Goal: Task Accomplishment & Management: Use online tool/utility

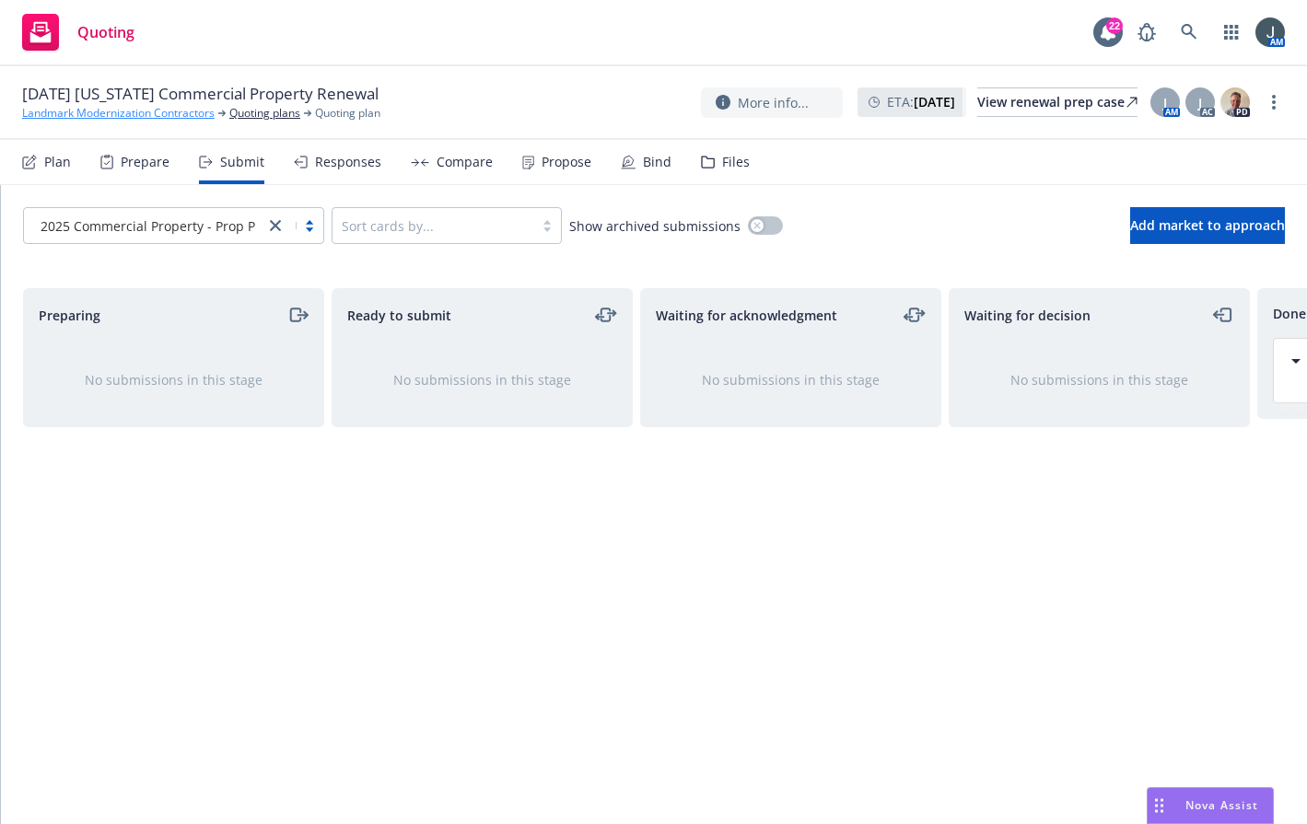
click at [146, 106] on link "Landmark Modernization Contractors" at bounding box center [118, 113] width 193 height 17
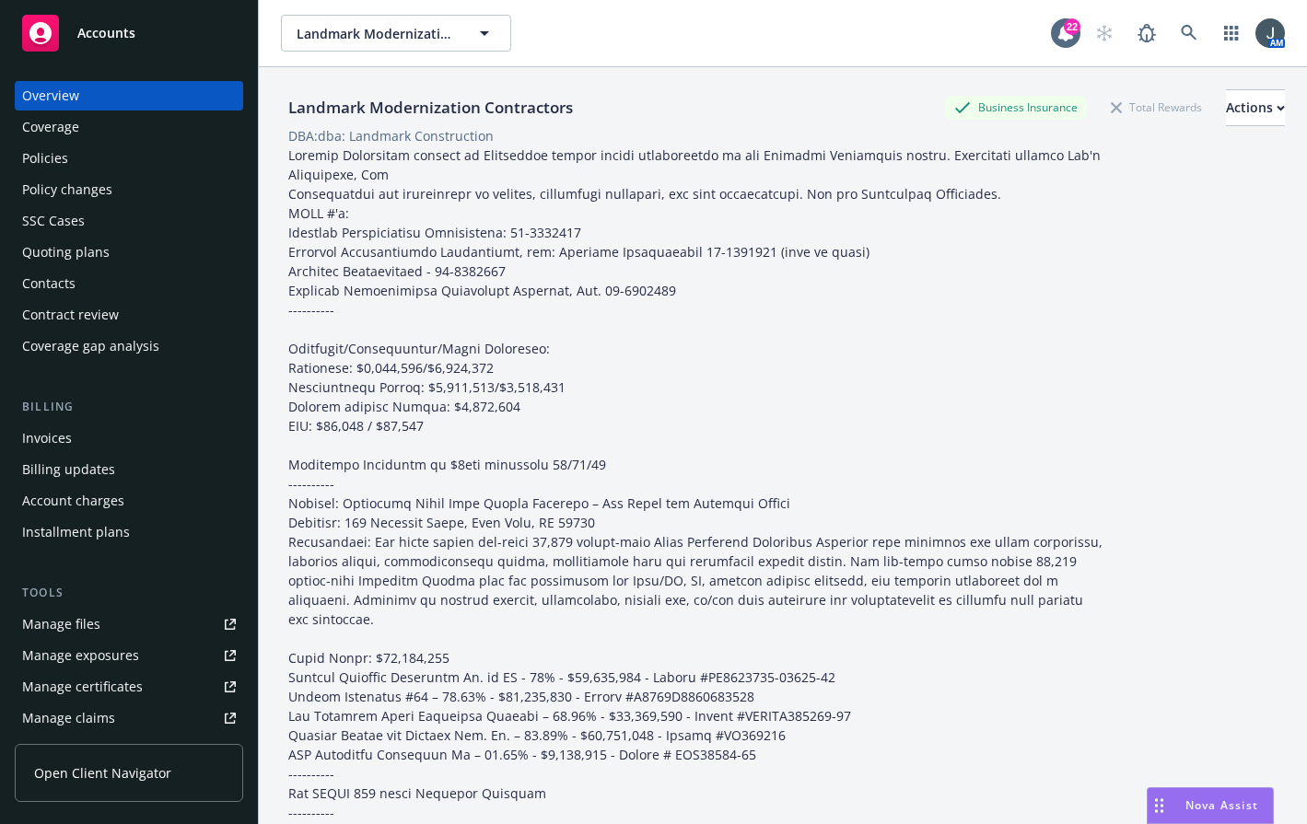
click at [96, 445] on div "Invoices" at bounding box center [129, 438] width 214 height 29
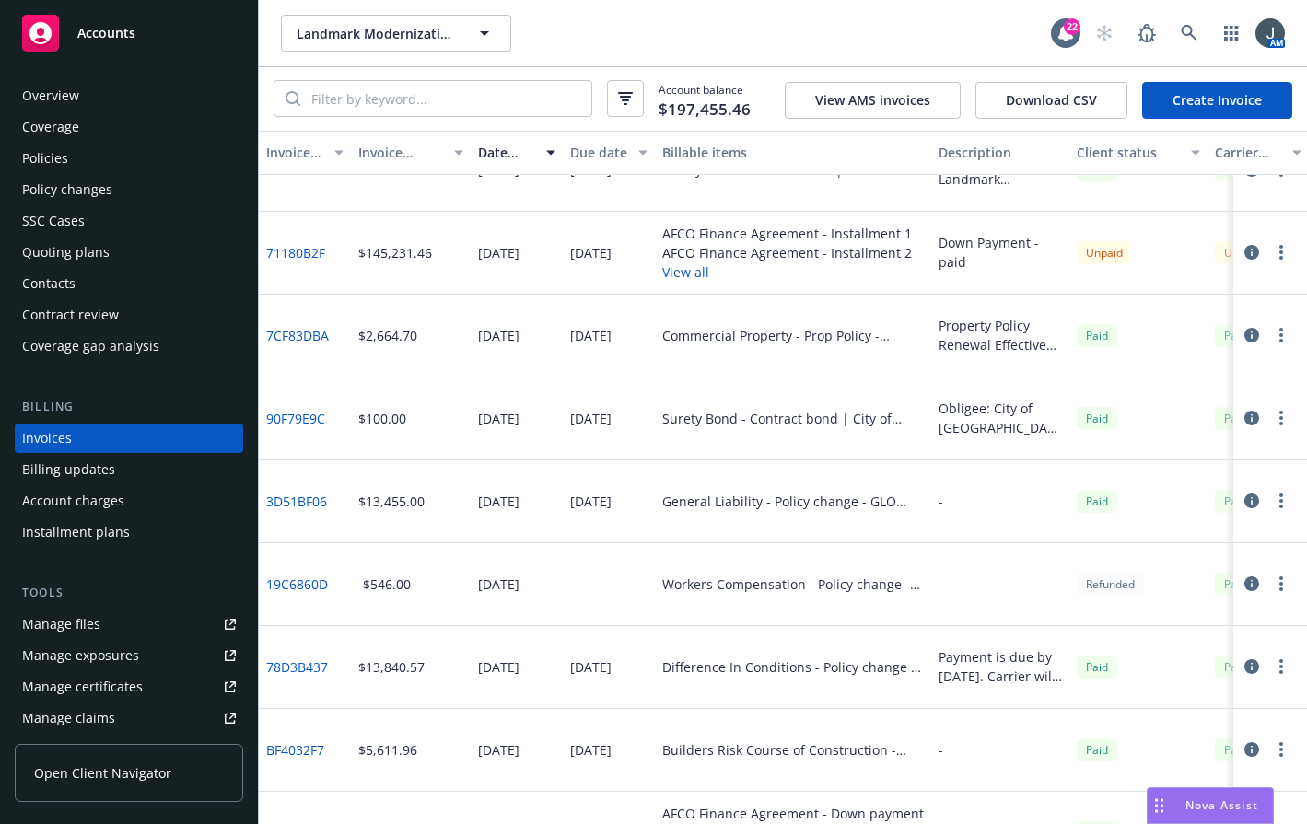
scroll to position [1354, 0]
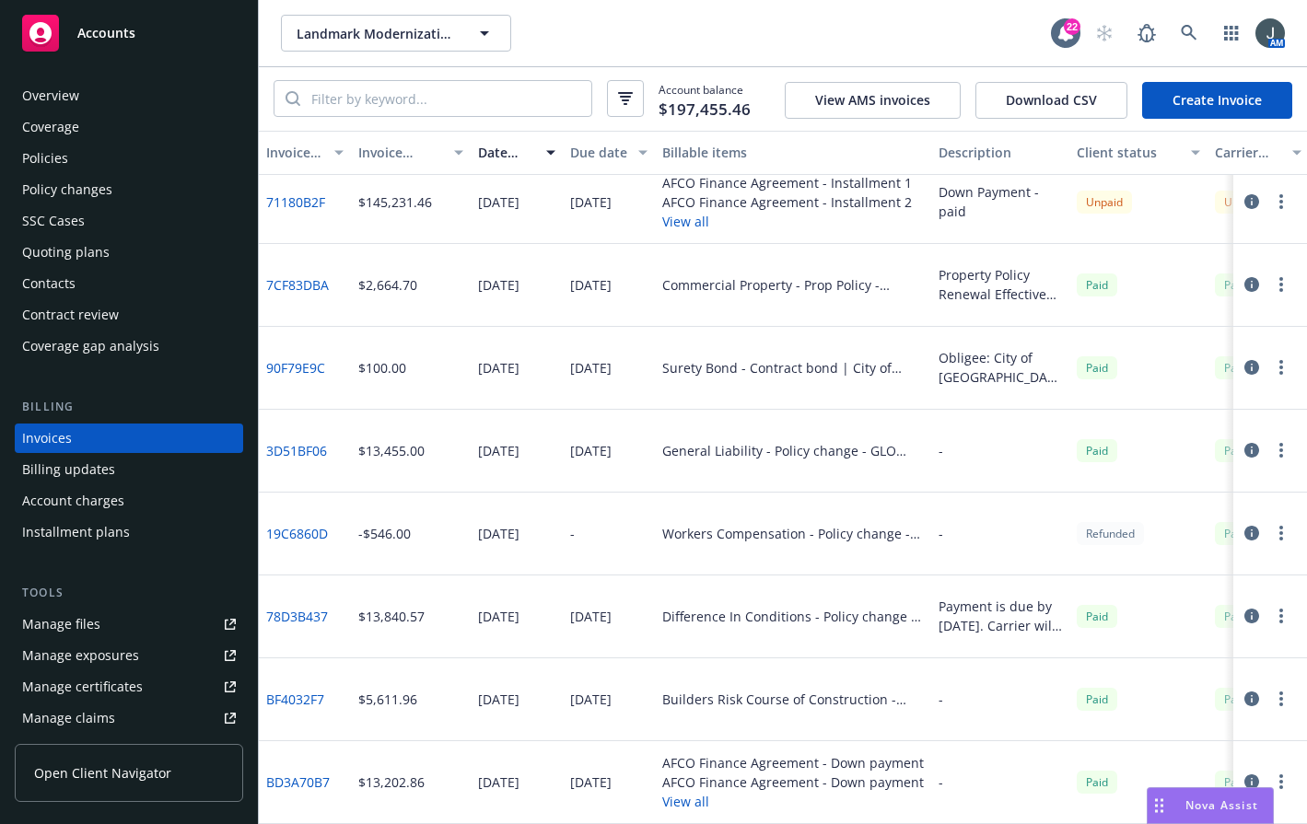
click at [80, 438] on div "Invoices" at bounding box center [129, 438] width 214 height 29
click at [72, 615] on div "Manage files" at bounding box center [61, 624] width 78 height 29
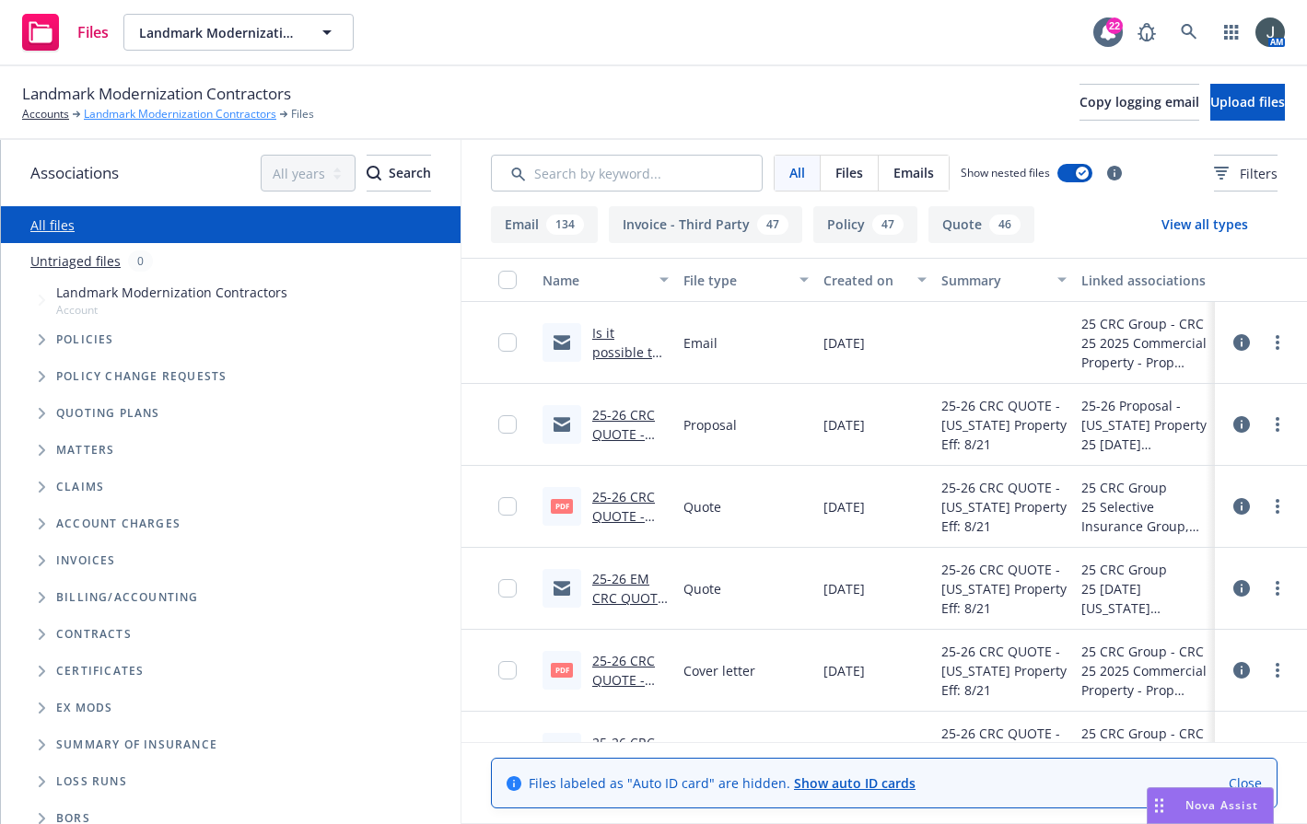
click at [174, 115] on link "Landmark Modernization Contractors" at bounding box center [180, 114] width 193 height 17
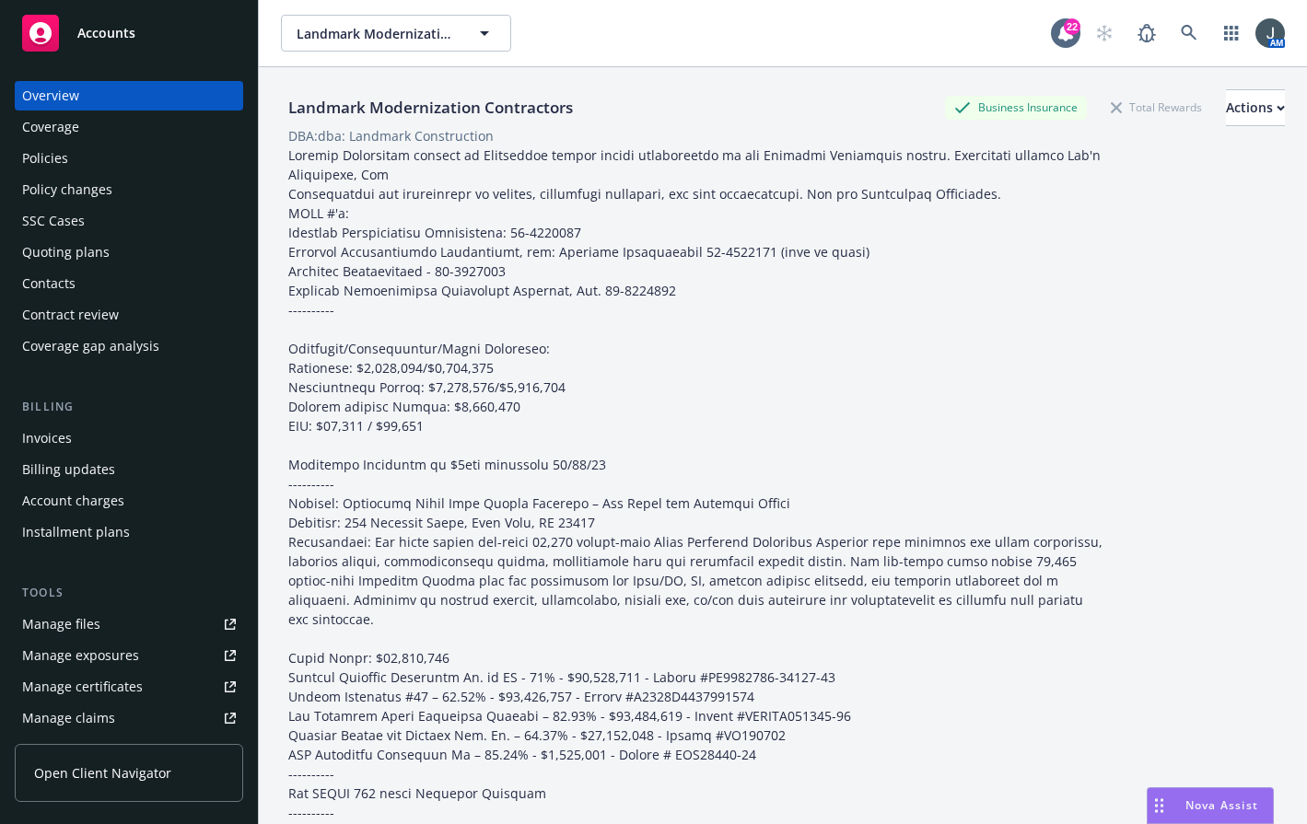
click at [74, 153] on div "Policies" at bounding box center [129, 158] width 214 height 29
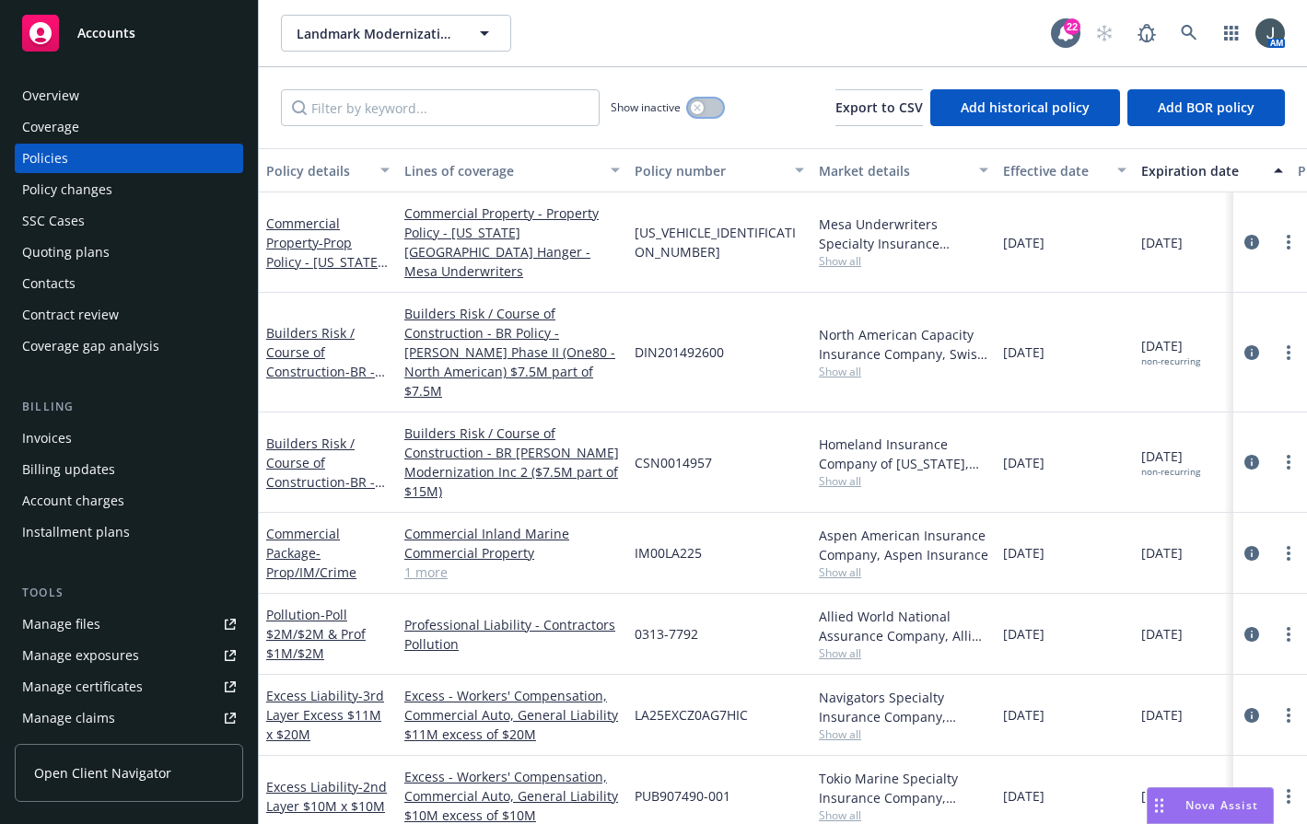
click at [694, 111] on div "button" at bounding box center [697, 107] width 13 height 13
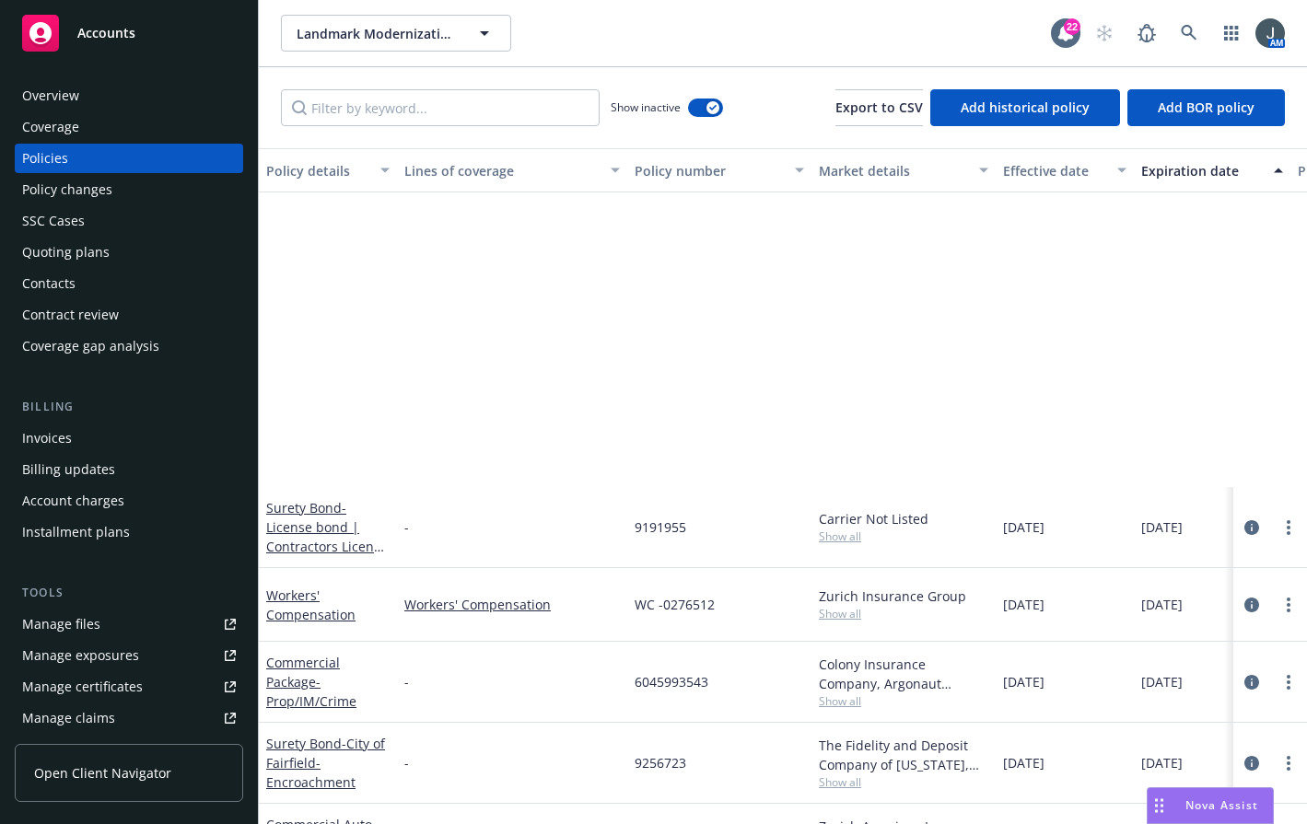
scroll to position [430, 0]
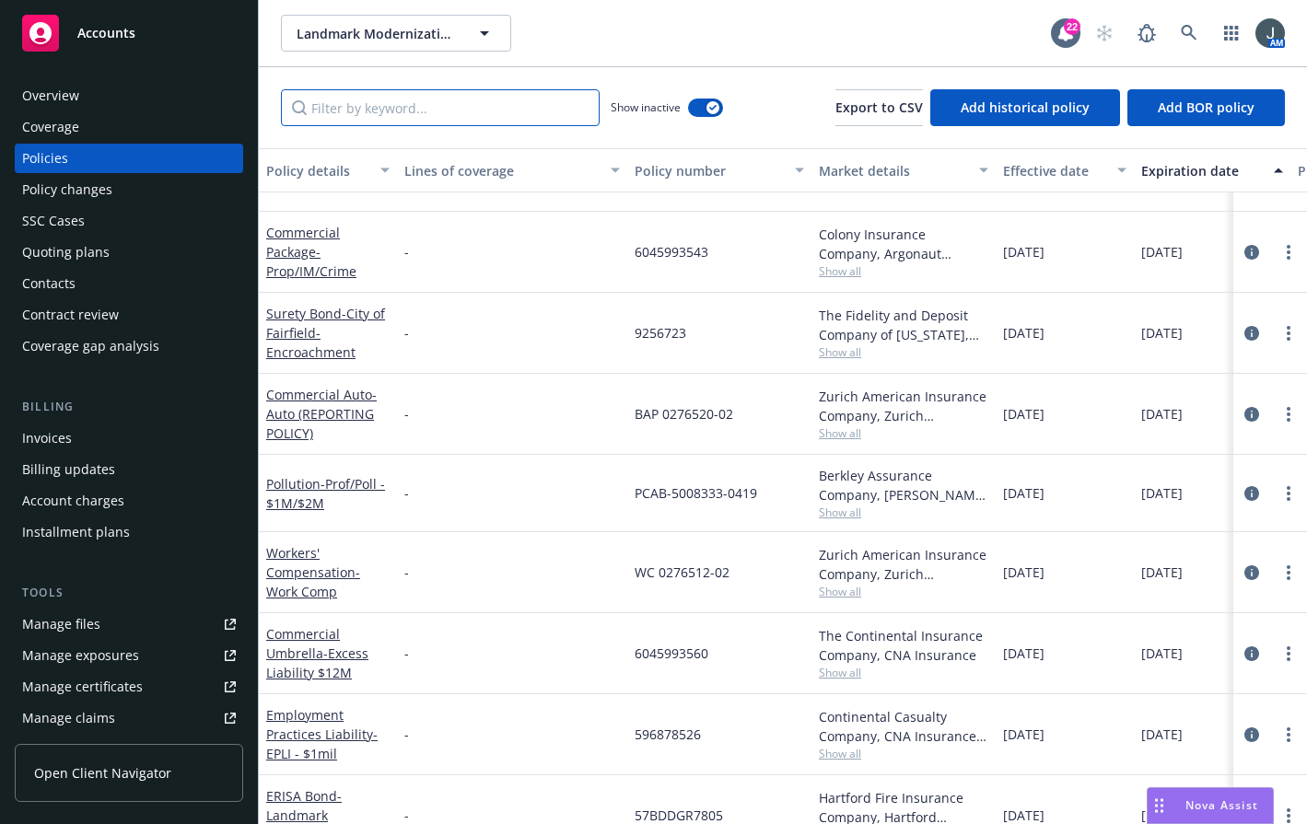
click at [464, 89] on input "Filter by keyword..." at bounding box center [440, 107] width 319 height 37
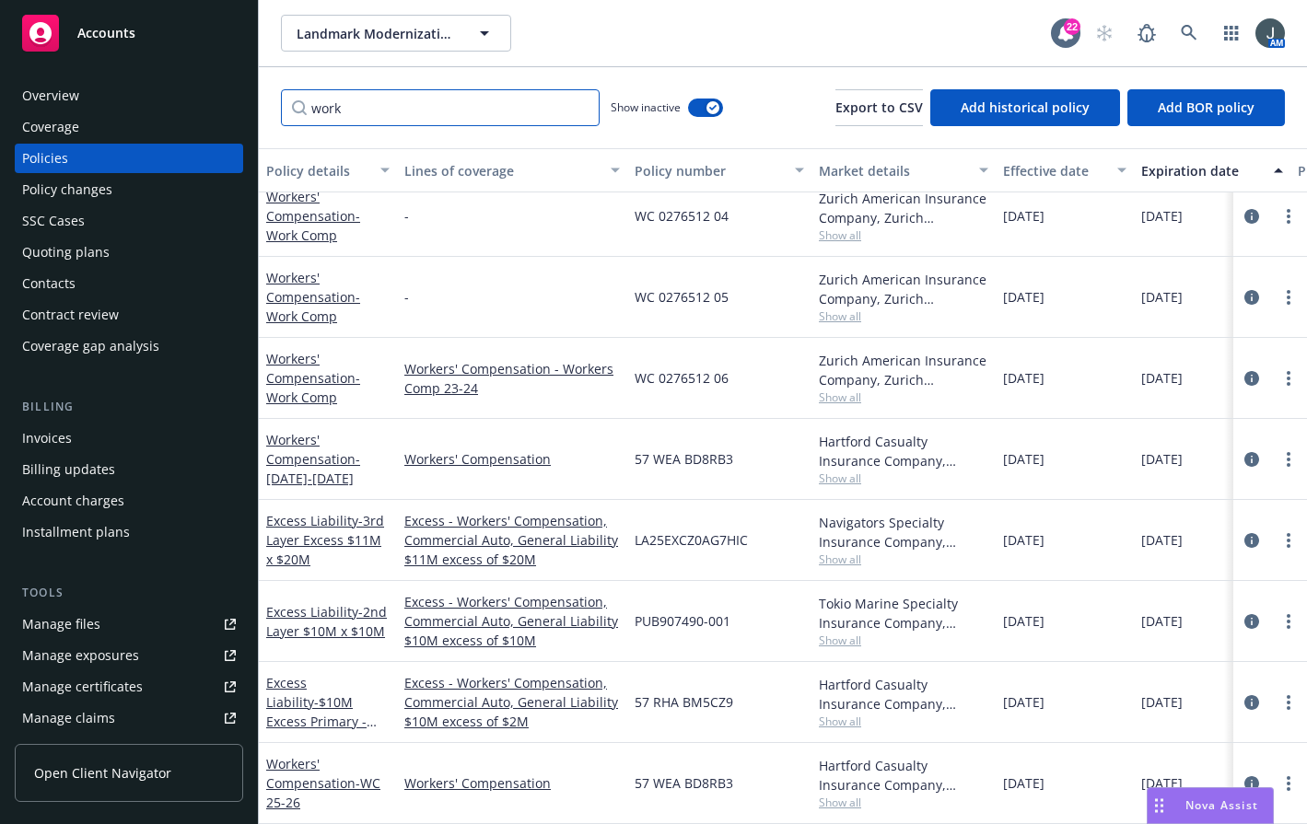
scroll to position [325, 0]
type input "work"
click at [298, 369] on link "Workers' Compensation - Work Comp" at bounding box center [313, 378] width 94 height 56
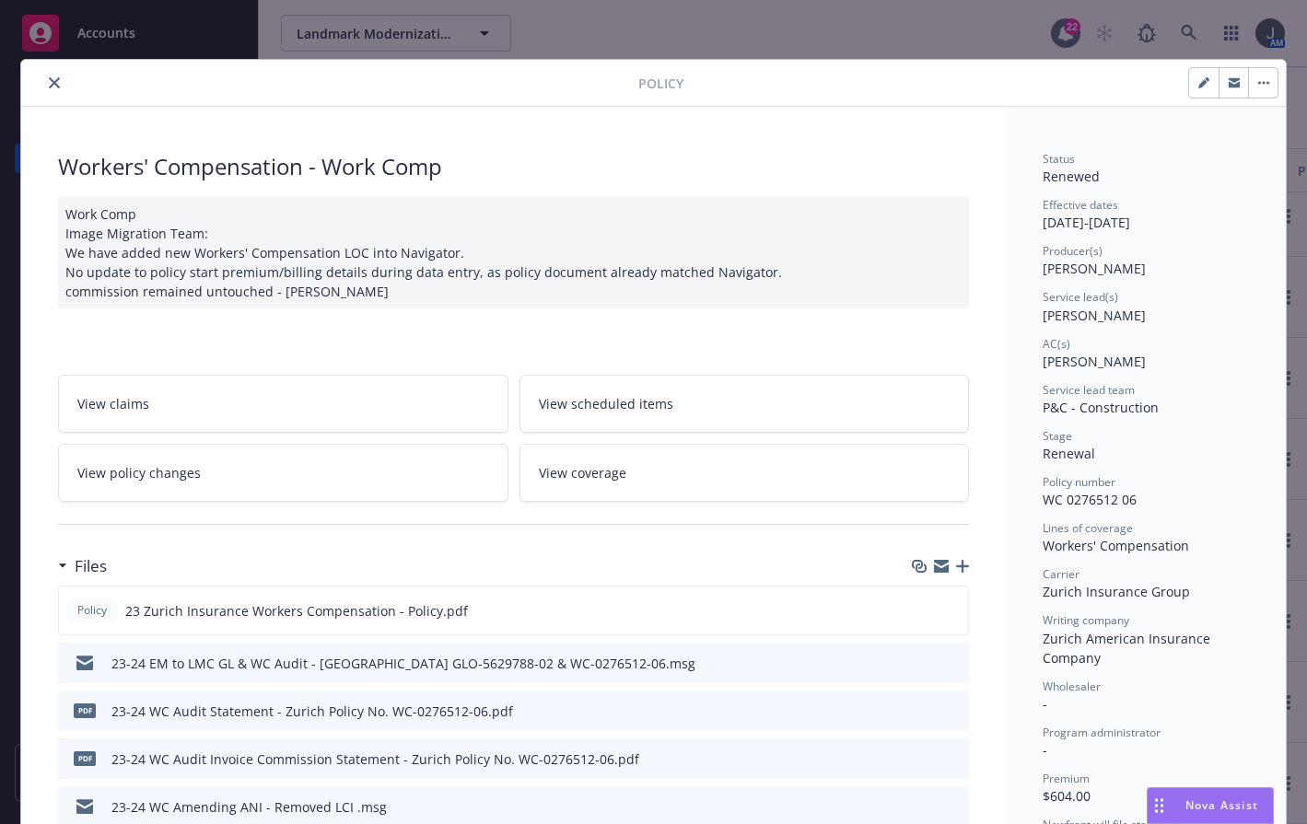
click at [945, 659] on icon "preview file" at bounding box center [951, 662] width 17 height 13
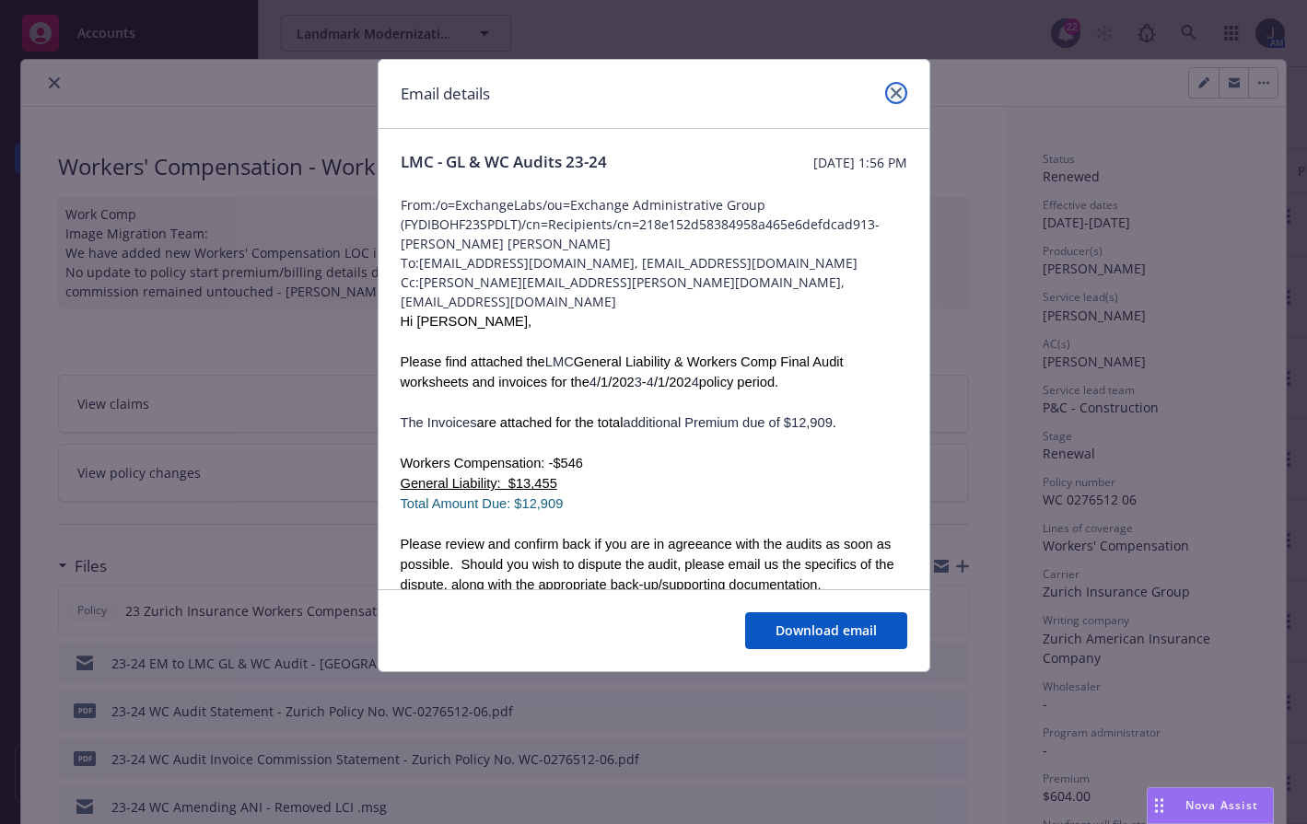
click at [891, 90] on icon "close" at bounding box center [896, 93] width 11 height 11
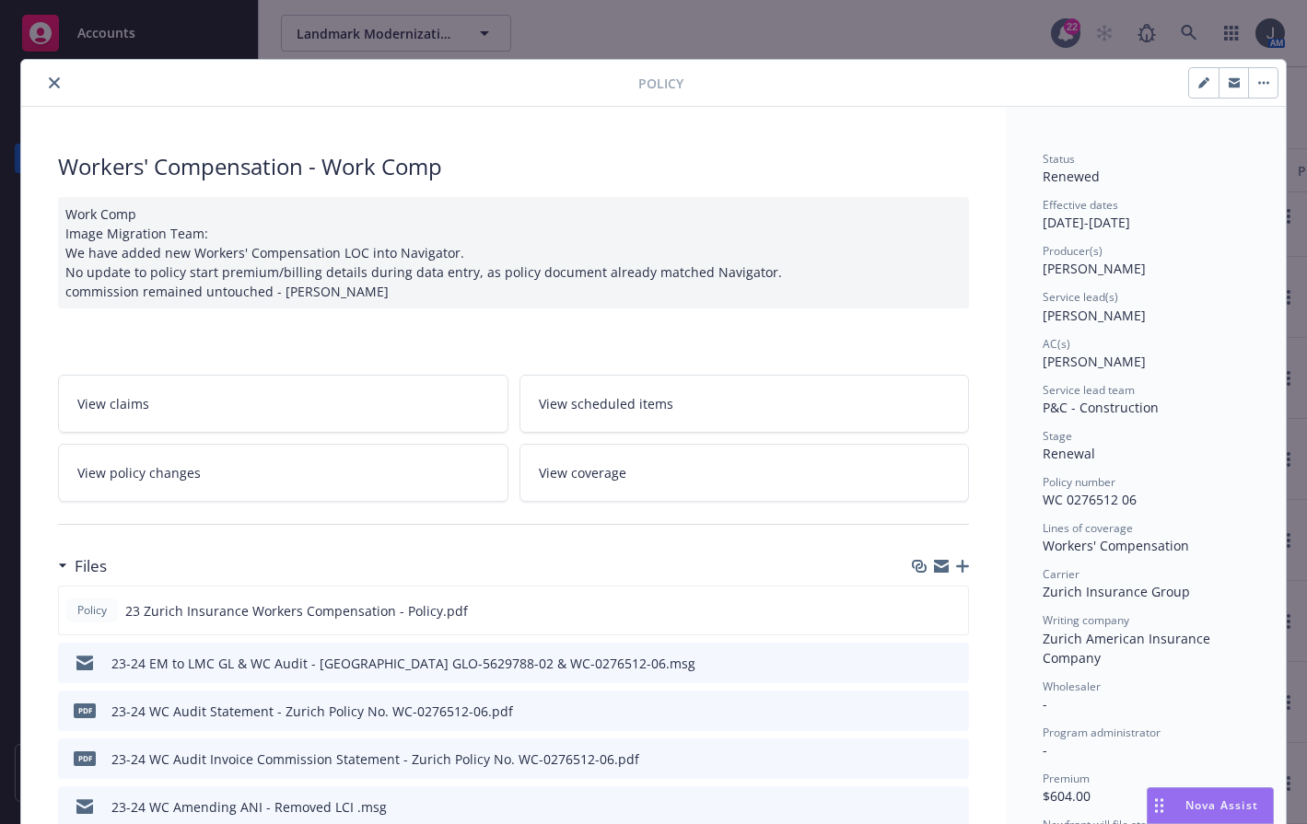
click at [958, 571] on icon "button" at bounding box center [962, 566] width 13 height 13
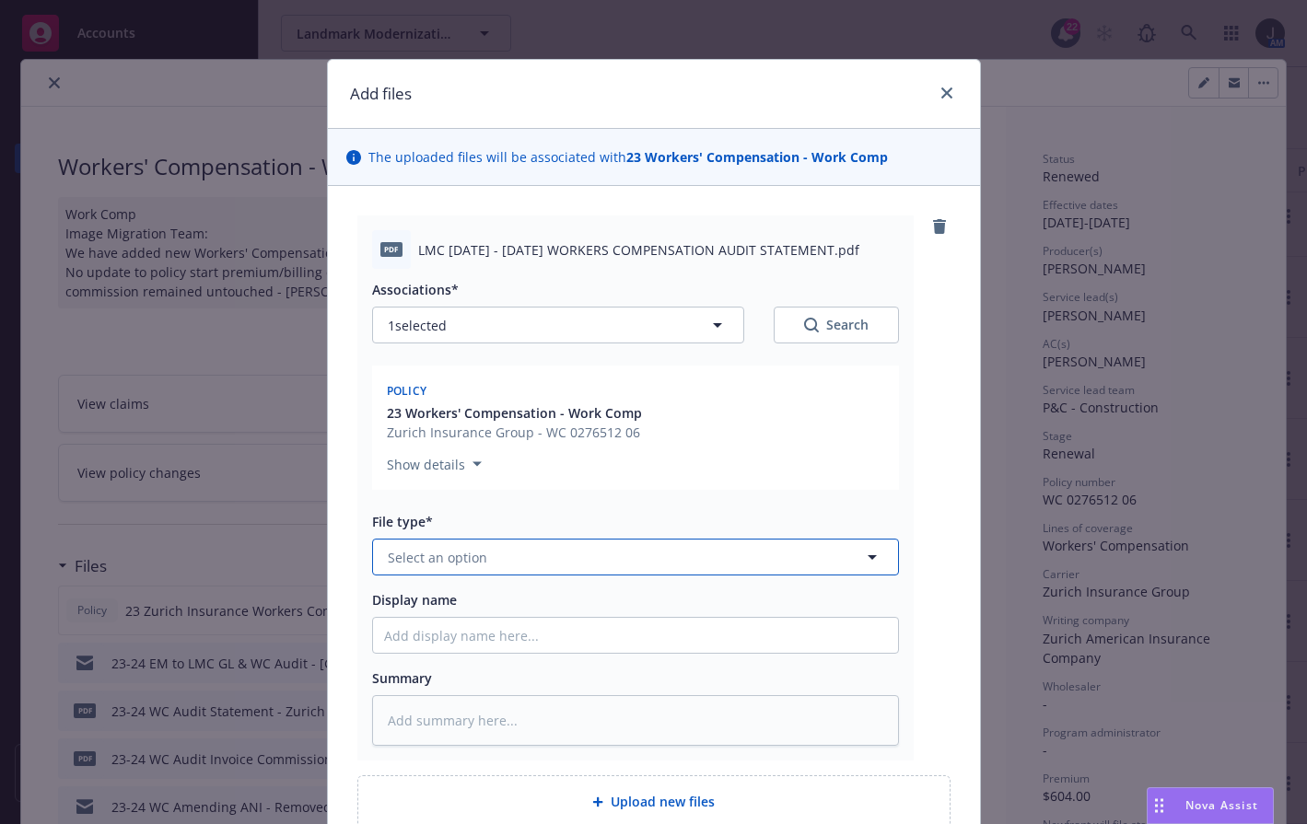
click at [529, 553] on button "Select an option" at bounding box center [635, 557] width 527 height 37
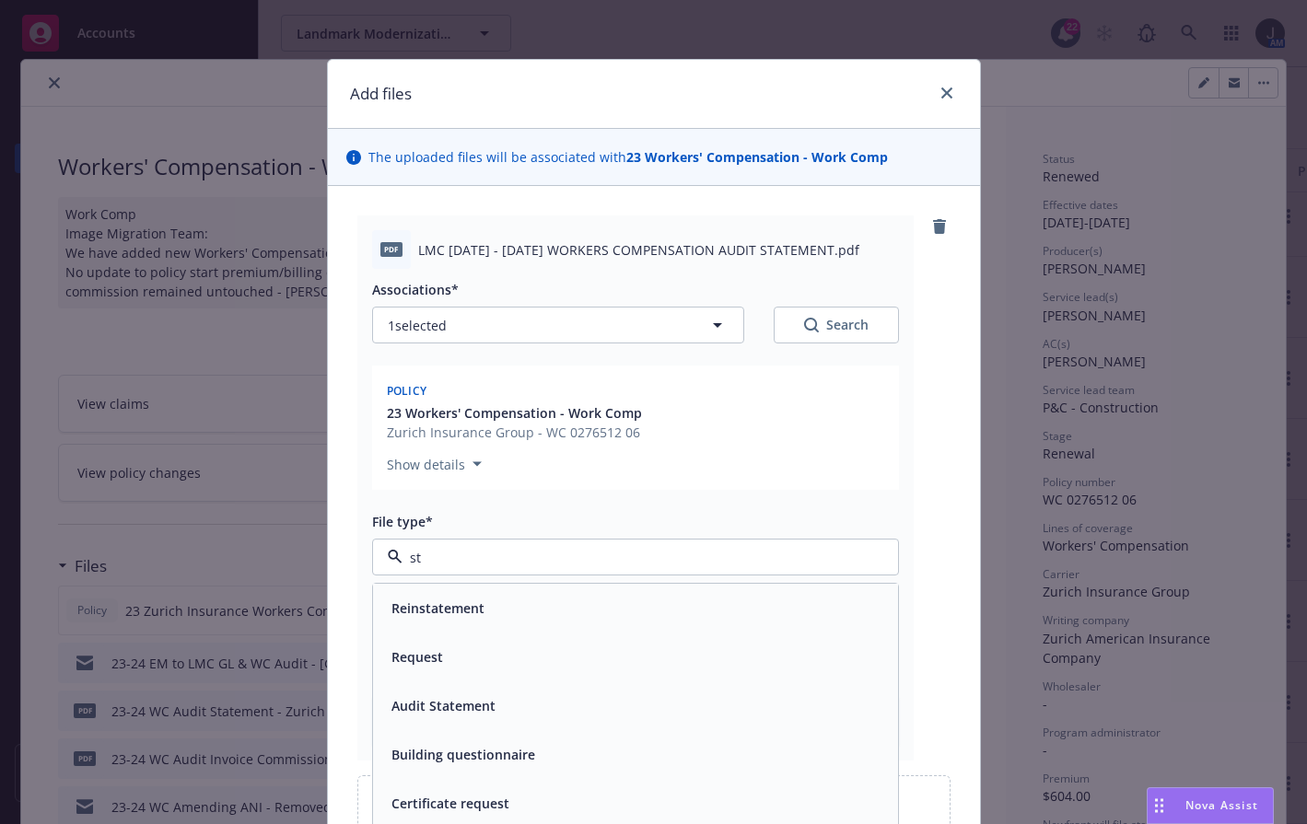
type input "s"
type input "aud"
click at [456, 670] on div "Audit Statement" at bounding box center [441, 657] width 115 height 27
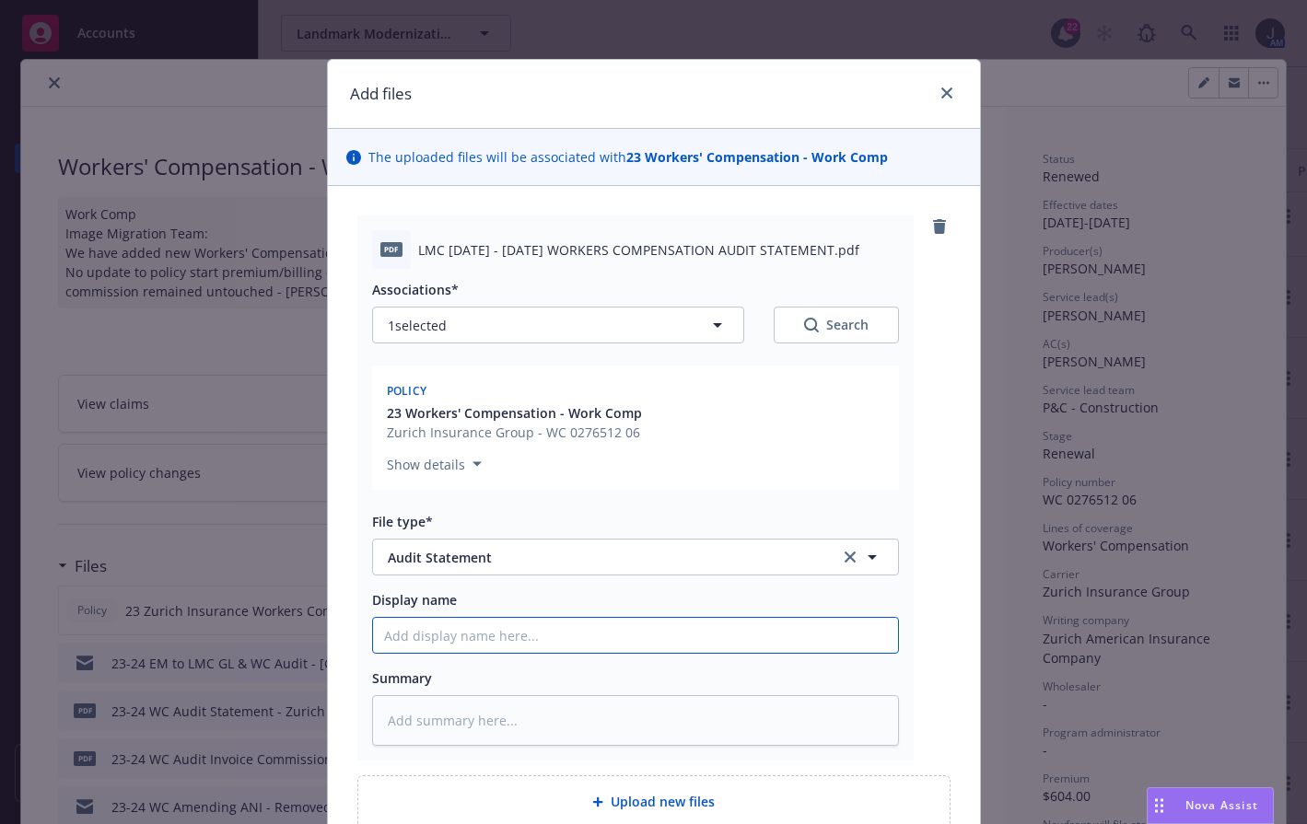
click at [497, 638] on input "Display name" at bounding box center [635, 635] width 525 height 35
type textarea "x"
type input "2"
type textarea "x"
type input "24"
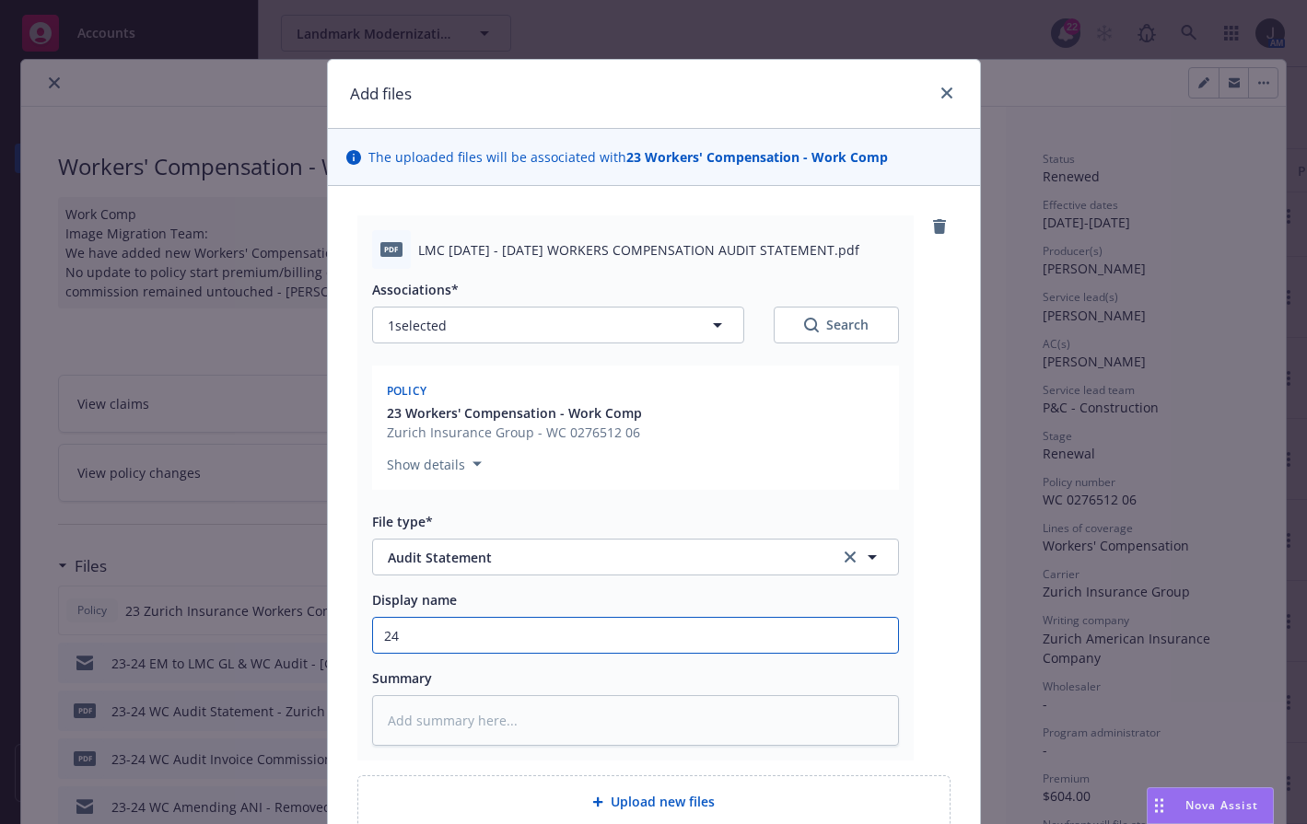
type textarea "x"
type input "24-"
type textarea "x"
type input "24-2"
type textarea "x"
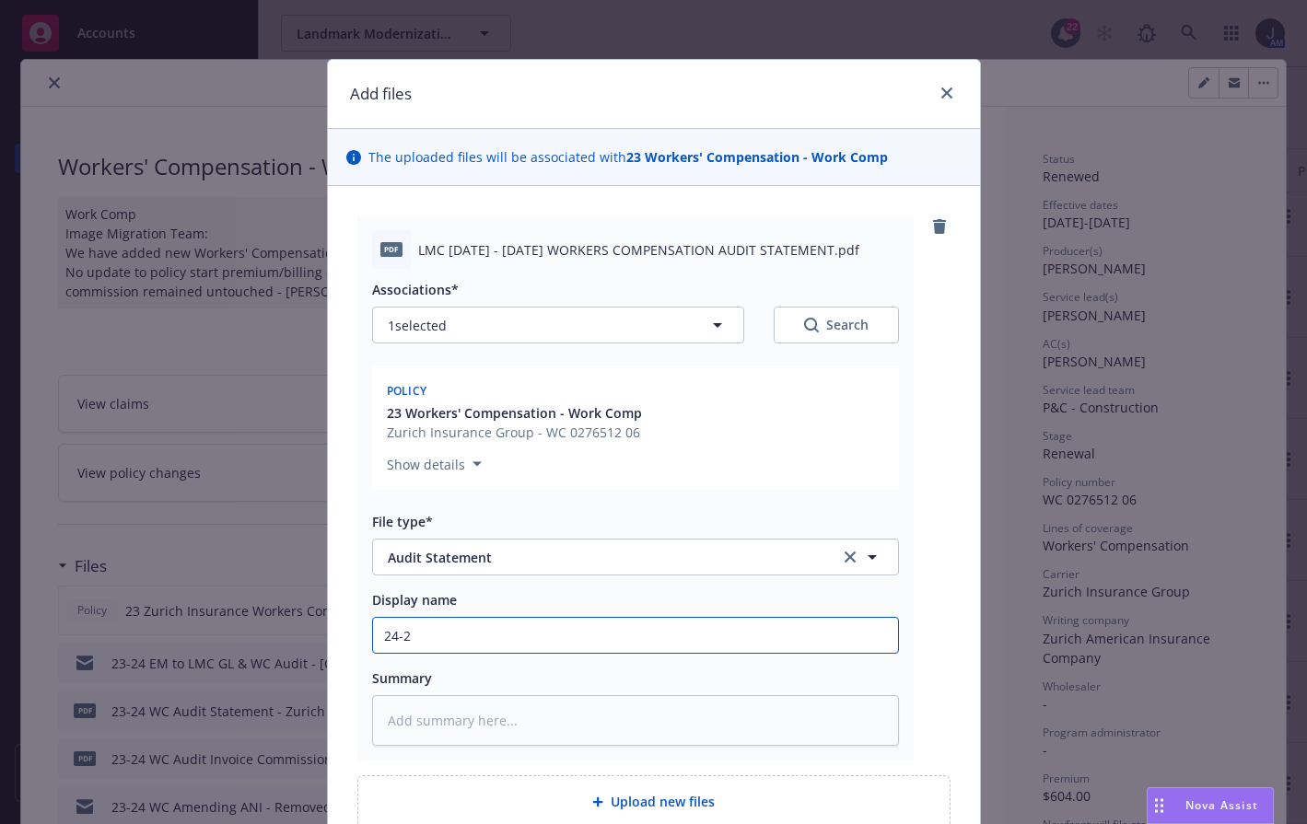
type input "24-25"
type textarea "x"
type input "24-25"
type textarea "x"
type input "24-25 W"
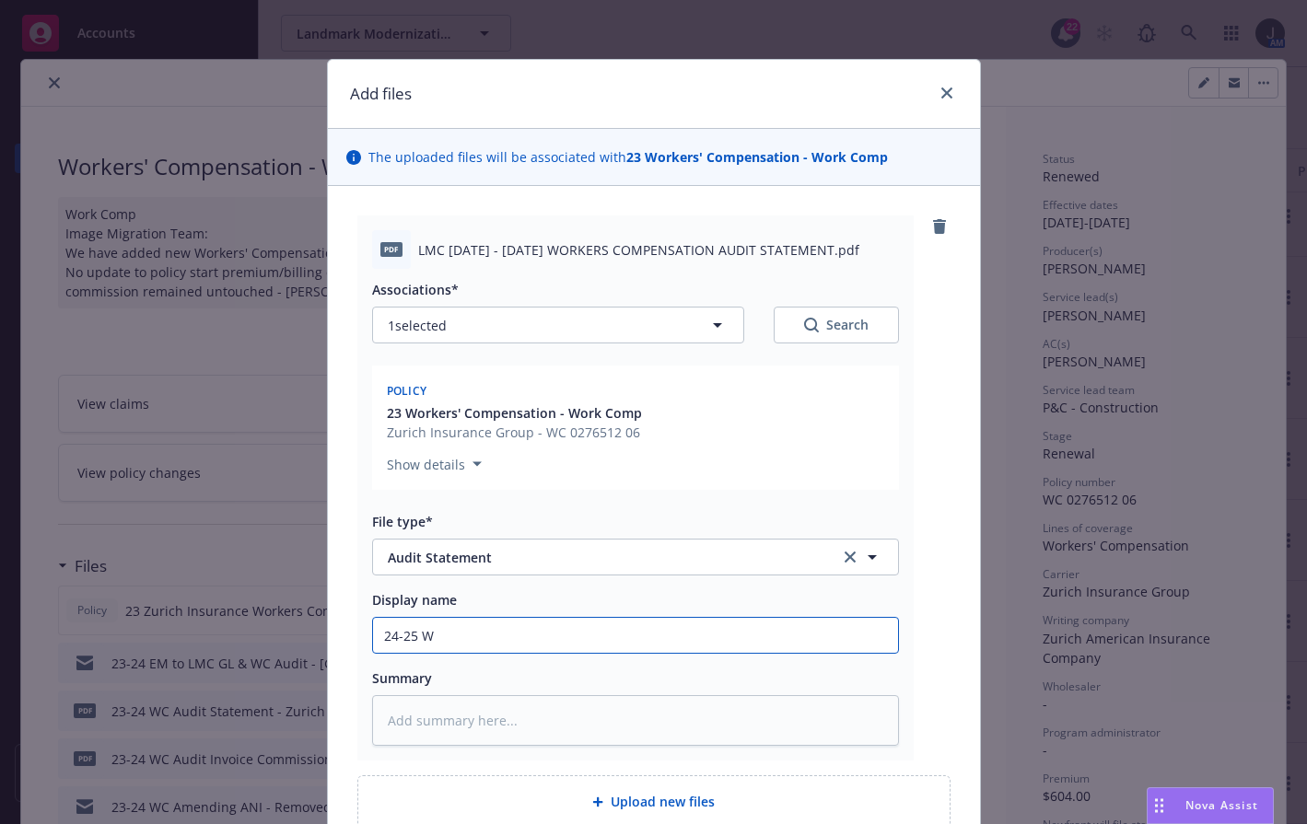
type textarea "x"
type input "24-25"
type textarea "x"
type input "24-25 W"
type textarea "x"
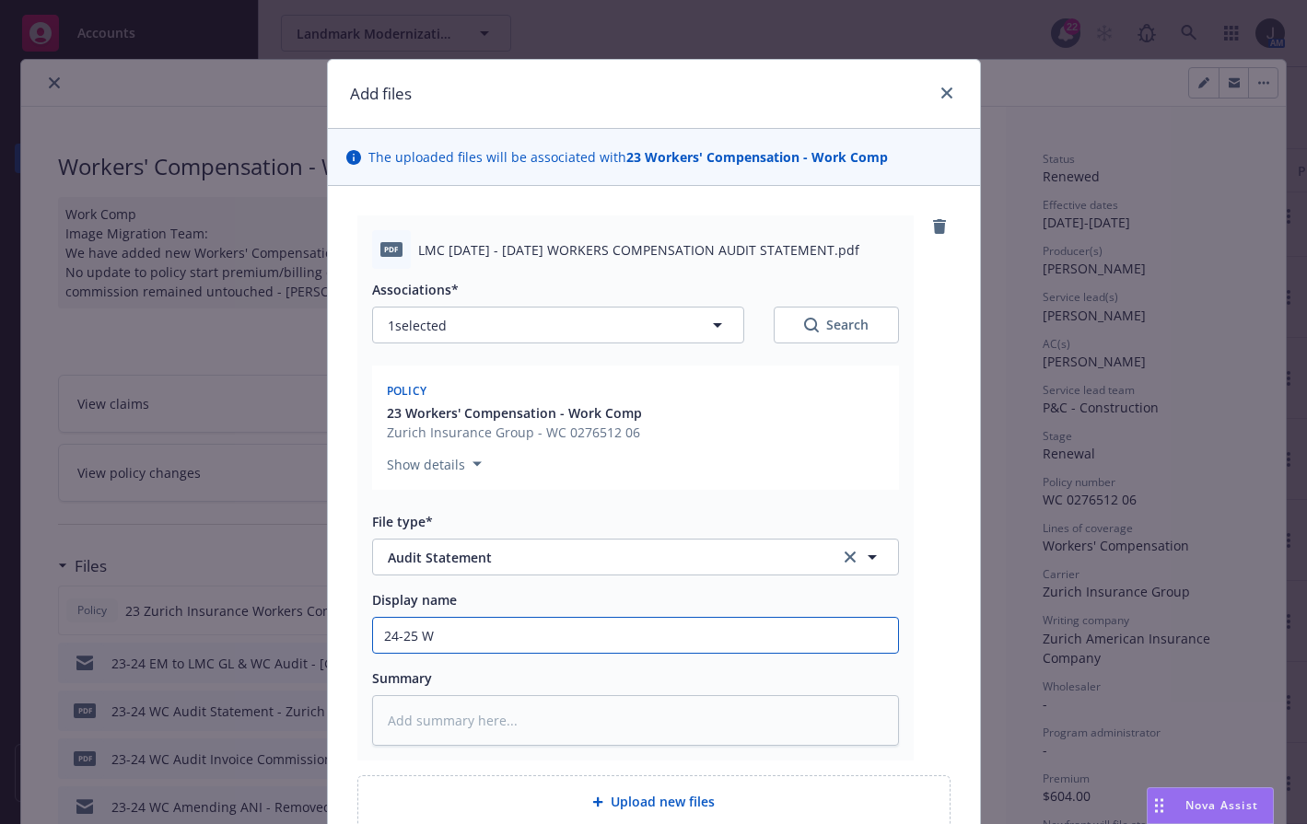
type input "24-25 WC"
type textarea "x"
type input "24-25 WC"
type textarea "x"
type input "24-25 WC Au"
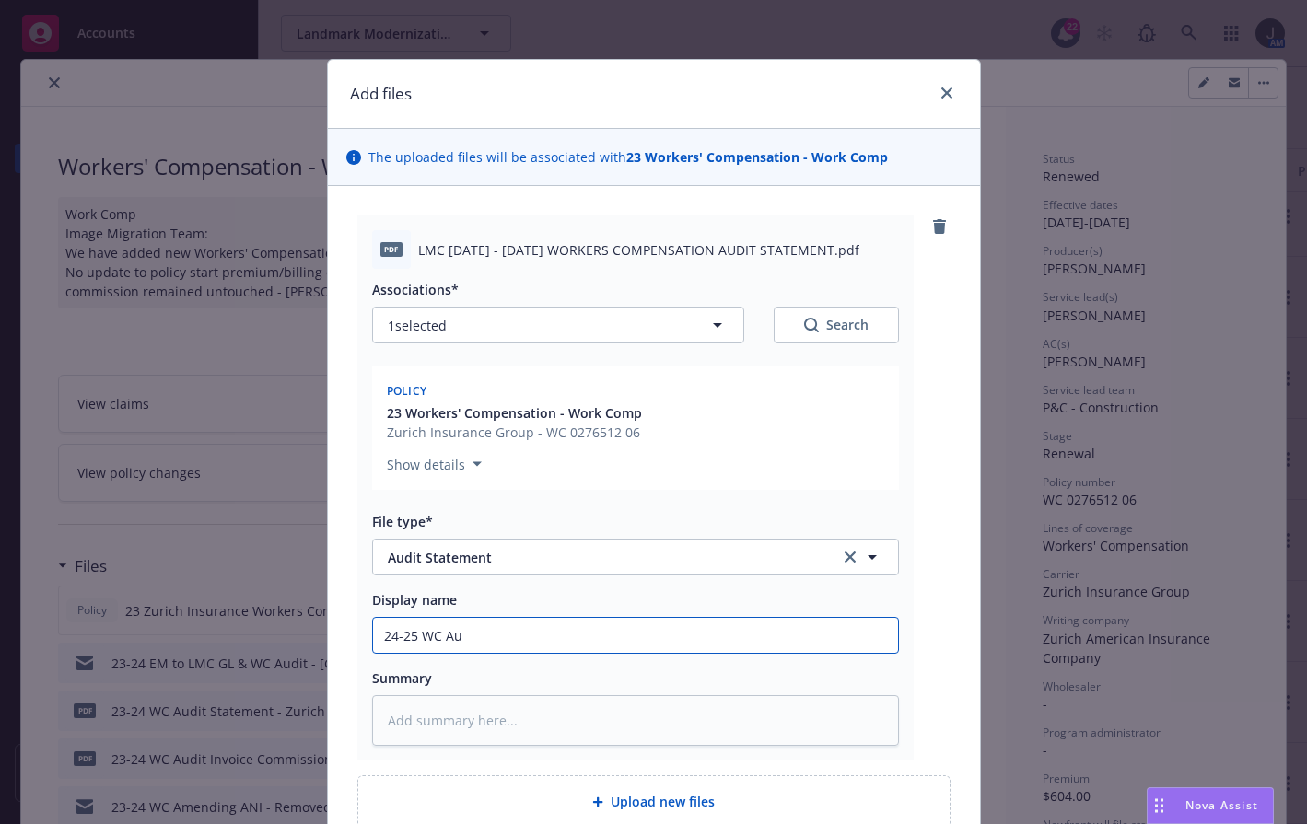
type textarea "x"
type input "24-25 WC Aud"
type textarea "x"
type input "24-25 WC Audi"
type textarea "x"
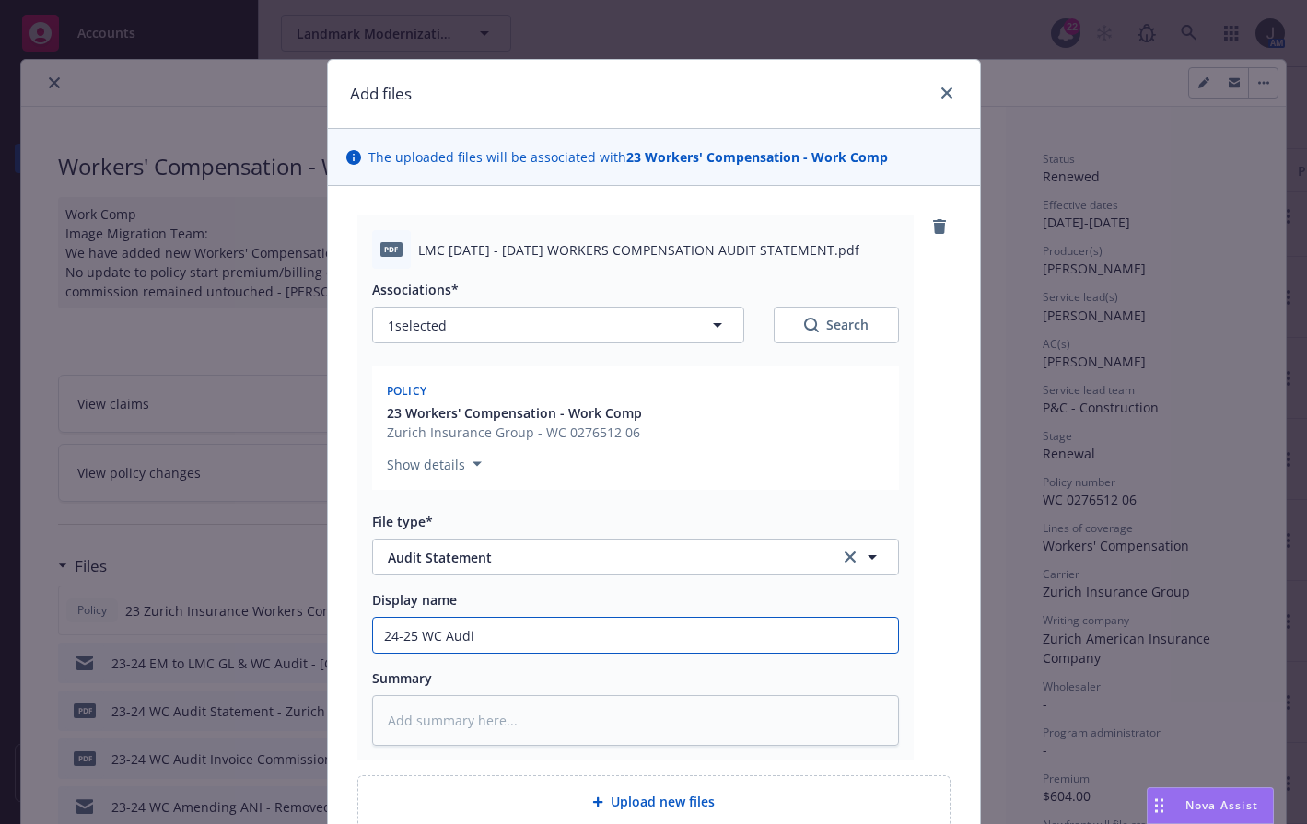
type input "24-25 WC Audit"
type textarea "x"
type input "24-25 WC Audit"
type textarea "x"
type input "24-25 WC Audit S"
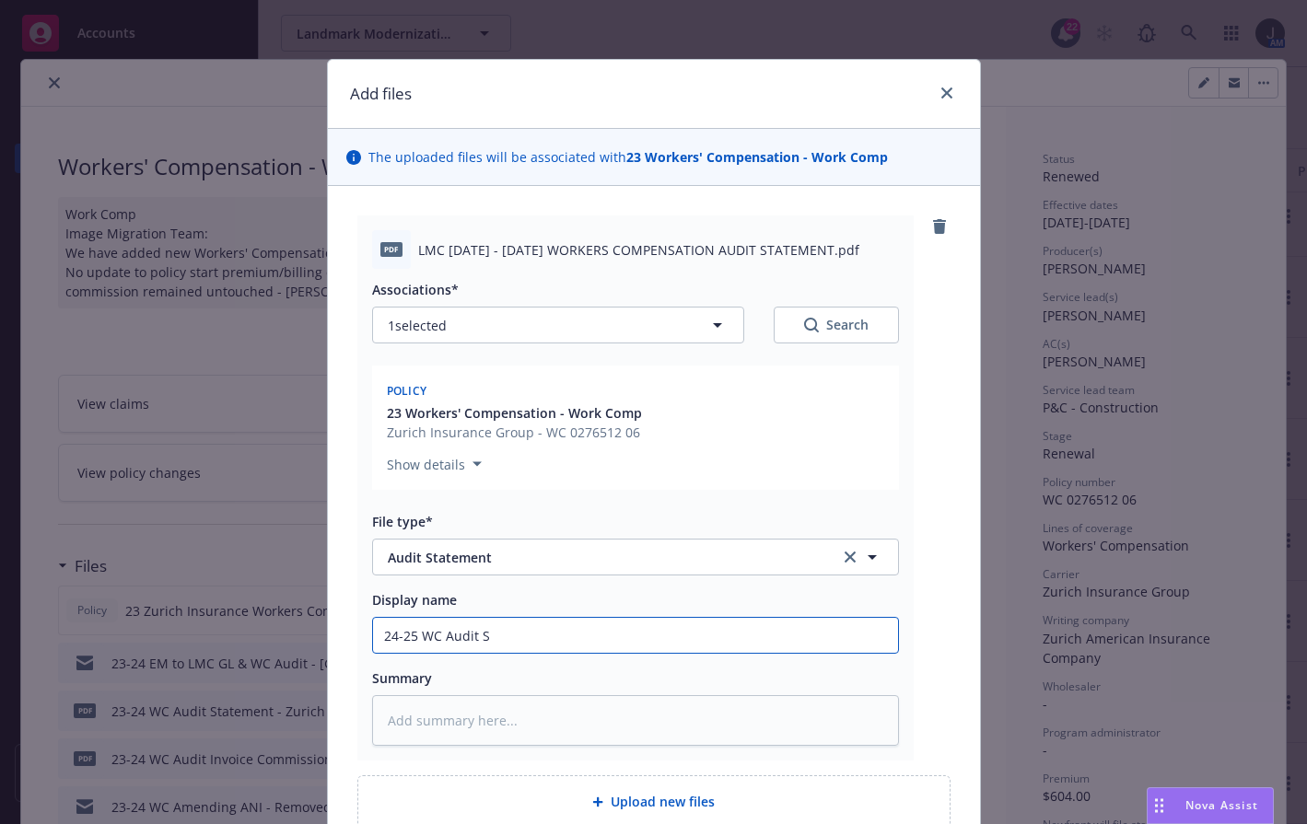
type textarea "x"
type input "24-25 WC Audit St"
type textarea "x"
type input "24-25 WC Audit Sta"
type textarea "x"
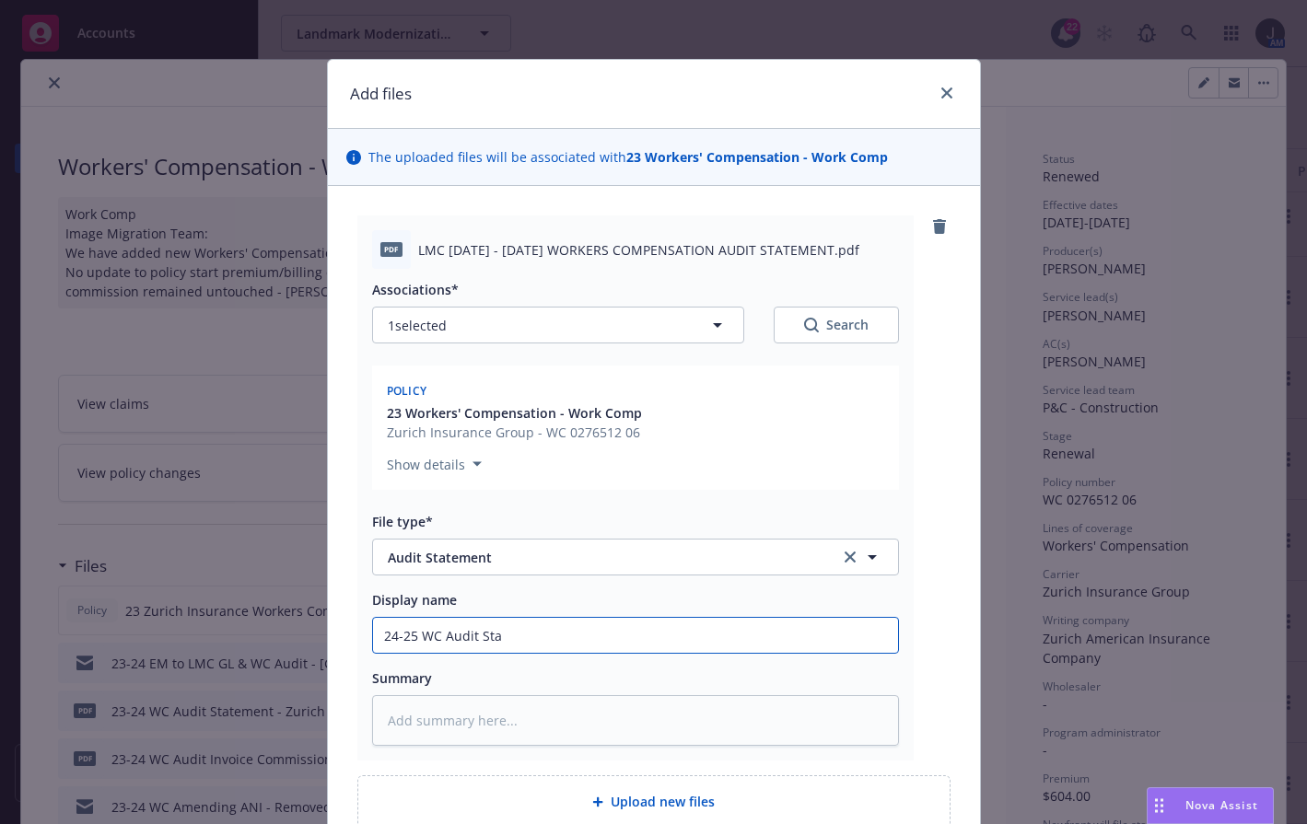
type input "24-25 WC Audit Stat"
type textarea "x"
type input "24-25 WC Audit State"
type textarea "x"
type input "24-25 WC Audit Statem"
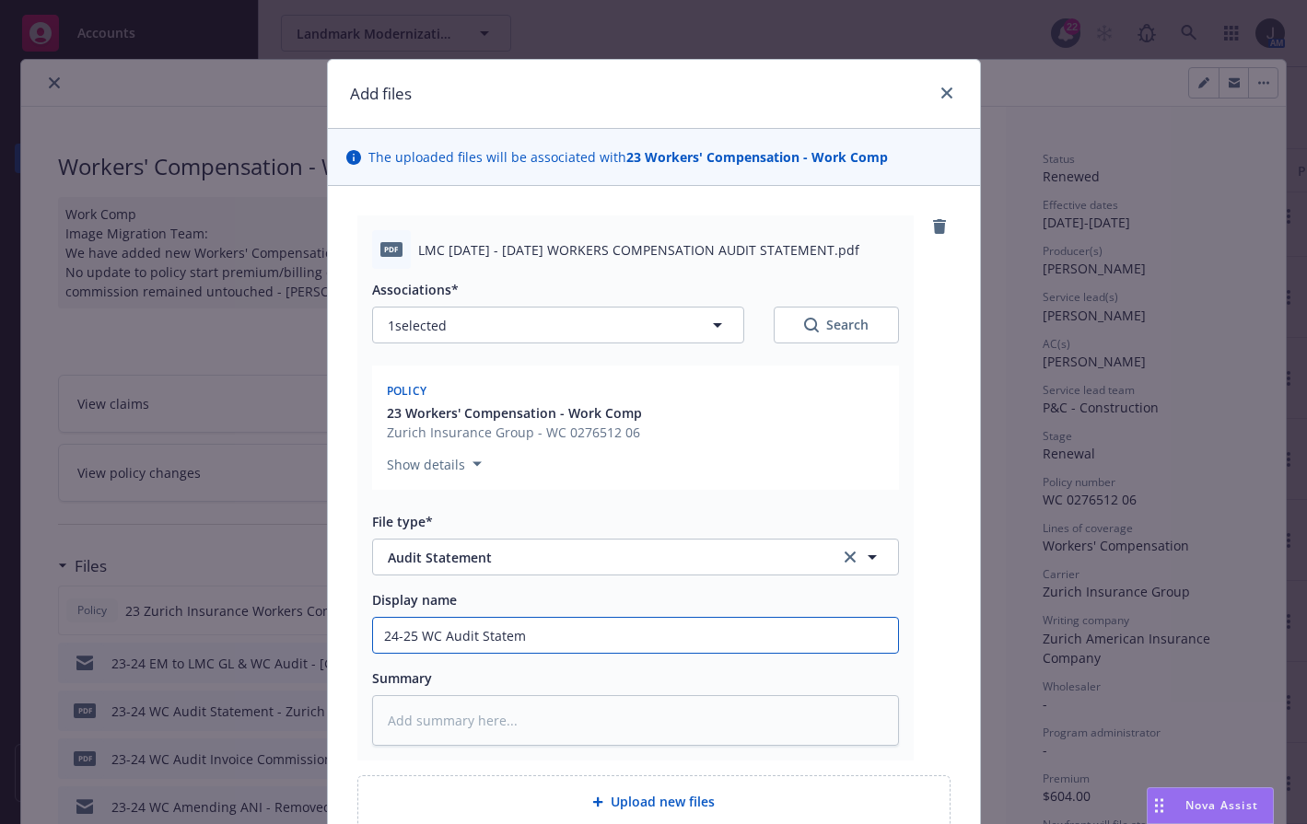
type textarea "x"
type input "24-25 WC Audit Stateme"
type textarea "x"
type input "24-25 WC Audit Statemen"
type textarea "x"
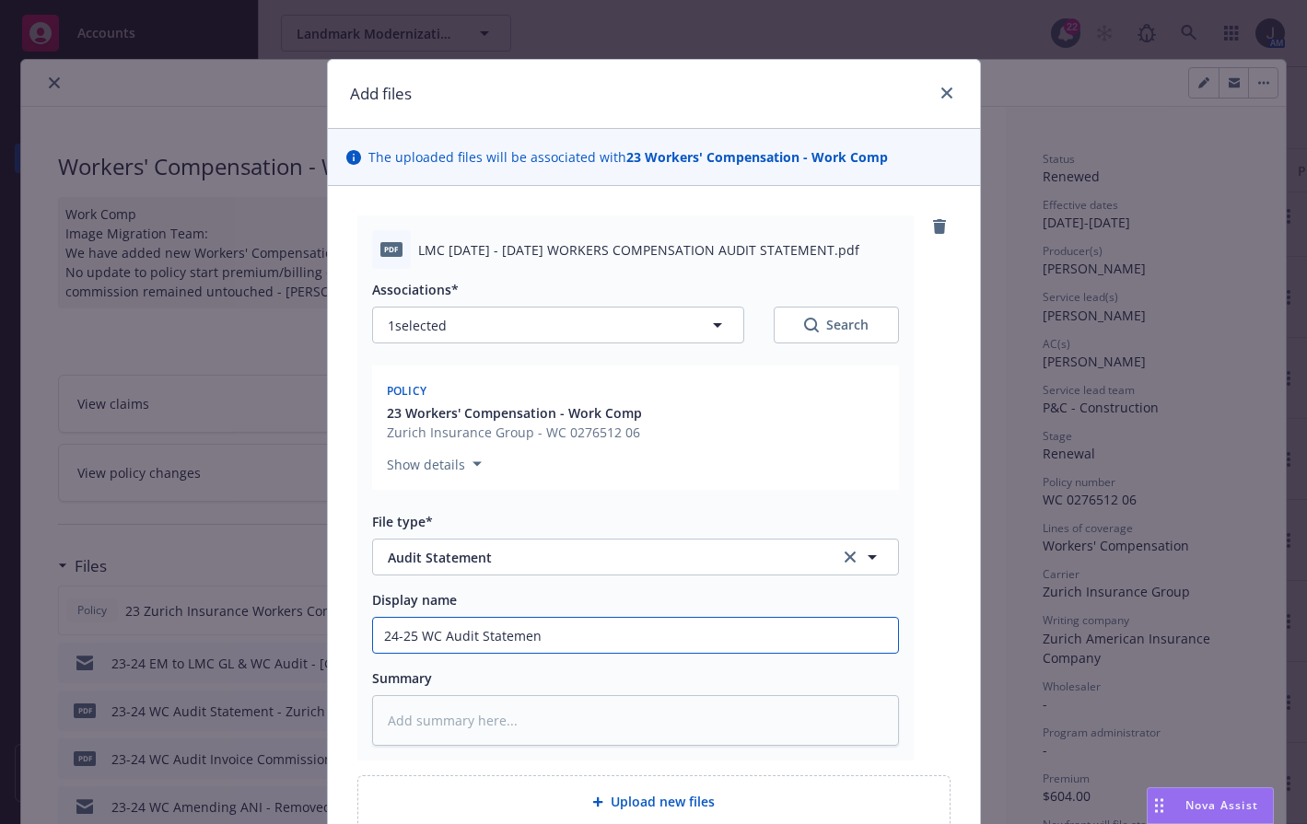
type input "24-25 WC Audit Statement"
type textarea "x"
type input "24-25 WC Audit Statement"
type textarea "x"
type input "24-25 WC Audit Statement -"
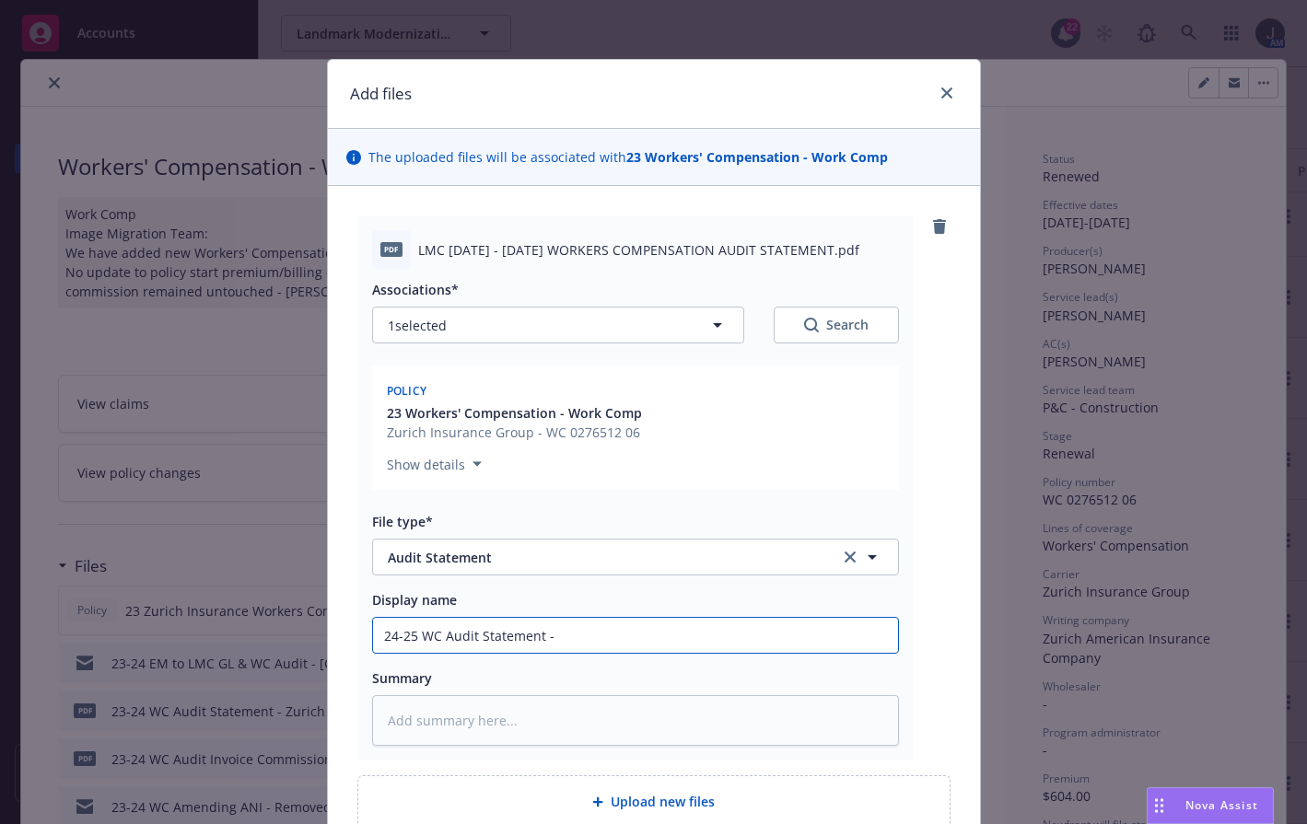
type textarea "x"
type input "24-25 WC Audit Statement -"
type textarea "x"
type input "24-25 WC Audit Statement - H"
type textarea "x"
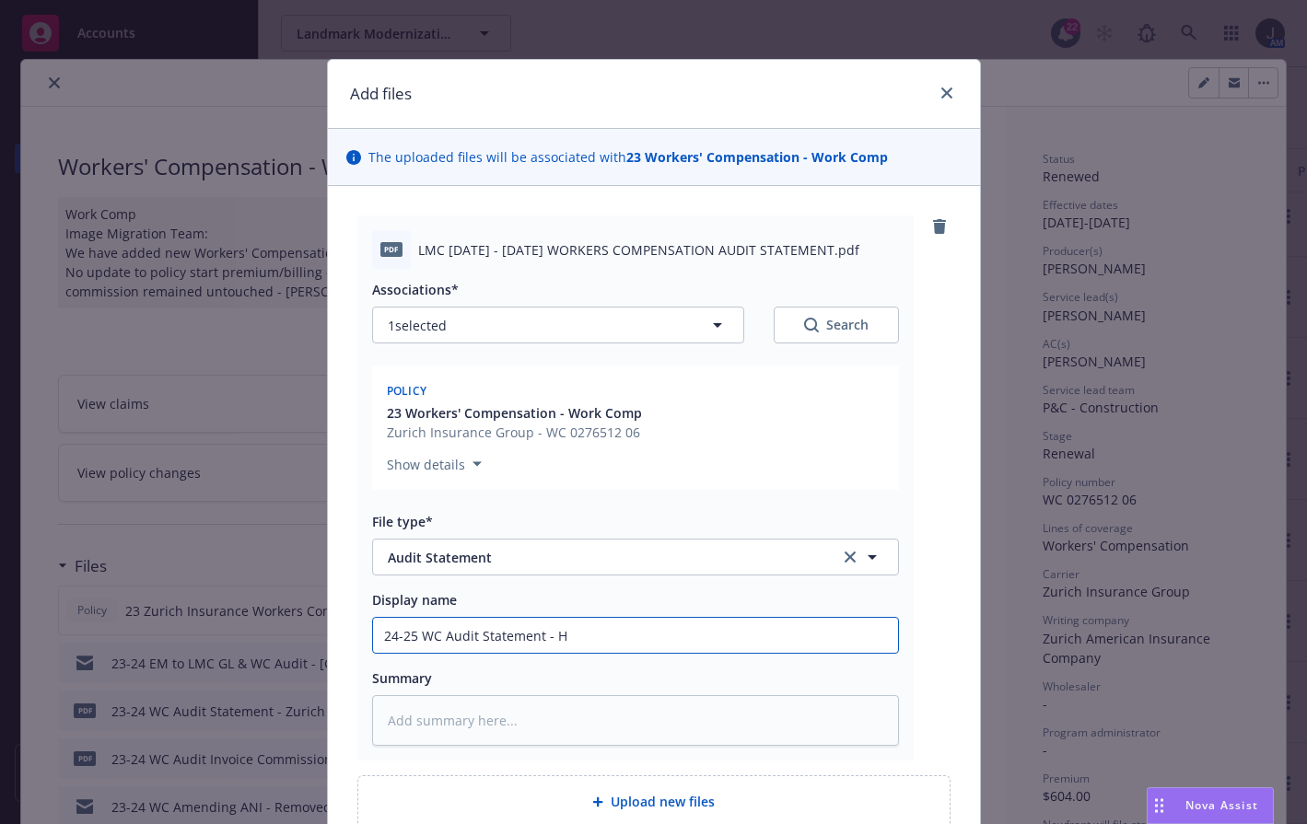
type input "24-25 WC Audit Statement - Ha"
type textarea "x"
type input "24-25 WC Audit Statement - Har"
type textarea "x"
type input "24-25 WC Audit Statement - Hart"
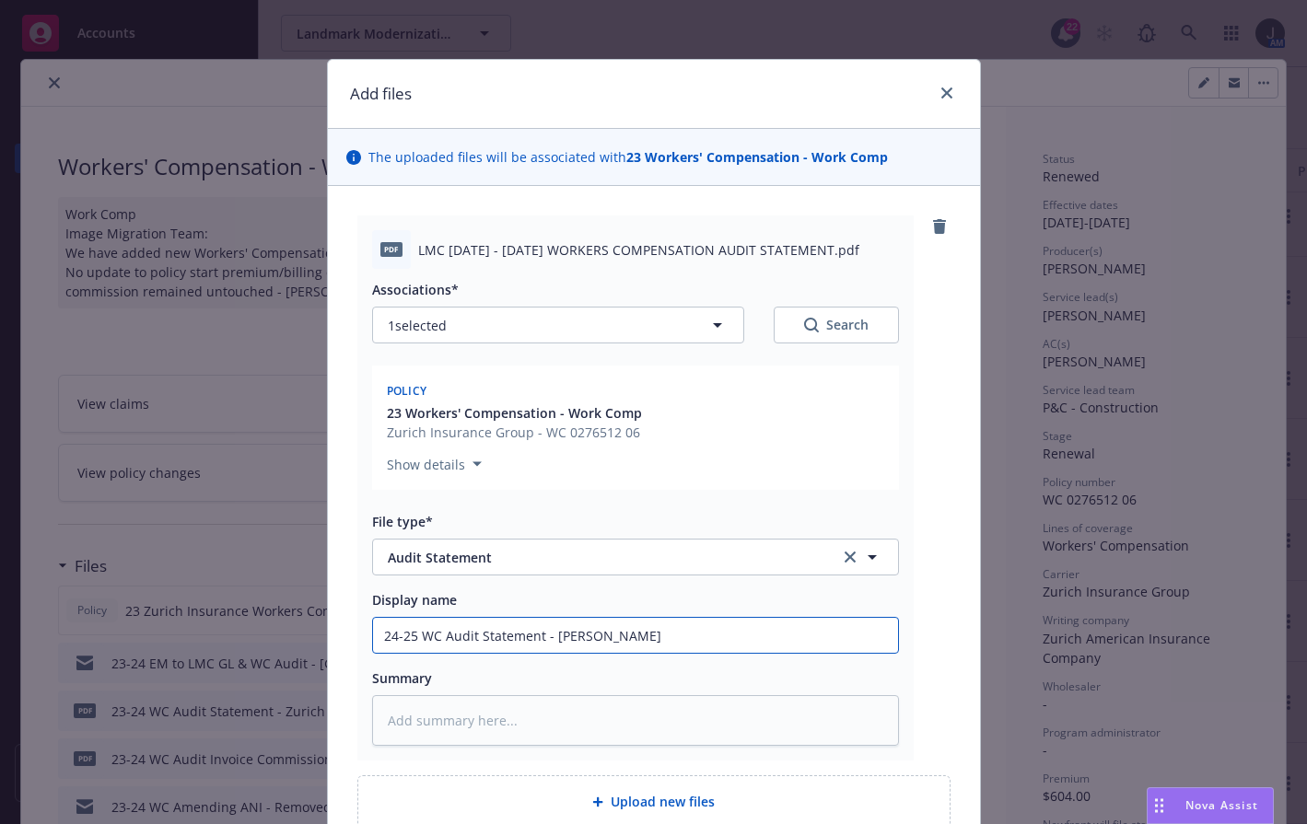
type textarea "x"
type input "24-25 WC Audit Statement - Hartf"
type textarea "x"
type input "24-25 WC Audit Statement - Hartfo"
type textarea "x"
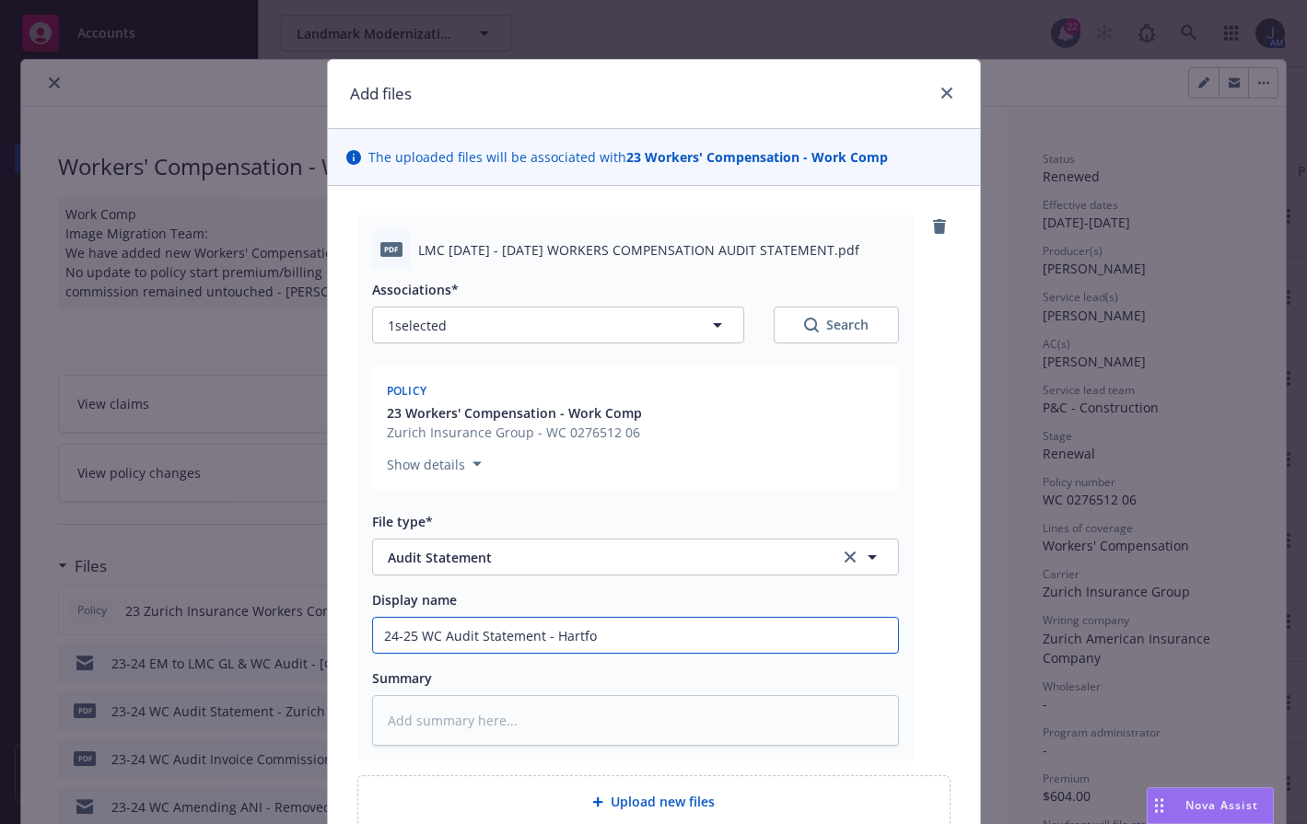
type input "24-25 WC Audit Statement - Hartfor"
type textarea "x"
type input "24-25 WC Audit Statement - Hartford"
type textarea "x"
type input "24-25 WC Audit Statement - Hartford"
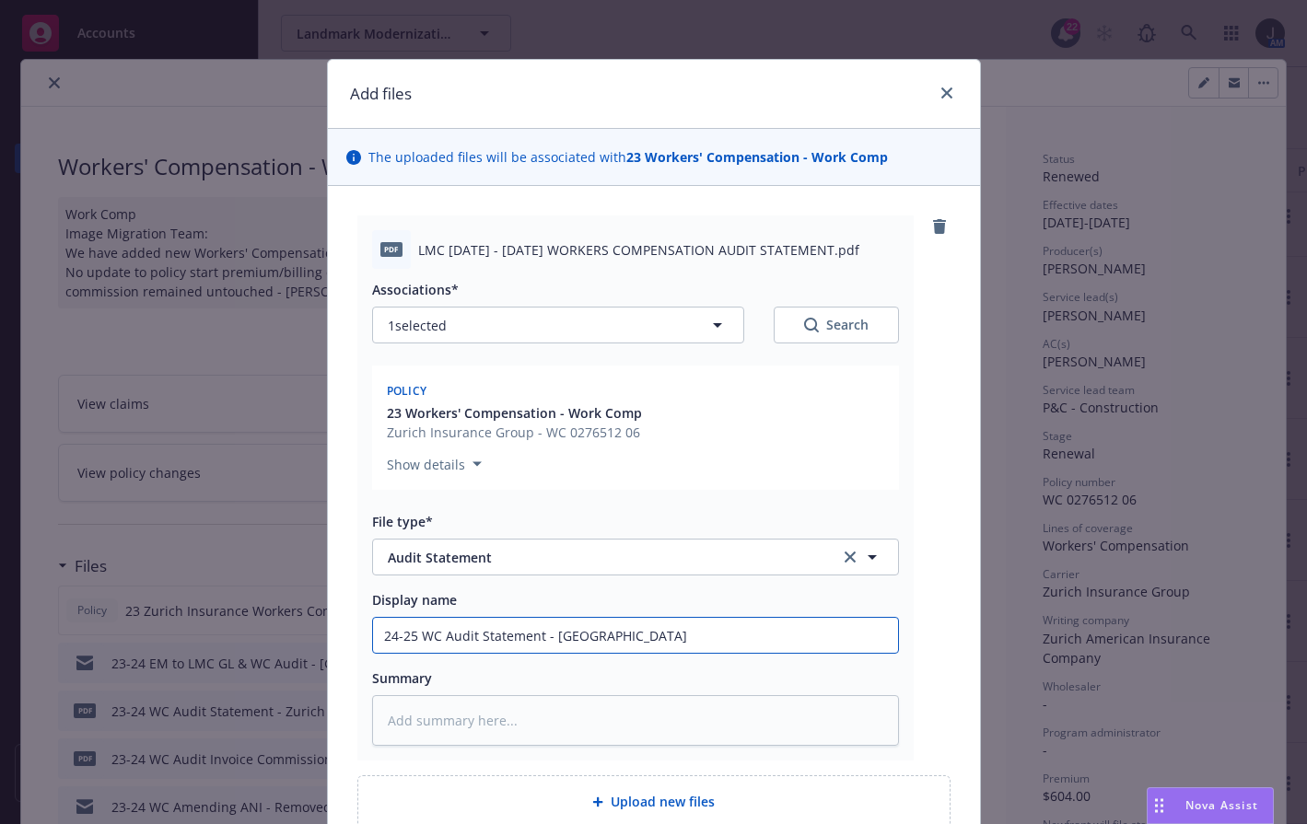
type textarea "x"
type input "24-25 WC Audit Statement - Hartford P"
type textarea "x"
type input "24-25 WC Audit Statement - Hartford Po"
type textarea "x"
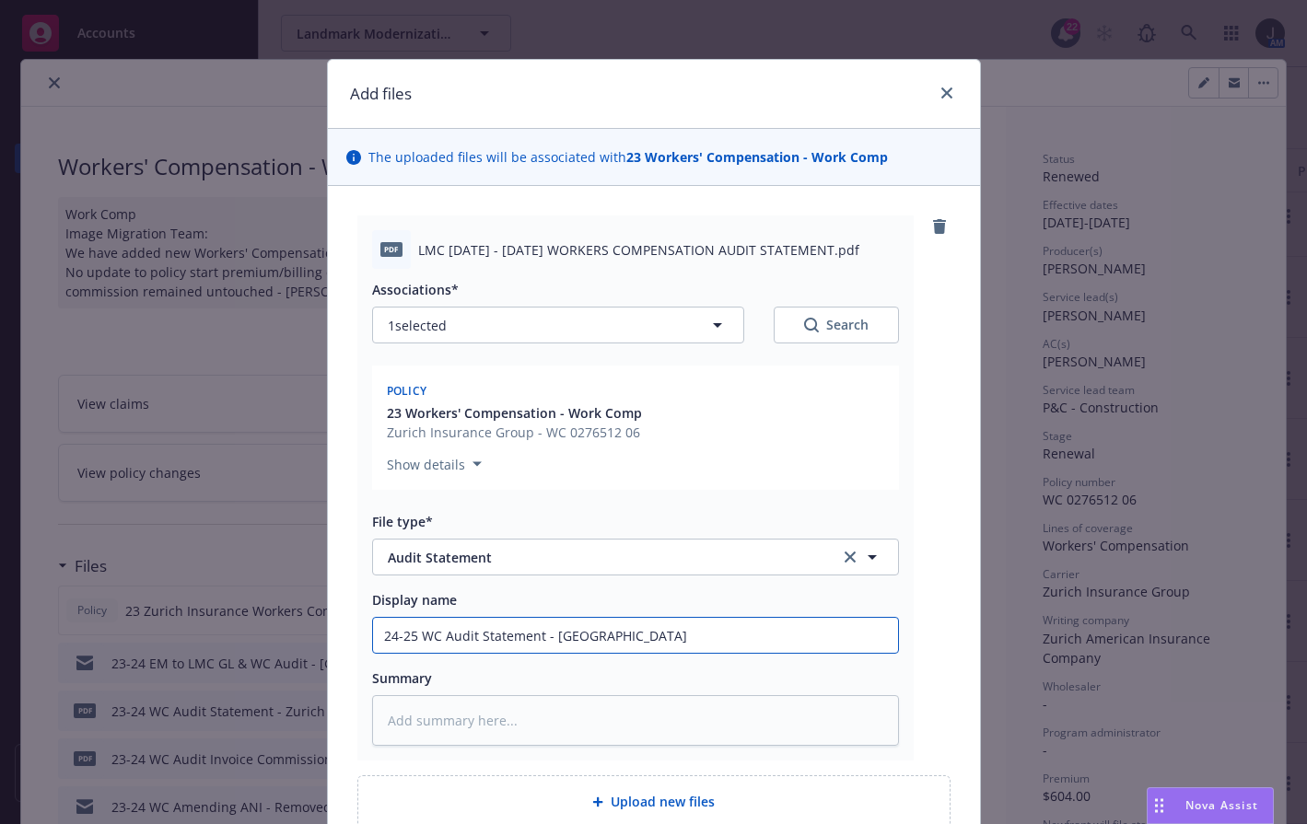
type input "24-25 WC Audit Statement - Hartford Pol"
type textarea "x"
type input "24-25 WC Audit Statement - Hartford Poli"
type textarea "x"
type input "24-25 WC Audit Statement - Hartford Polic"
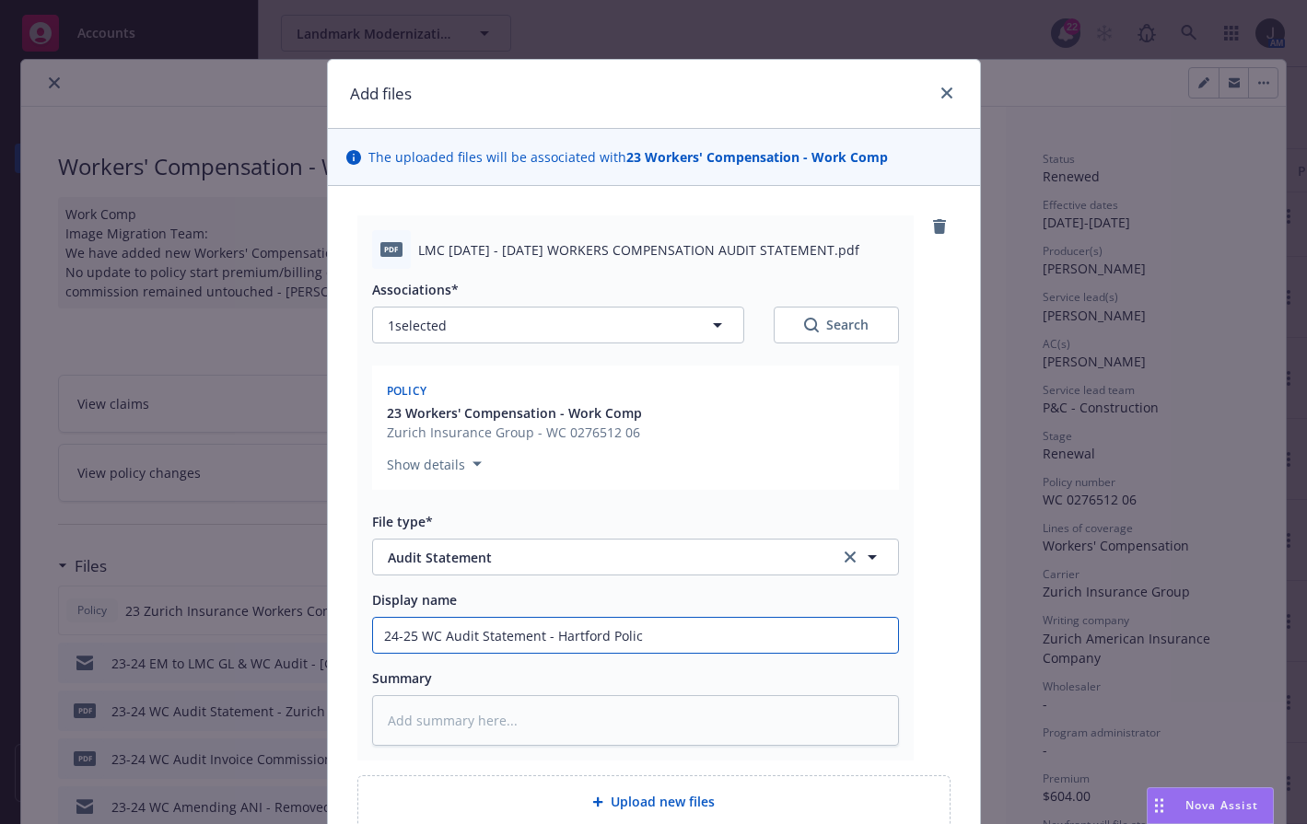
type textarea "x"
type input "24-25 WC Audit Statement - Hartford Policy"
type textarea "x"
type input "24-25 WC Audit Statement - Hartford Policy"
type textarea "x"
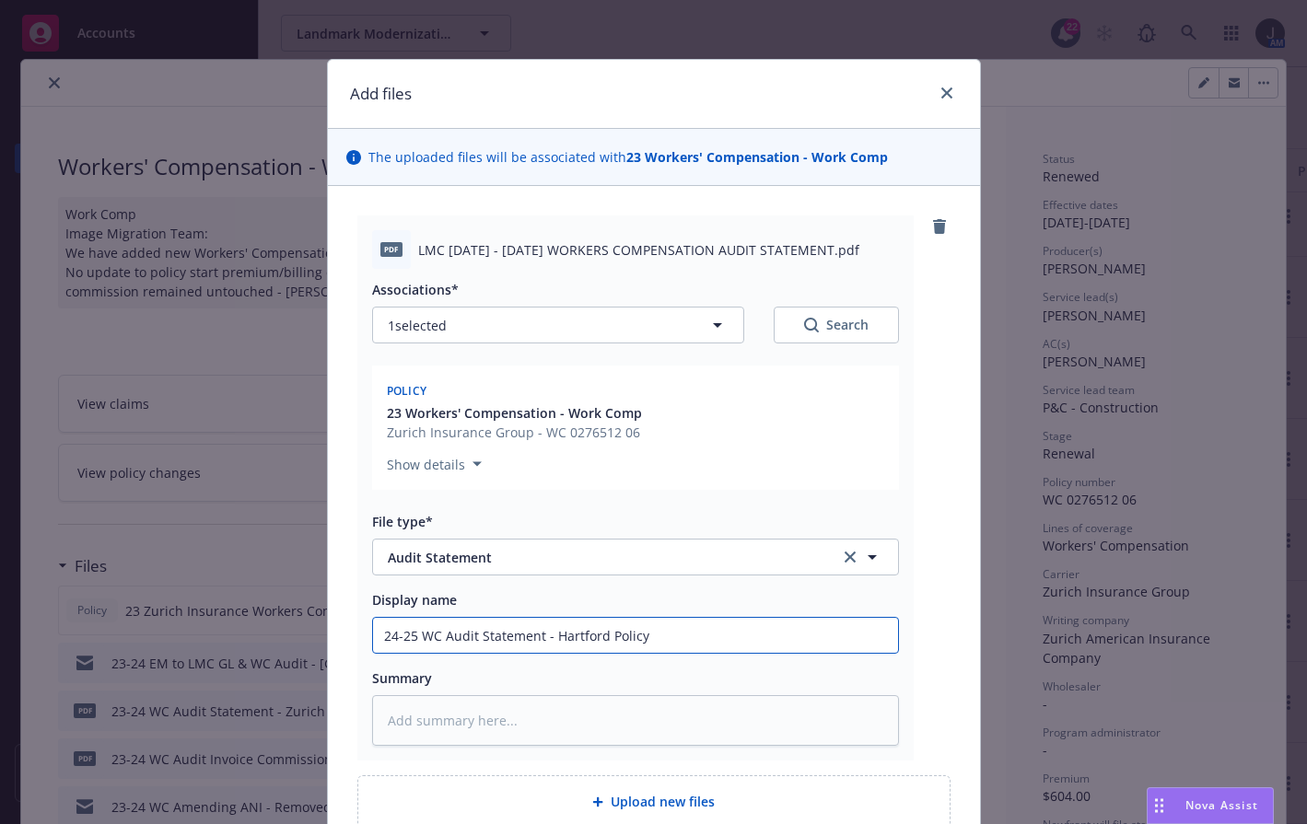
type input "24-25 WC Audit Statement - Hartford Policy N"
type textarea "x"
type input "24-25 WC Audit Statement - Hartford Policy No"
type textarea "x"
type input "24-25 WC Audit Statement - Hartford Policy No."
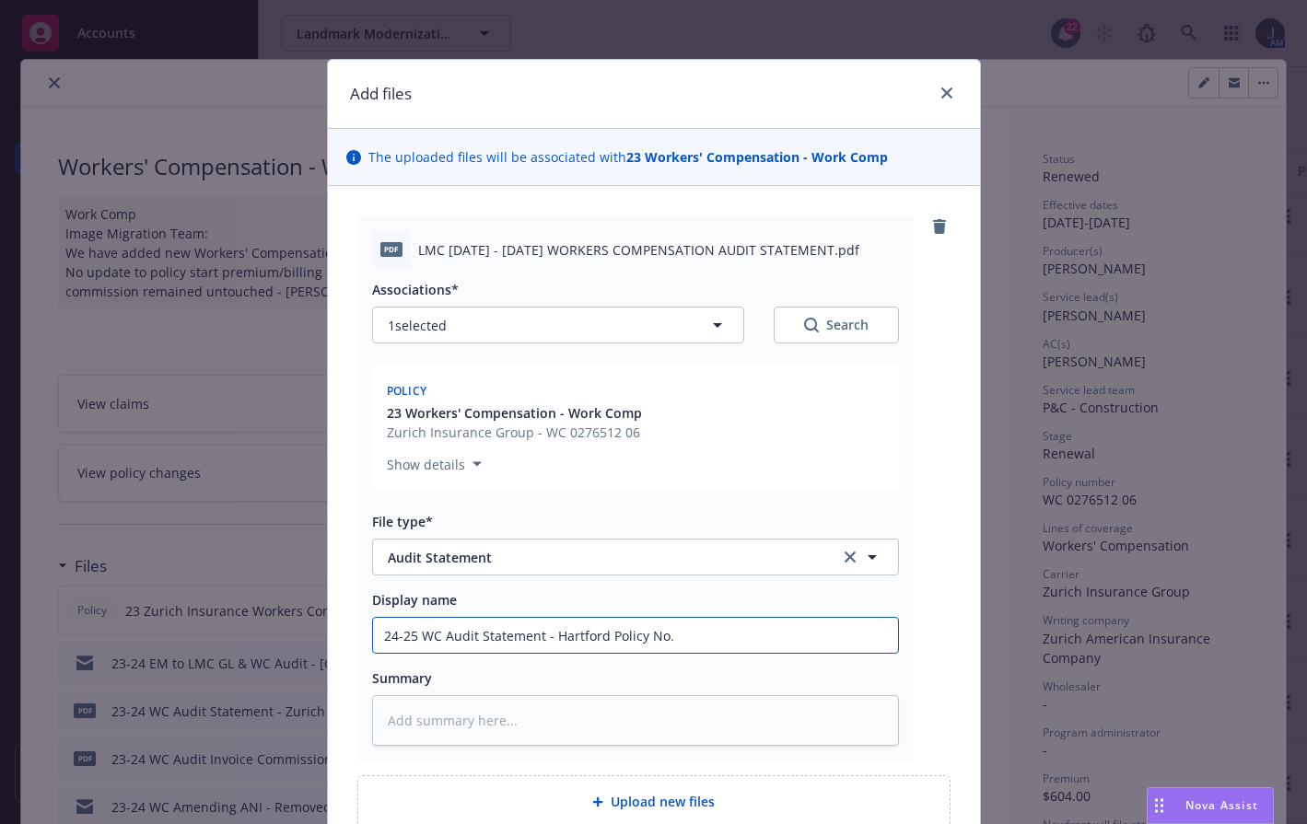
type textarea "x"
type input "24-25 WC Audit Statement - Hartford Policy No."
type textarea "x"
type input "24-25 WC Audit Statement - Hartford Policy No. 5"
type textarea "x"
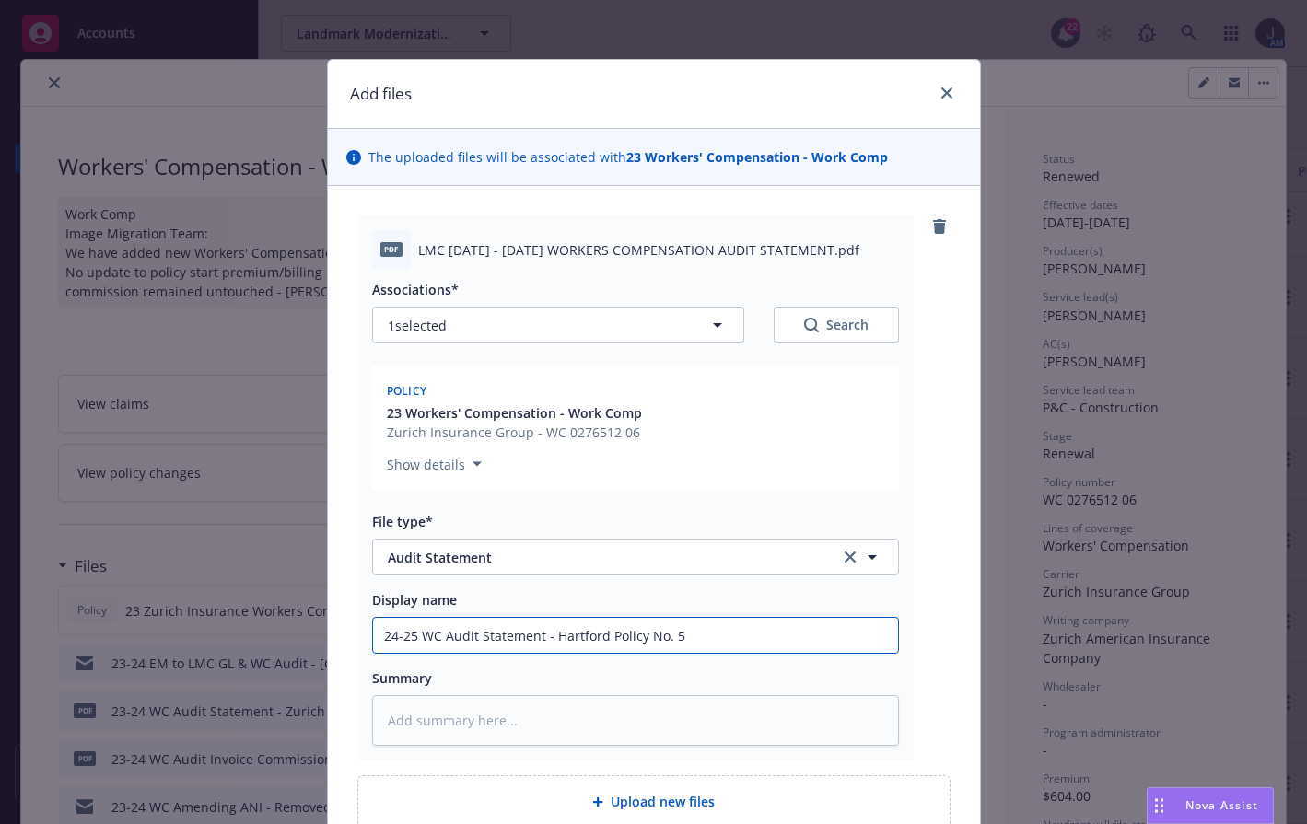
type input "24-25 WC Audit Statement - Hartford Policy No. 57"
type textarea "x"
type input "24-25 WC Audit Statement - Hartford Policy No. 57"
type textarea "x"
type input "24-25 WC Audit Statement - Hartford Policy No. 57 W"
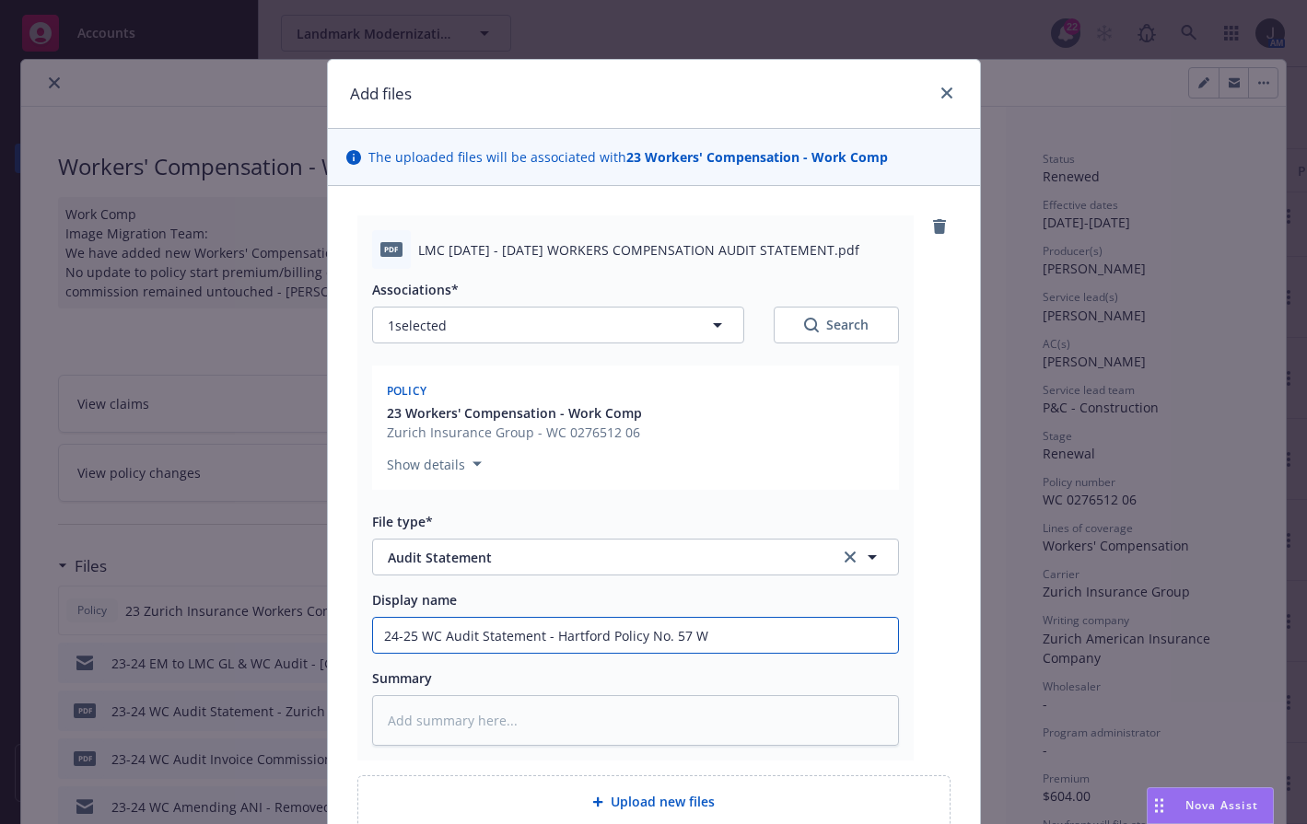
type textarea "x"
type input "24-25 WC Audit Statement - Hartford Policy No. 57 WE"
type textarea "x"
type input "24-25 WC Audit Statement - Hartford Policy No. 57 WEA"
type textarea "x"
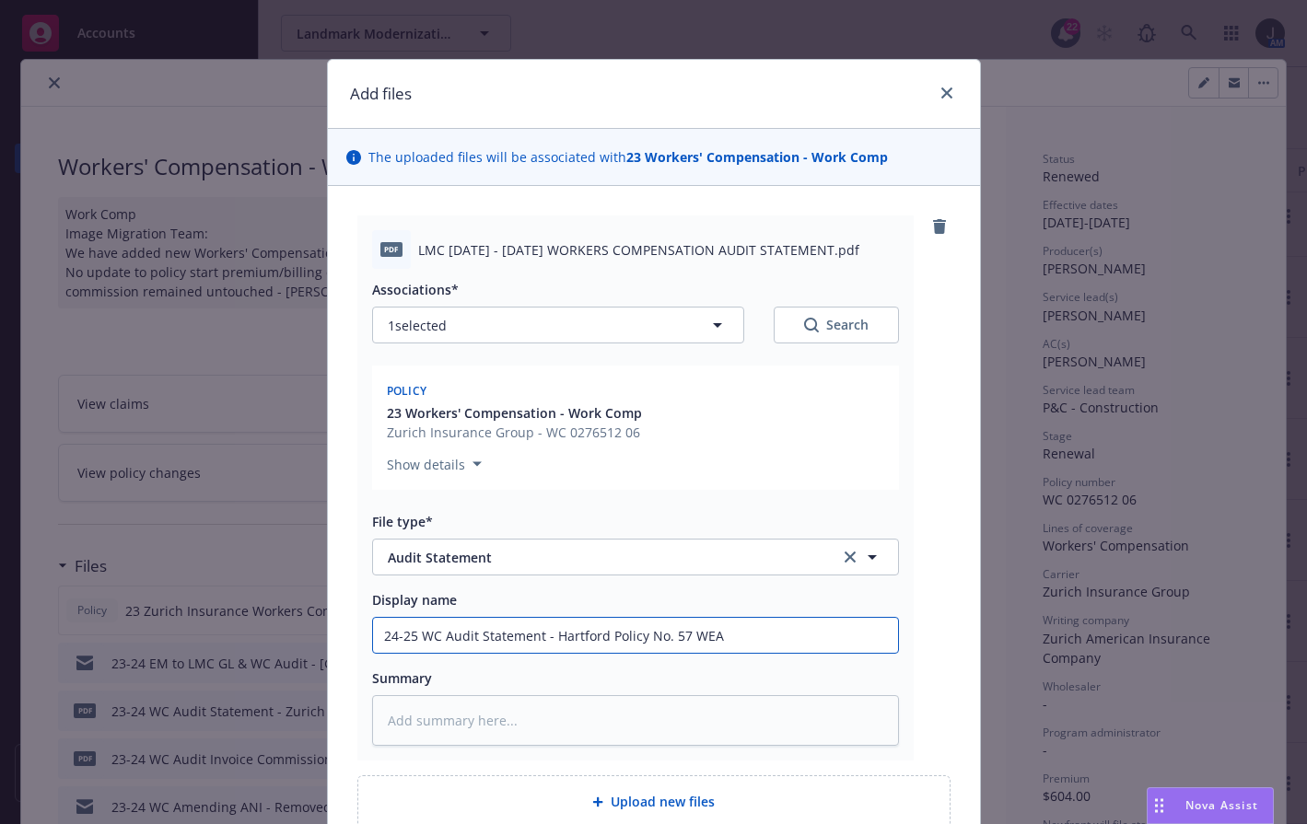
type input "24-25 WC Audit Statement - Hartford Policy No. 57 WEA"
type textarea "x"
type input "24-25 WC Audit Statement - Hartford Policy No. 57 WEA B"
type textarea "x"
type input "24-25 WC Audit Statement - Hartford Policy No. 57 WEA BD"
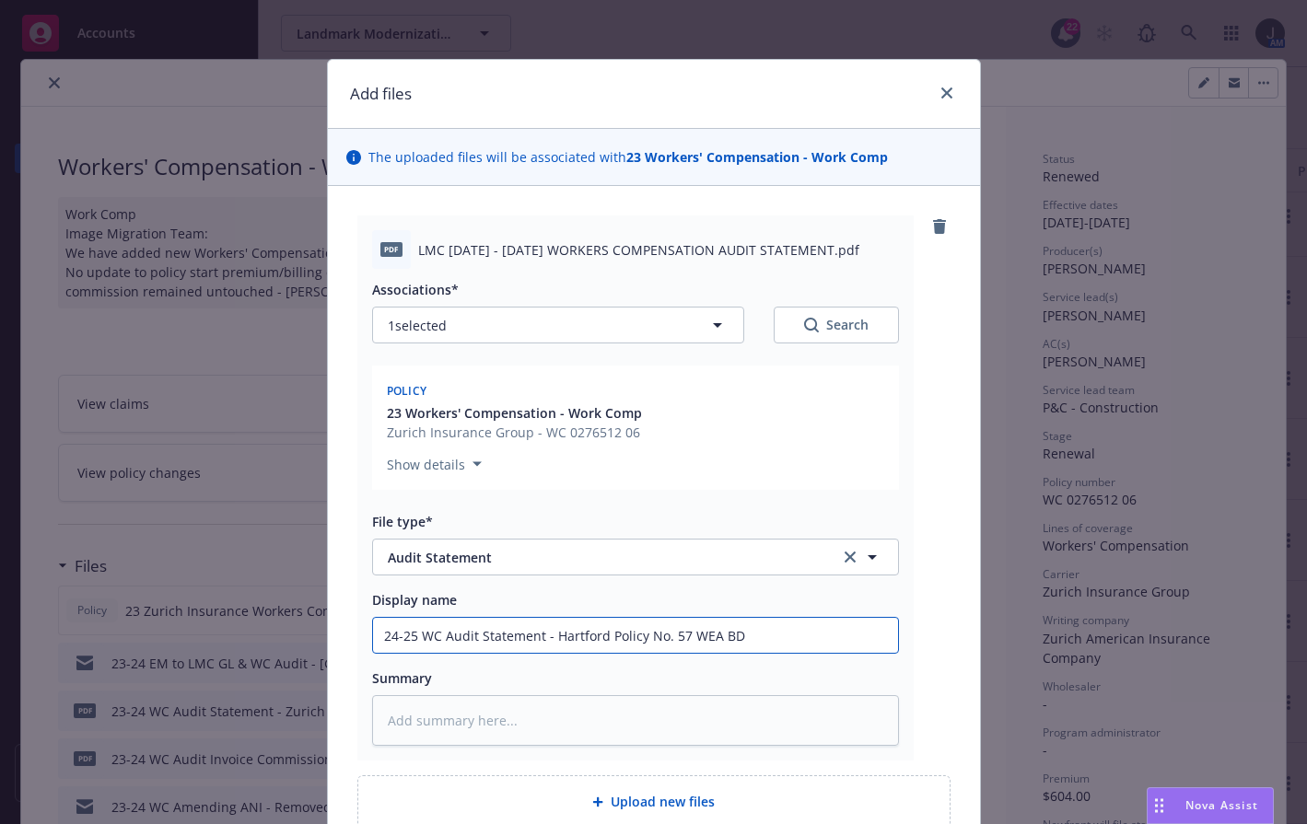
type textarea "x"
type input "24-25 WC Audit Statement - Hartford Policy No. 57 WEA BD8"
type textarea "x"
type input "24-25 WC Audit Statement - Hartford Policy No. 57 WEA BD8R"
type textarea "x"
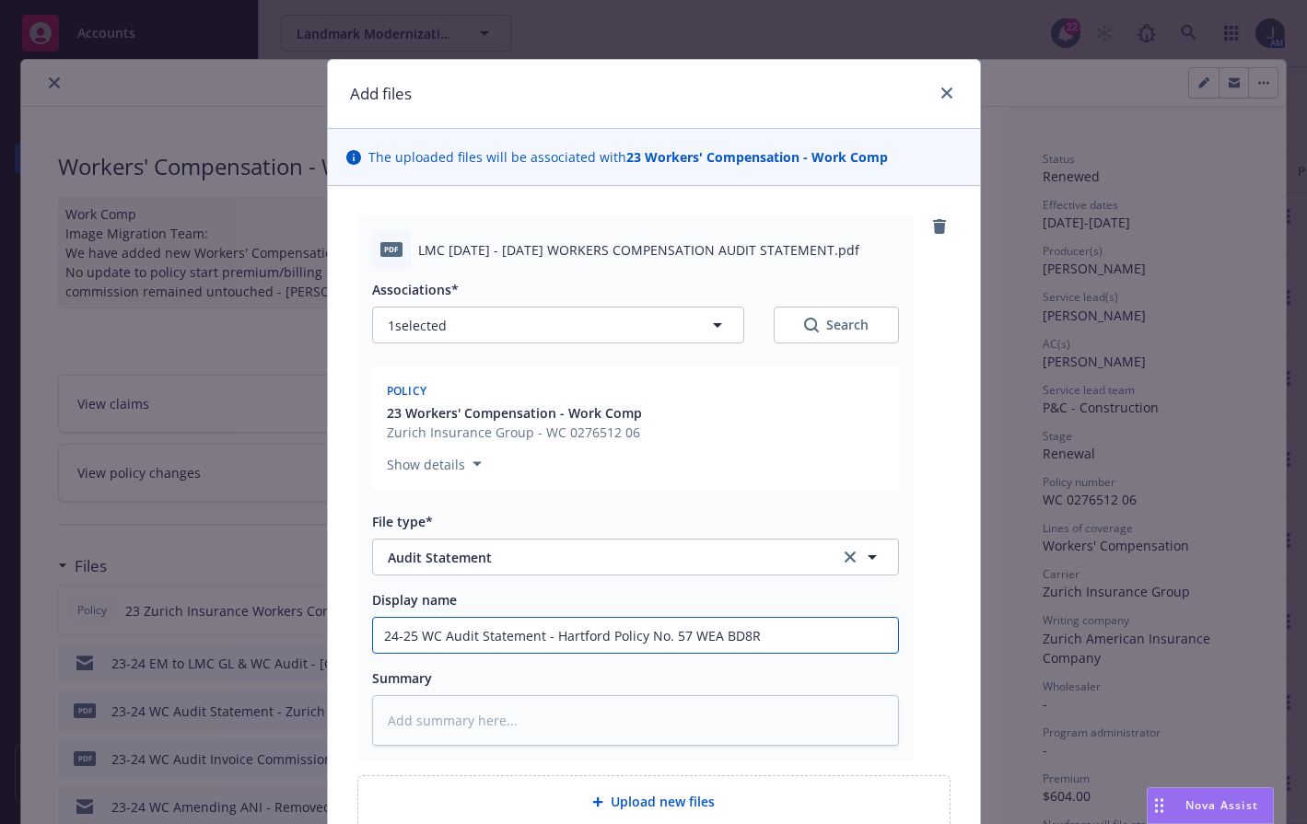
type input "24-25 WC Audit Statement - Hartford Policy No. 57 WEA BD8RB"
type textarea "x"
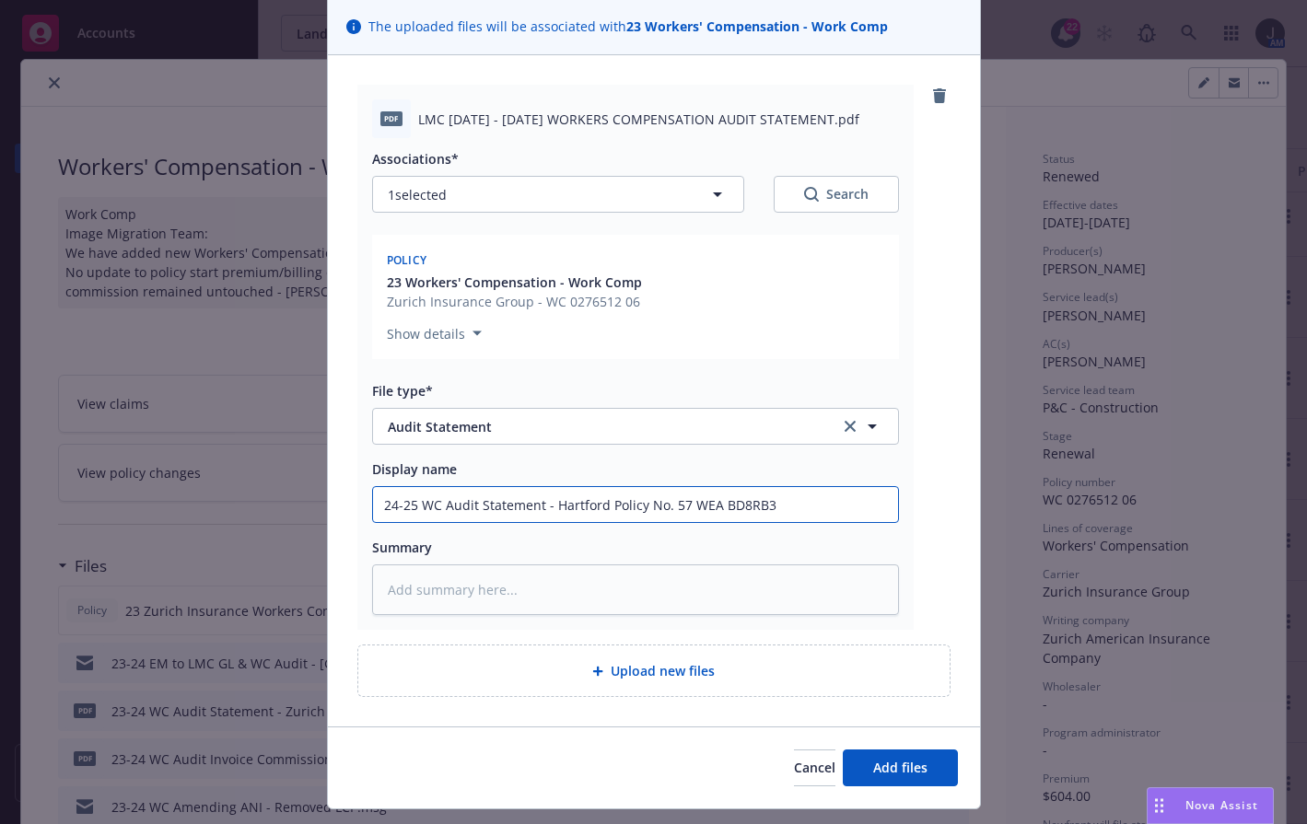
scroll to position [175, 0]
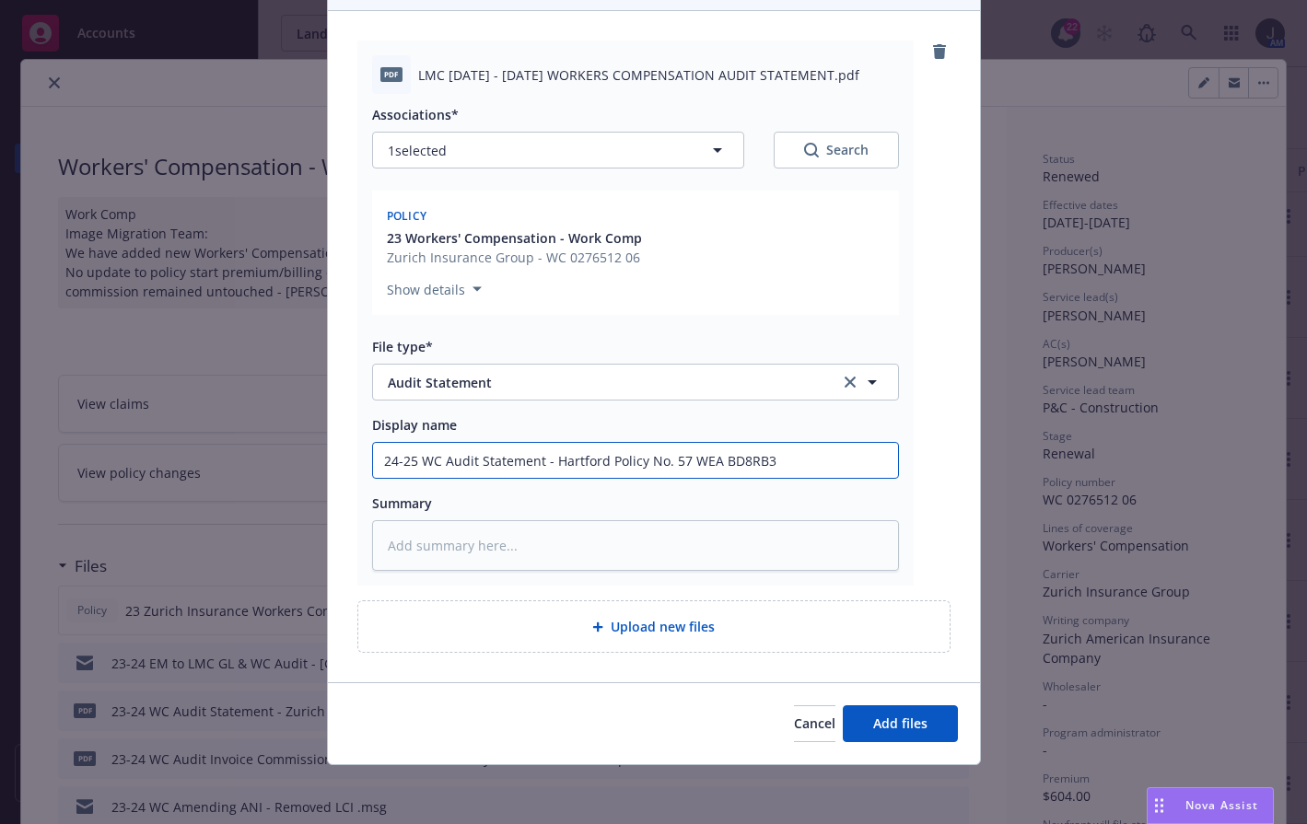
drag, startPoint x: 781, startPoint y: 472, endPoint x: 253, endPoint y: 464, distance: 527.8
click at [253, 464] on div "Add files The uploaded files will be associated with 23 Workers' Compensation -…" at bounding box center [653, 412] width 1307 height 824
type input "24-25 WC Audit Statement - Hartford Policy No. 57 WEA BD8RB3"
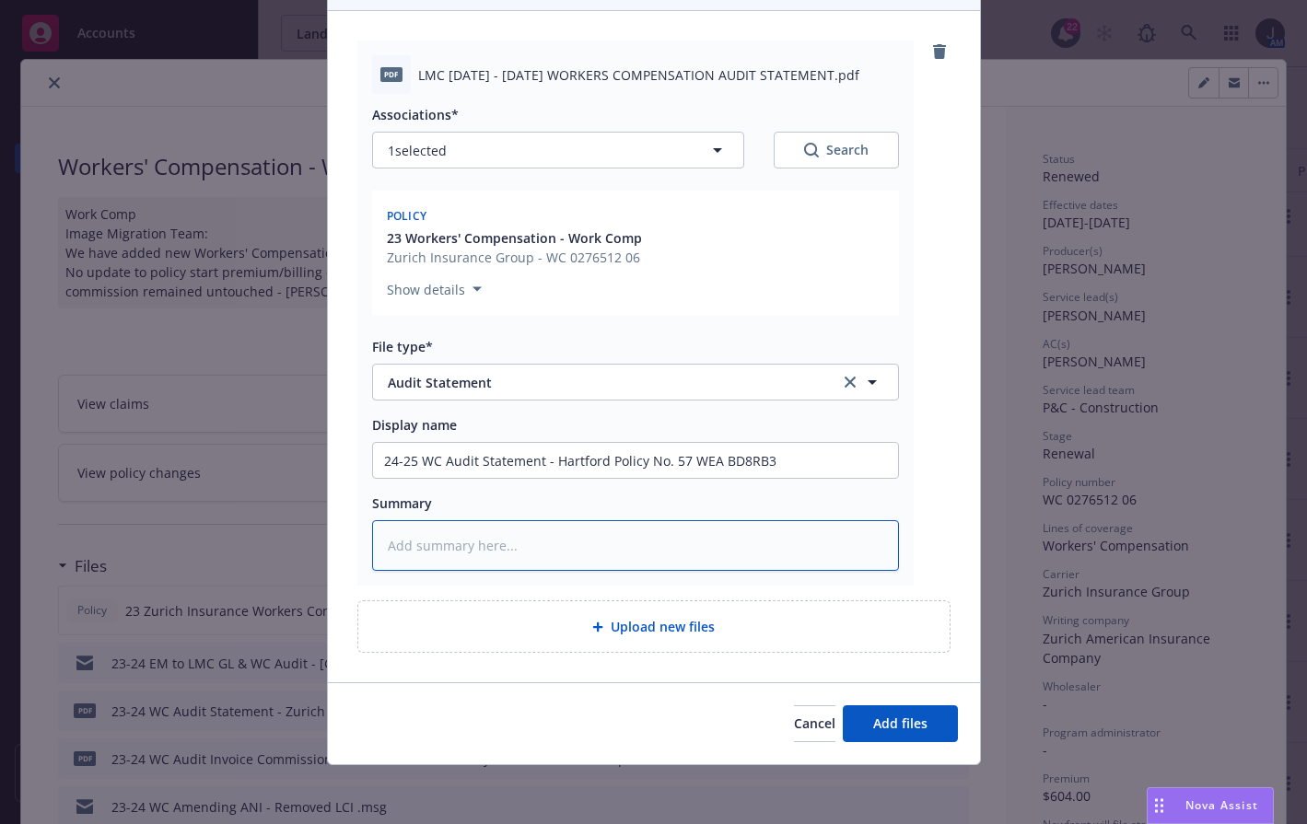
click at [653, 552] on textarea at bounding box center [635, 545] width 527 height 51
paste textarea "24-25 WC Audit Statement - Hartford Policy No. 57 WEA BD8RB3"
type textarea "x"
type textarea "24-25 WC Audit Statement - Hartford Policy No. 57 WEA BD8RB3"
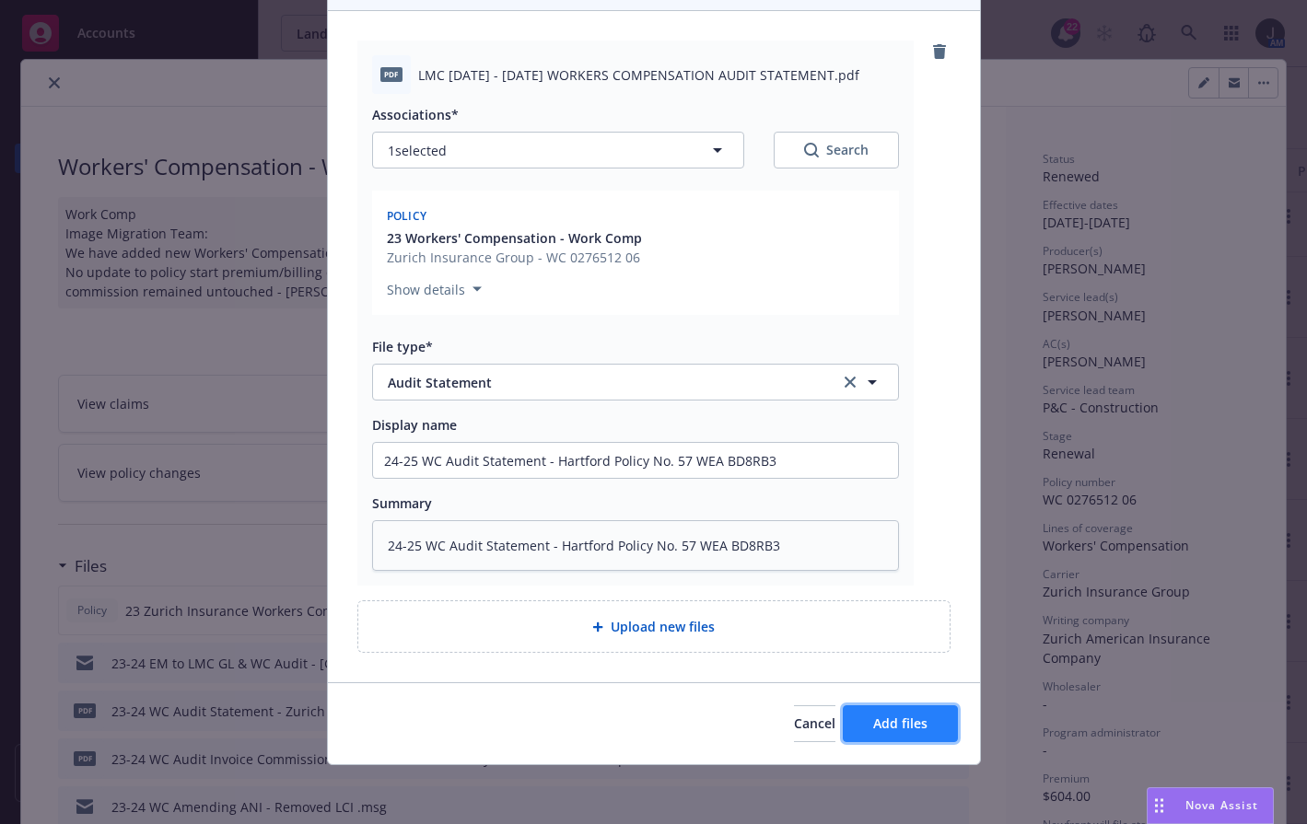
click at [916, 718] on span "Add files" at bounding box center [900, 724] width 54 height 18
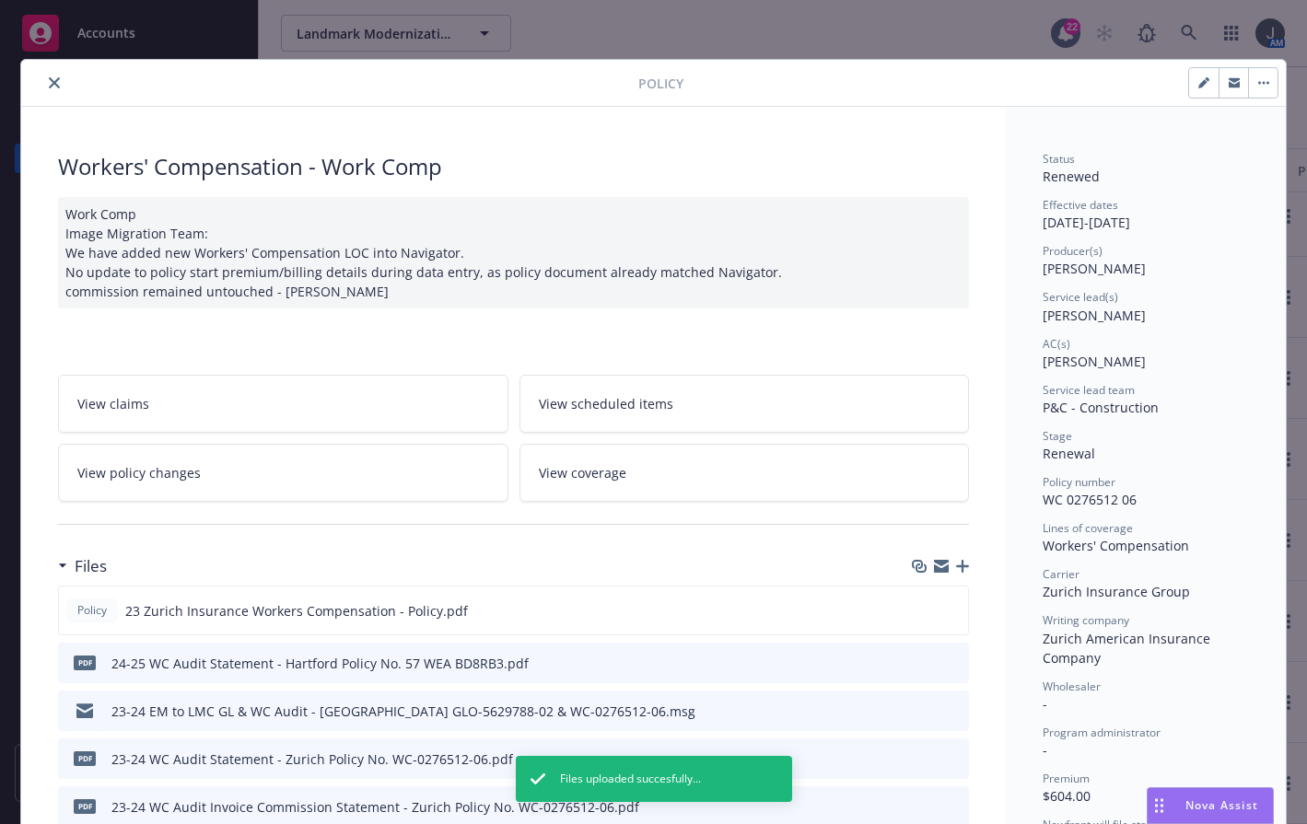
click at [291, 483] on link "View policy changes" at bounding box center [283, 473] width 450 height 58
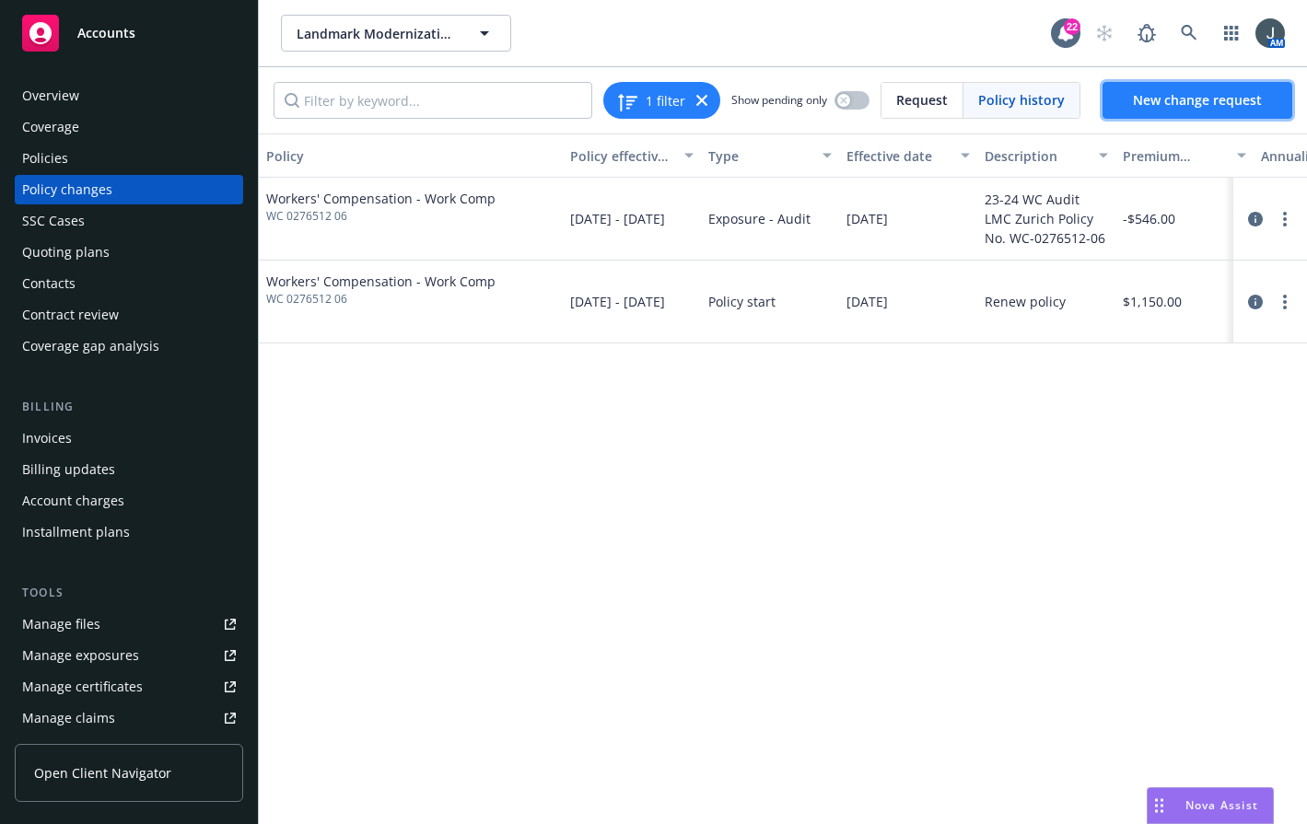
click at [1208, 95] on span "New change request" at bounding box center [1197, 100] width 129 height 18
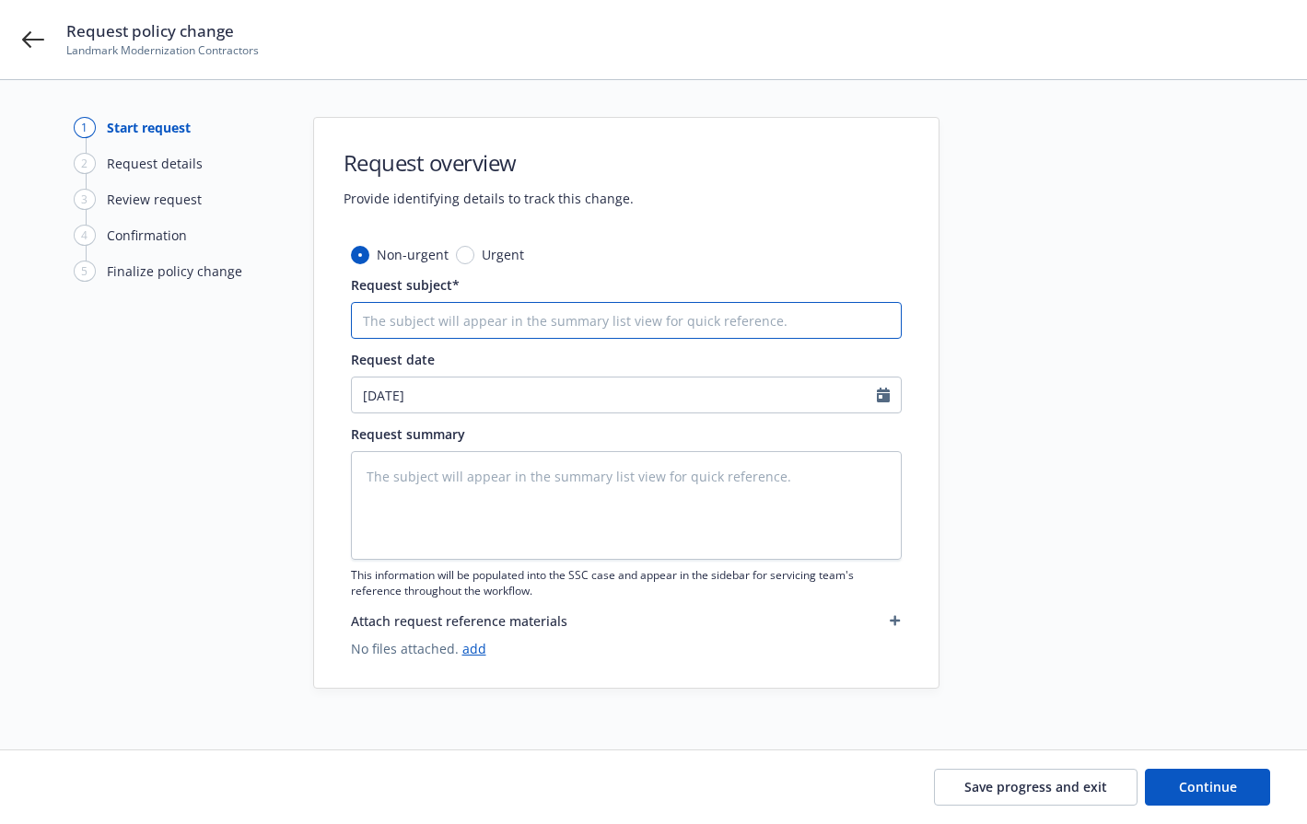
click at [472, 327] on input "Request subject*" at bounding box center [626, 320] width 551 height 37
type textarea "x"
type input "2"
type textarea "x"
type input "24"
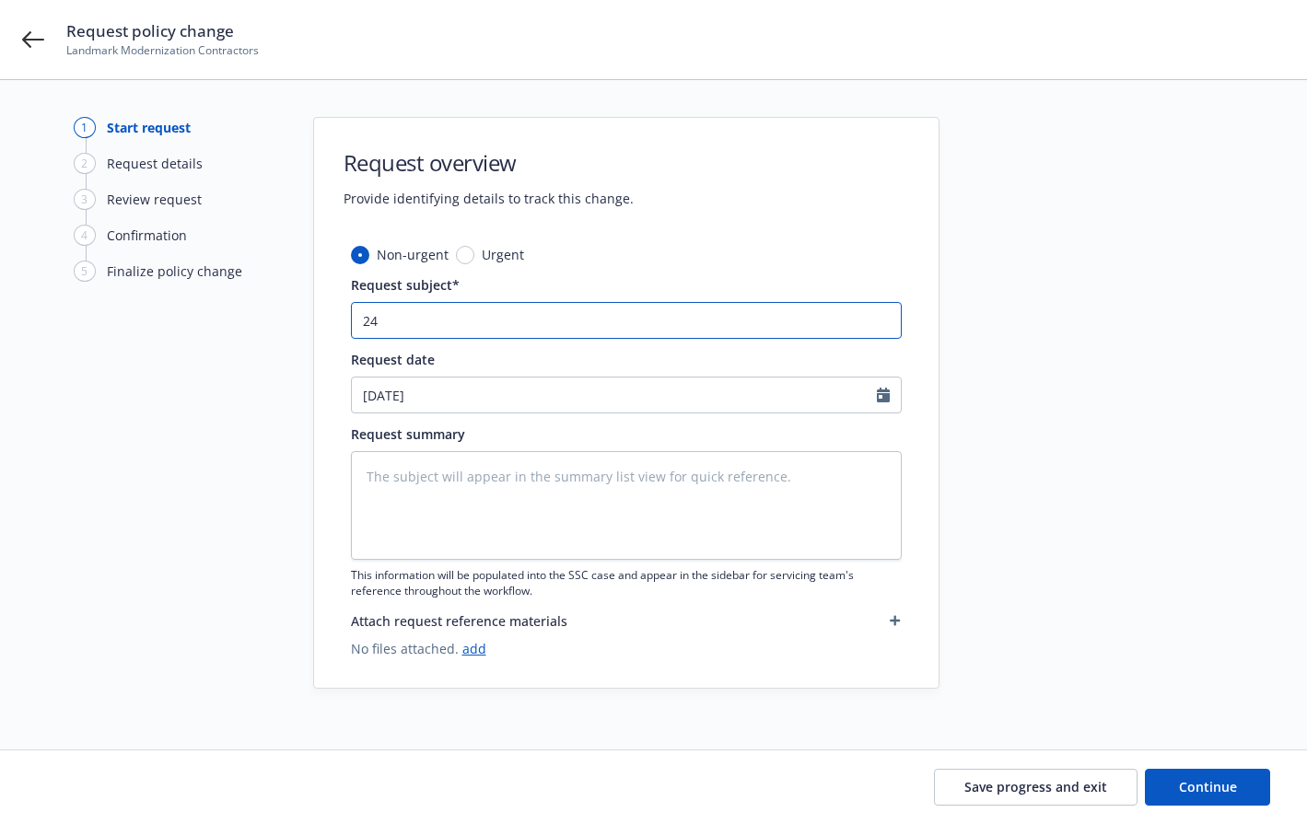
type textarea "x"
type input "24-"
type textarea "x"
type input "24-2"
type textarea "x"
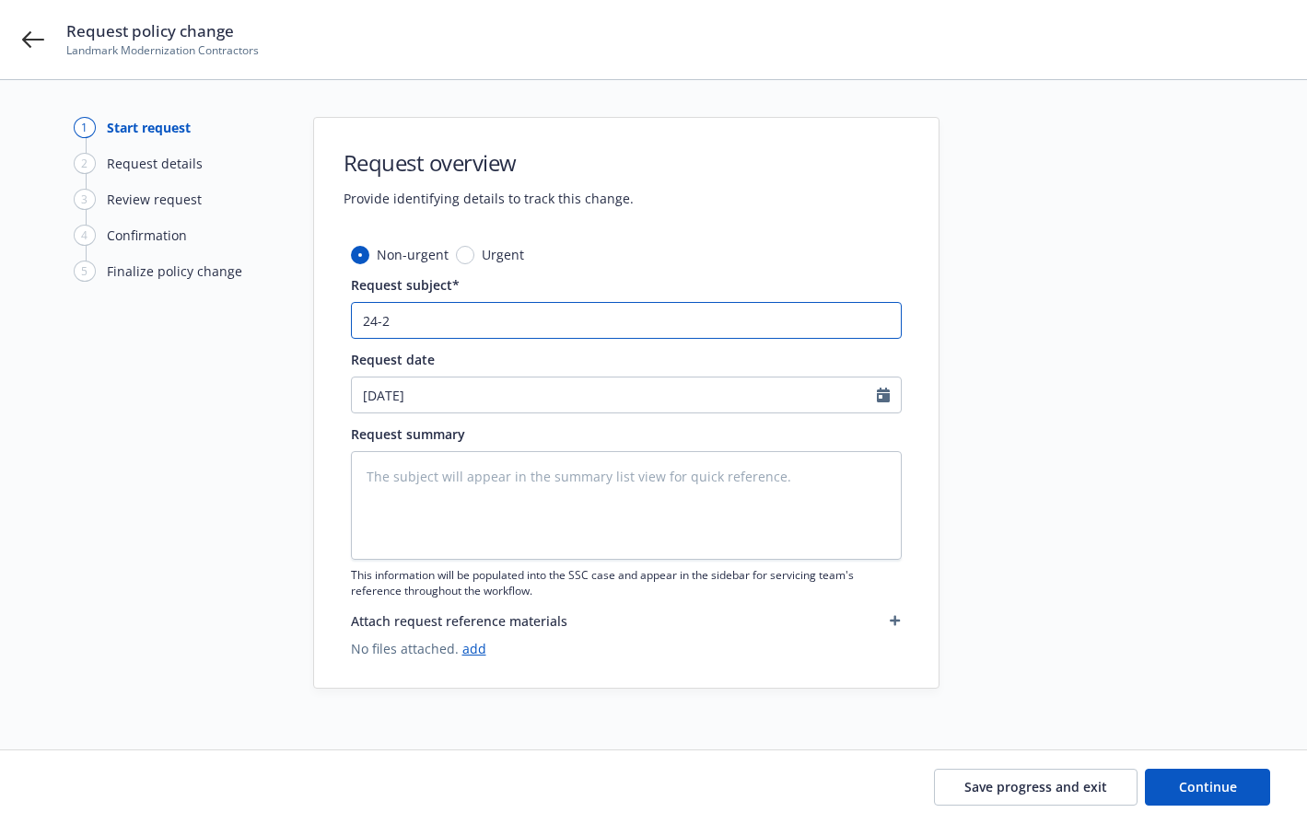
type input "24-26"
type textarea "x"
type input "24-2"
type textarea "x"
type input "24-25"
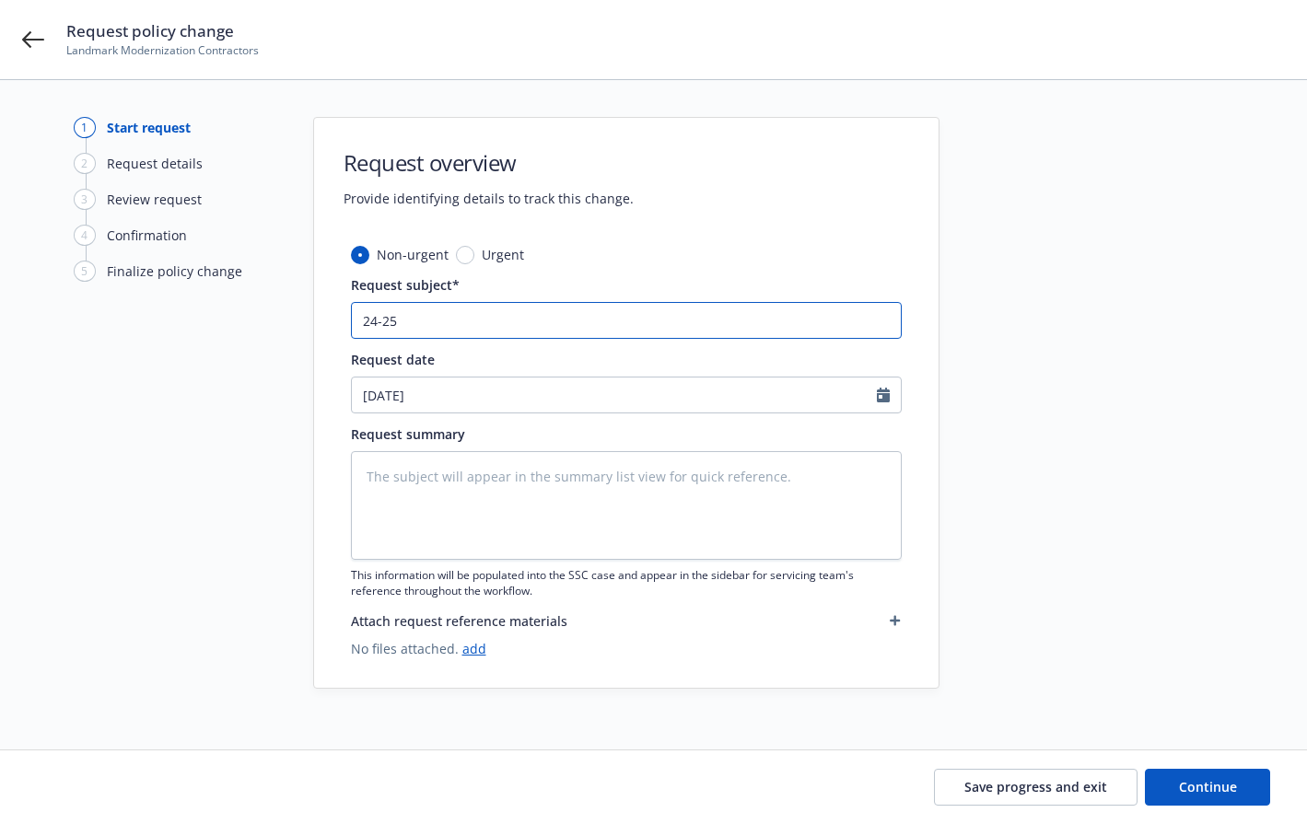
type textarea "x"
type input "24-25W"
type textarea "x"
type input "24-25WC"
type textarea "x"
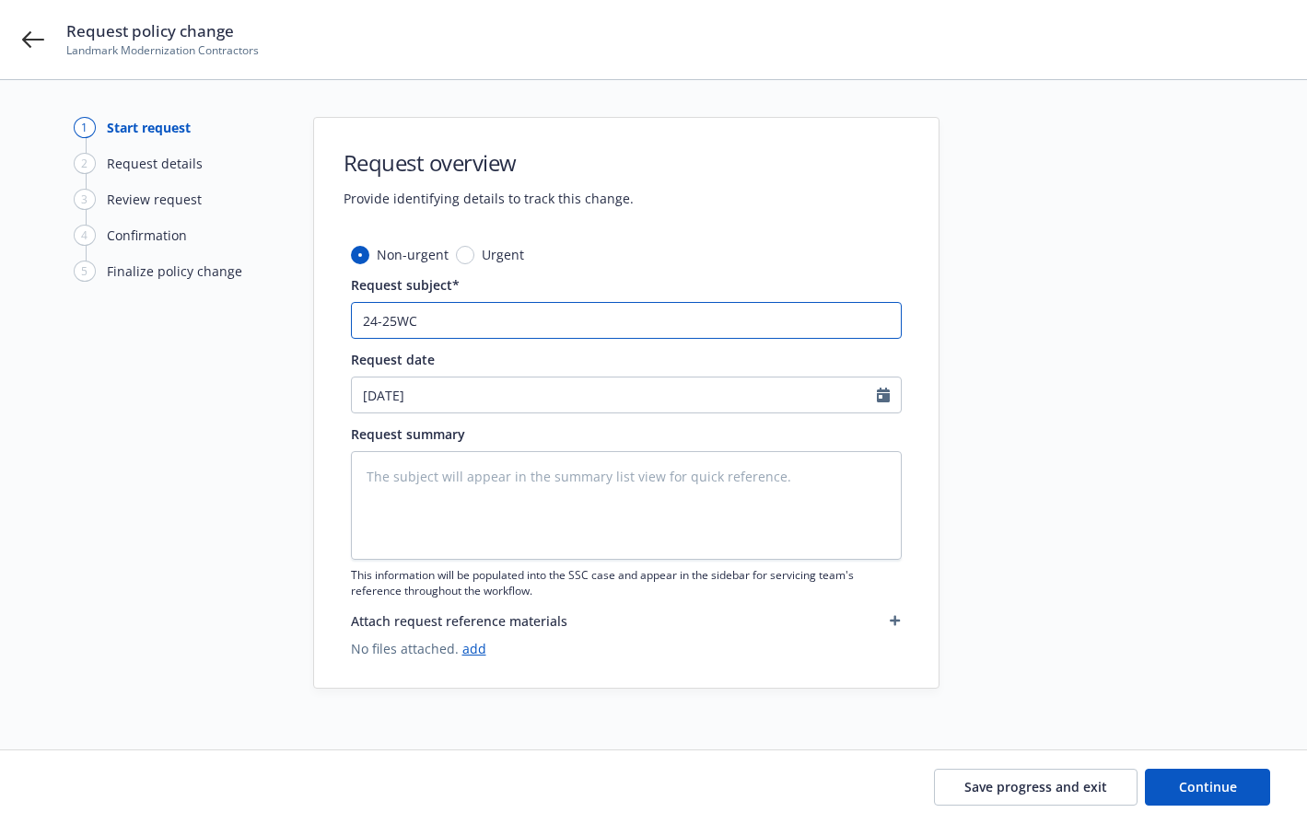
type input "24-25WC"
type textarea "x"
type input "24-25WC A"
type textarea "x"
type input "24-25WC"
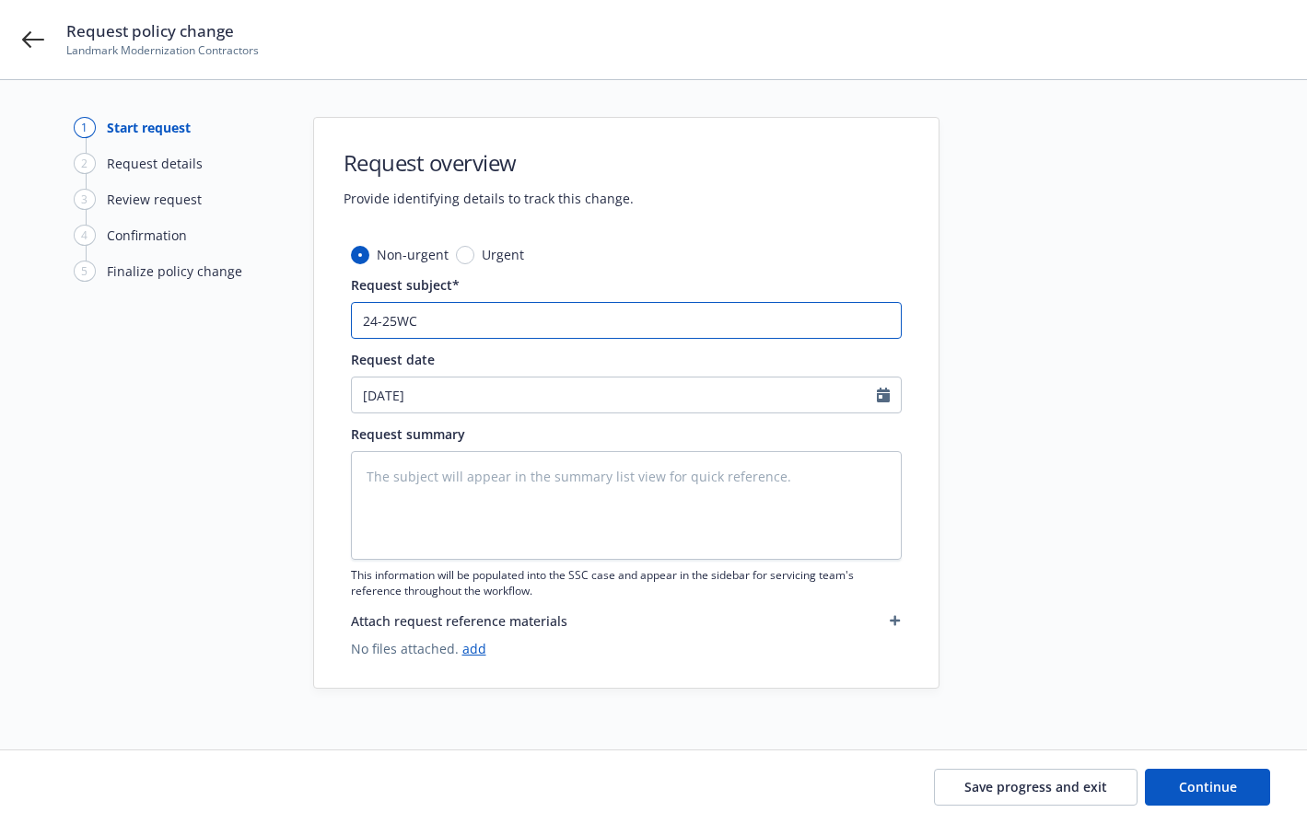
type textarea "x"
type input "24-25WC"
type textarea "x"
type input "24-25W"
type textarea "x"
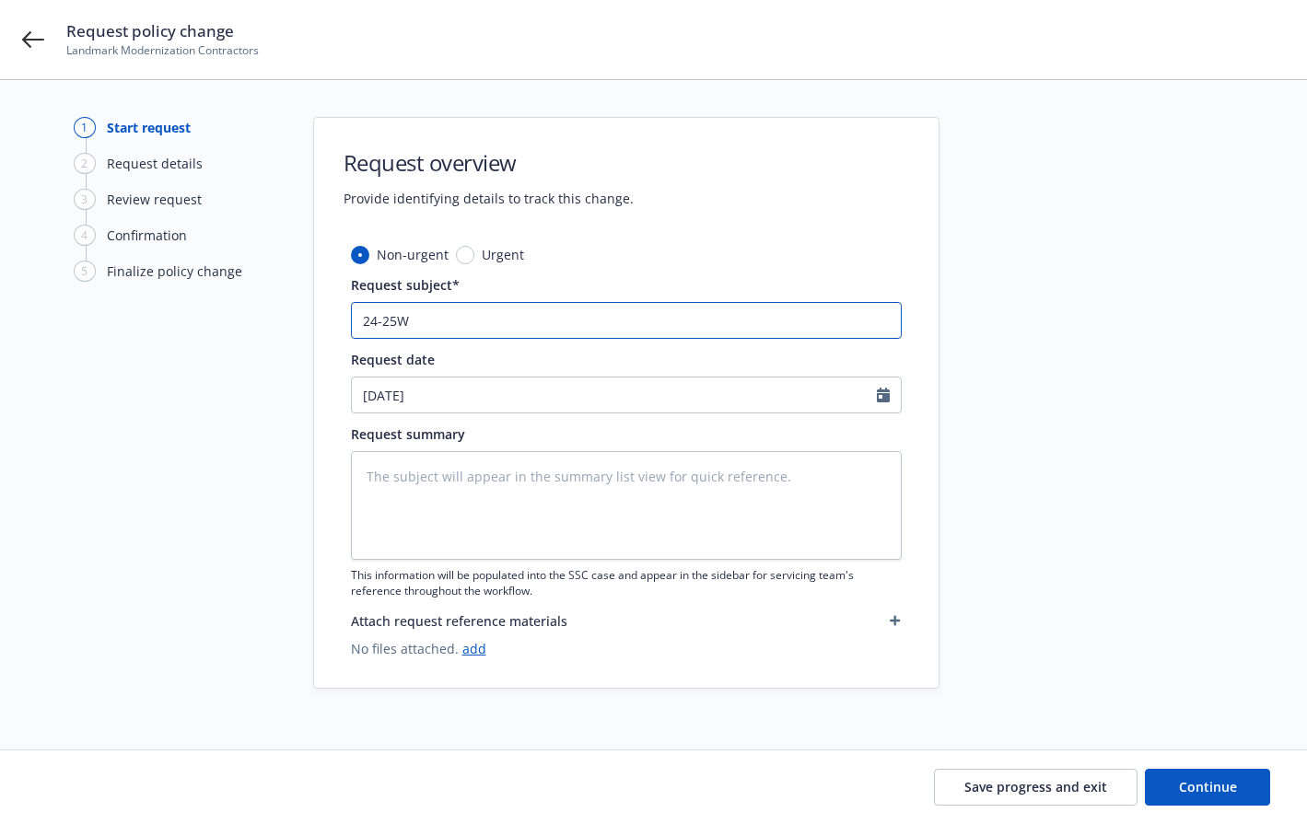
type input "24-25"
type textarea "x"
type input "24-25"
type textarea "x"
type input "24-25 W"
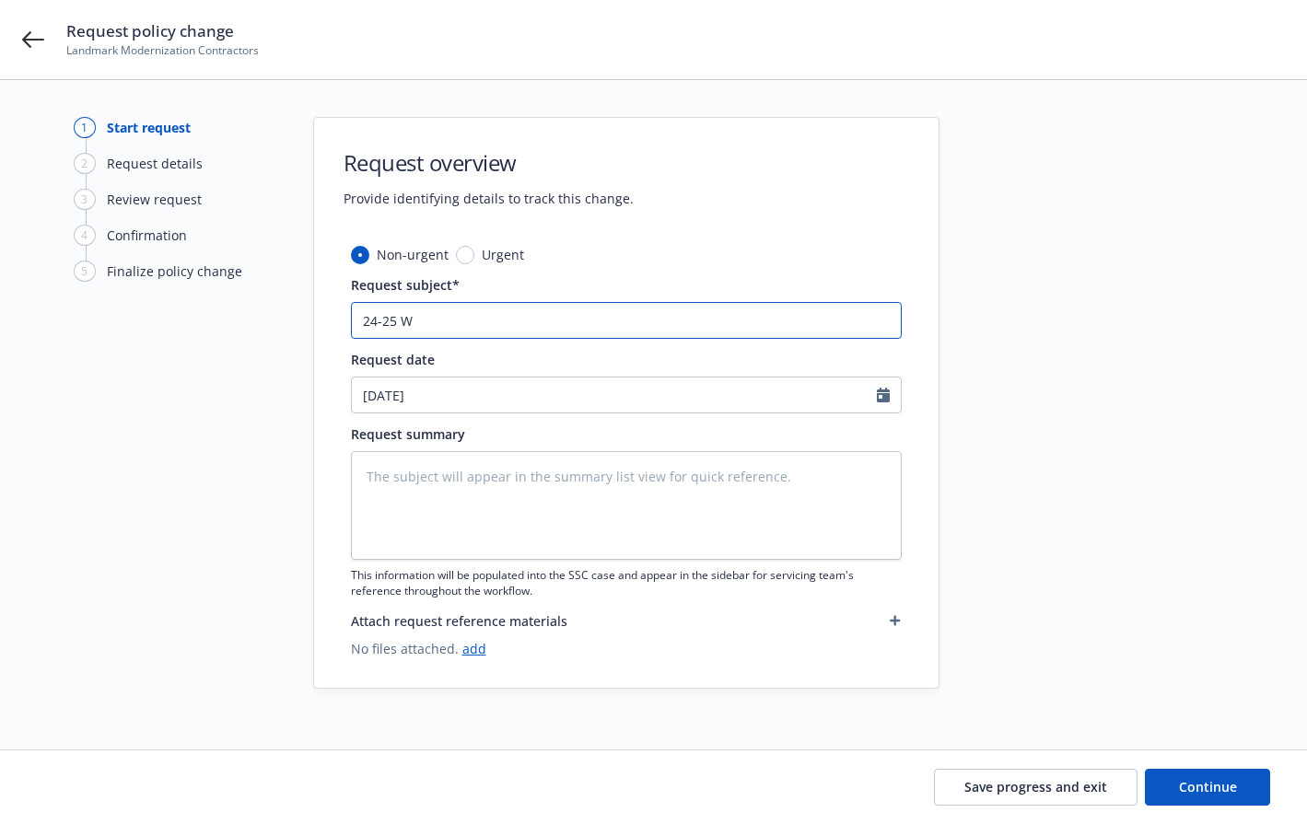
type textarea "x"
type input "24-25 WC"
type textarea "x"
type input "24-25 WC"
type textarea "x"
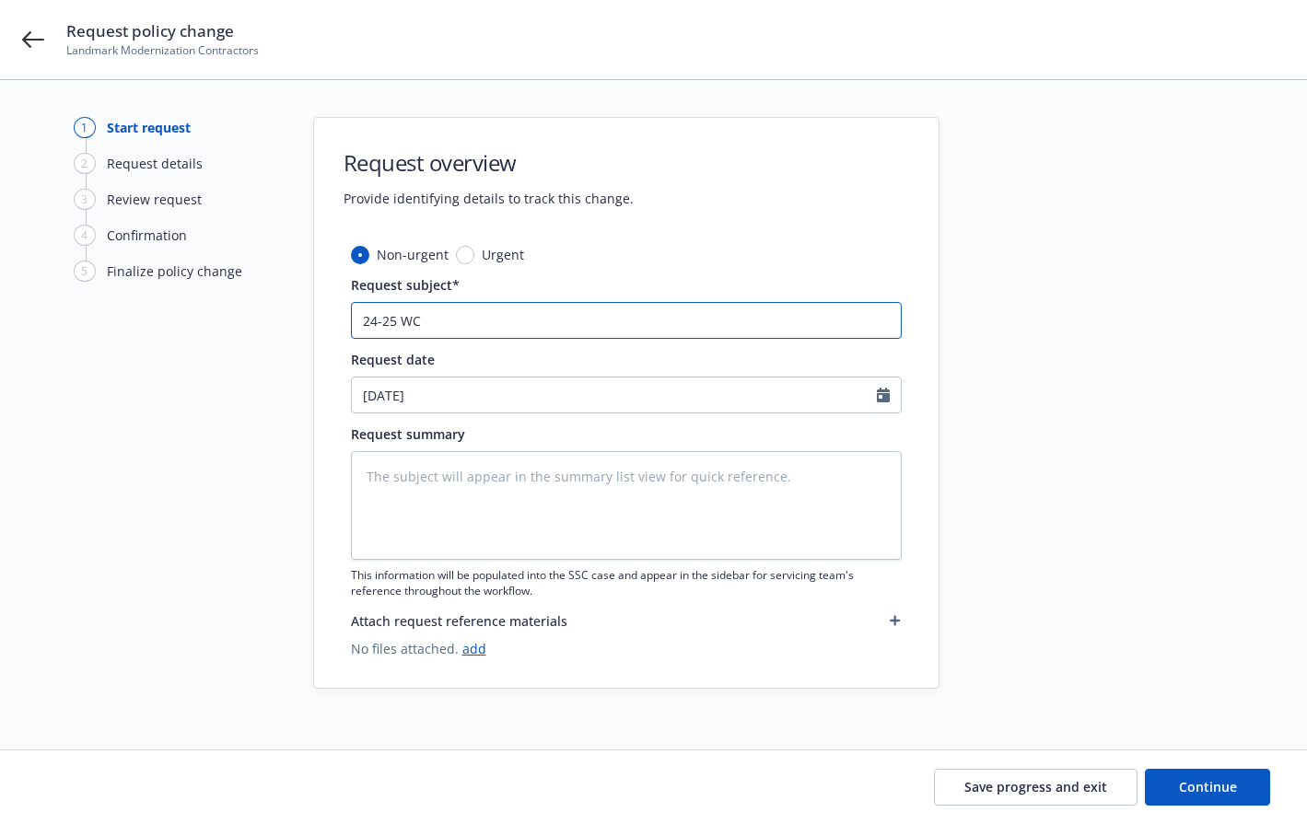
type input "24-25 WC A"
type textarea "x"
type input "24-25 WC Au"
type textarea "x"
type input "24-25 WC Aud"
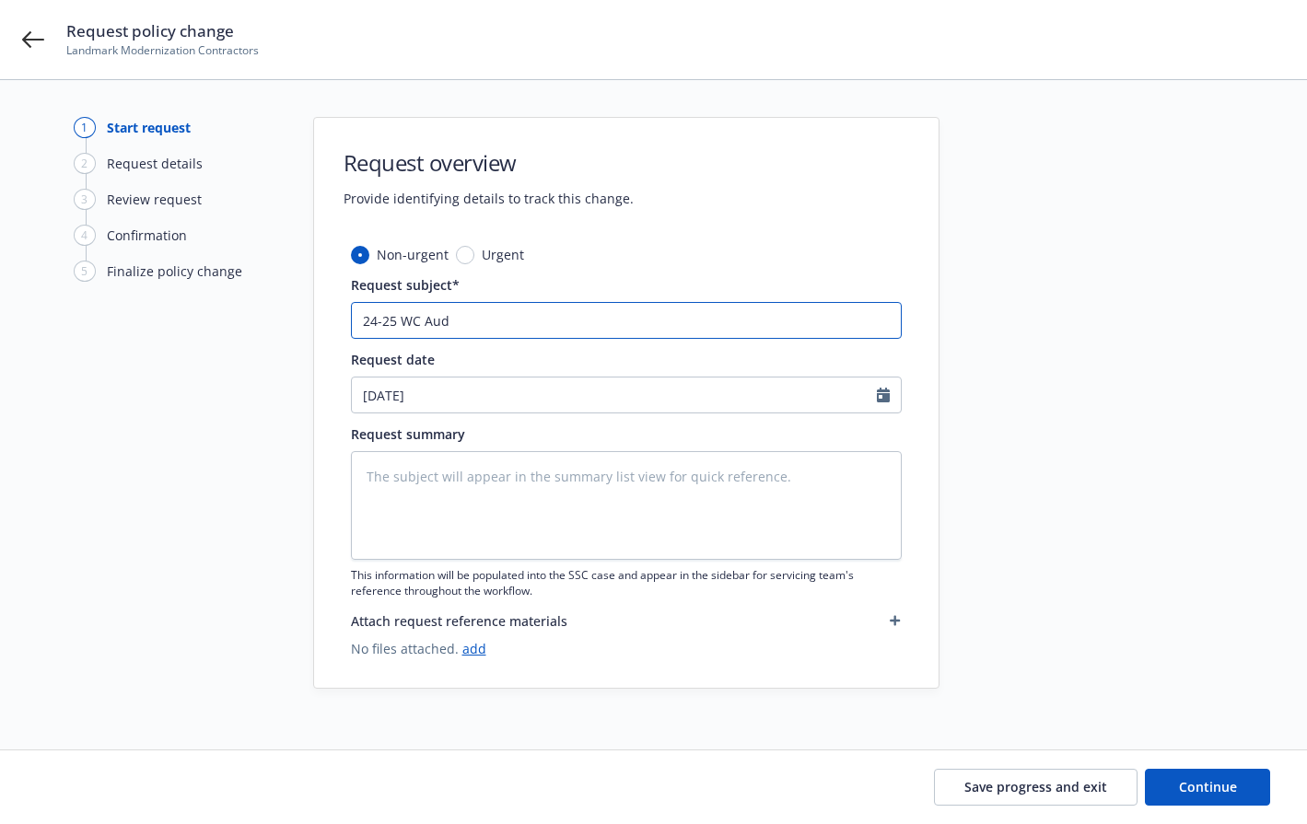
type textarea "x"
type input "24-25 WC Audi"
type textarea "x"
type input "24-25 WC Audit"
type textarea "x"
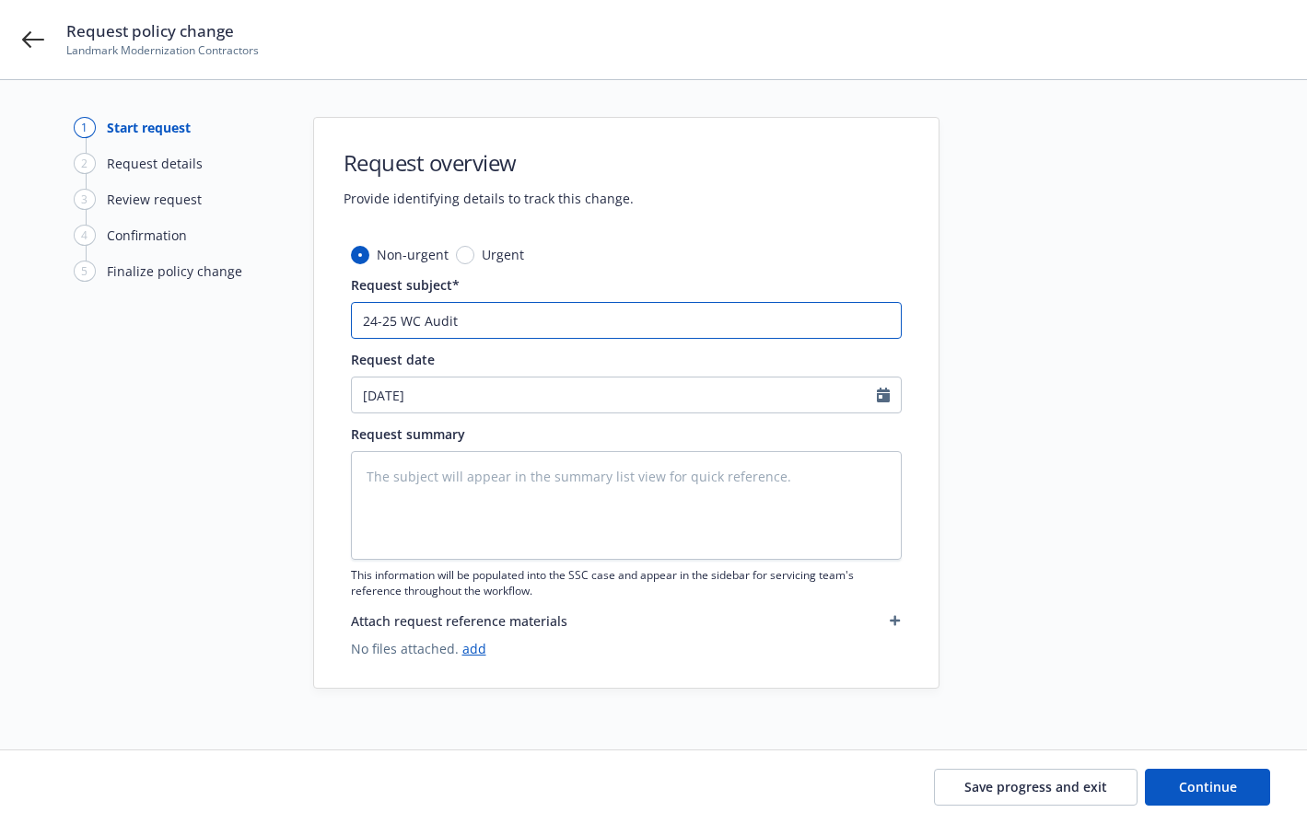
type input "24-25 WC Audit"
type textarea "x"
type input "24-25 WC Audit S"
type textarea "x"
type input "24-25 WC Audit St"
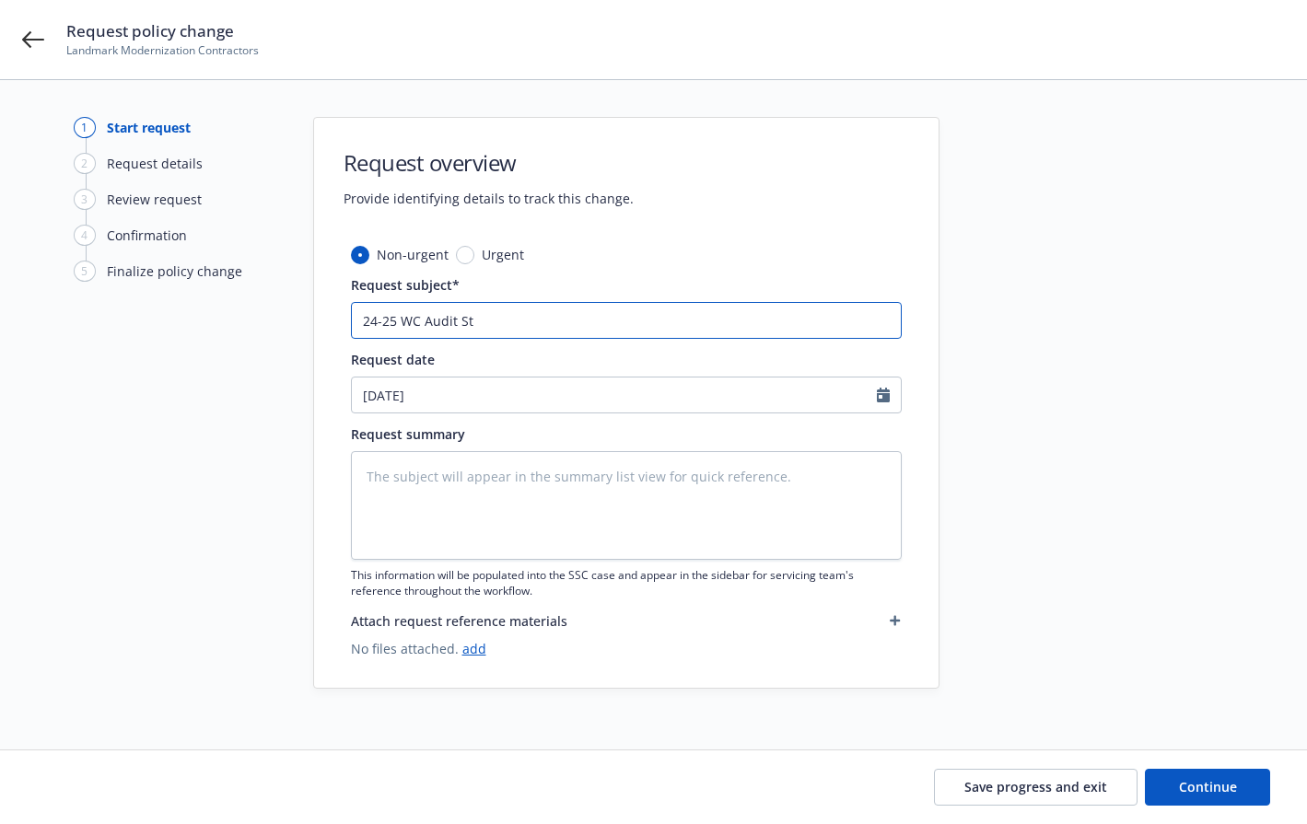
type textarea "x"
type input "24-25 WC Audit Sta"
type textarea "x"
type input "24-25 WC Audit Stat"
type textarea "x"
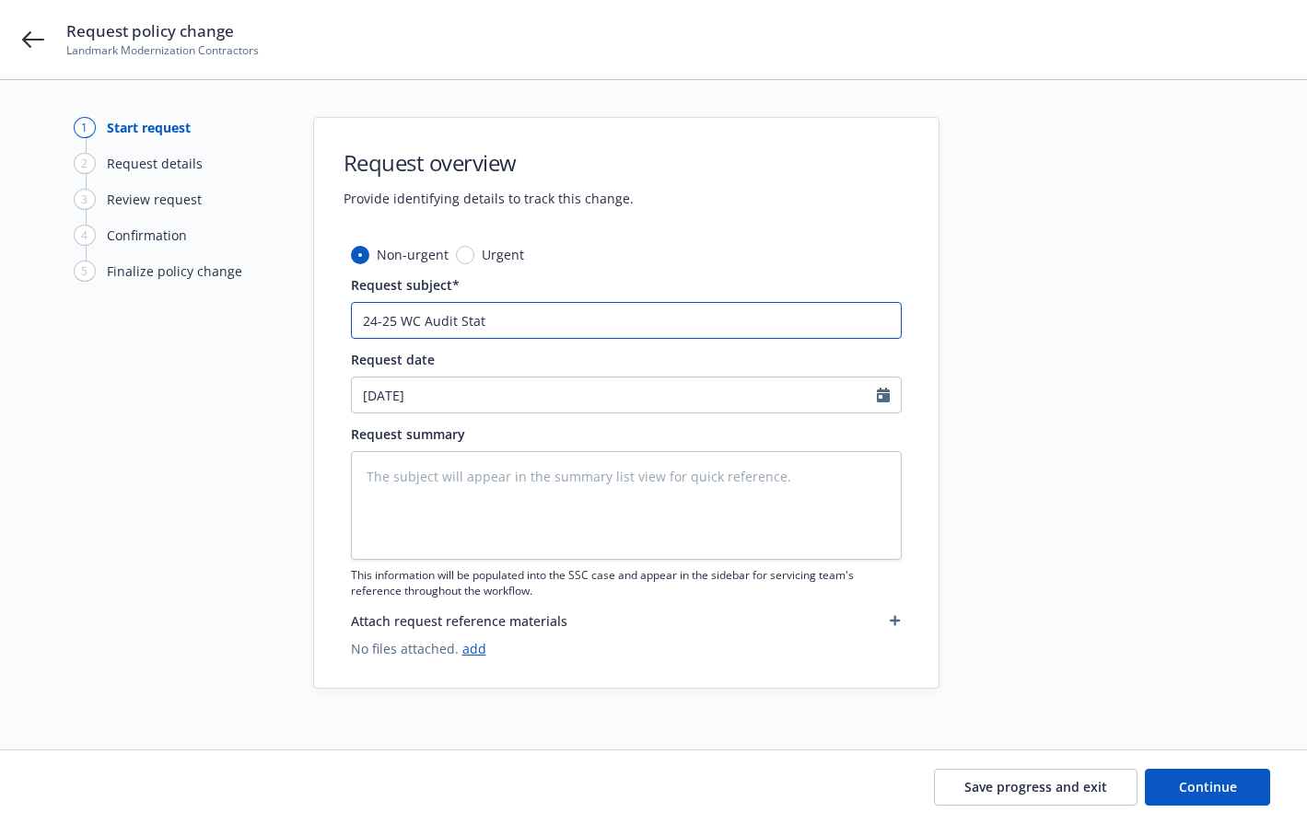
type input "24-25 WC Audit State"
type textarea "x"
type input "24-25 WC Audit Stat"
type textarea "x"
type input "24-25 WC Audit Sta"
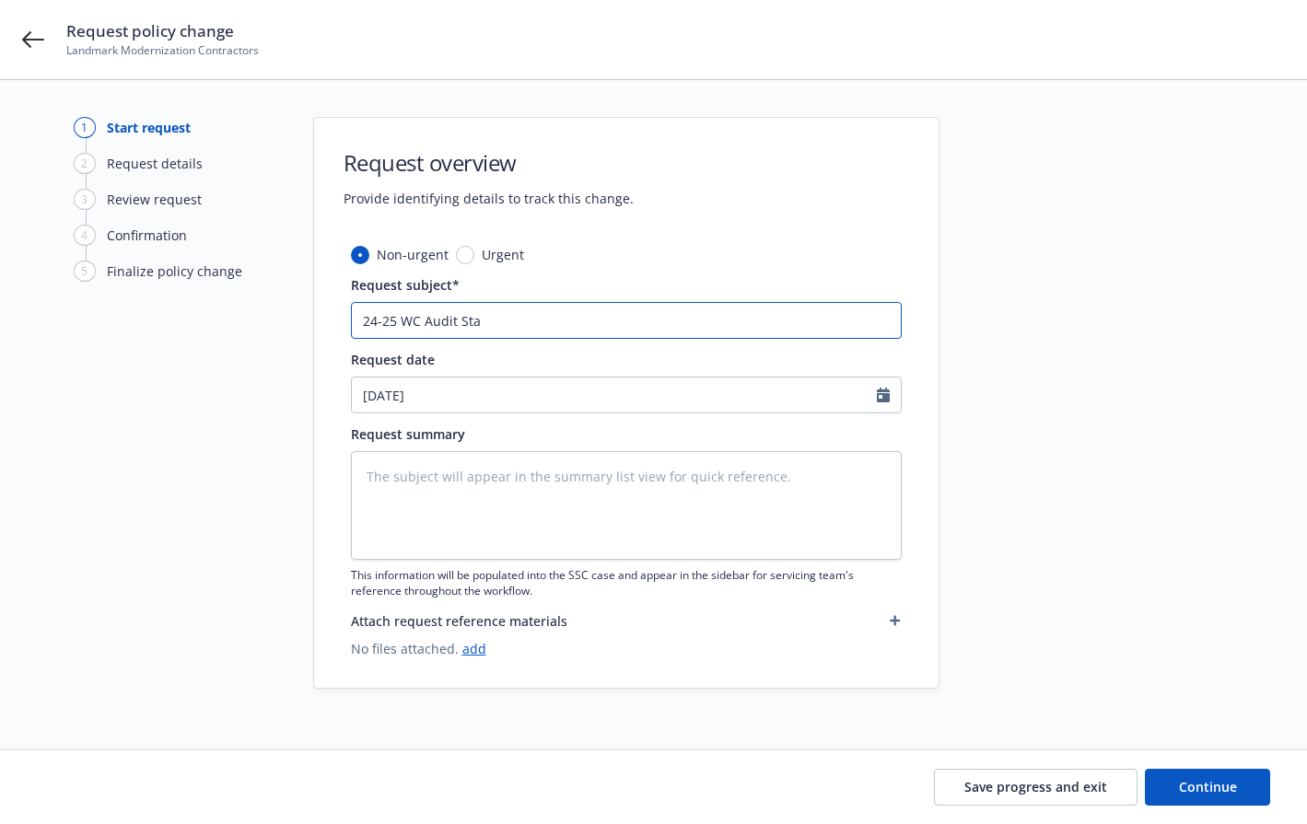
type textarea "x"
type input "24-25 WC Audit St"
type textarea "x"
type input "24-25 WC Audit S"
type textarea "x"
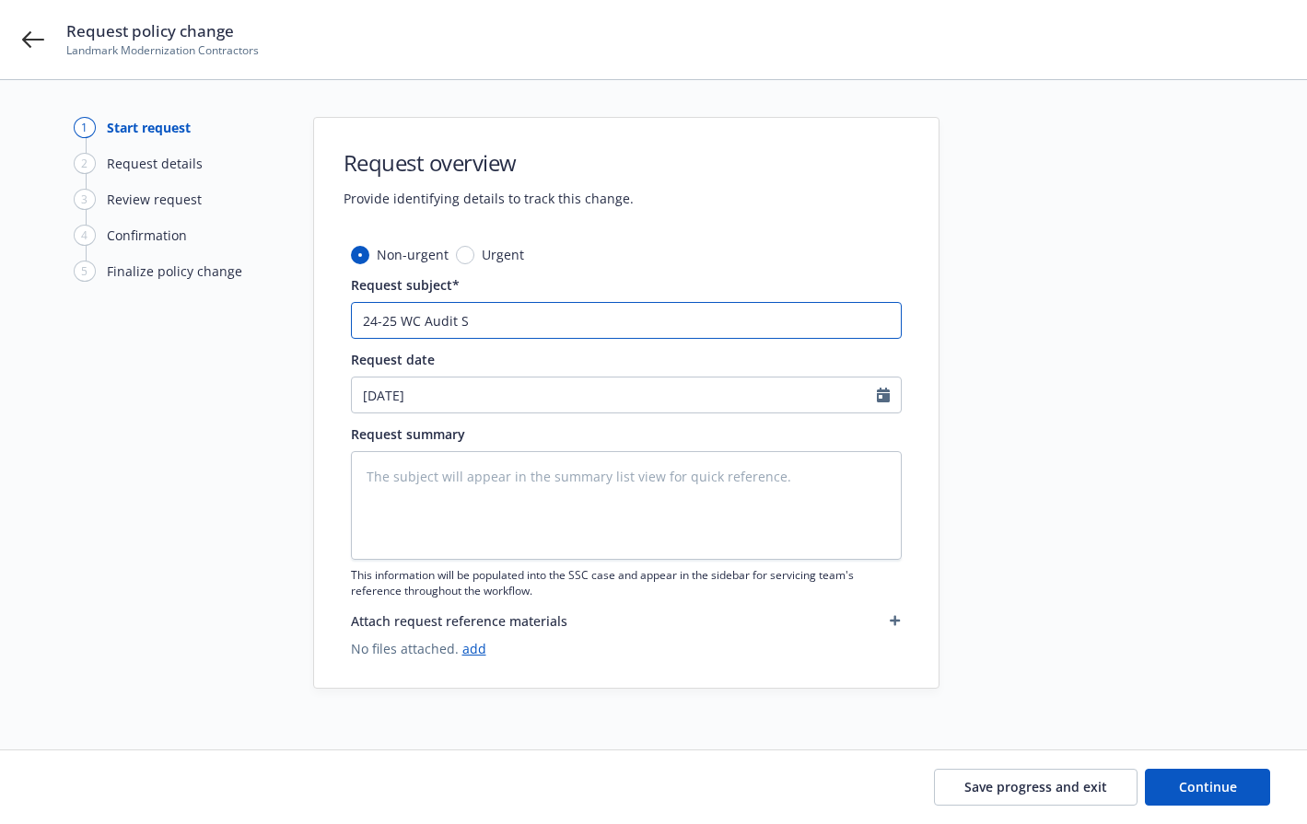
type input "24-25 WC Audit"
type textarea "x"
type input "24-25 WC Audit"
type textarea "x"
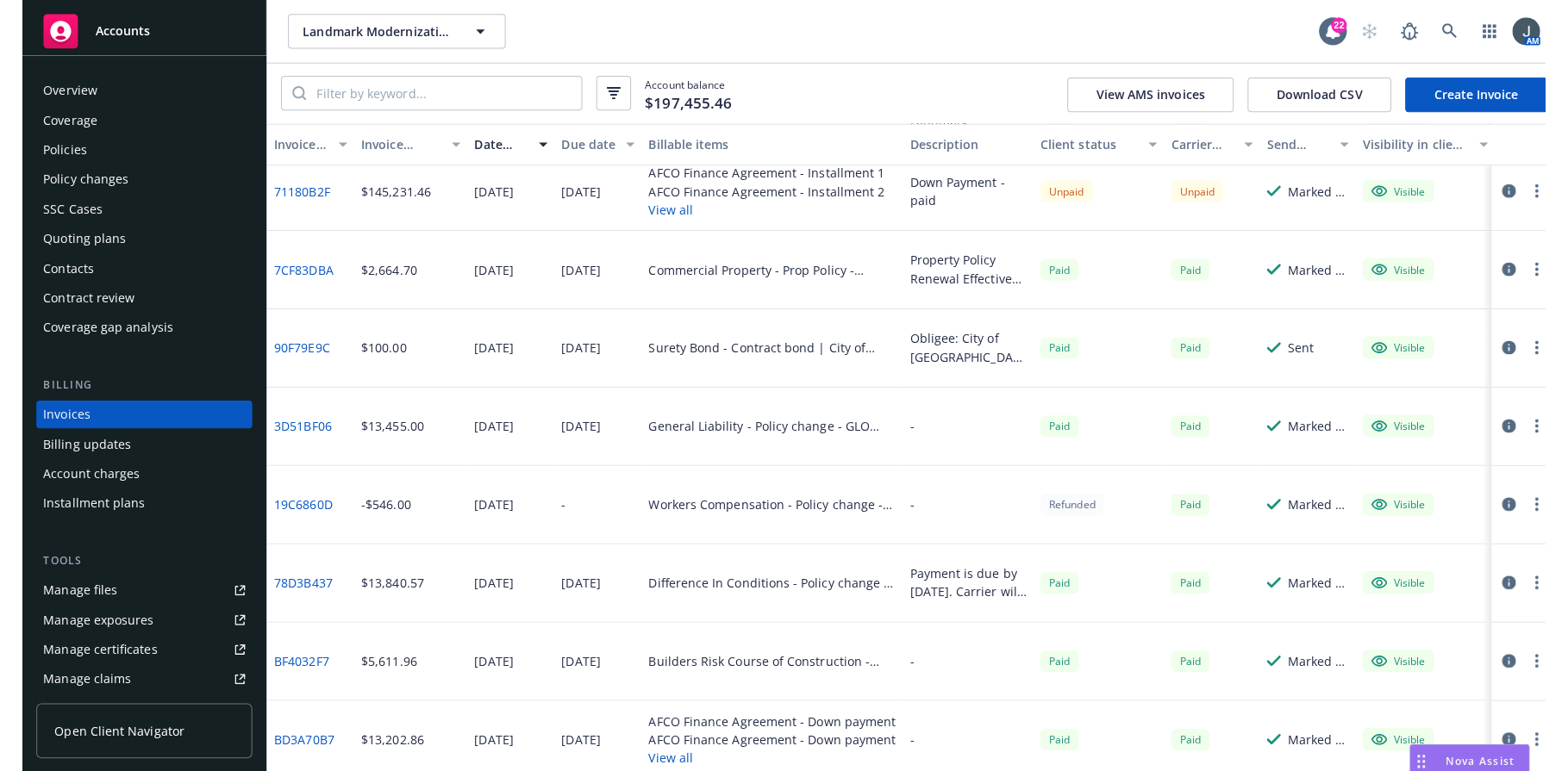
scroll to position [1256, 0]
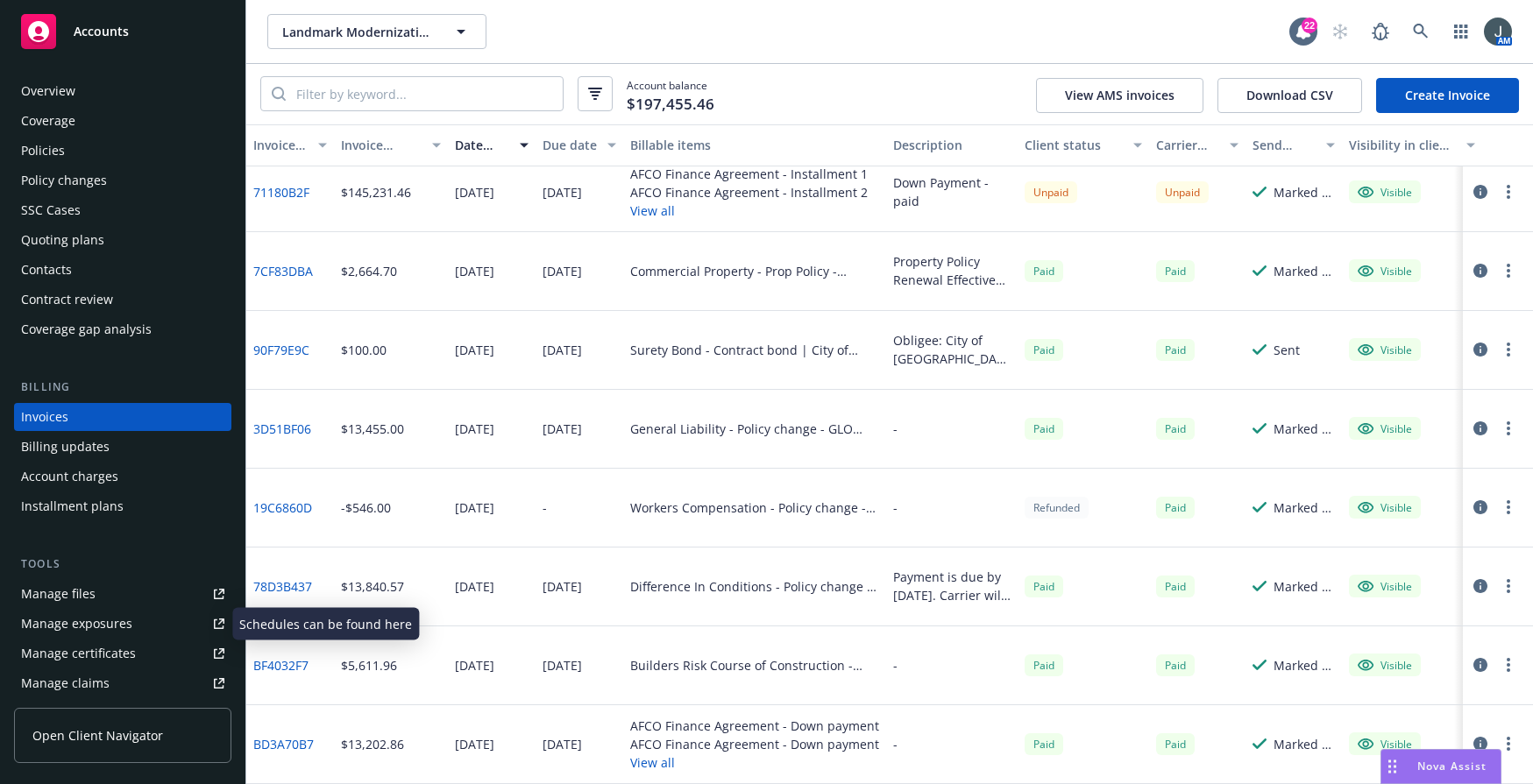
click at [111, 601] on link "Manage files" at bounding box center [123, 594] width 217 height 28
click at [97, 37] on span "Accounts" at bounding box center [101, 31] width 55 height 14
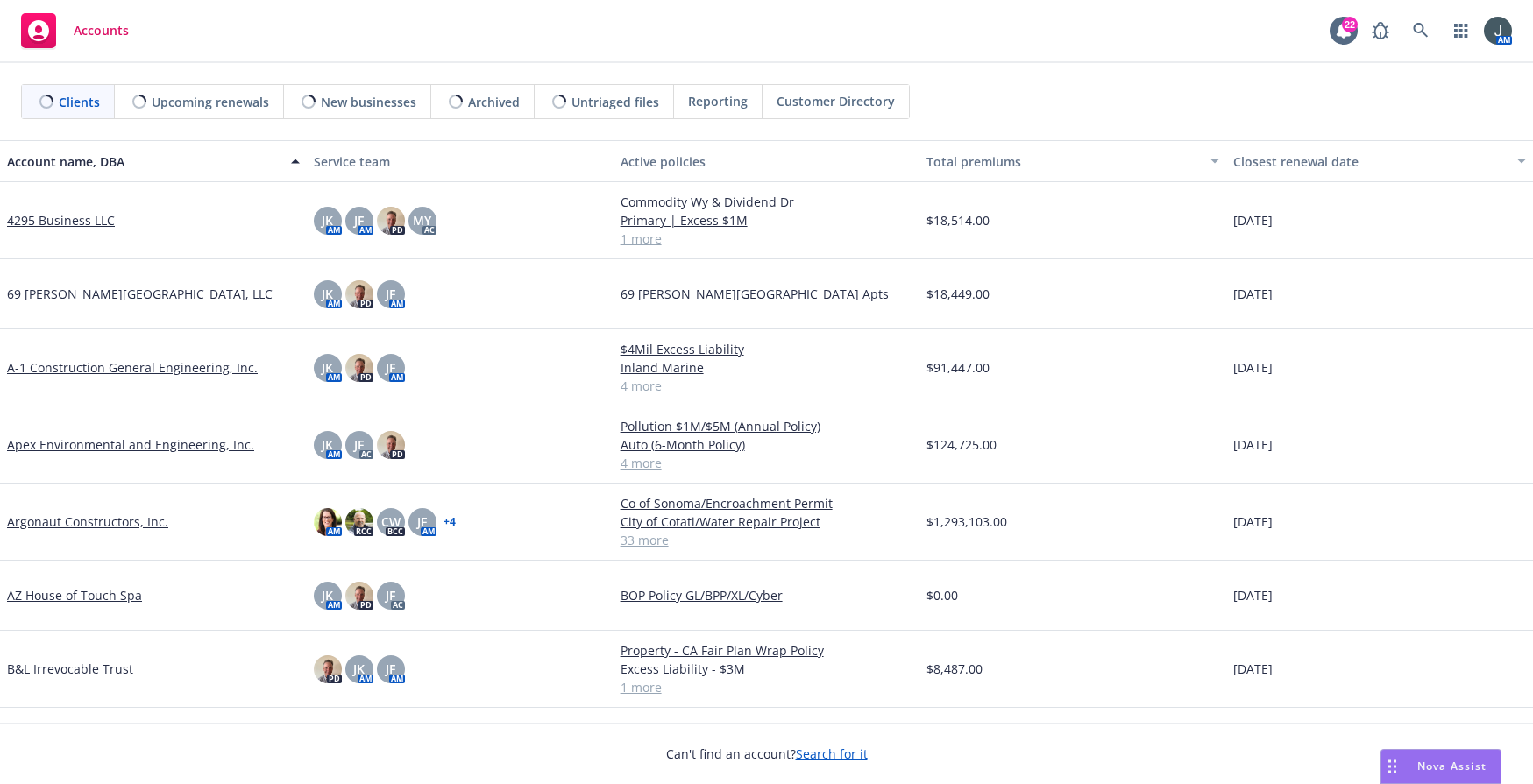
click at [618, 103] on span "Untriaged files" at bounding box center [616, 102] width 88 height 18
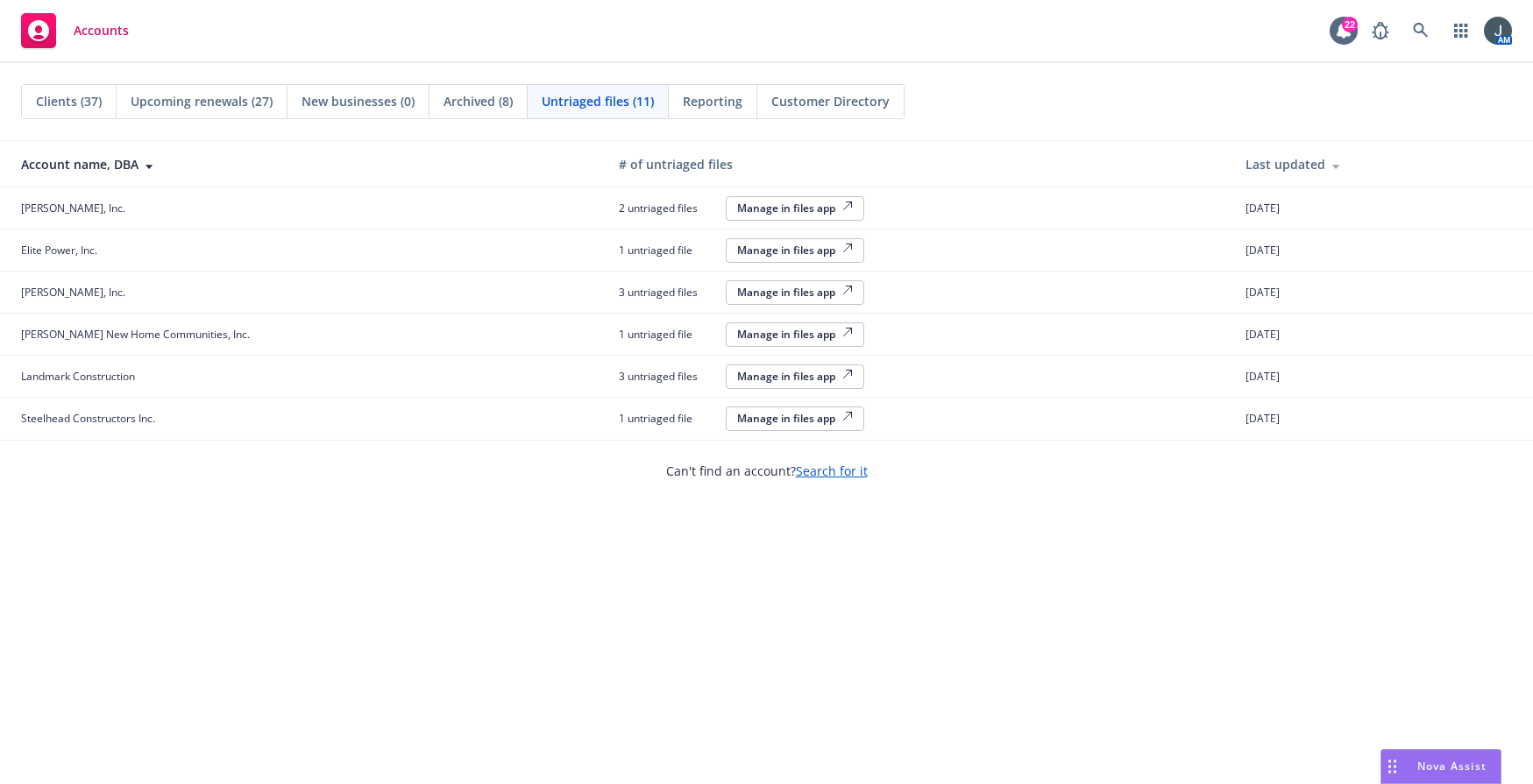
click at [737, 372] on div "Manage in files app" at bounding box center [796, 377] width 116 height 15
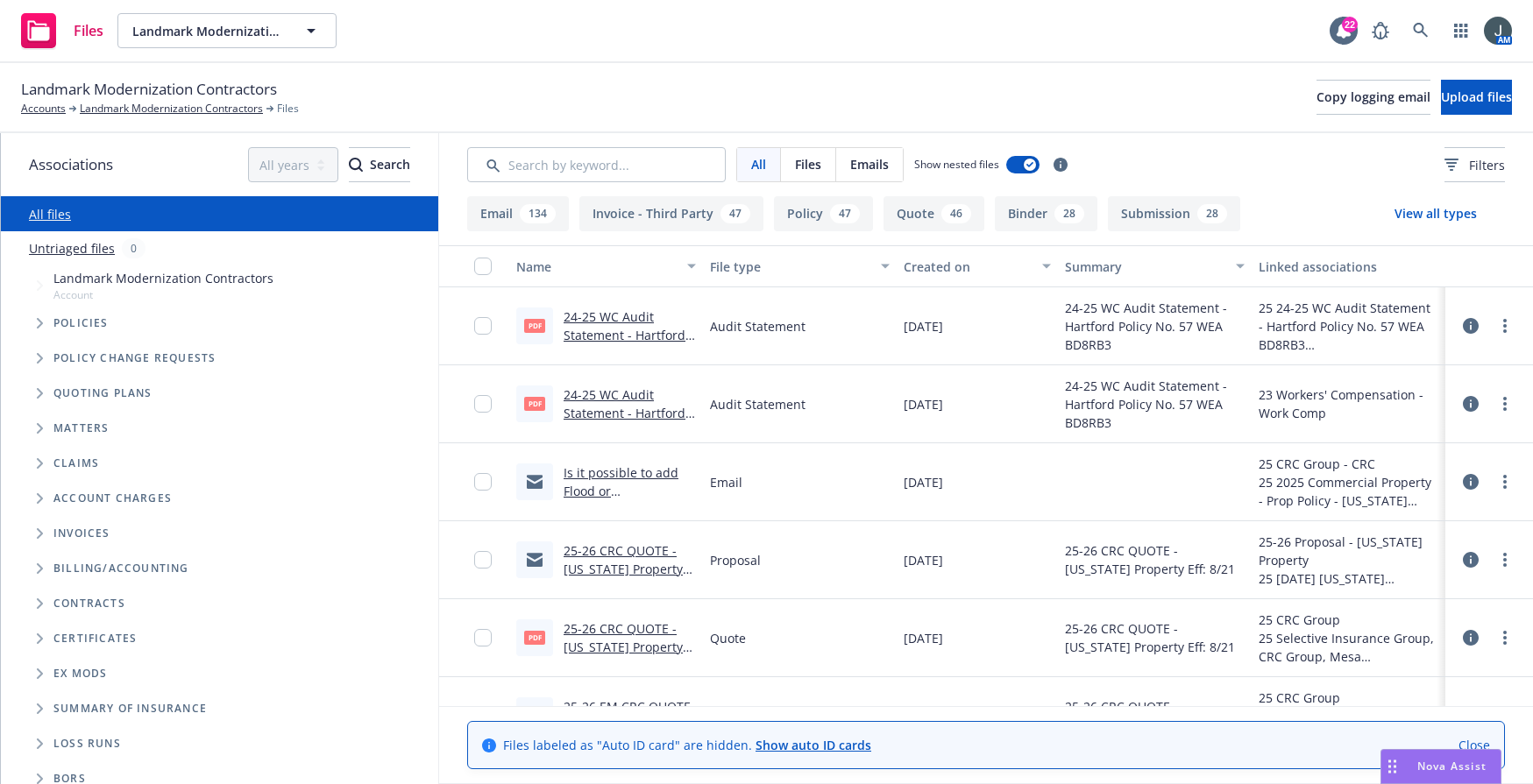
click at [655, 211] on button "Invoice - Third Party 47" at bounding box center [671, 213] width 184 height 35
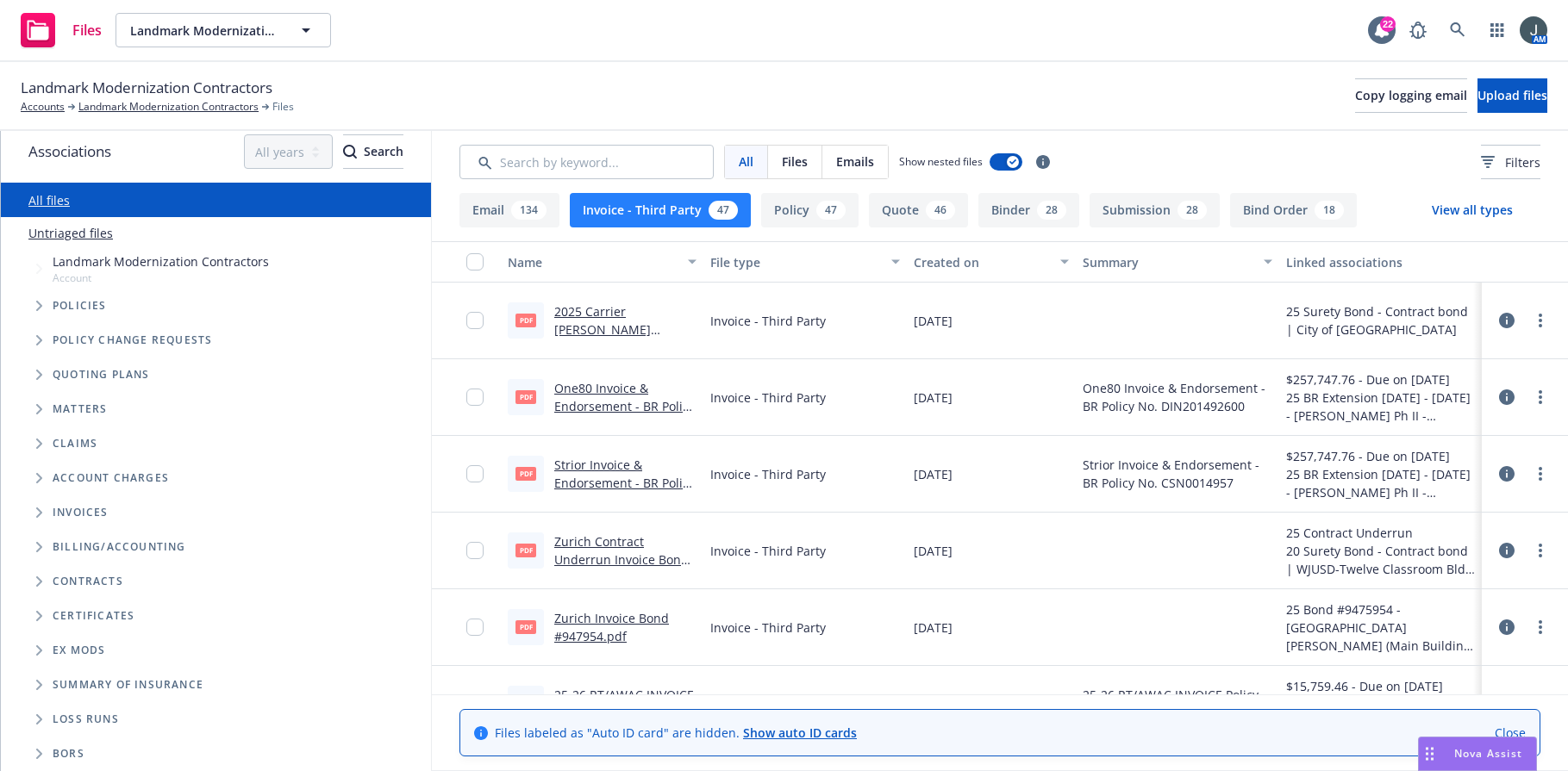
scroll to position [12, 0]
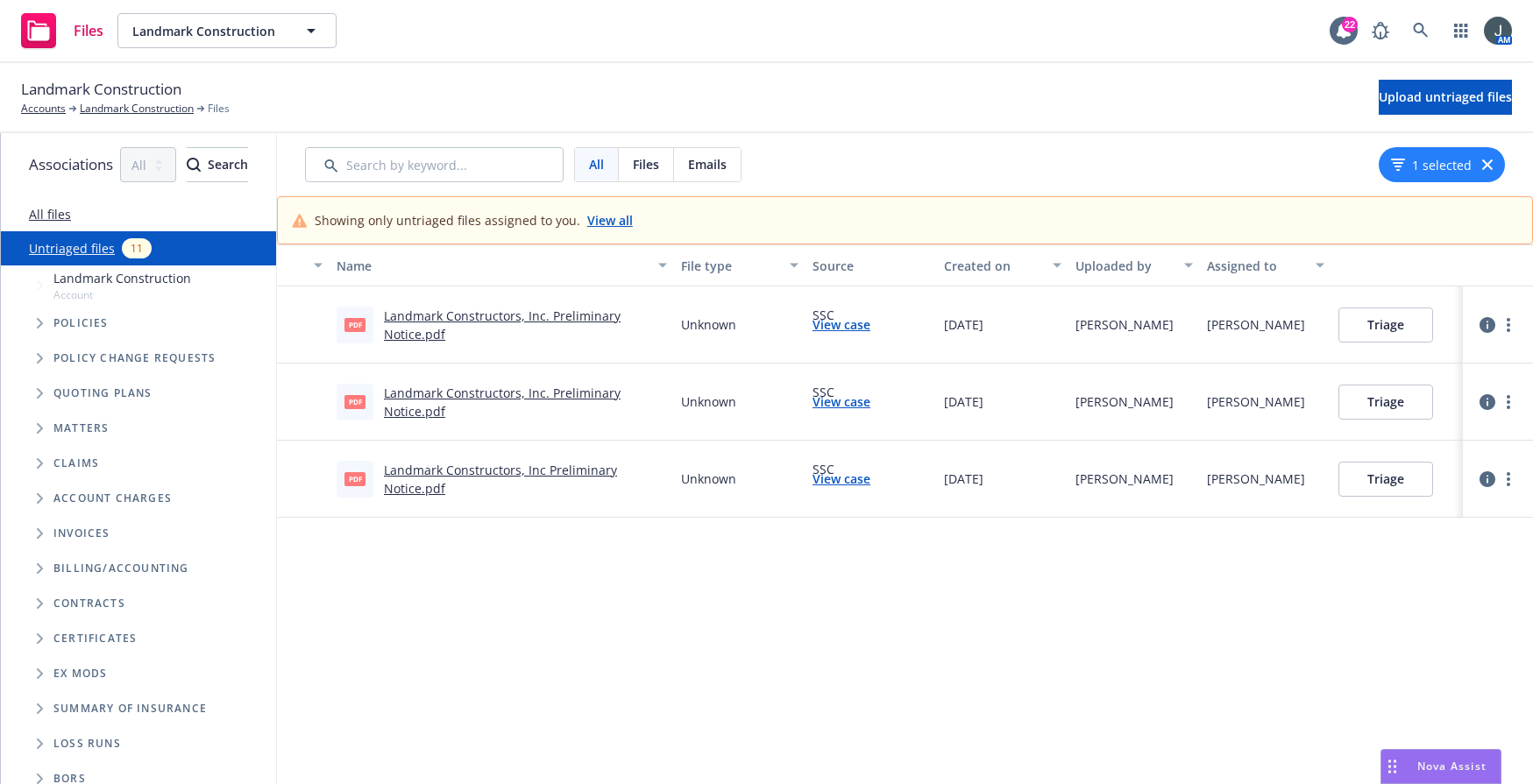
click at [871, 326] on link "View case" at bounding box center [841, 324] width 58 height 18
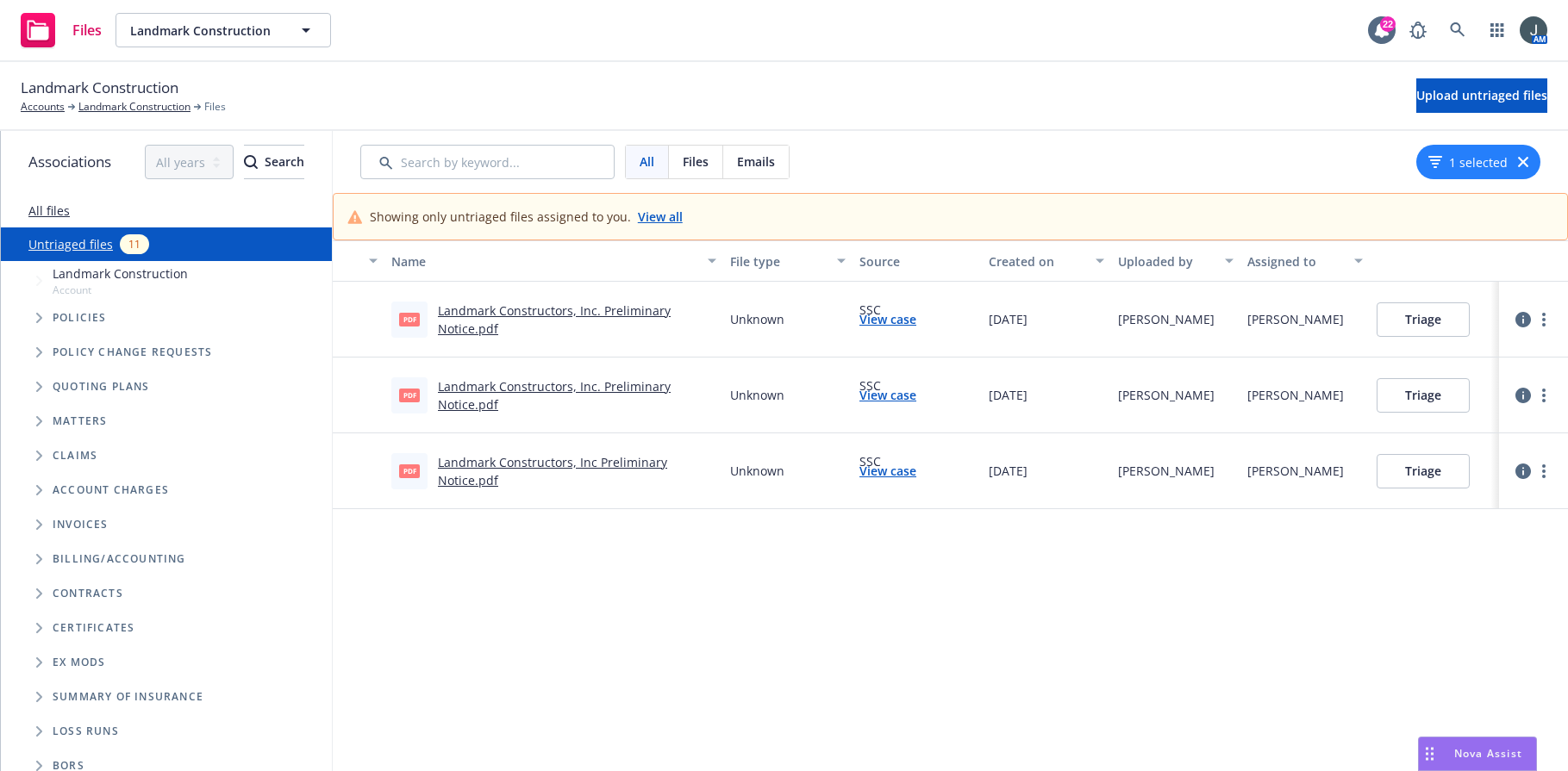
click at [1507, 320] on icon "button" at bounding box center [1523, 319] width 16 height 16
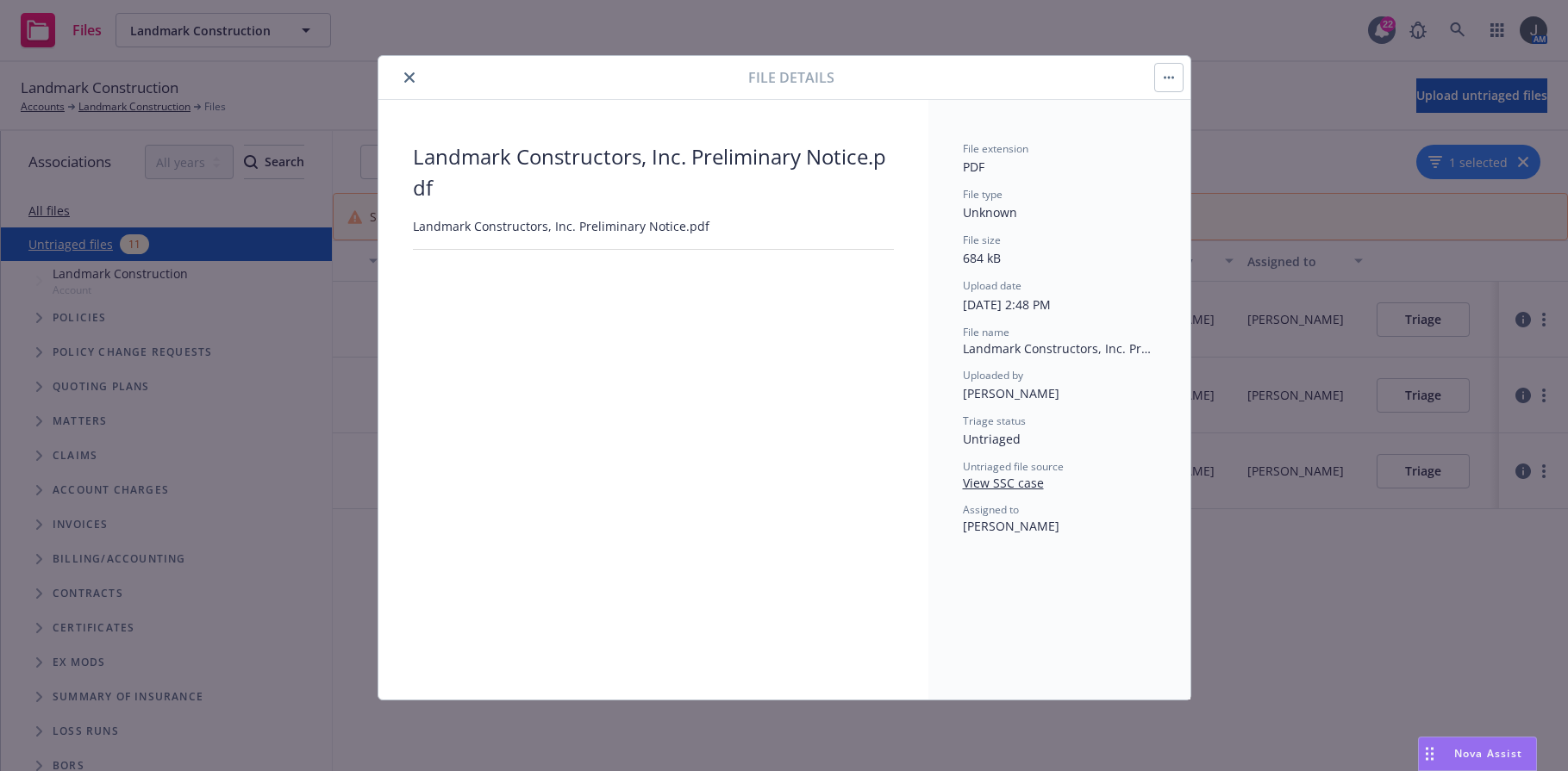
click at [1176, 80] on button "button" at bounding box center [1168, 77] width 27 height 27
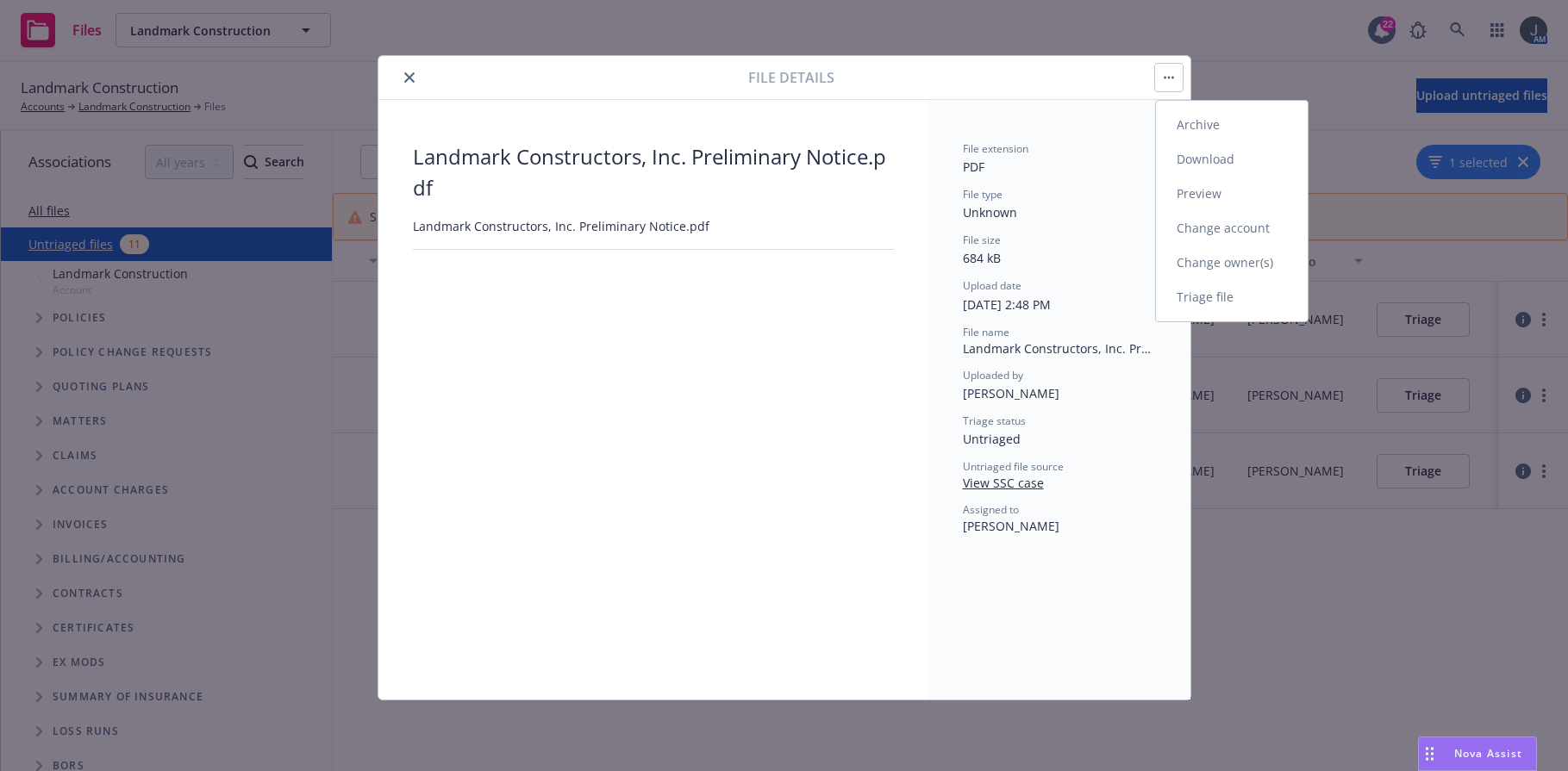
click at [1224, 271] on link "Change owner(s)" at bounding box center [1232, 263] width 152 height 35
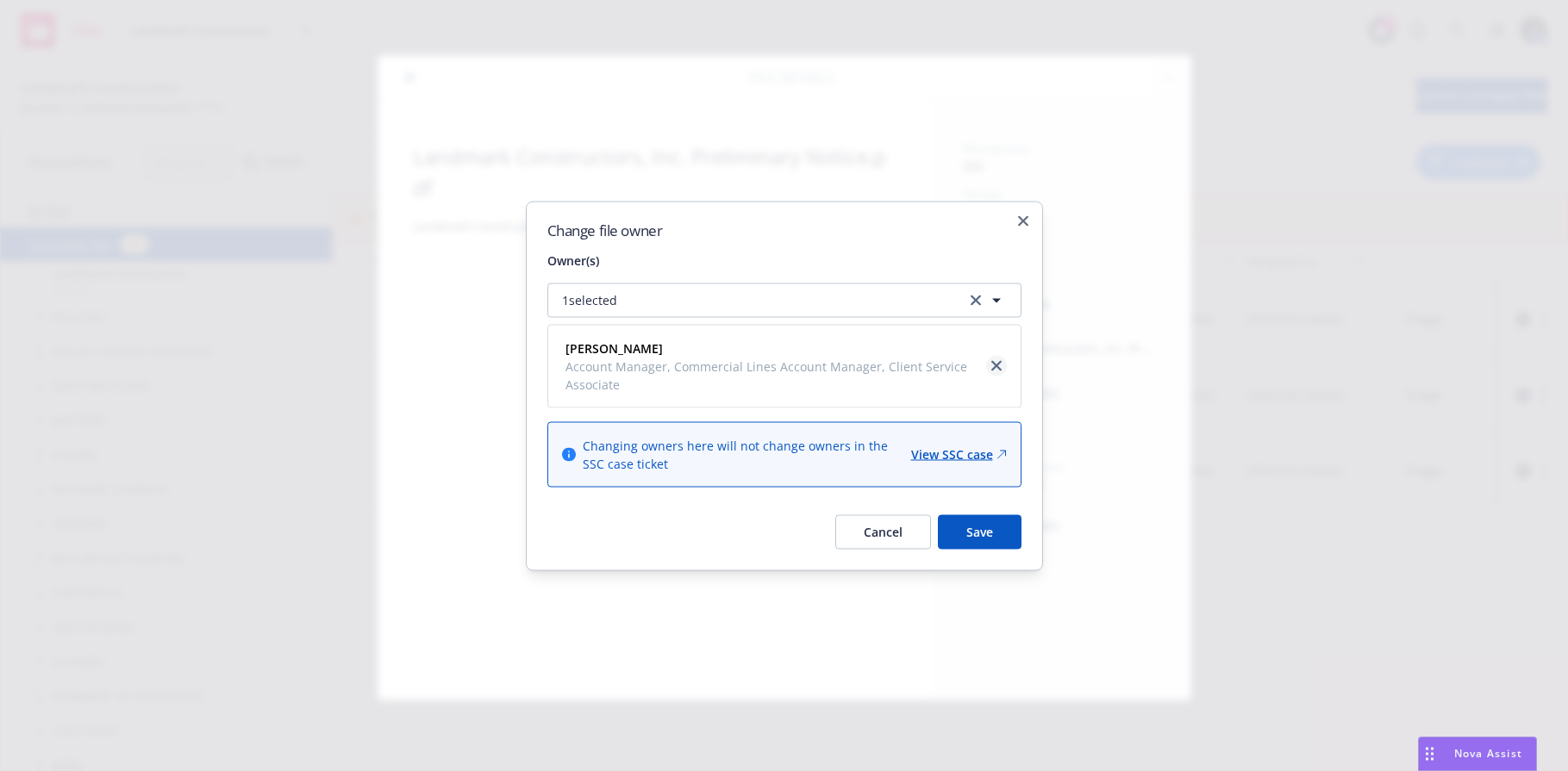
click at [999, 365] on icon "close" at bounding box center [996, 366] width 10 height 10
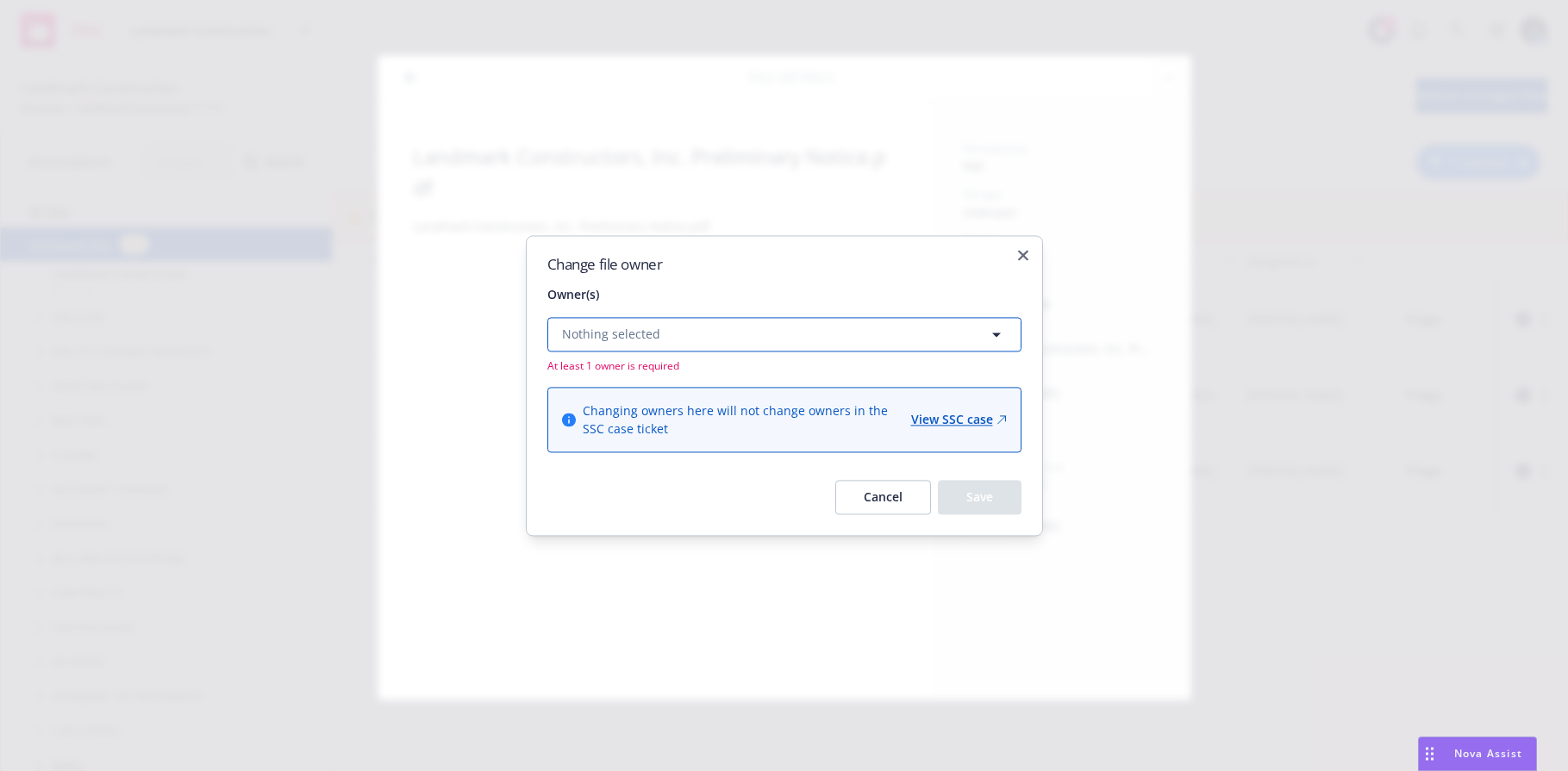
click at [721, 319] on button "Nothing selected" at bounding box center [784, 334] width 475 height 35
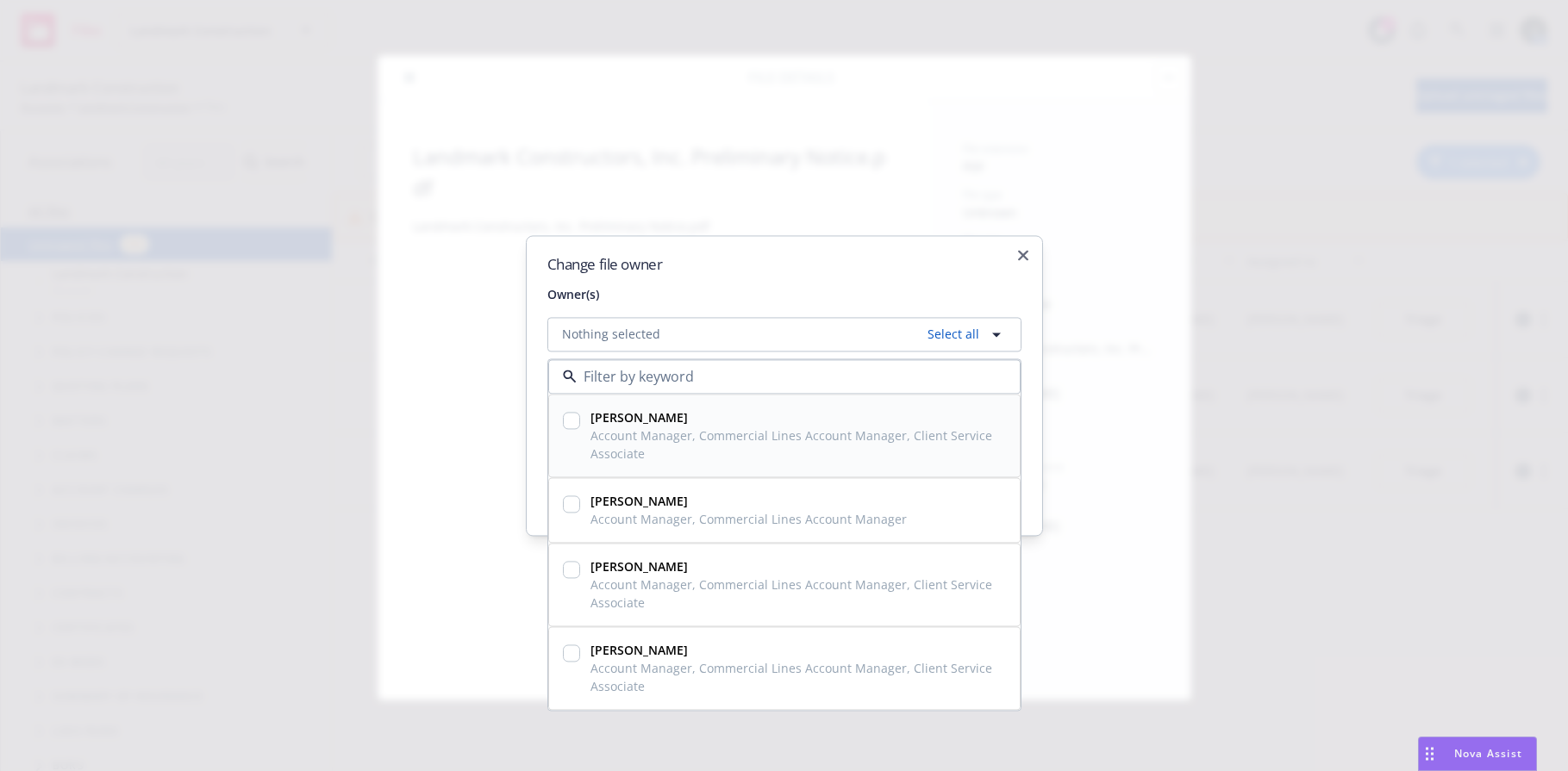
click at [579, 423] on input "checkbox" at bounding box center [571, 420] width 17 height 17
checkbox input "true"
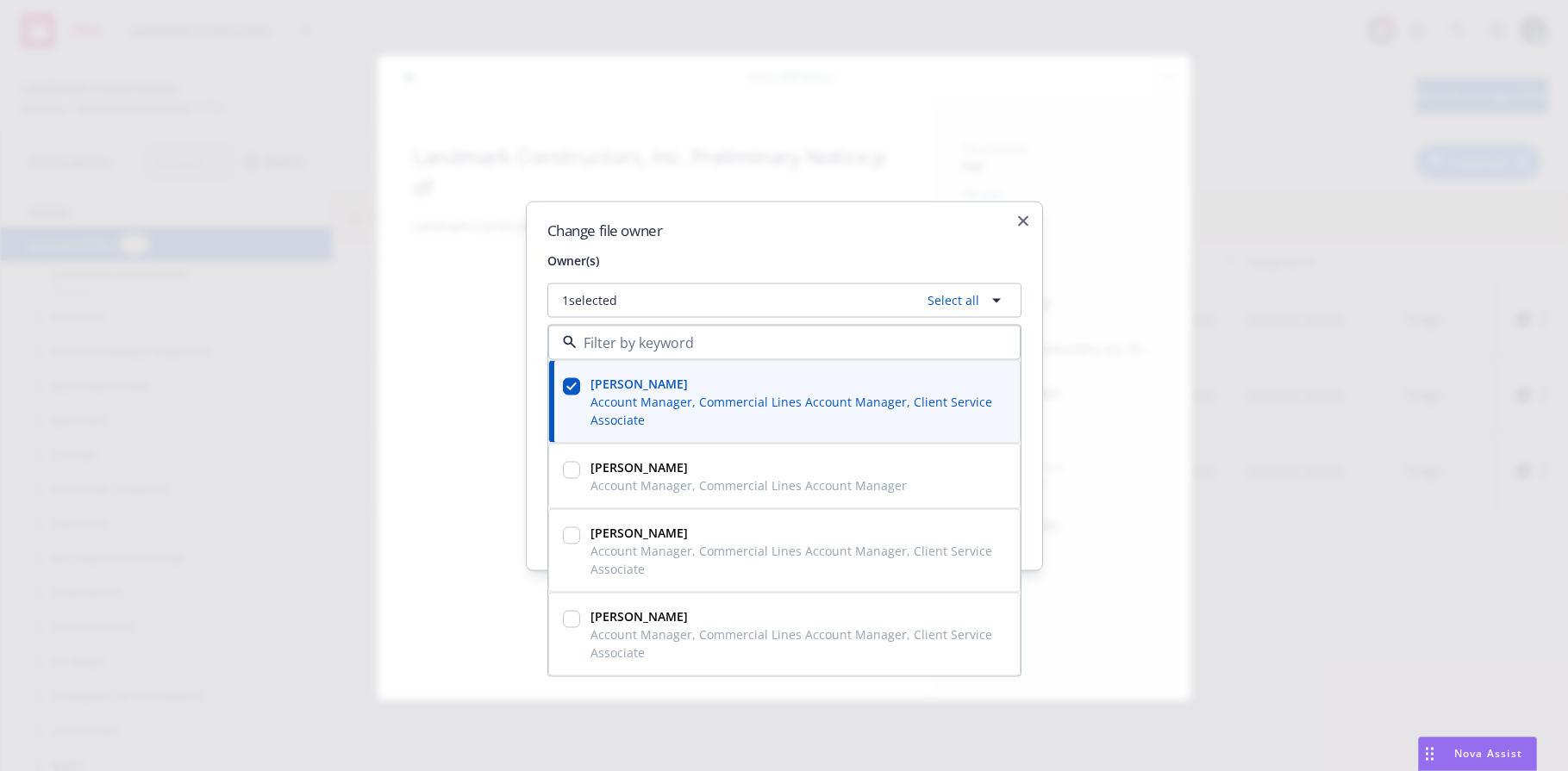
click at [902, 238] on div "Change file owner Owner(s) 1 selected Select all Halle Bautista Account Manager…" at bounding box center [784, 386] width 518 height 370
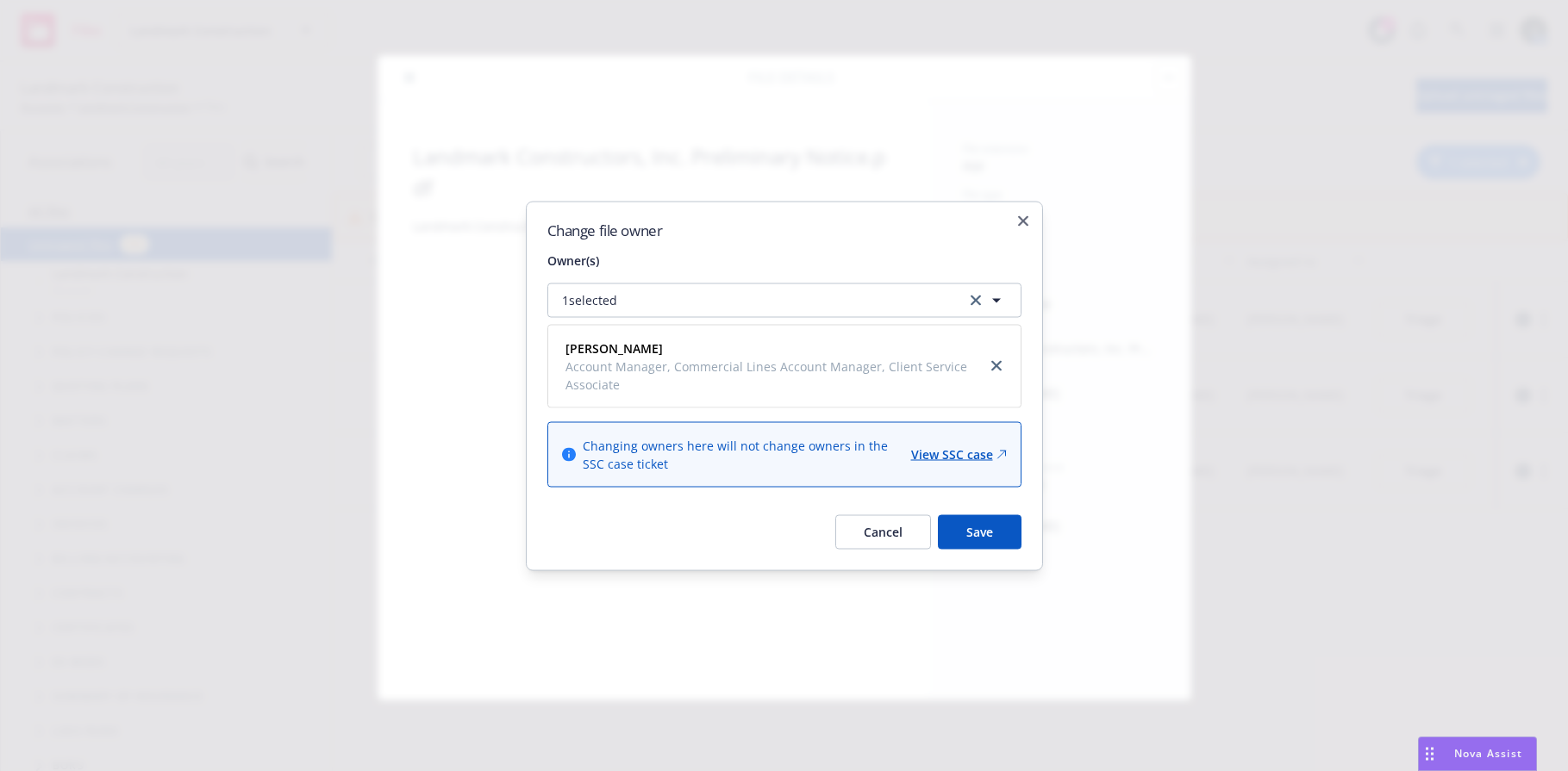
click at [1004, 541] on button "Save" at bounding box center [979, 531] width 83 height 35
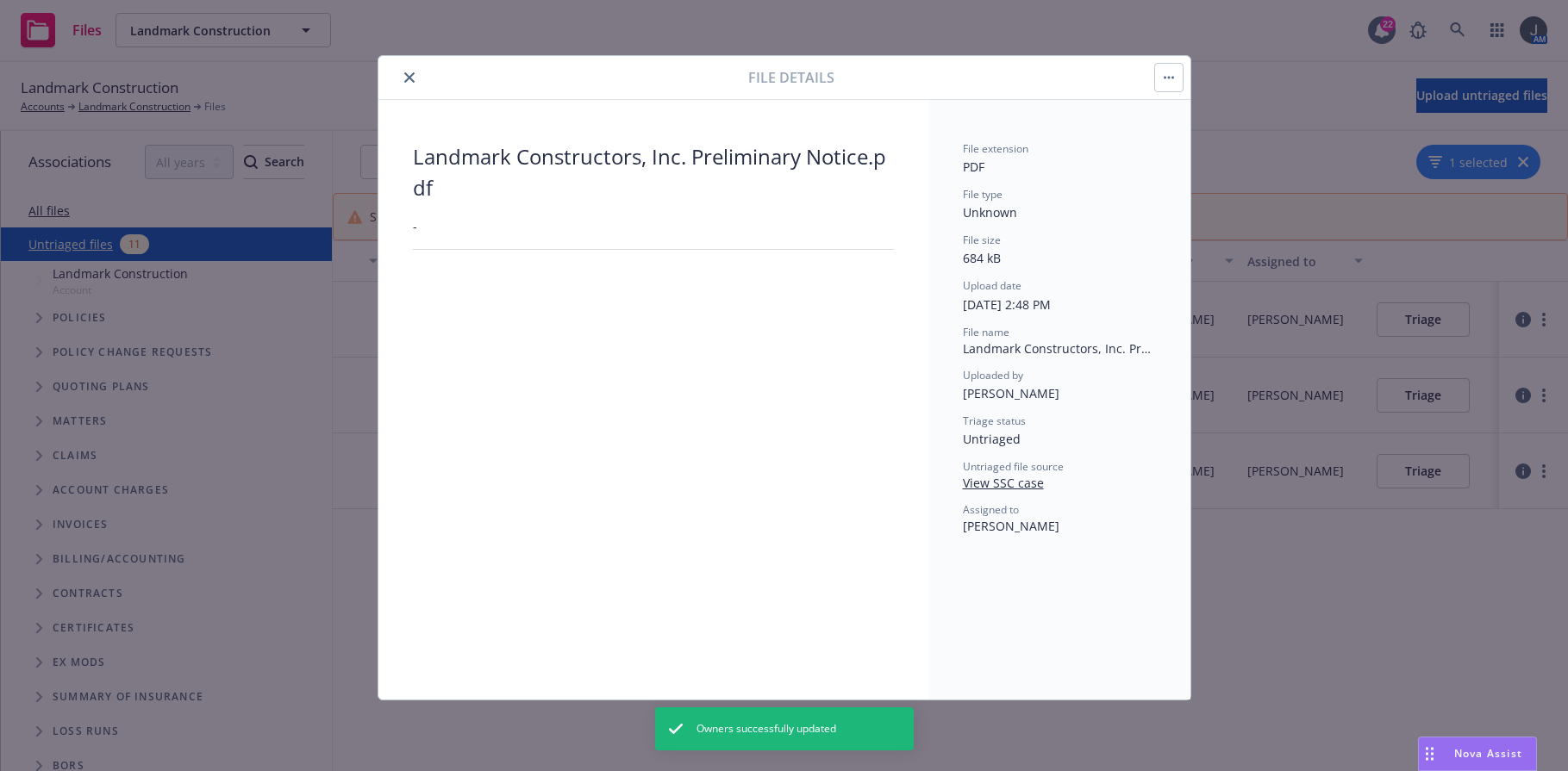
click at [410, 78] on icon "close" at bounding box center [409, 77] width 10 height 10
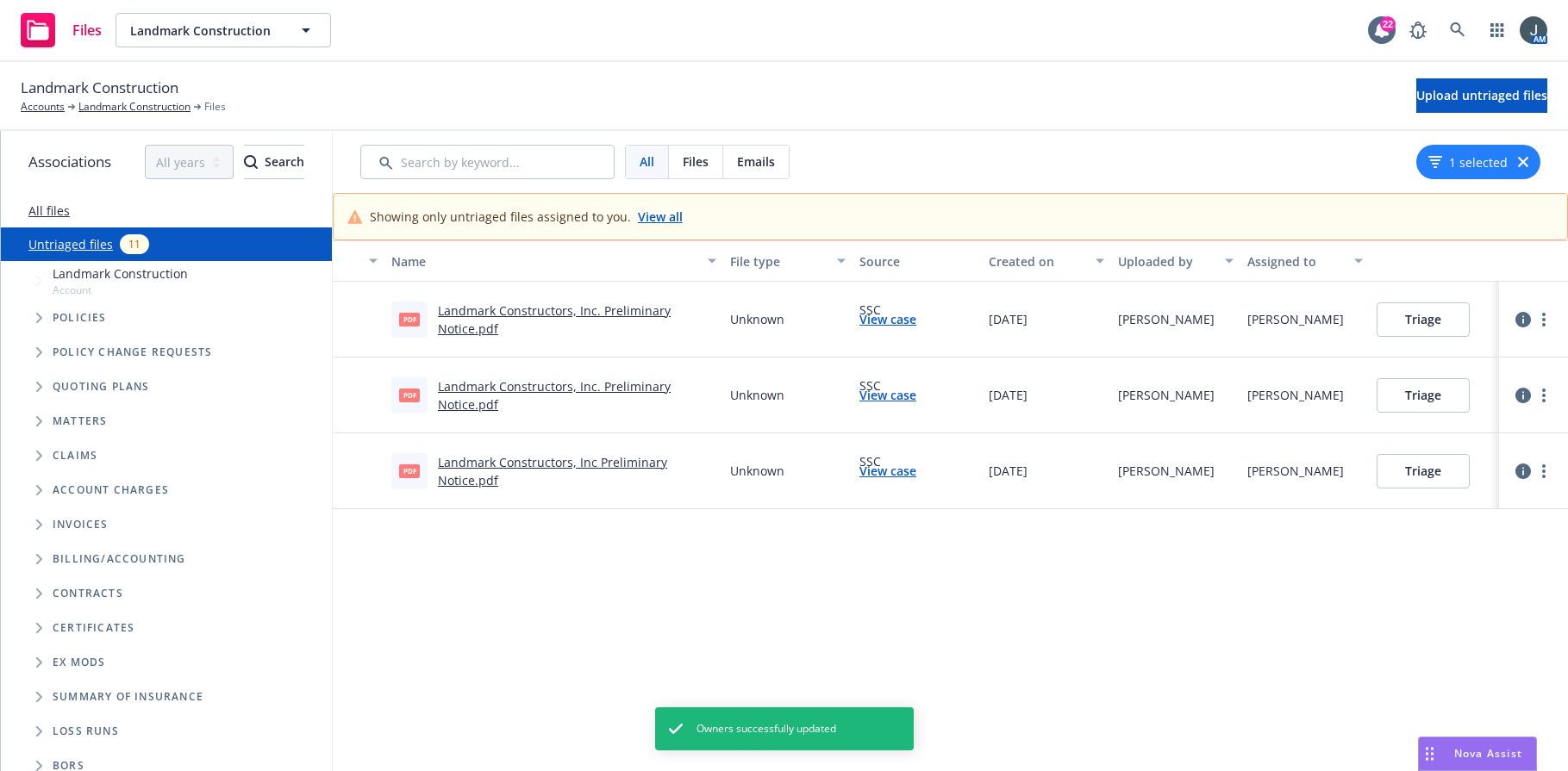
click at [882, 393] on link "View case" at bounding box center [887, 395] width 57 height 18
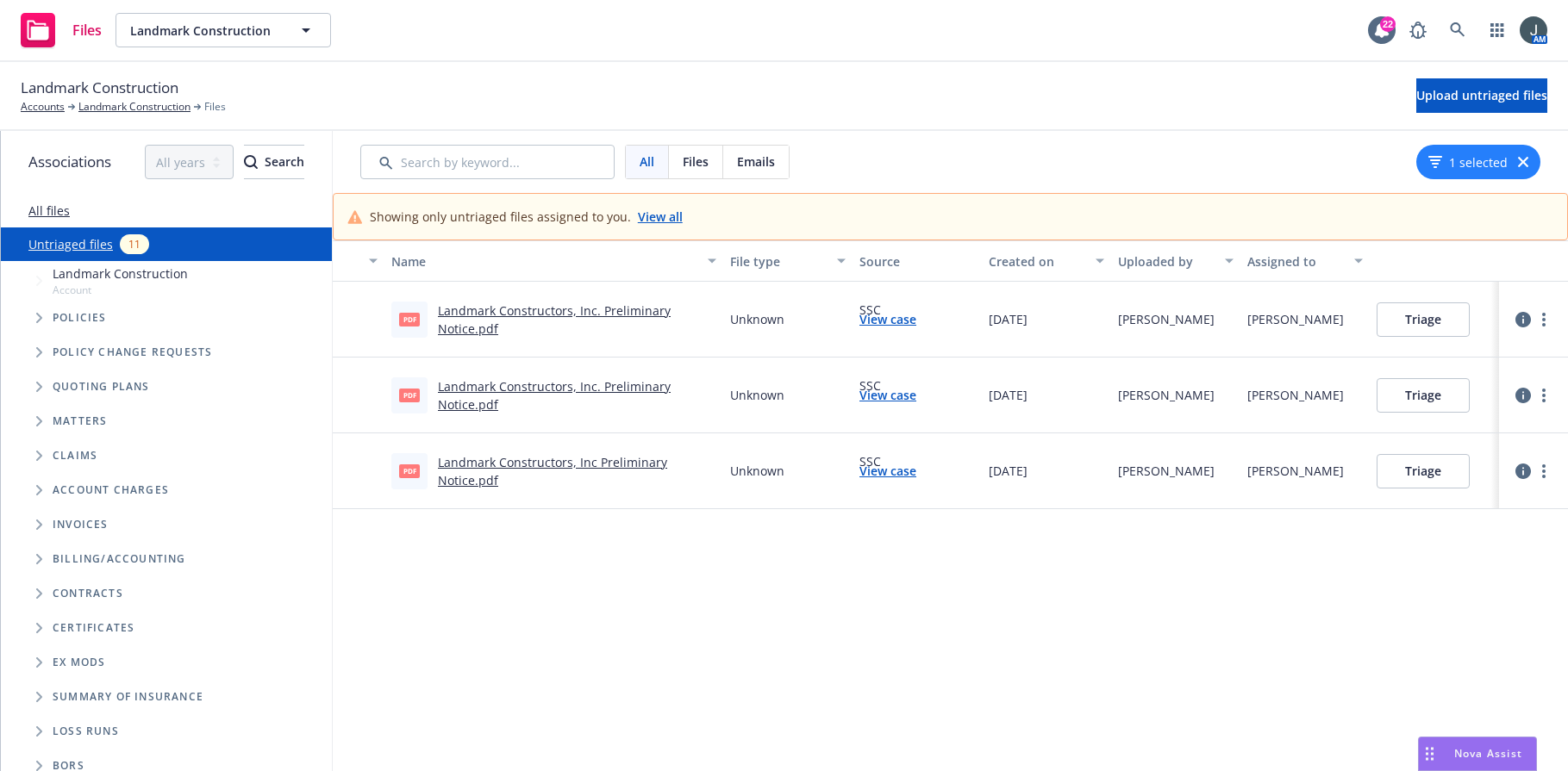
click at [1507, 390] on icon "button" at bounding box center [1523, 395] width 16 height 16
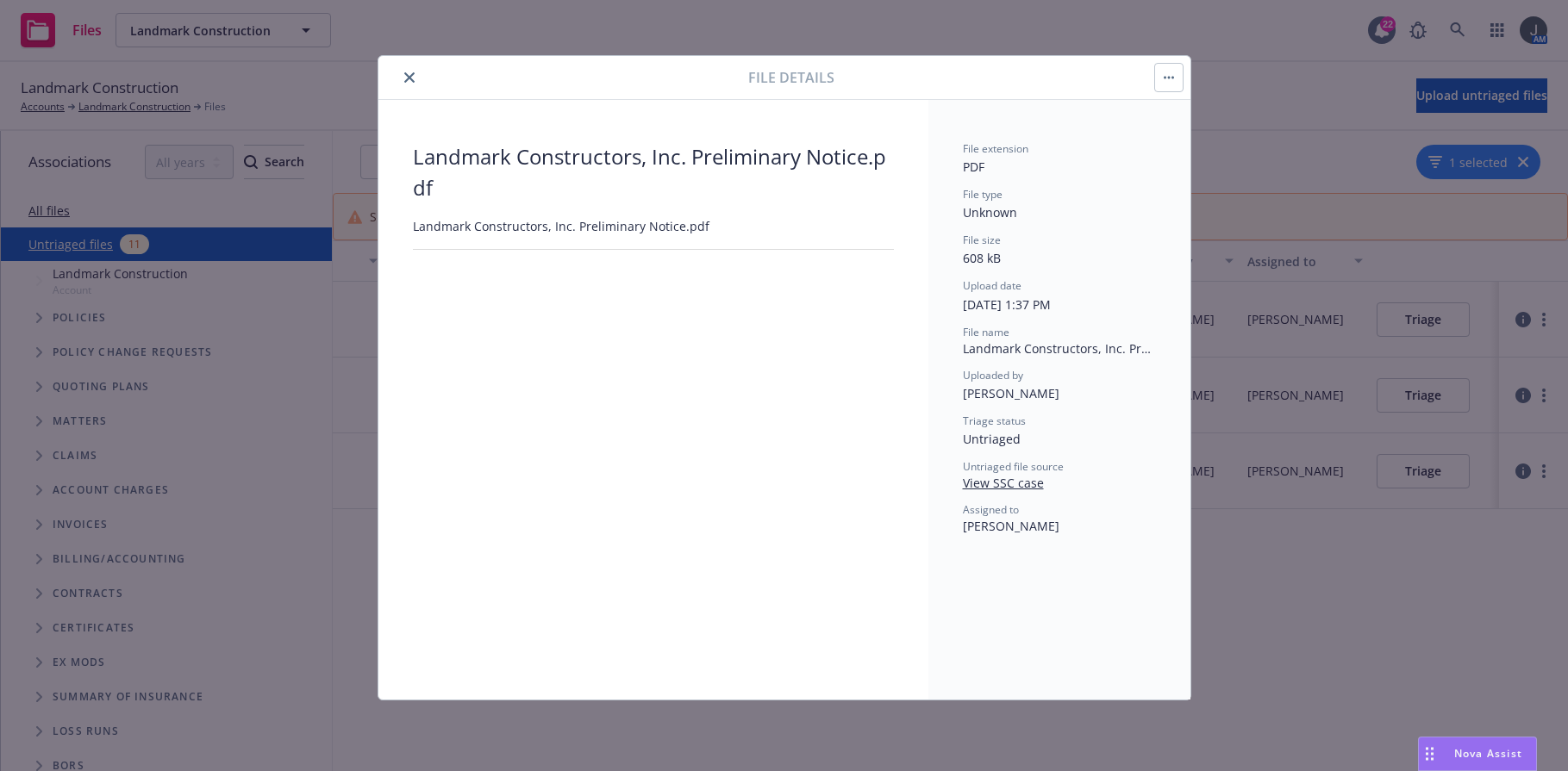
click at [1169, 80] on button "button" at bounding box center [1168, 77] width 27 height 27
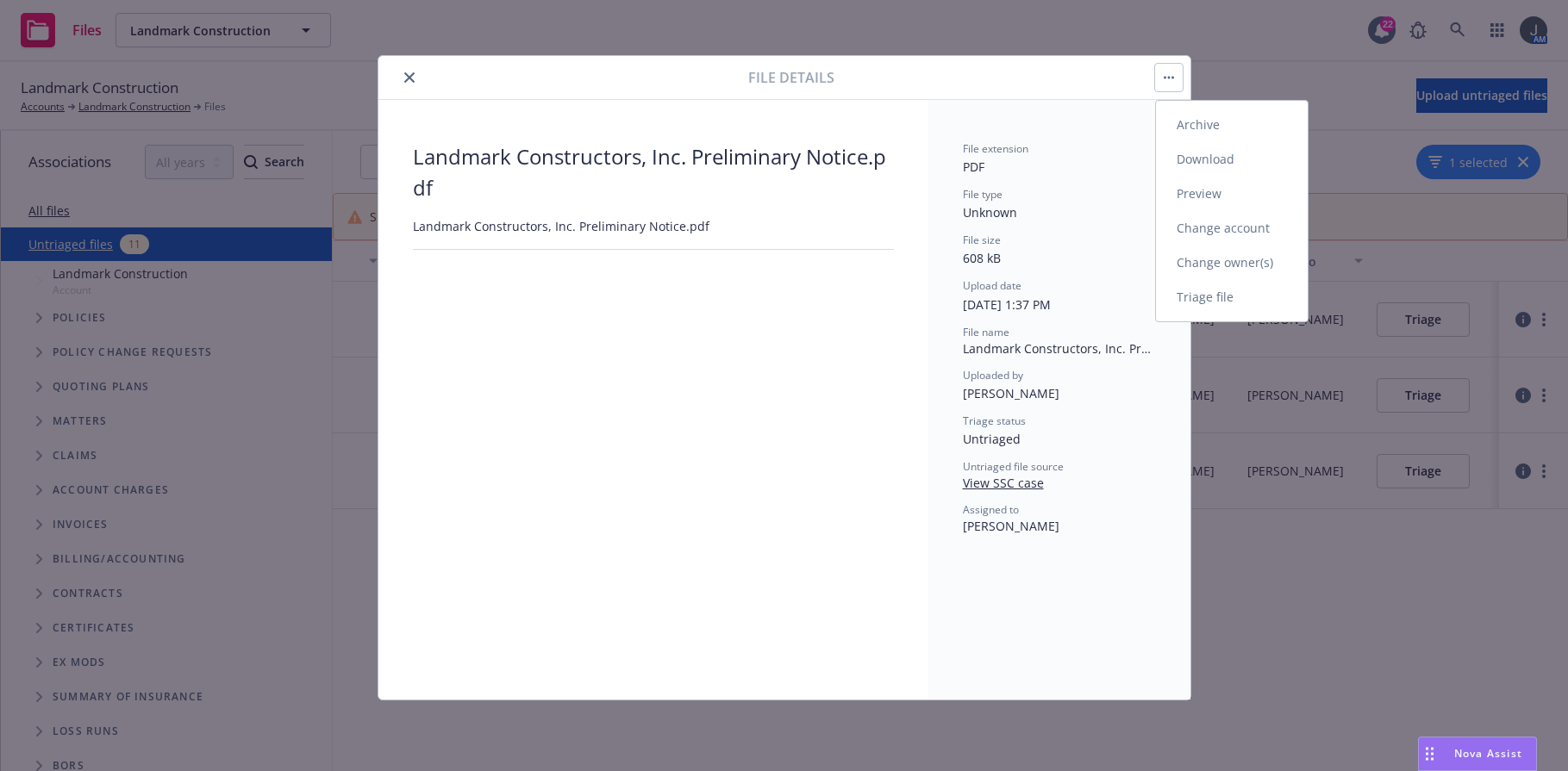
click at [1185, 267] on link "Change owner(s)" at bounding box center [1232, 263] width 152 height 35
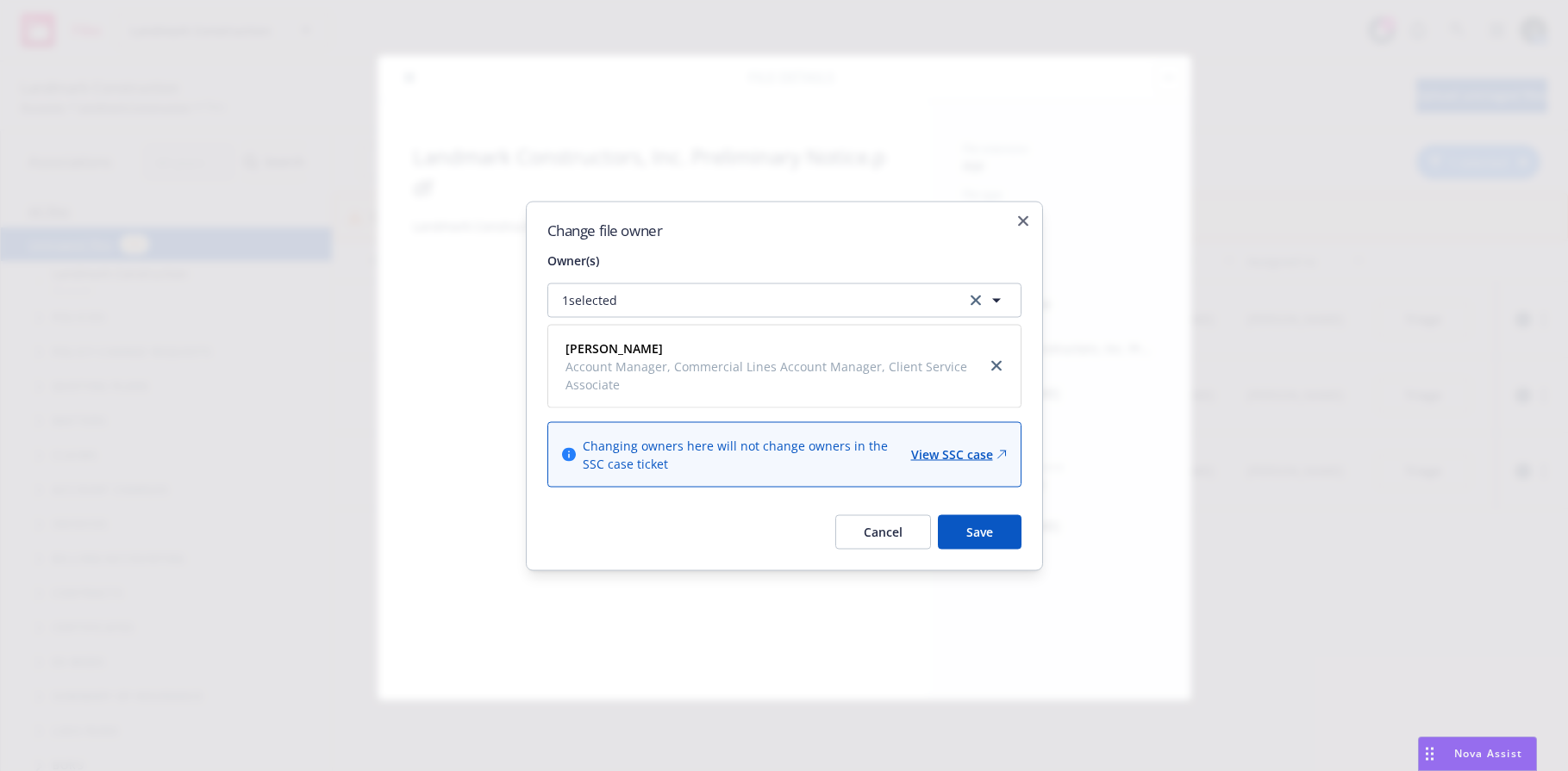
drag, startPoint x: 989, startPoint y: 366, endPoint x: 726, endPoint y: 281, distance: 276.4
click at [988, 366] on link "close" at bounding box center [997, 366] width 21 height 21
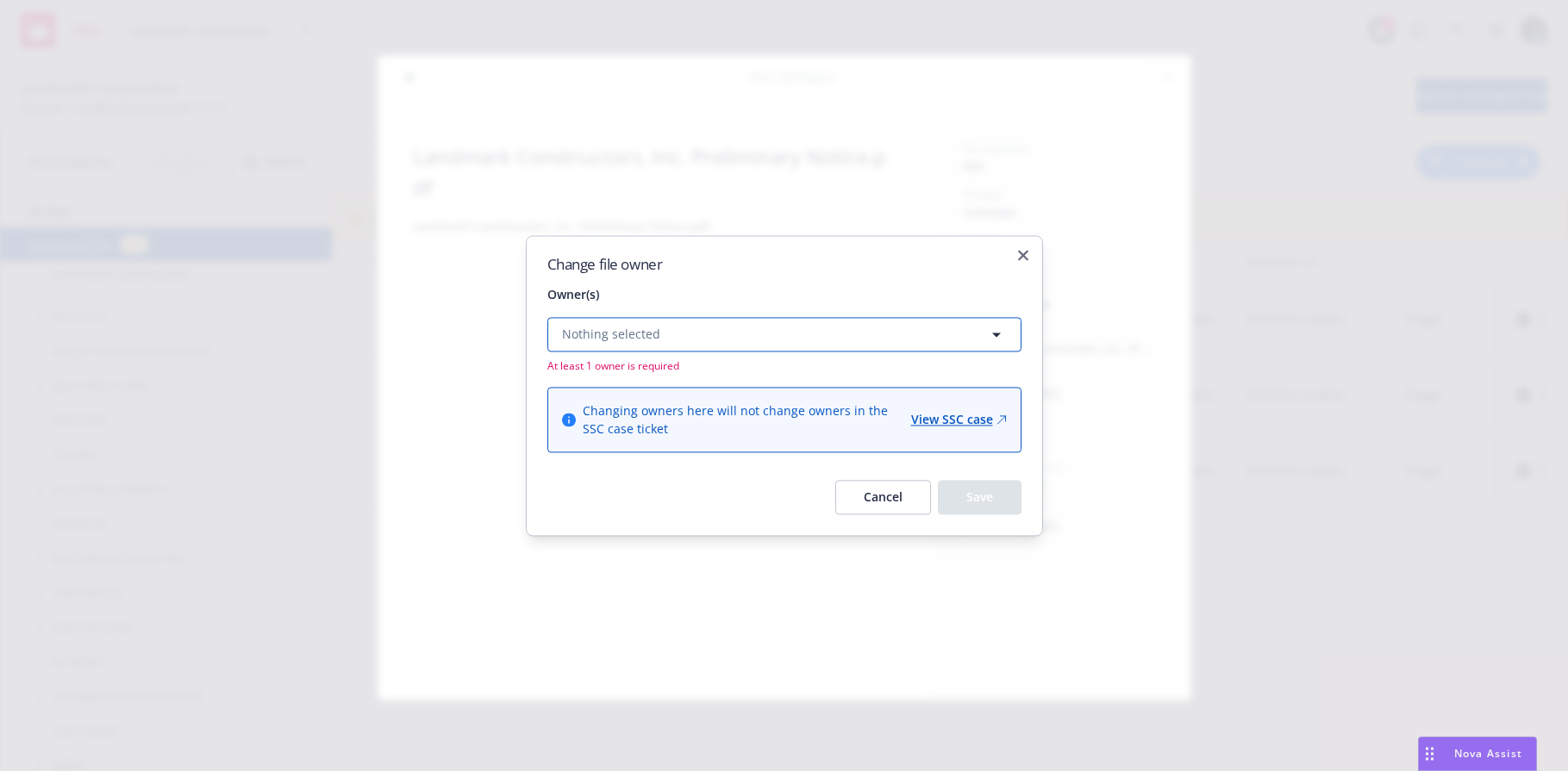
click at [644, 322] on button "Nothing selected" at bounding box center [784, 334] width 475 height 35
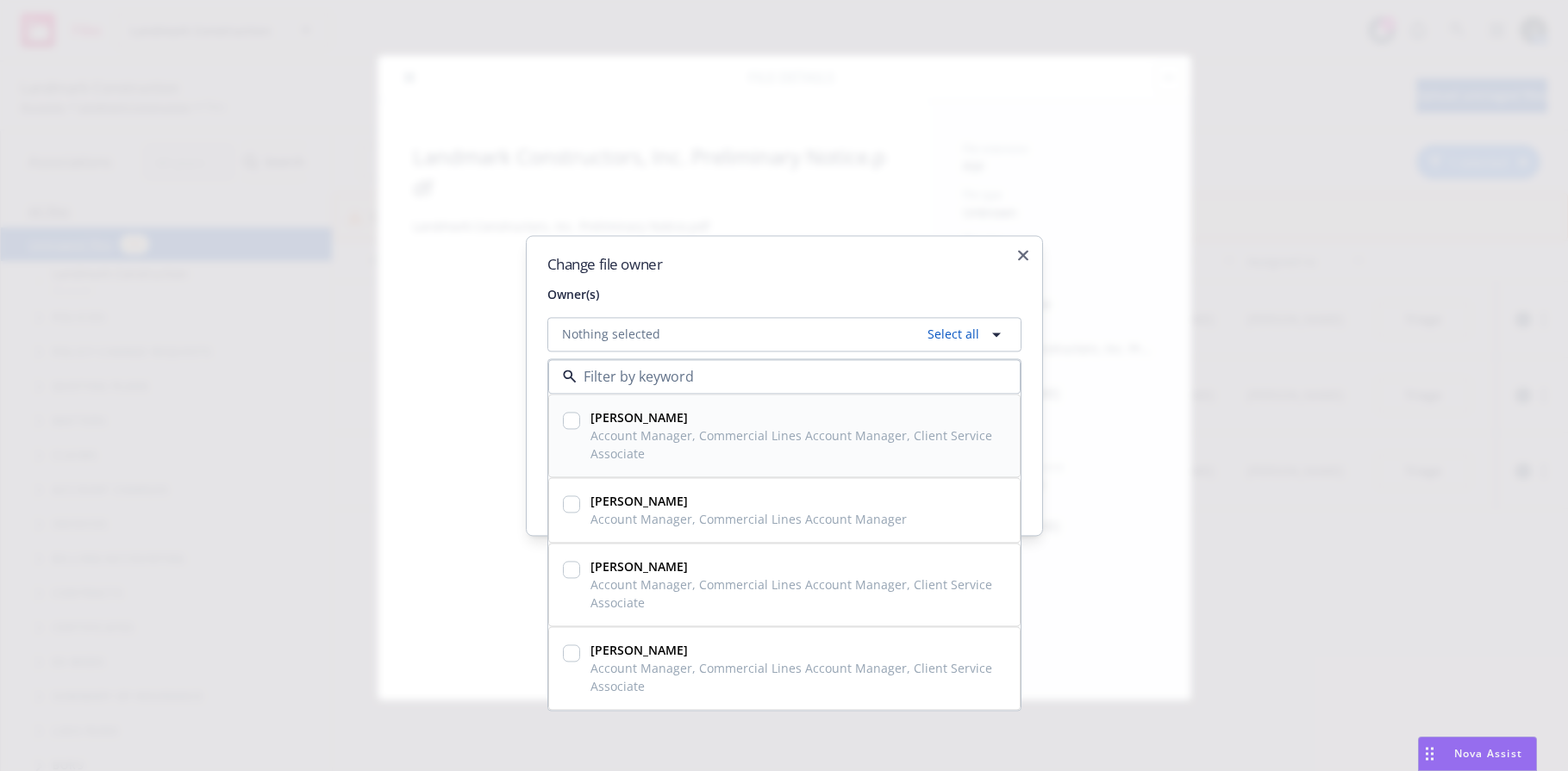
click at [579, 420] on input "checkbox" at bounding box center [571, 420] width 17 height 17
checkbox input "true"
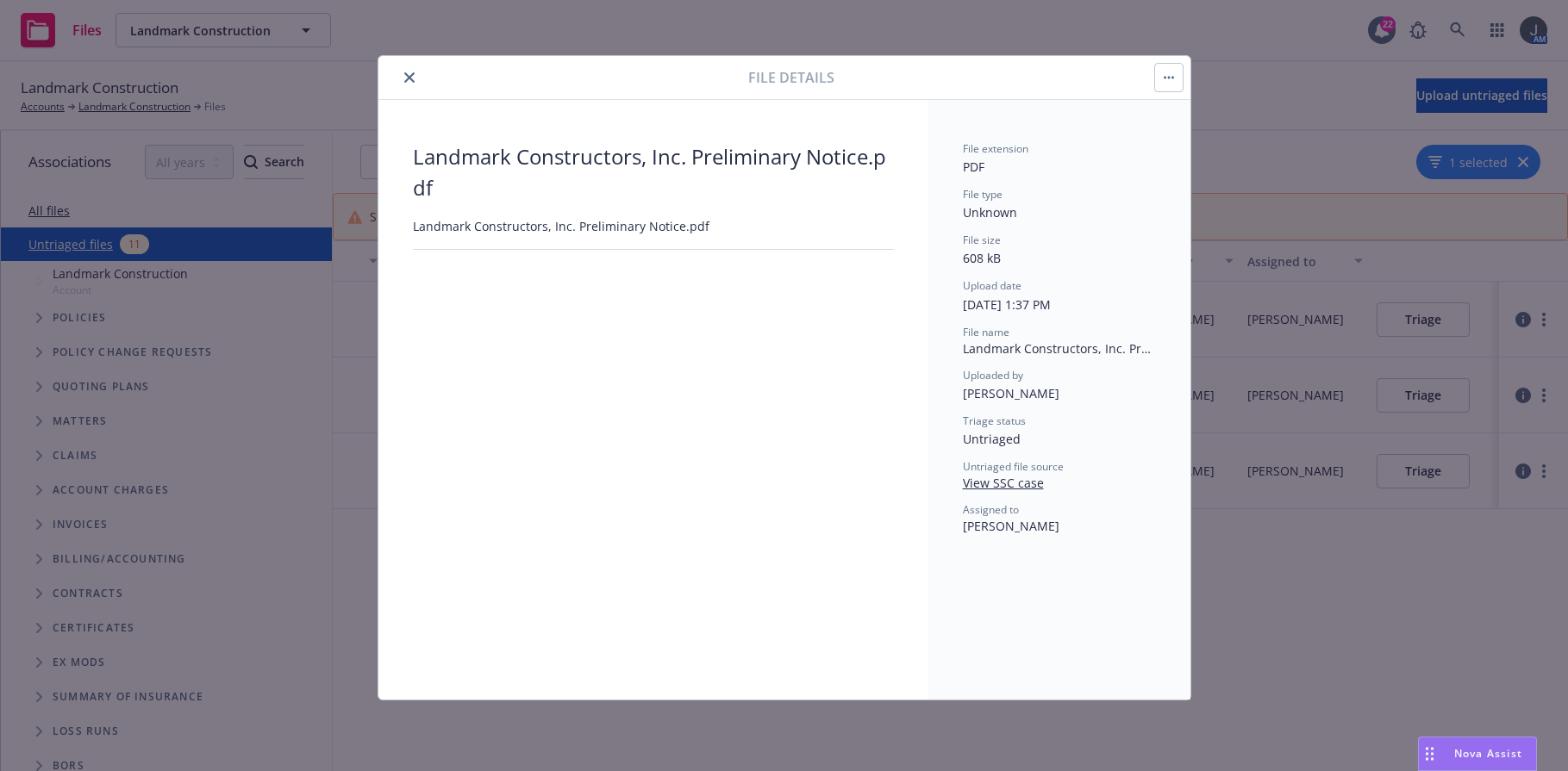
click at [1168, 85] on button "button" at bounding box center [1168, 77] width 27 height 27
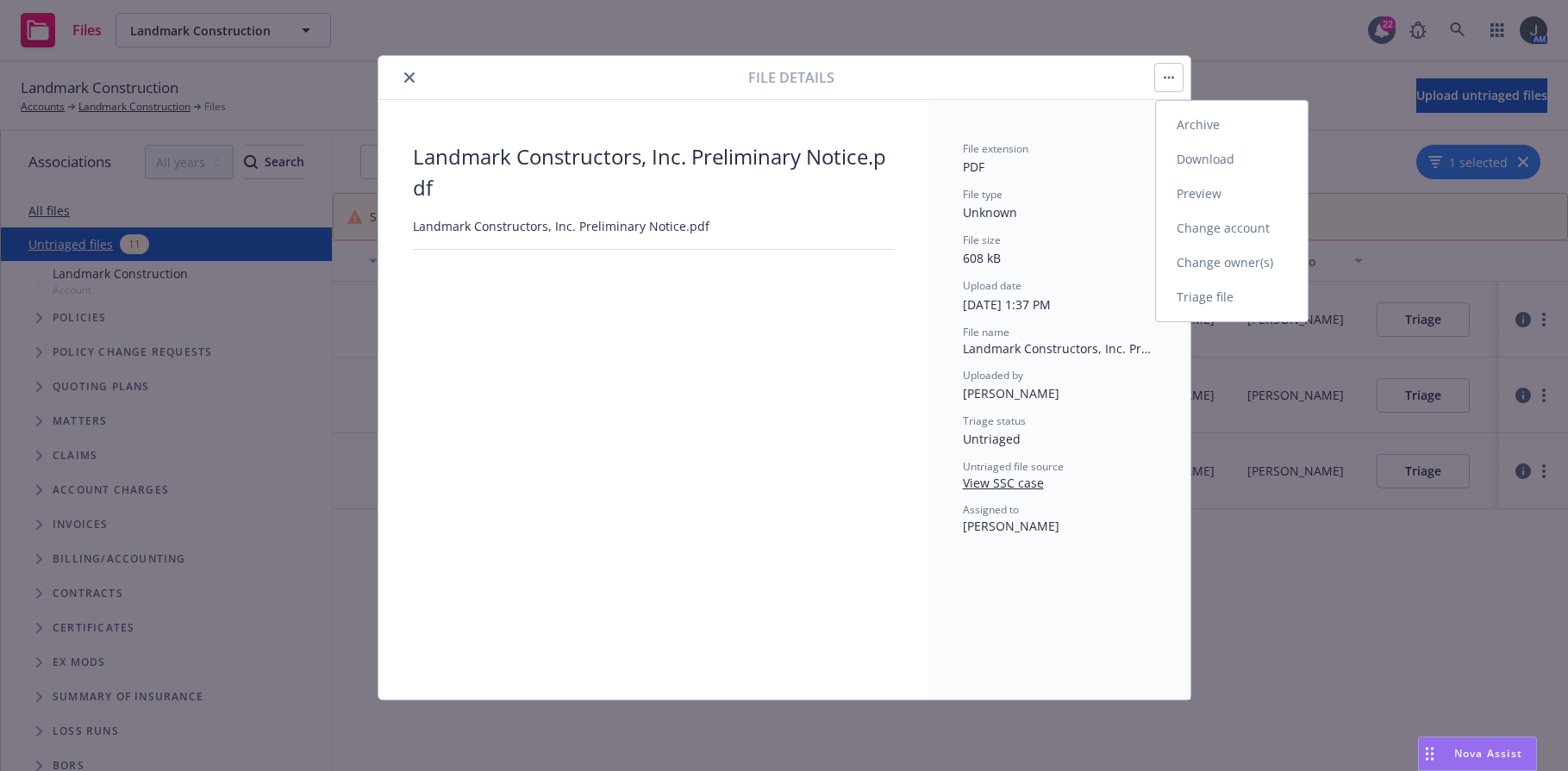
click at [1224, 253] on link "Change owner(s)" at bounding box center [1232, 263] width 152 height 35
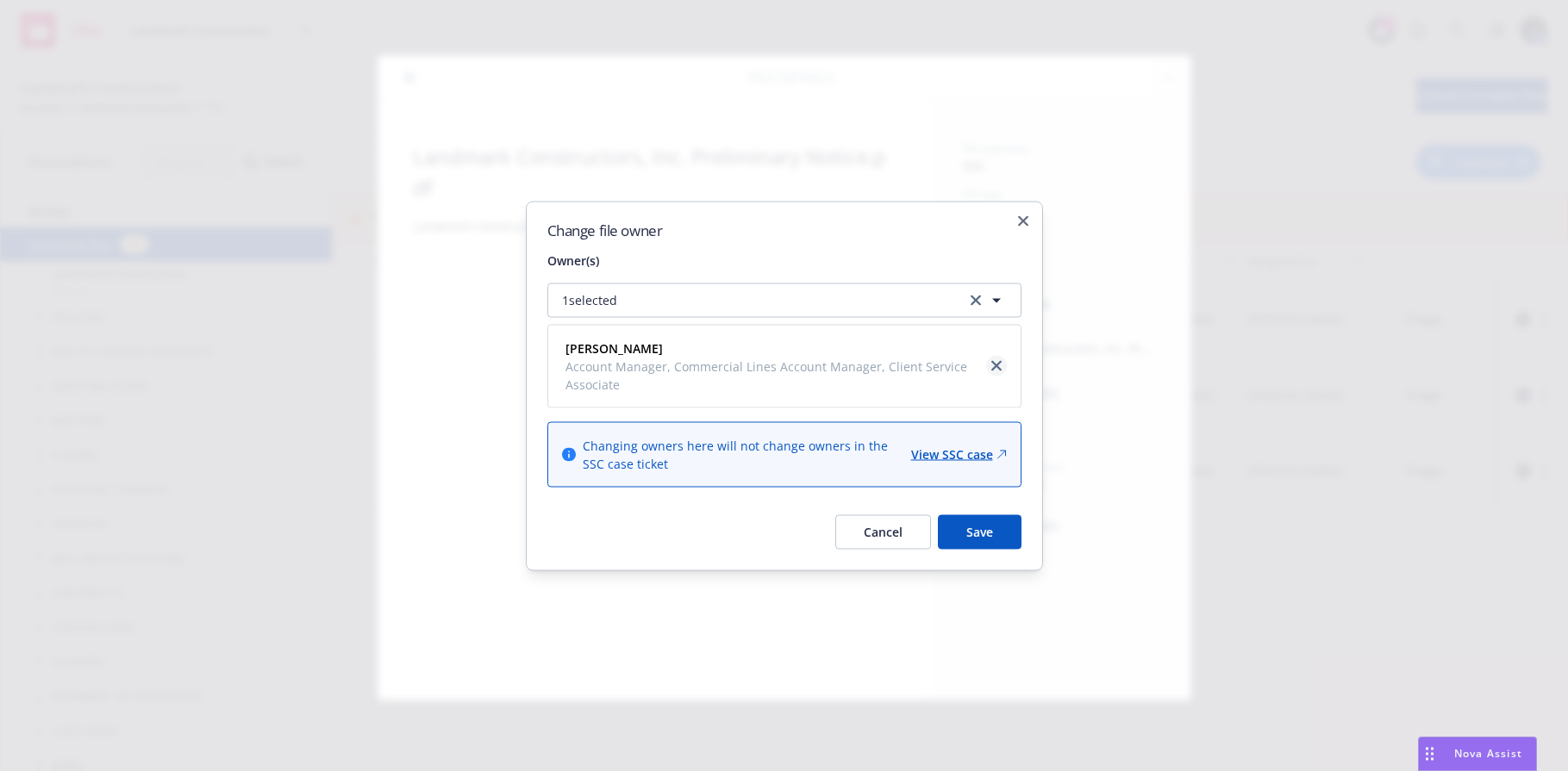
click at [998, 366] on icon "close" at bounding box center [996, 366] width 10 height 10
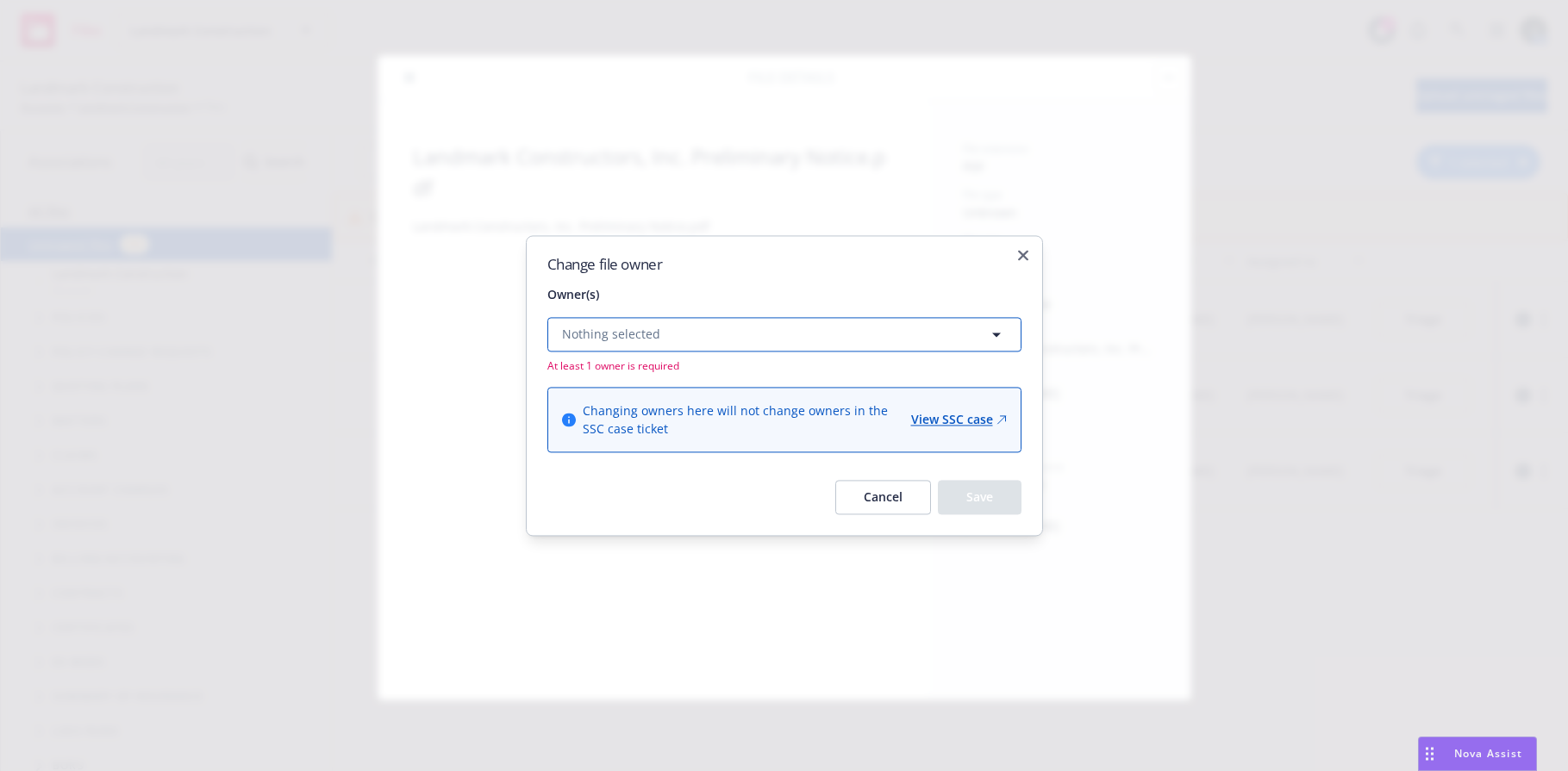
click at [711, 332] on button "Nothing selected" at bounding box center [784, 334] width 475 height 35
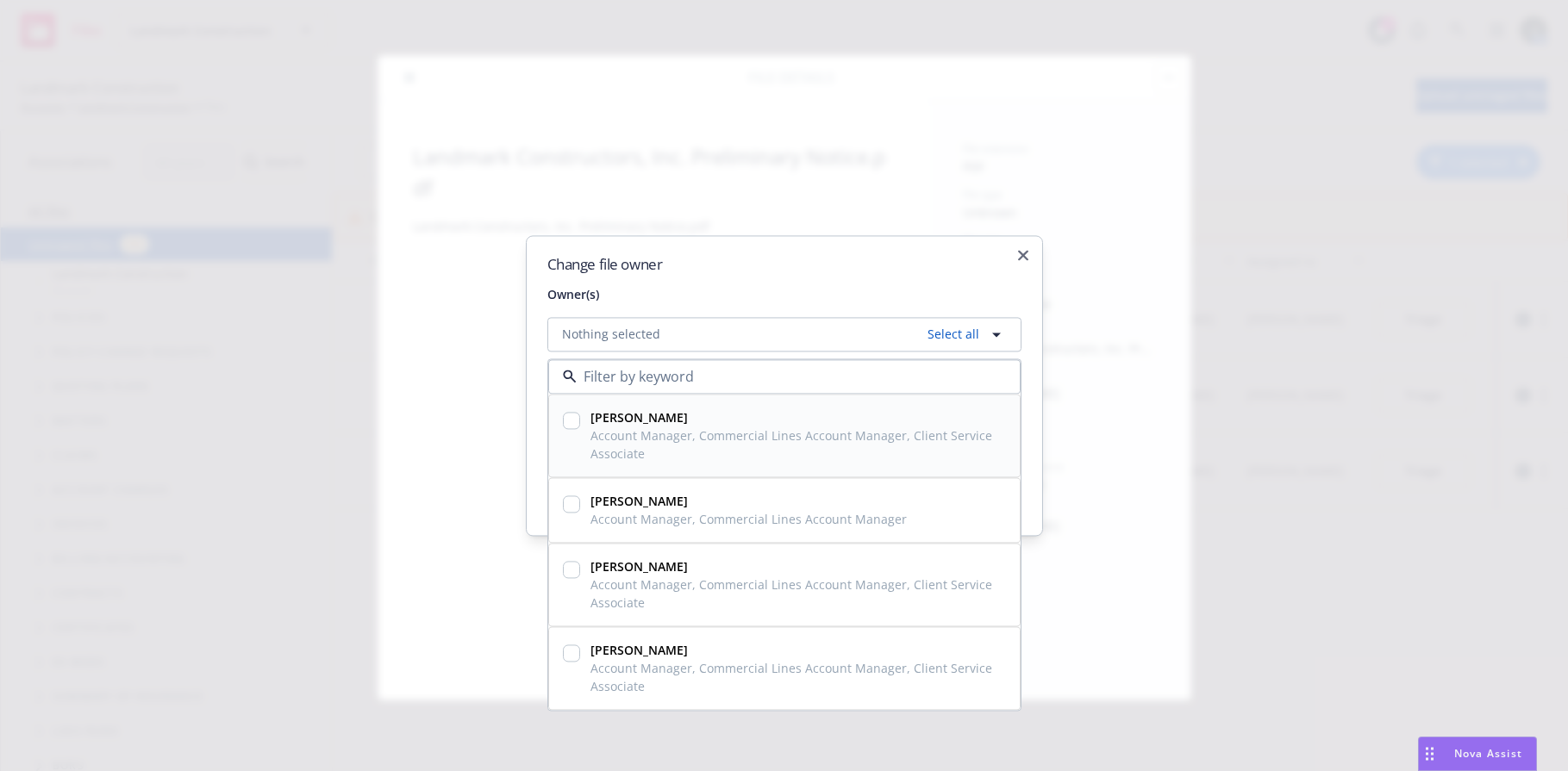
click at [564, 425] on input "checkbox" at bounding box center [571, 420] width 17 height 17
checkbox input "true"
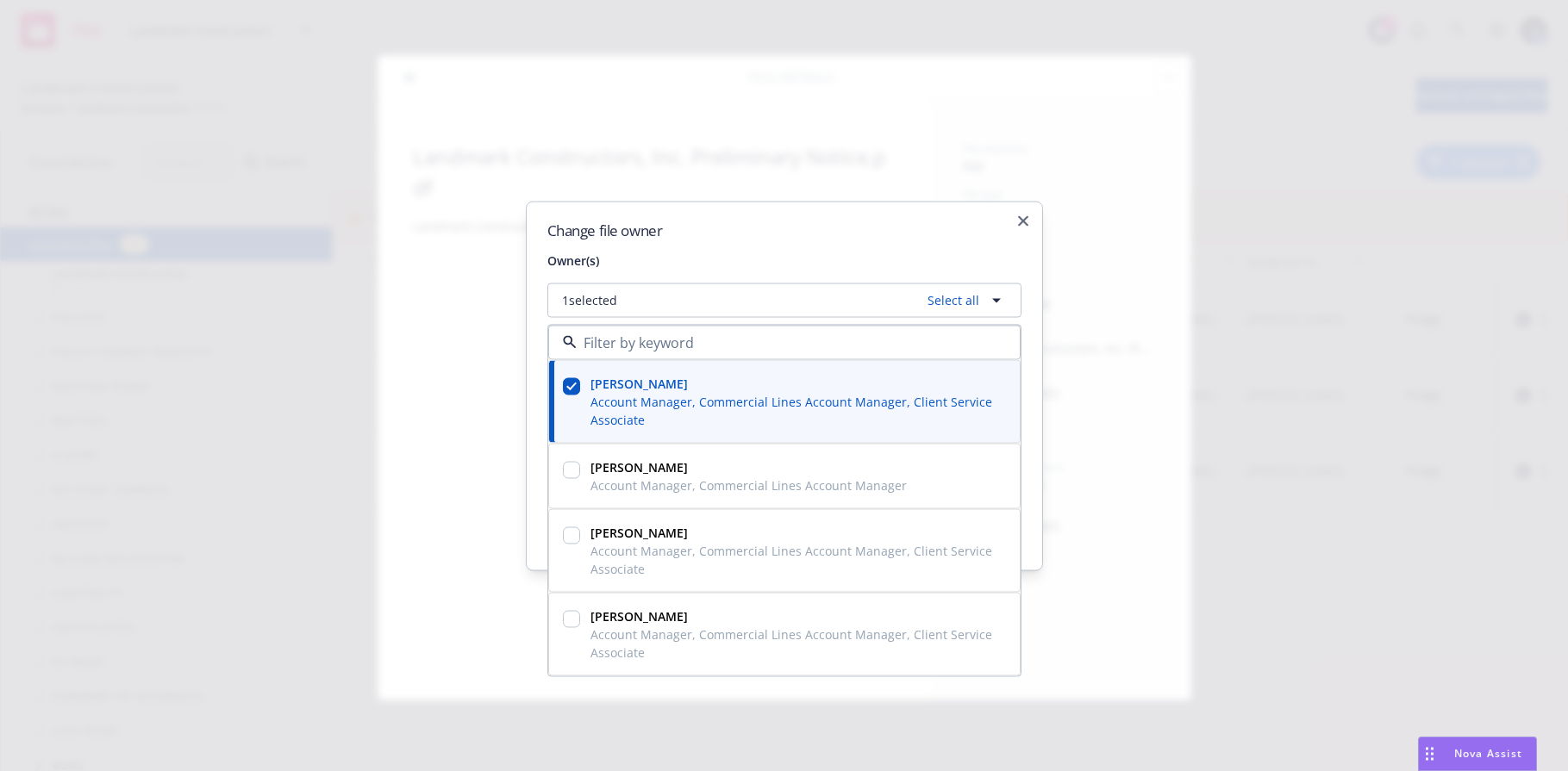
click at [714, 246] on div "Change file owner Owner(s) 1 selected Select all Halle Bautista Account Manager…" at bounding box center [784, 386] width 518 height 370
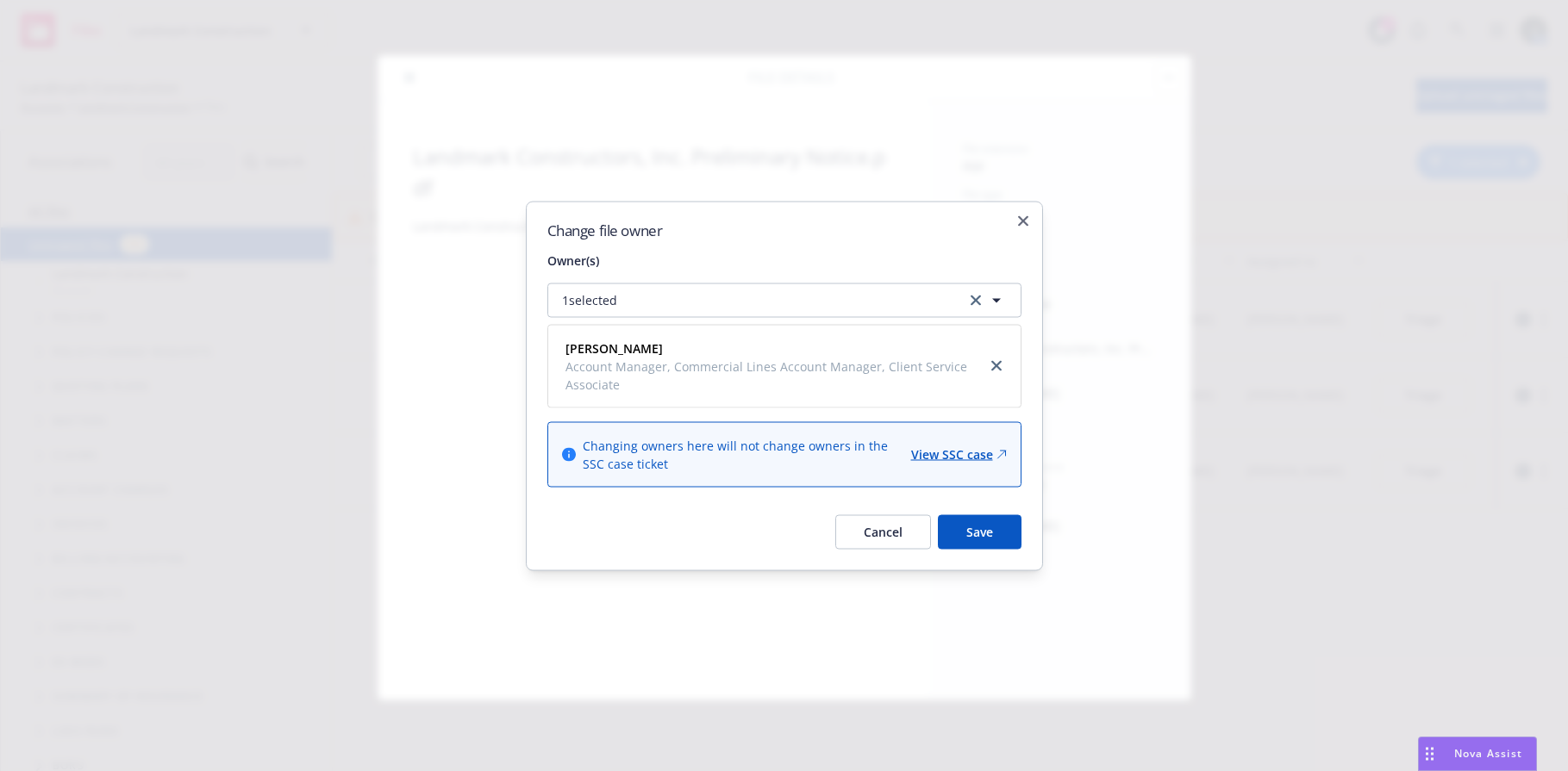
click at [990, 528] on button "Save" at bounding box center [979, 531] width 83 height 35
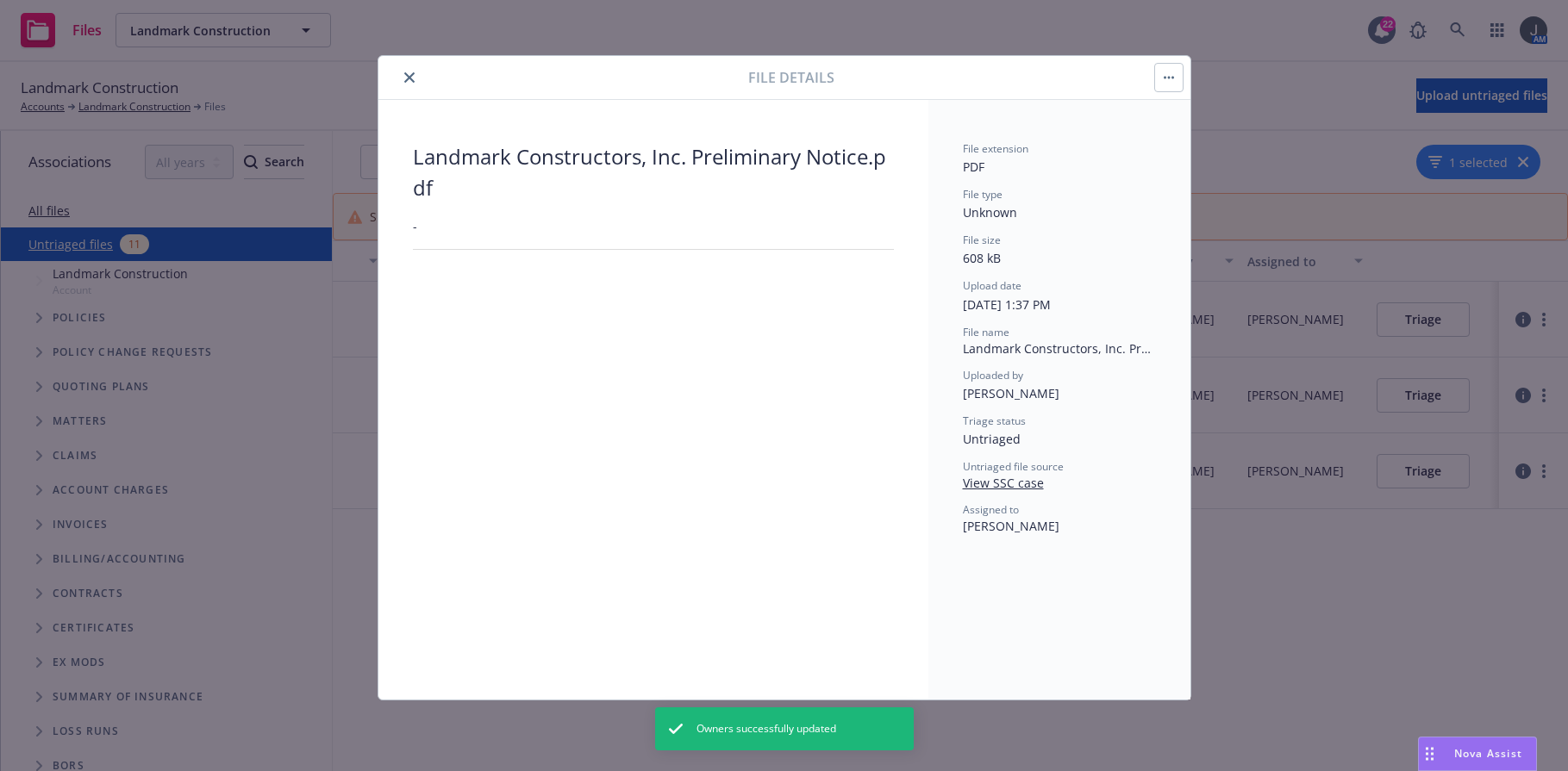
click at [408, 80] on icon "close" at bounding box center [409, 77] width 10 height 10
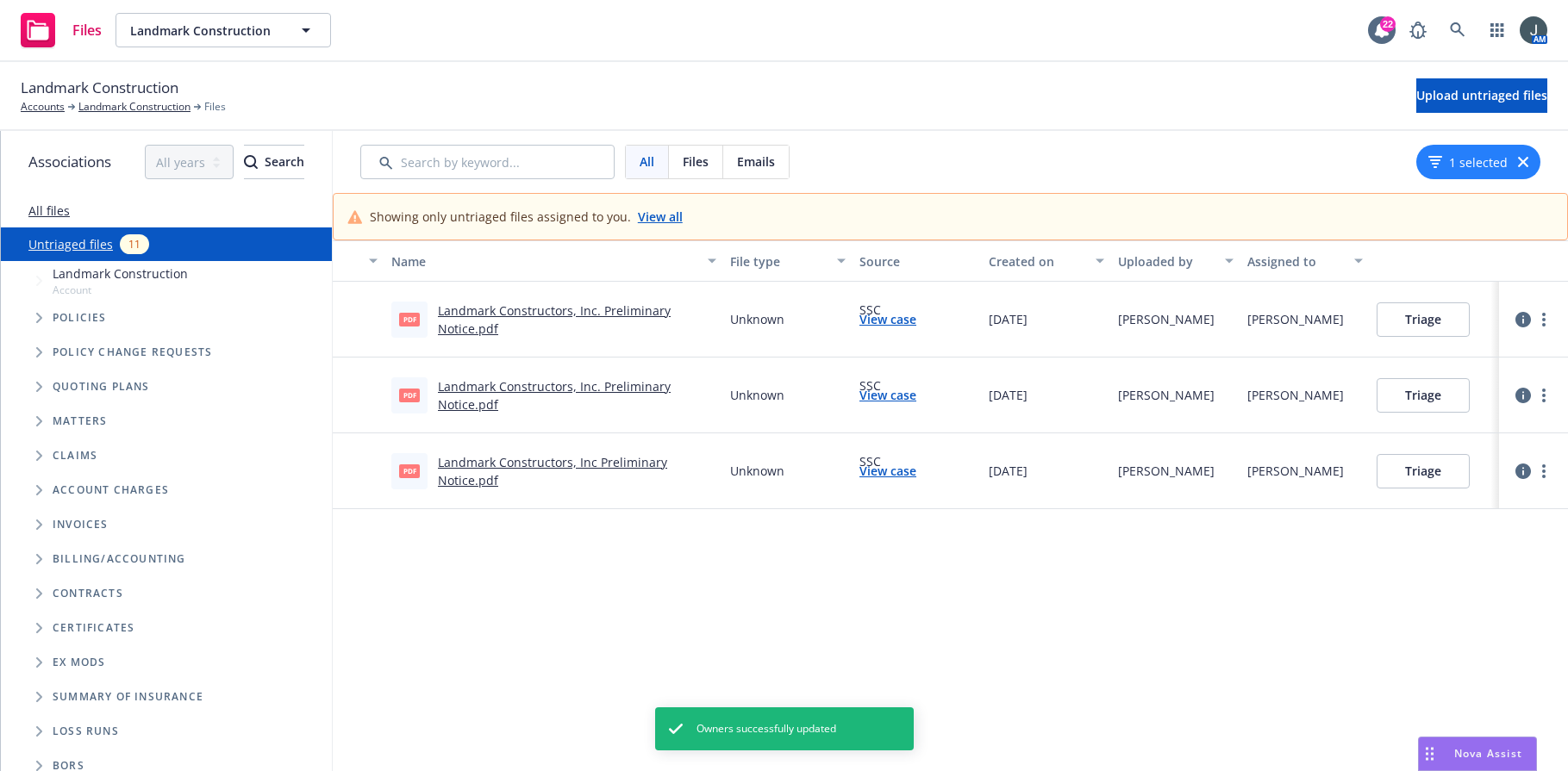
click at [882, 467] on link "View case" at bounding box center [887, 471] width 57 height 18
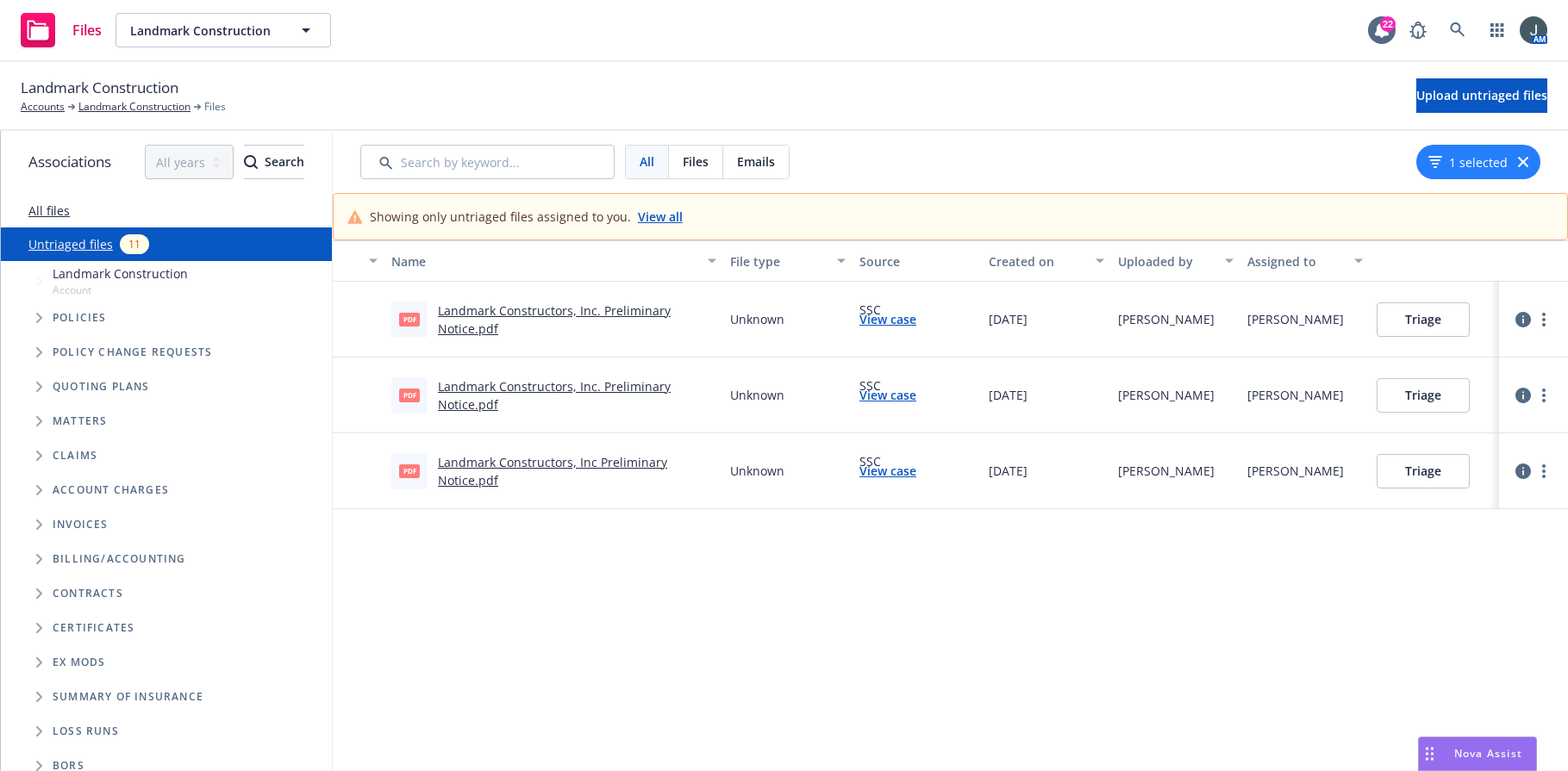
click at [1507, 470] on icon "button" at bounding box center [1523, 472] width 16 height 16
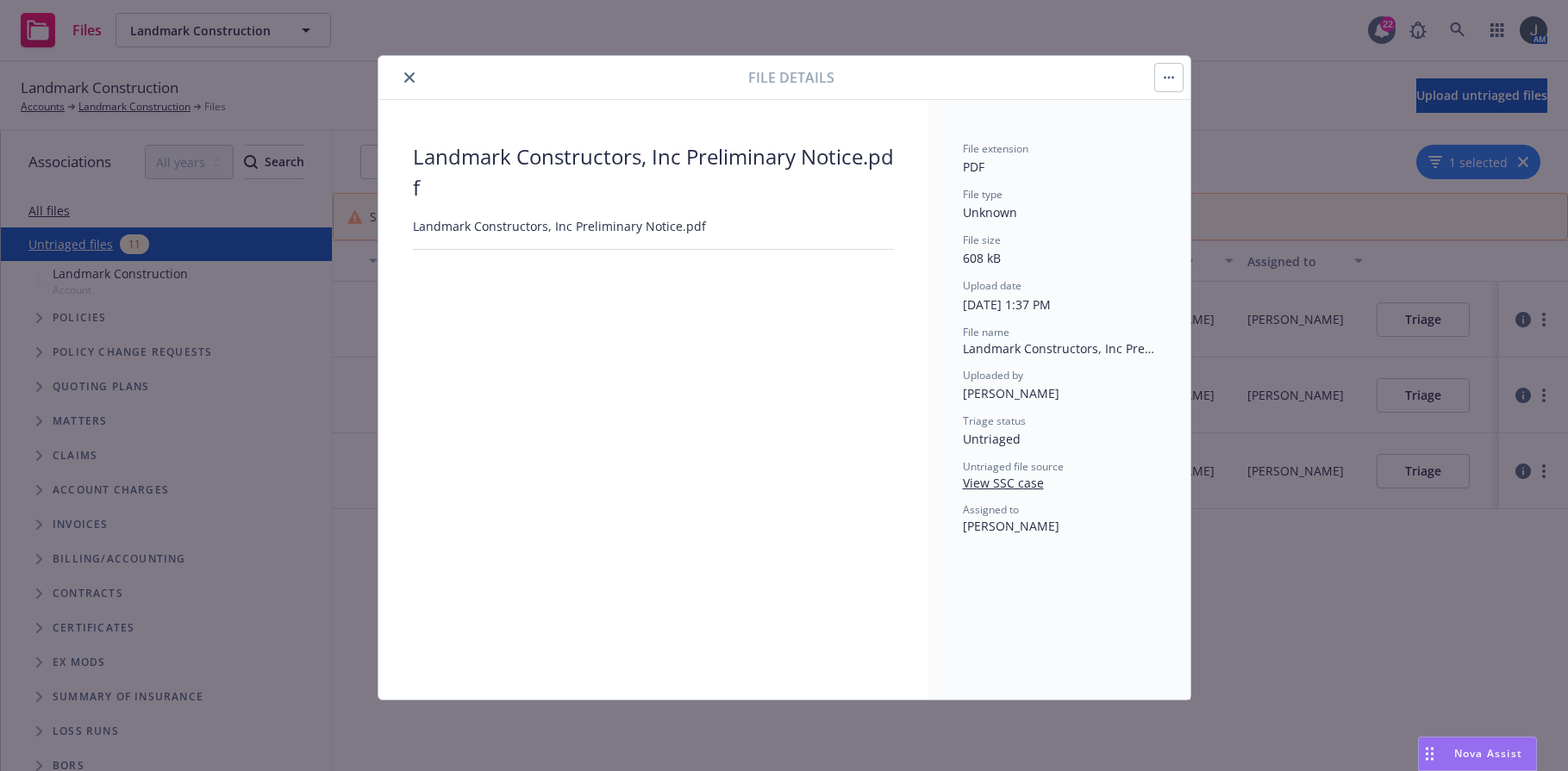
click at [1169, 80] on button "button" at bounding box center [1168, 77] width 27 height 27
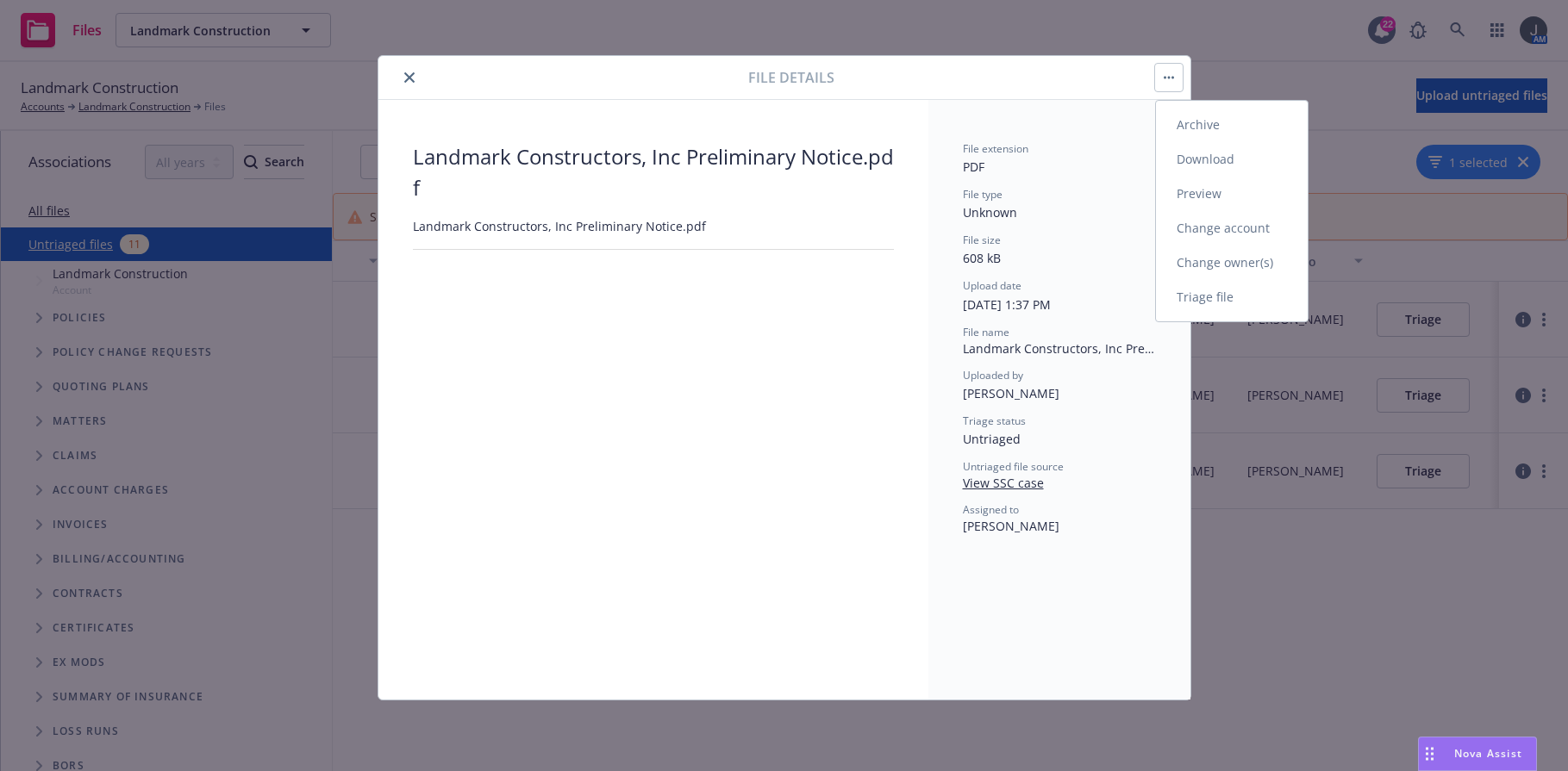
click at [1219, 258] on link "Change owner(s)" at bounding box center [1232, 263] width 152 height 35
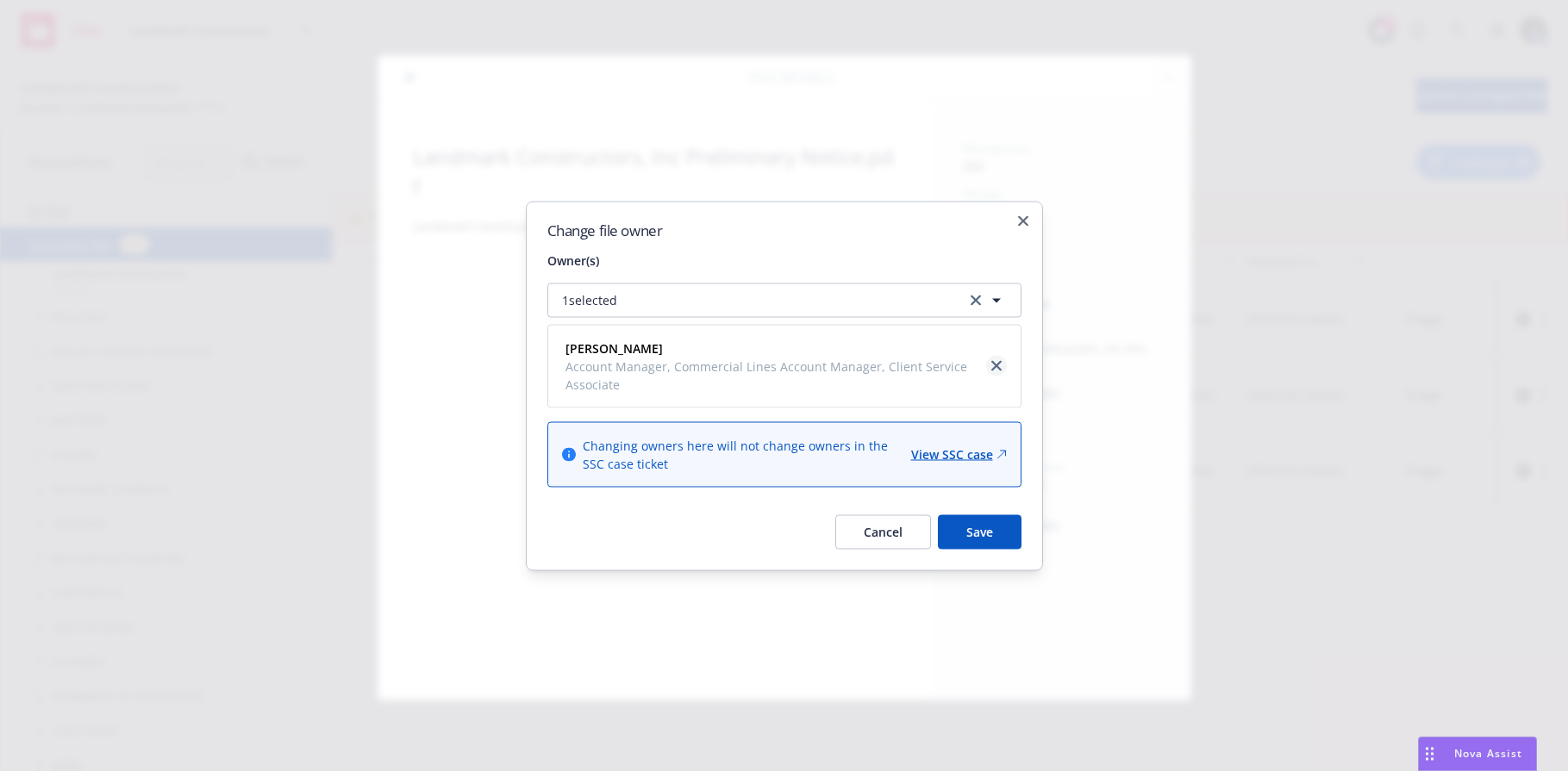
click at [995, 366] on icon "close" at bounding box center [996, 366] width 10 height 10
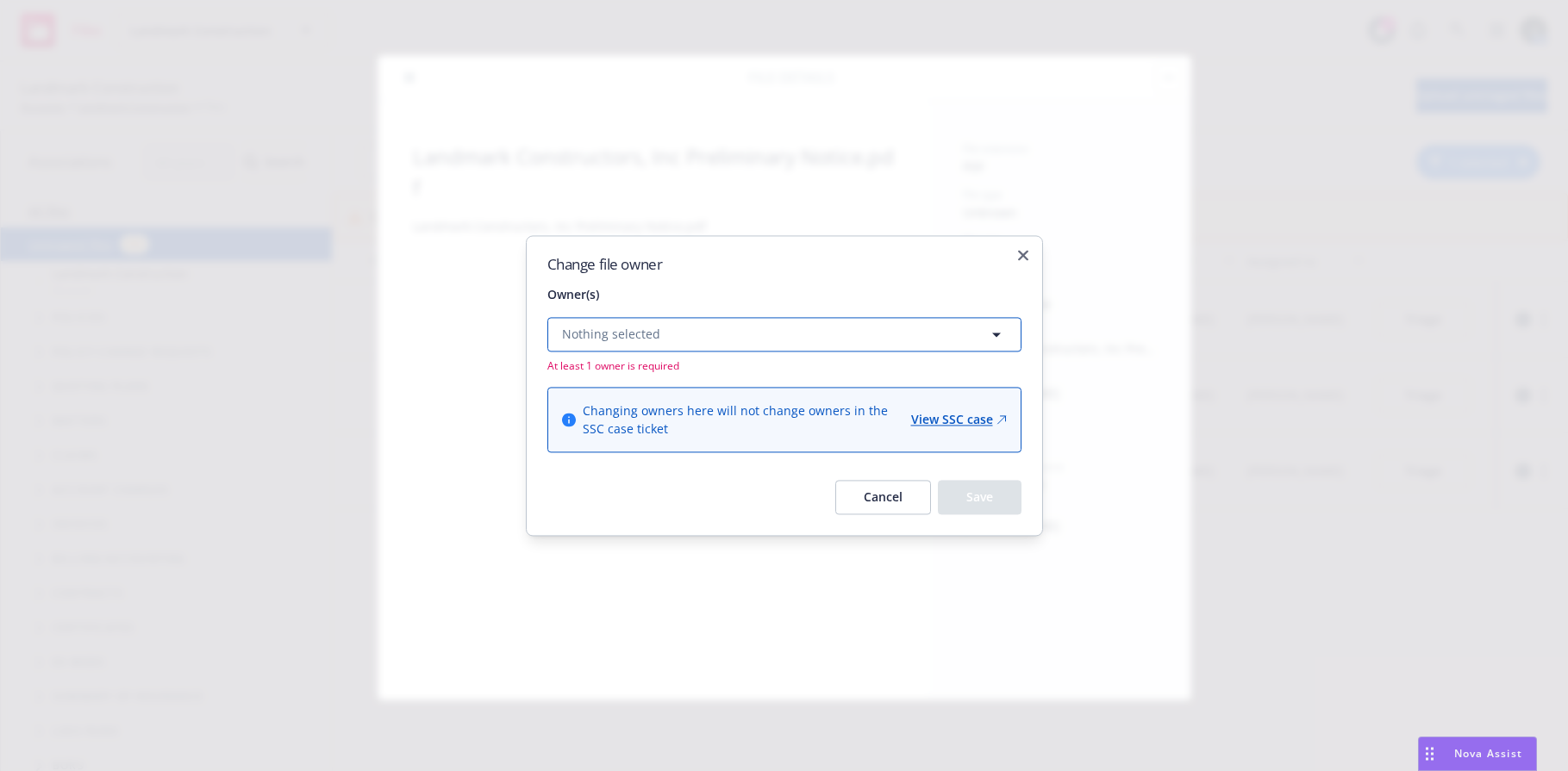
click at [723, 334] on button "Nothing selected" at bounding box center [784, 334] width 475 height 35
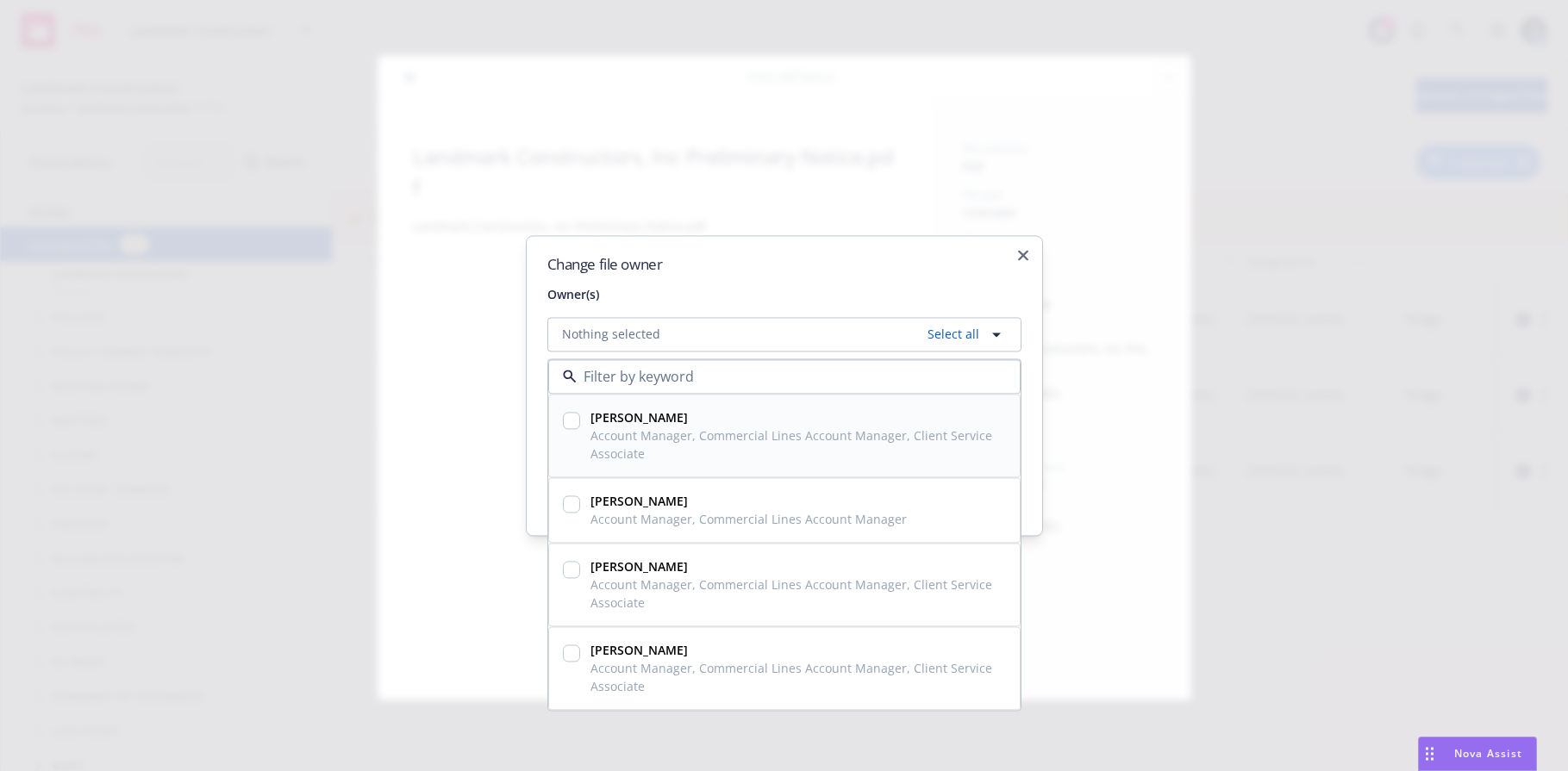
click at [568, 428] on input "checkbox" at bounding box center [571, 420] width 17 height 17
checkbox input "true"
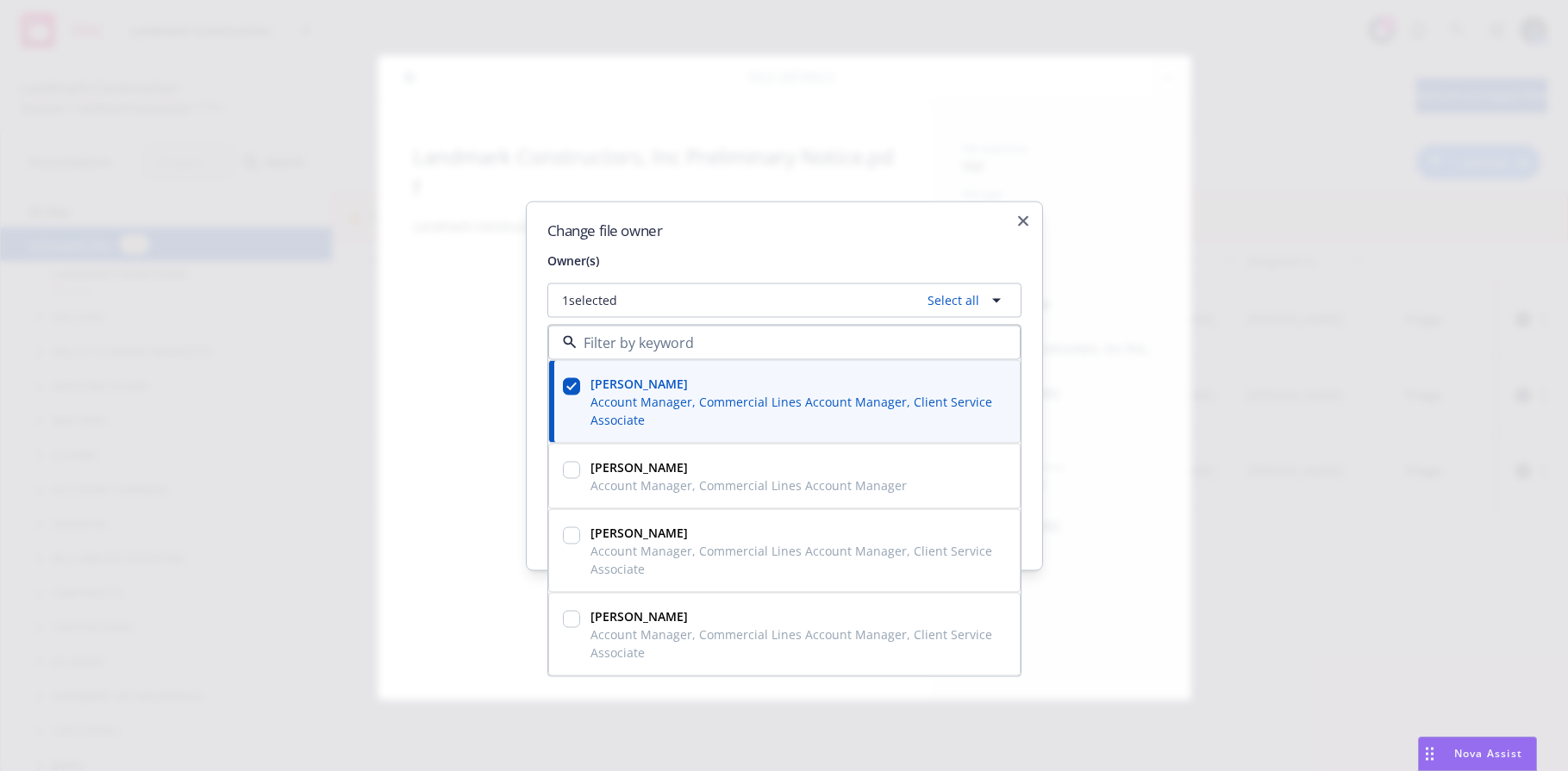
click at [757, 238] on div "Change file owner Owner(s) 1 selected Select all Halle Bautista Account Manager…" at bounding box center [784, 386] width 518 height 370
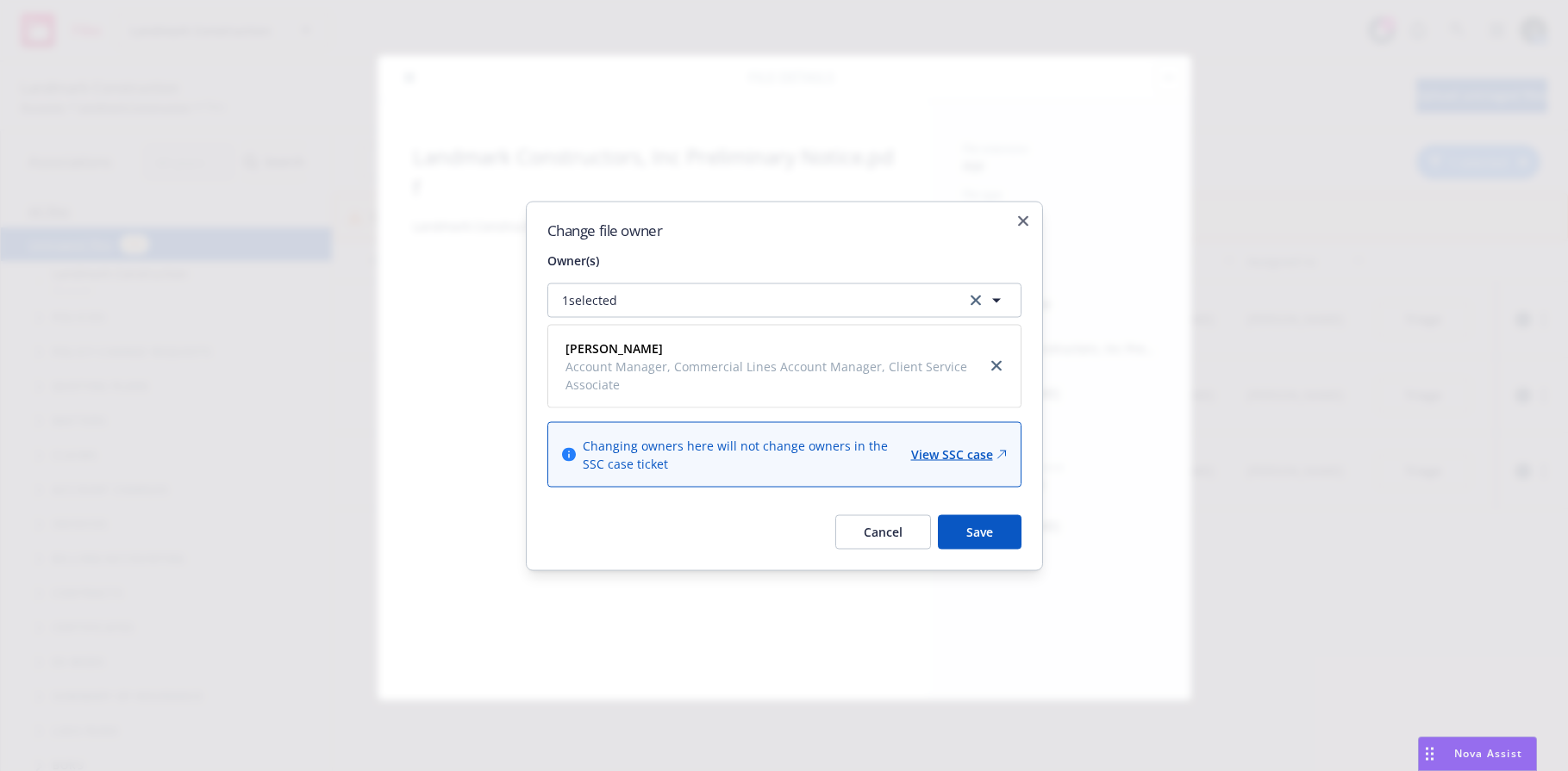
click at [978, 536] on button "Save" at bounding box center [979, 531] width 83 height 35
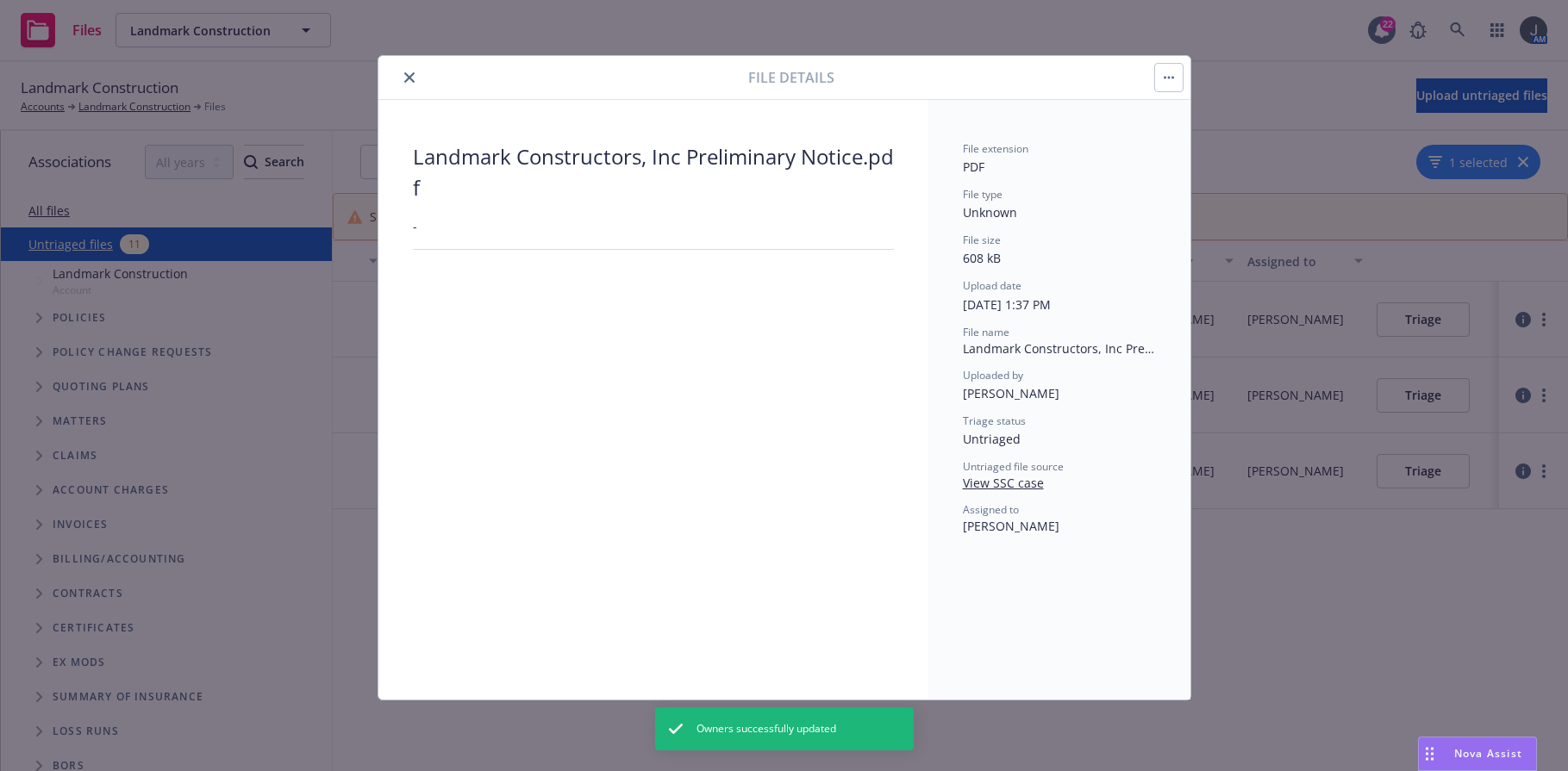
click at [406, 82] on icon "close" at bounding box center [409, 77] width 10 height 10
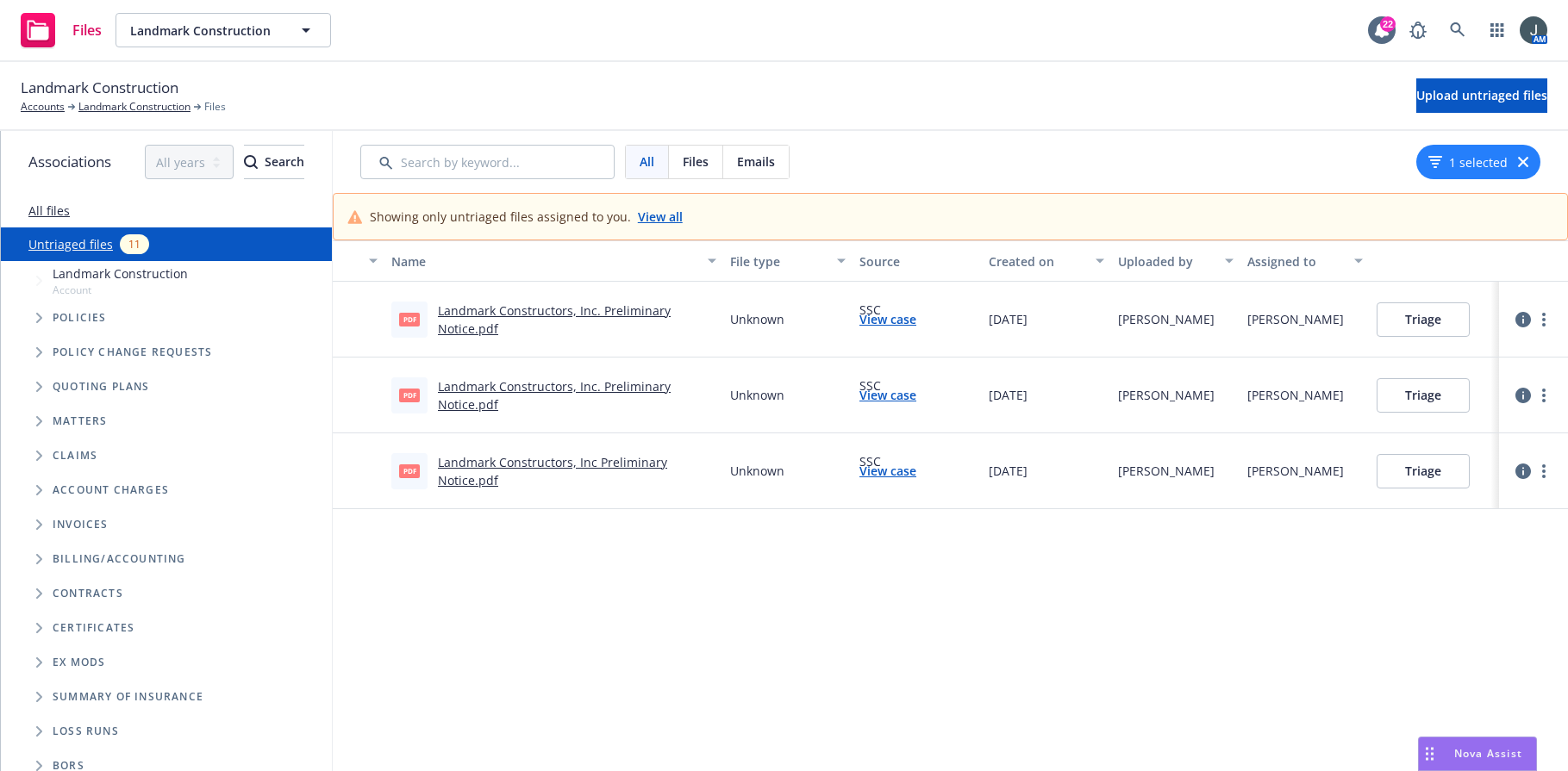
click at [78, 244] on link "Untriaged files" at bounding box center [70, 243] width 84 height 18
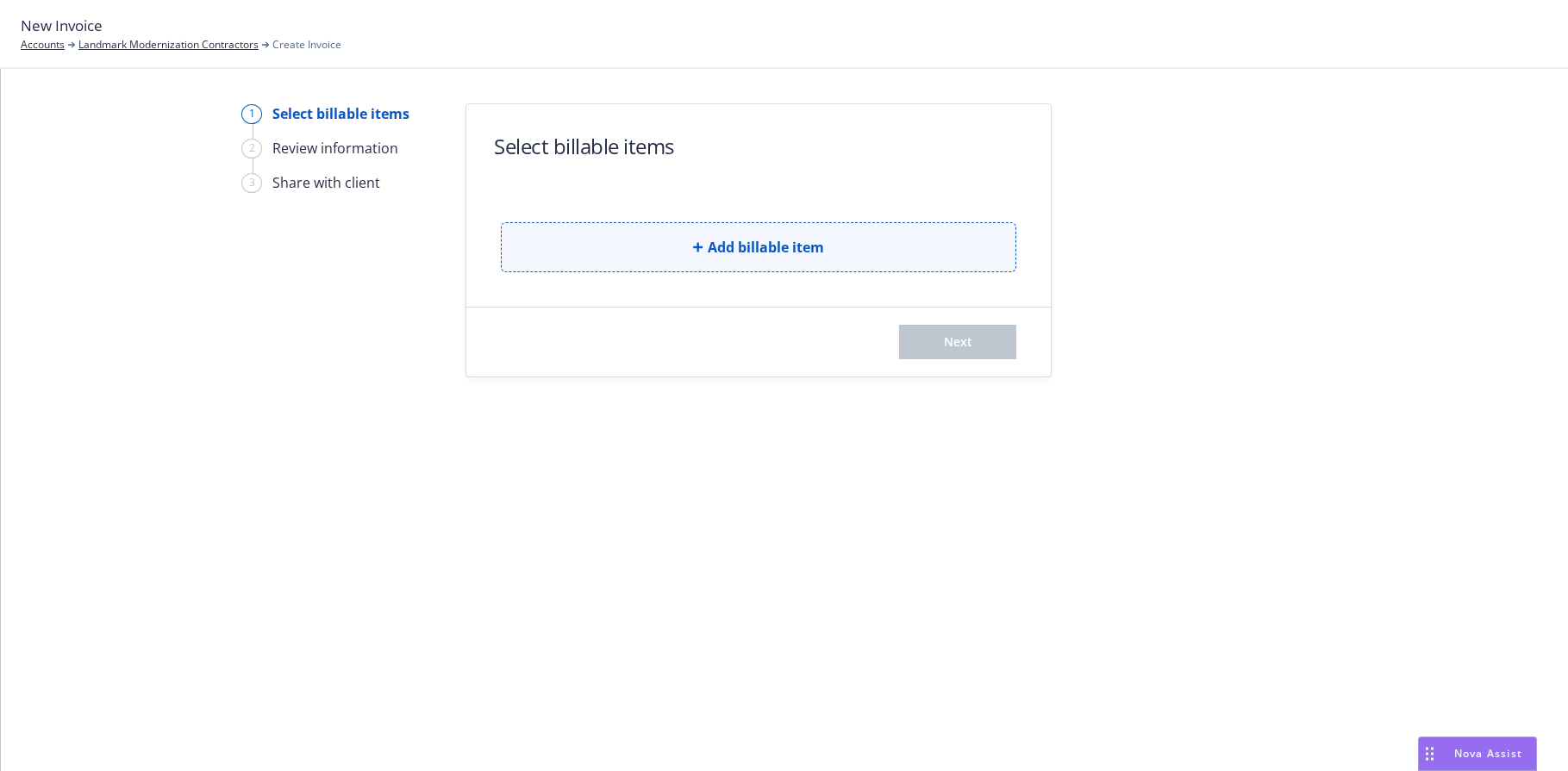
click at [714, 247] on span "Add billable item" at bounding box center [766, 247] width 116 height 21
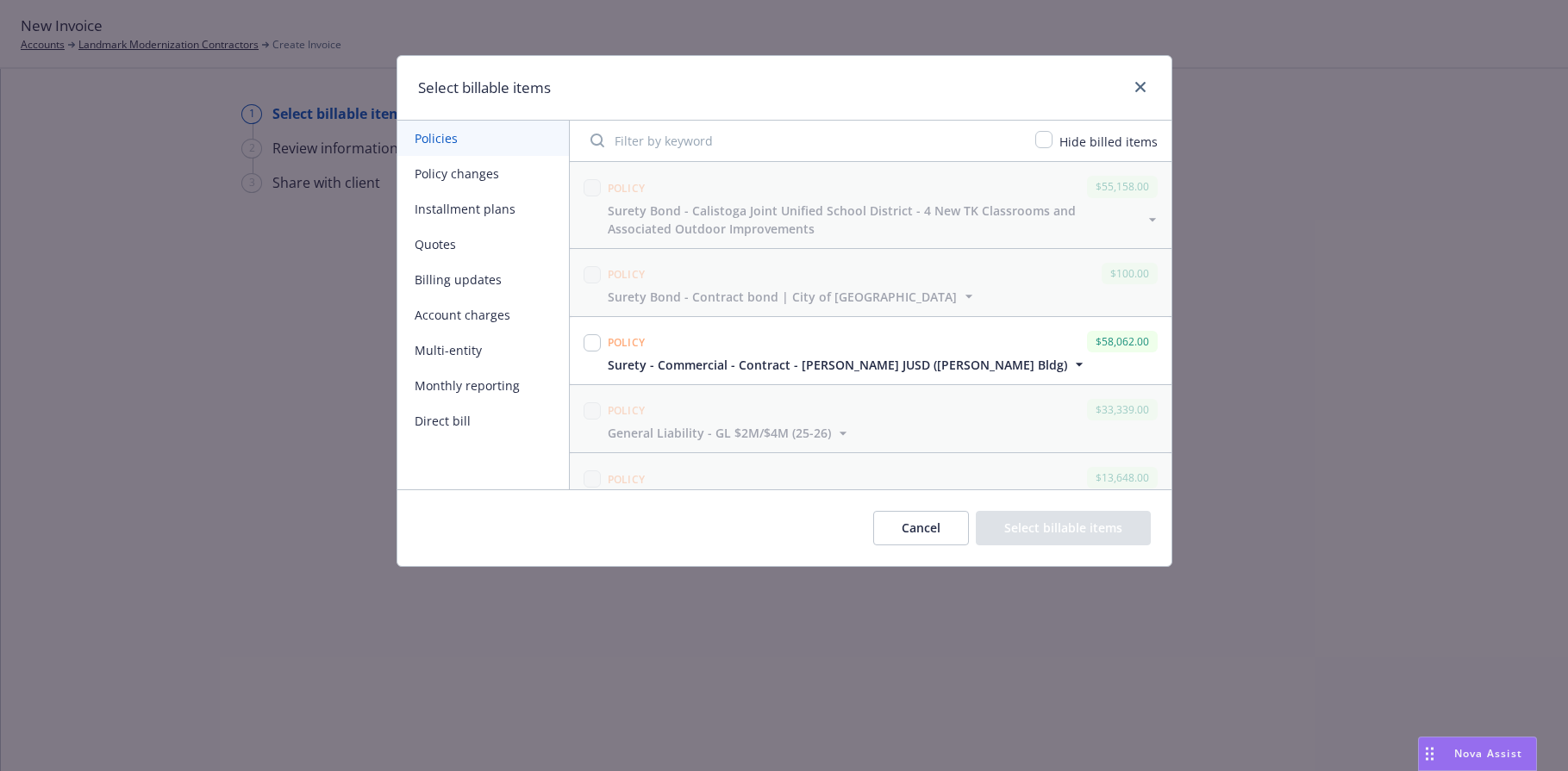
click at [458, 181] on button "Policy changes" at bounding box center [483, 174] width 171 height 36
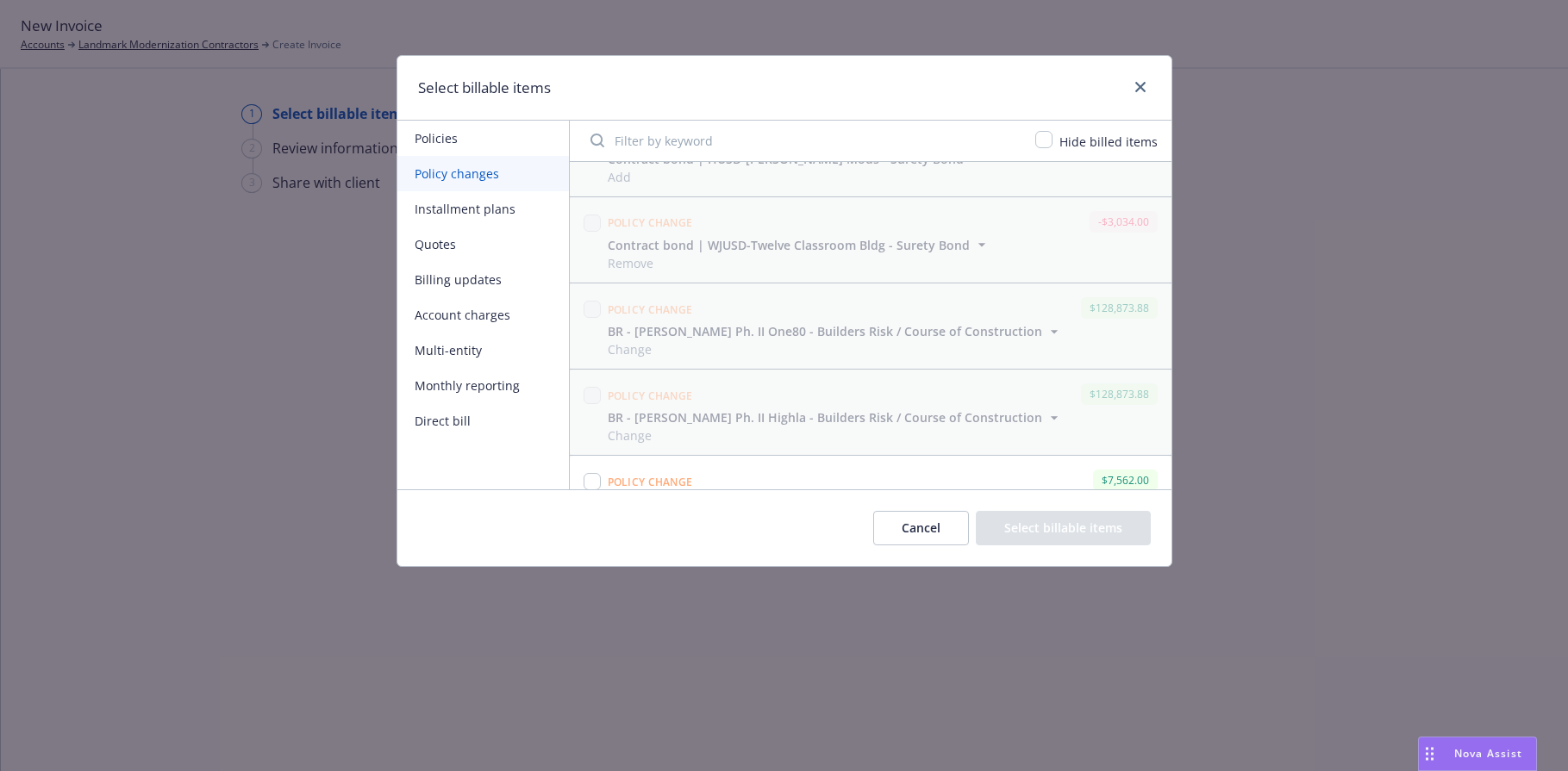
scroll to position [880, 0]
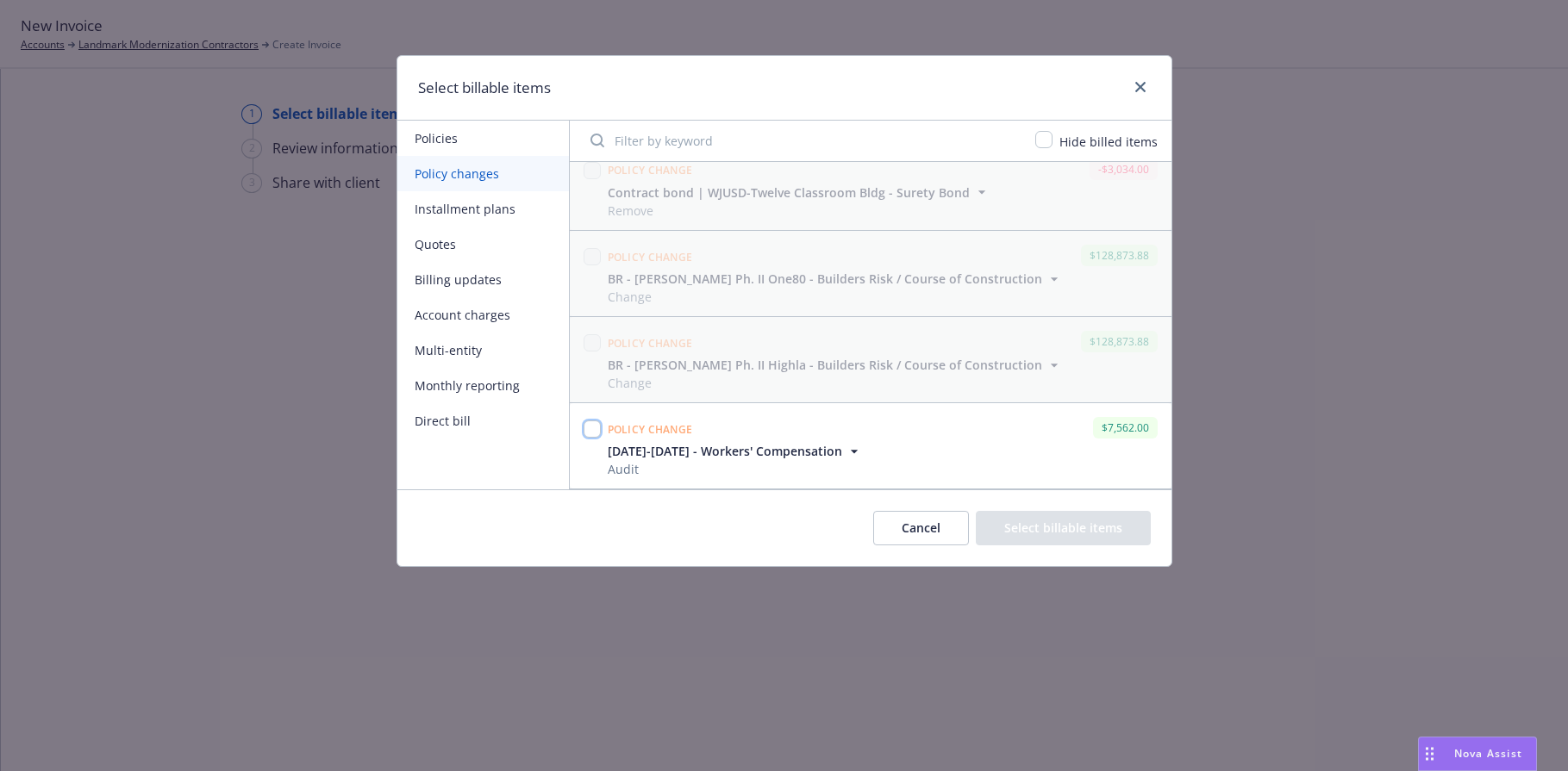
click at [592, 428] on input "checkbox" at bounding box center [593, 429] width 17 height 17
checkbox input "true"
click at [1041, 518] on button "Select billable items" at bounding box center [1063, 528] width 175 height 35
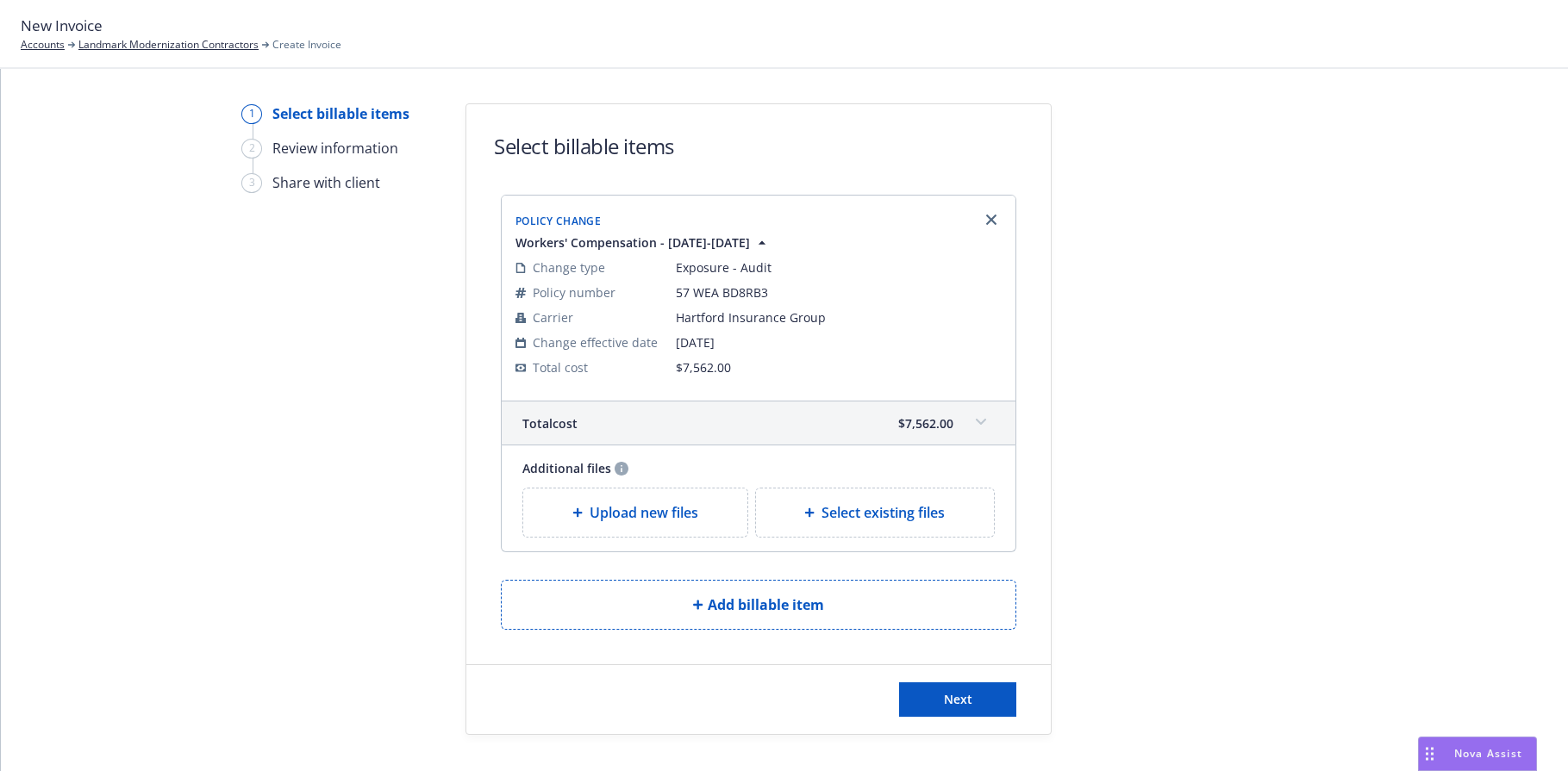
click at [814, 528] on div "Select existing files" at bounding box center [875, 513] width 239 height 49
select select "Invoice - Third Party"
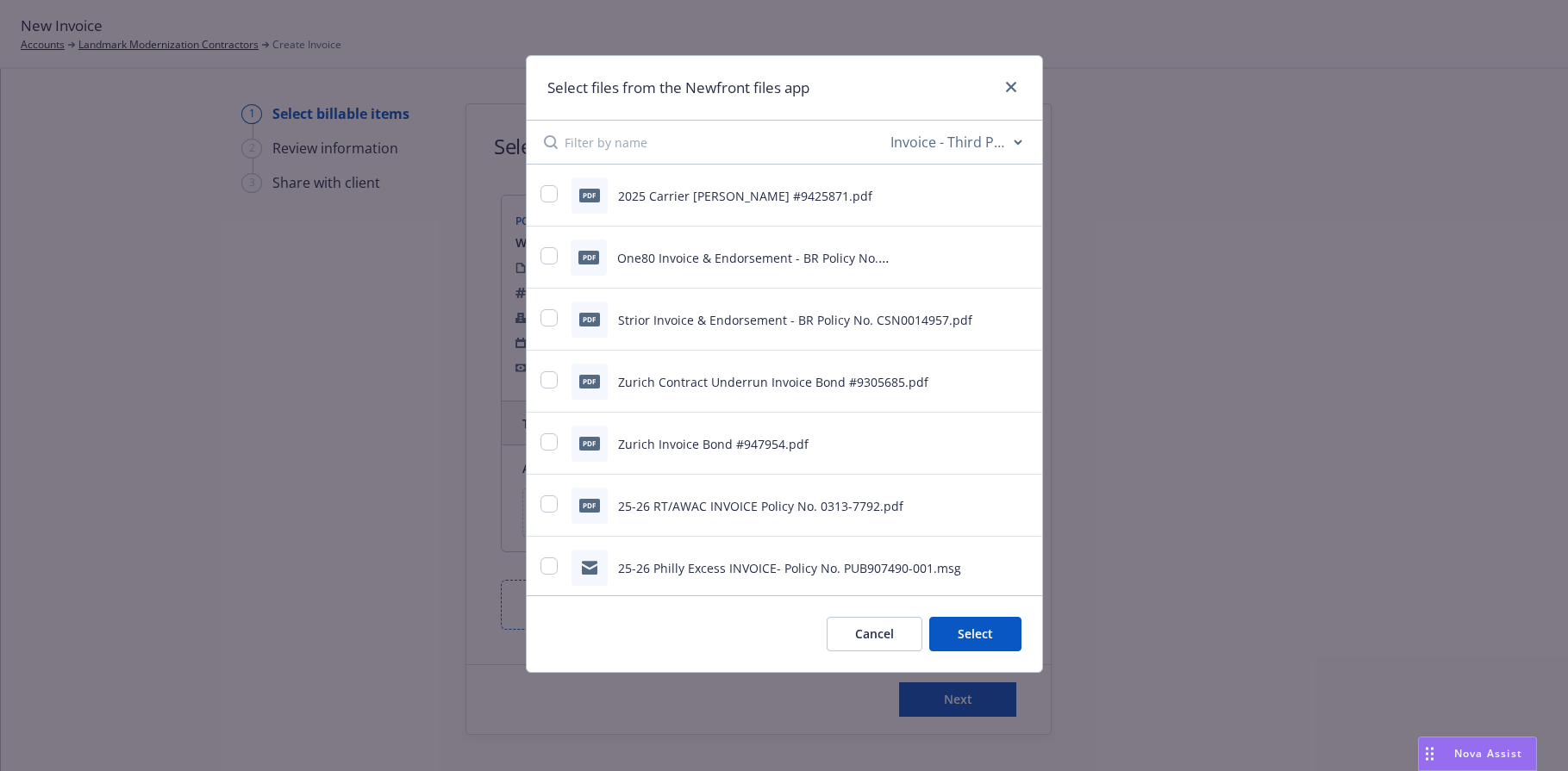
scroll to position [402, 0]
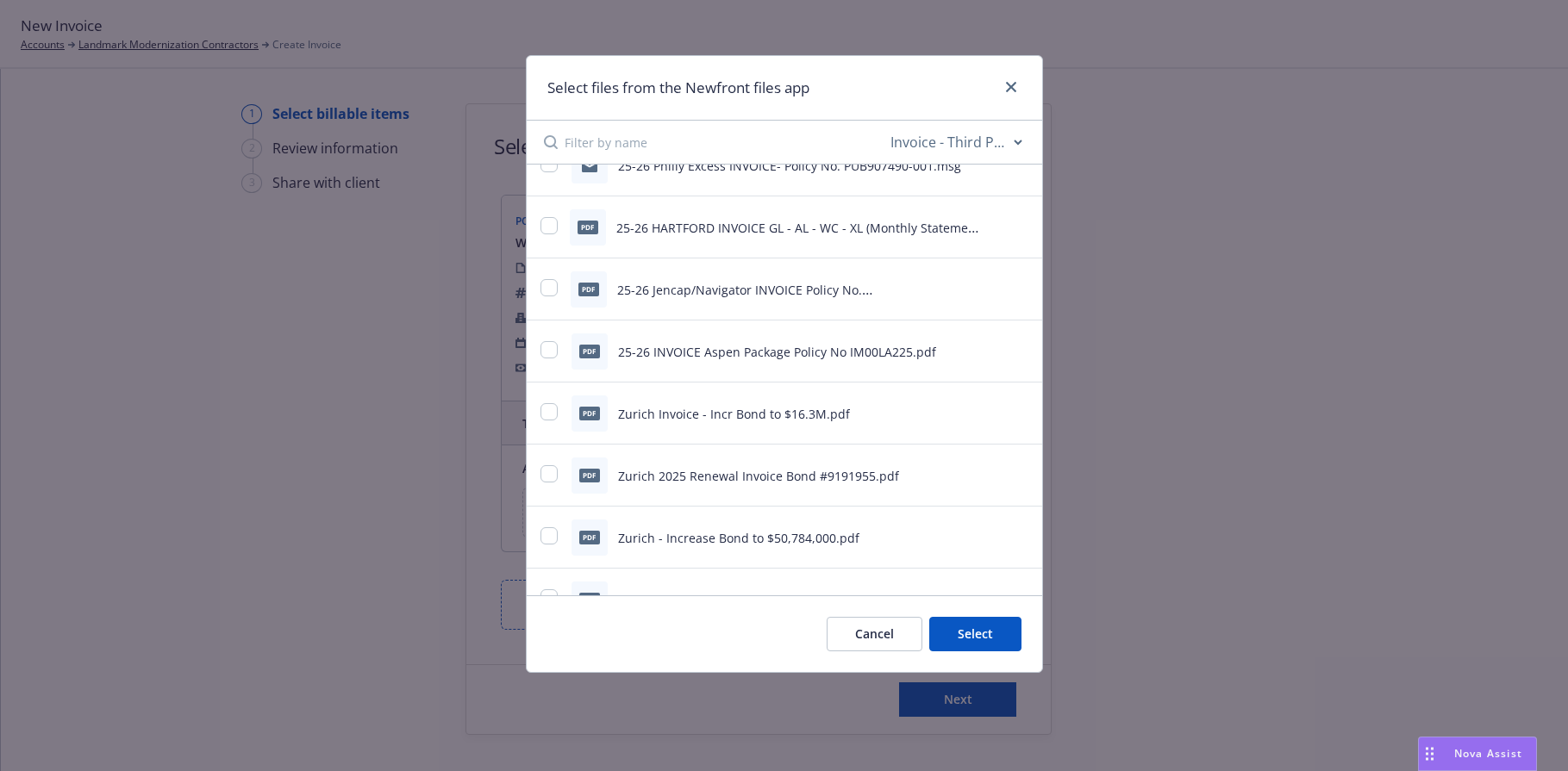
click at [860, 624] on button "Cancel" at bounding box center [874, 633] width 95 height 35
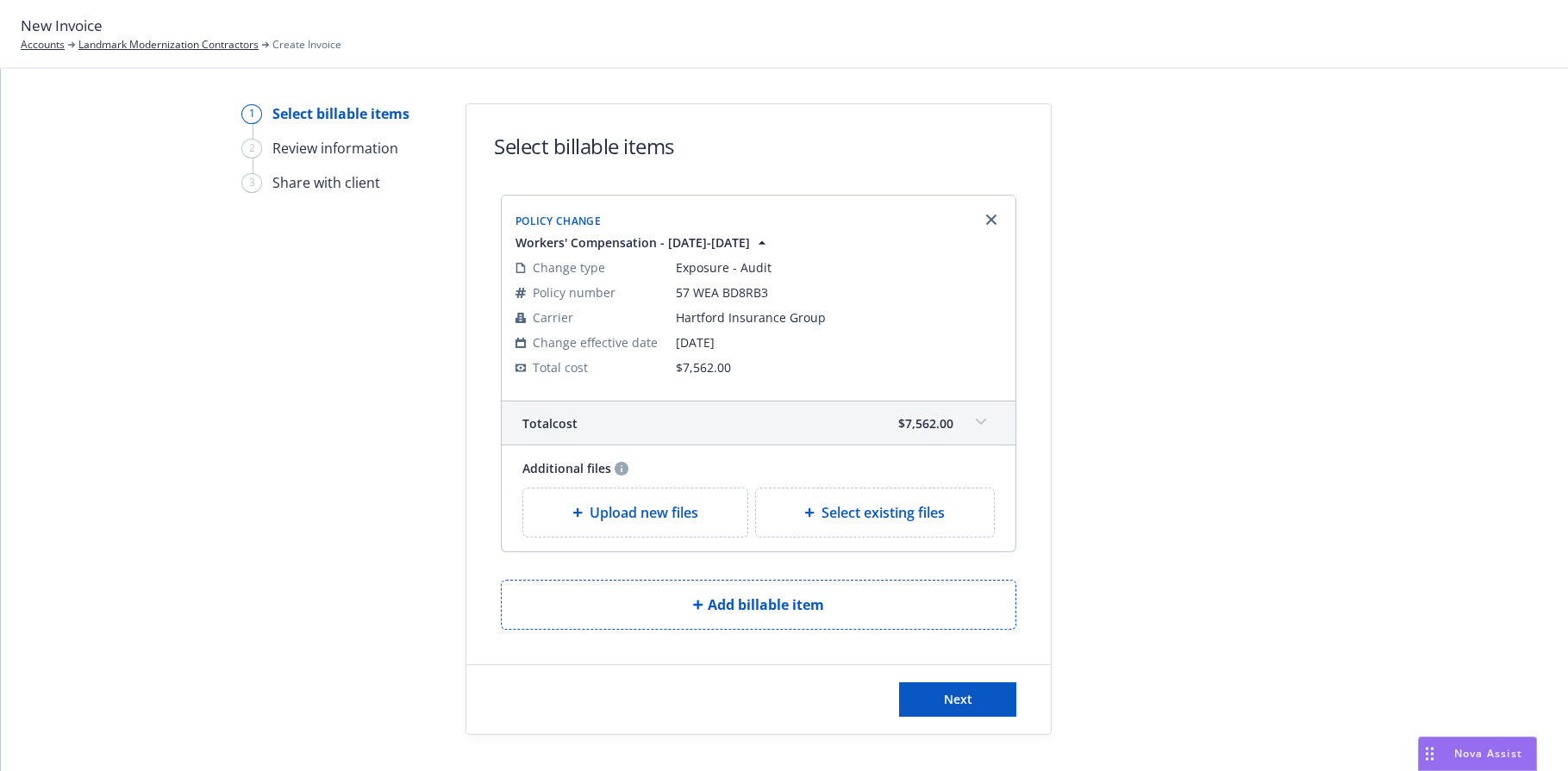
click at [638, 520] on span "Upload new files" at bounding box center [644, 513] width 109 height 21
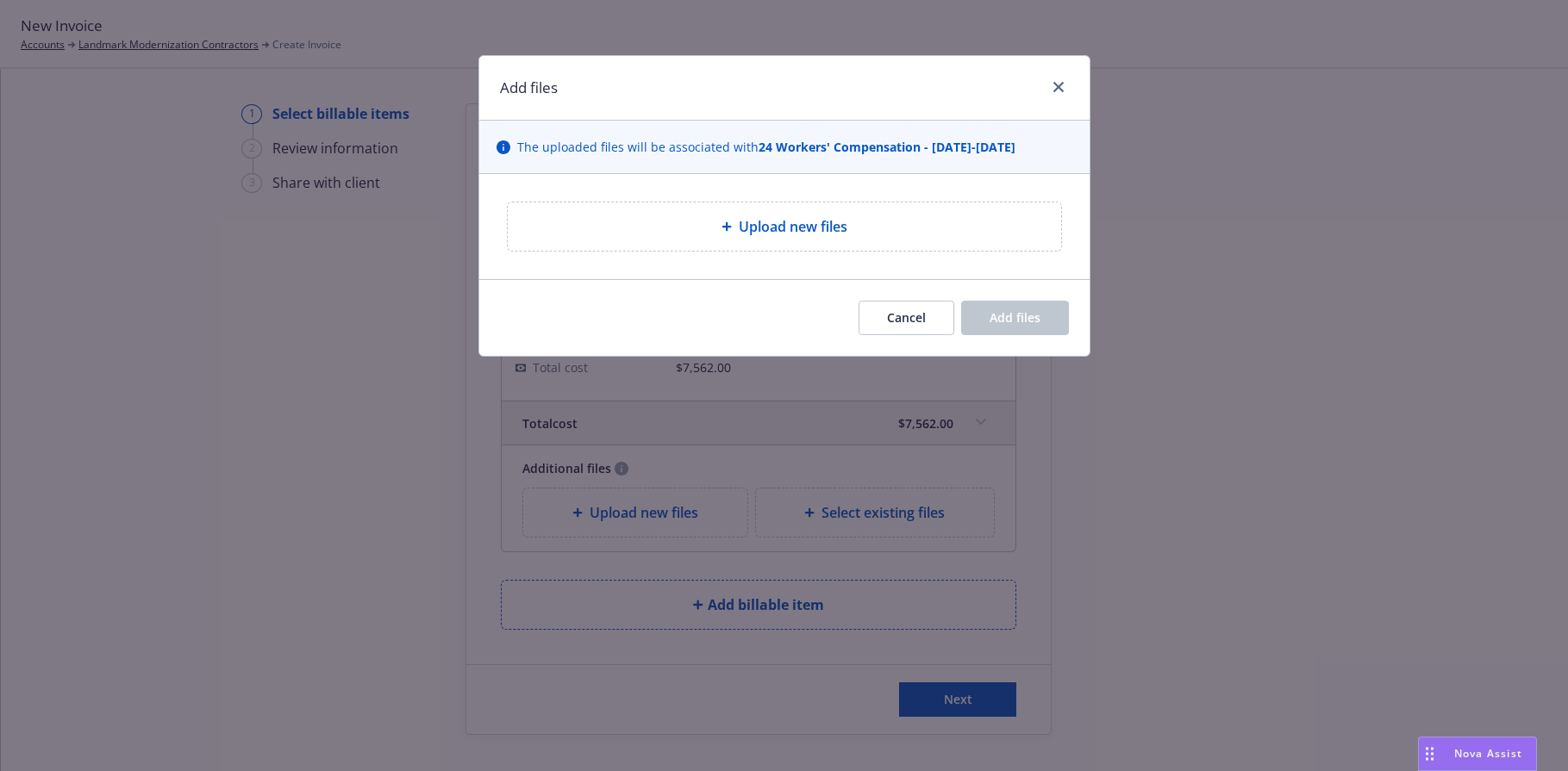
click at [774, 232] on span "Upload new files" at bounding box center [793, 226] width 109 height 21
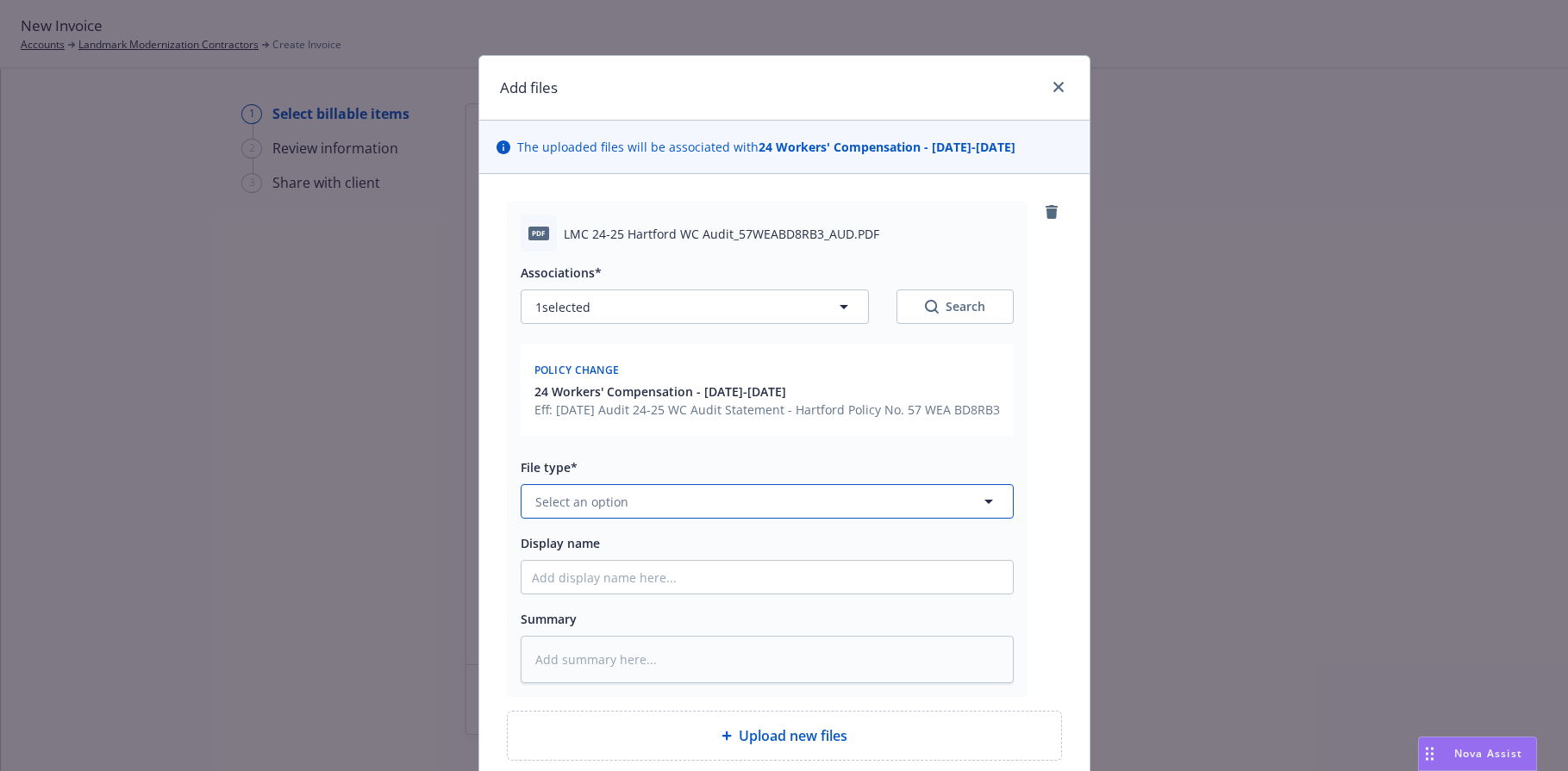
click at [638, 518] on button "Select an option" at bounding box center [767, 502] width 493 height 35
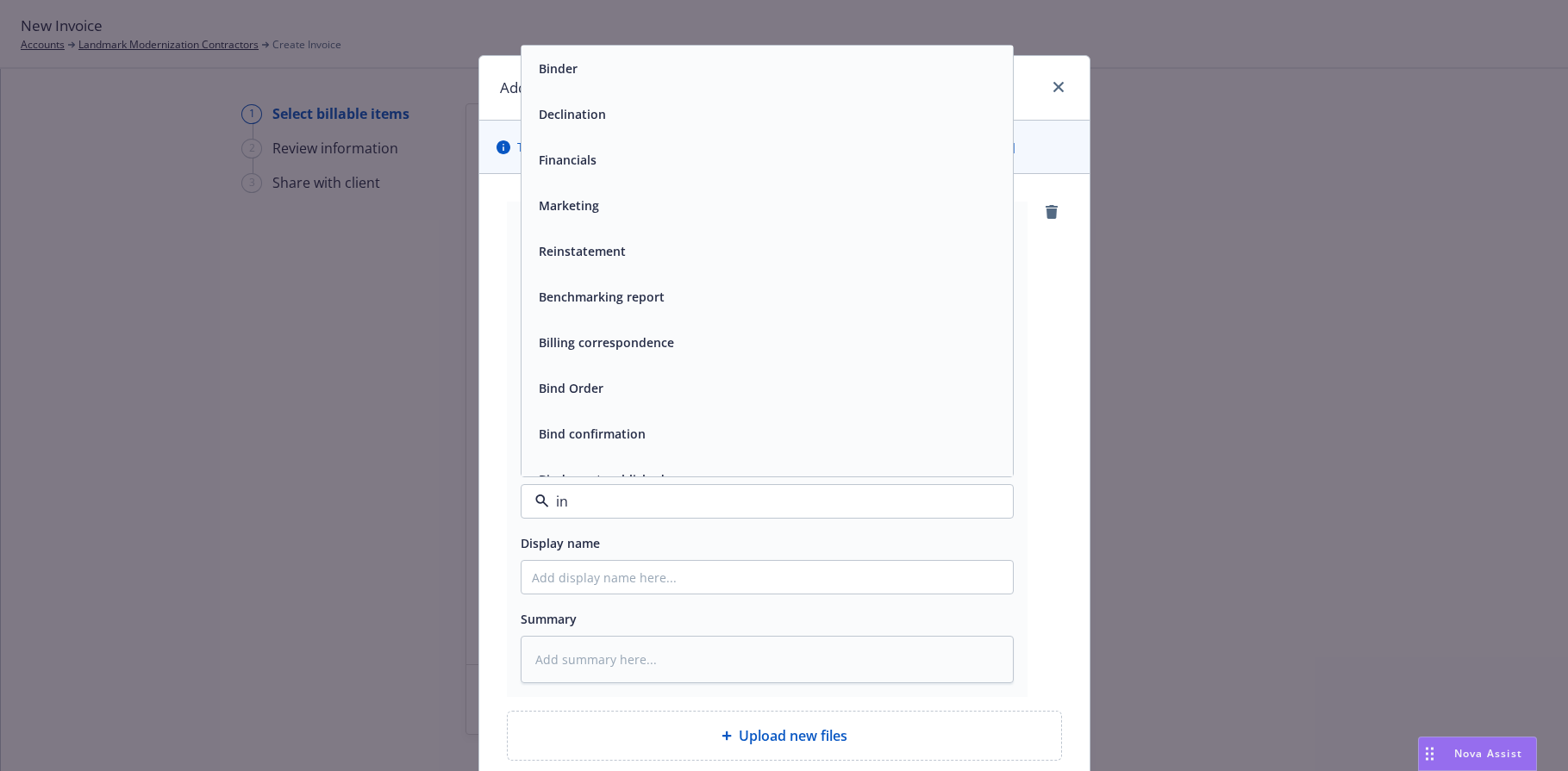
type input "inv"
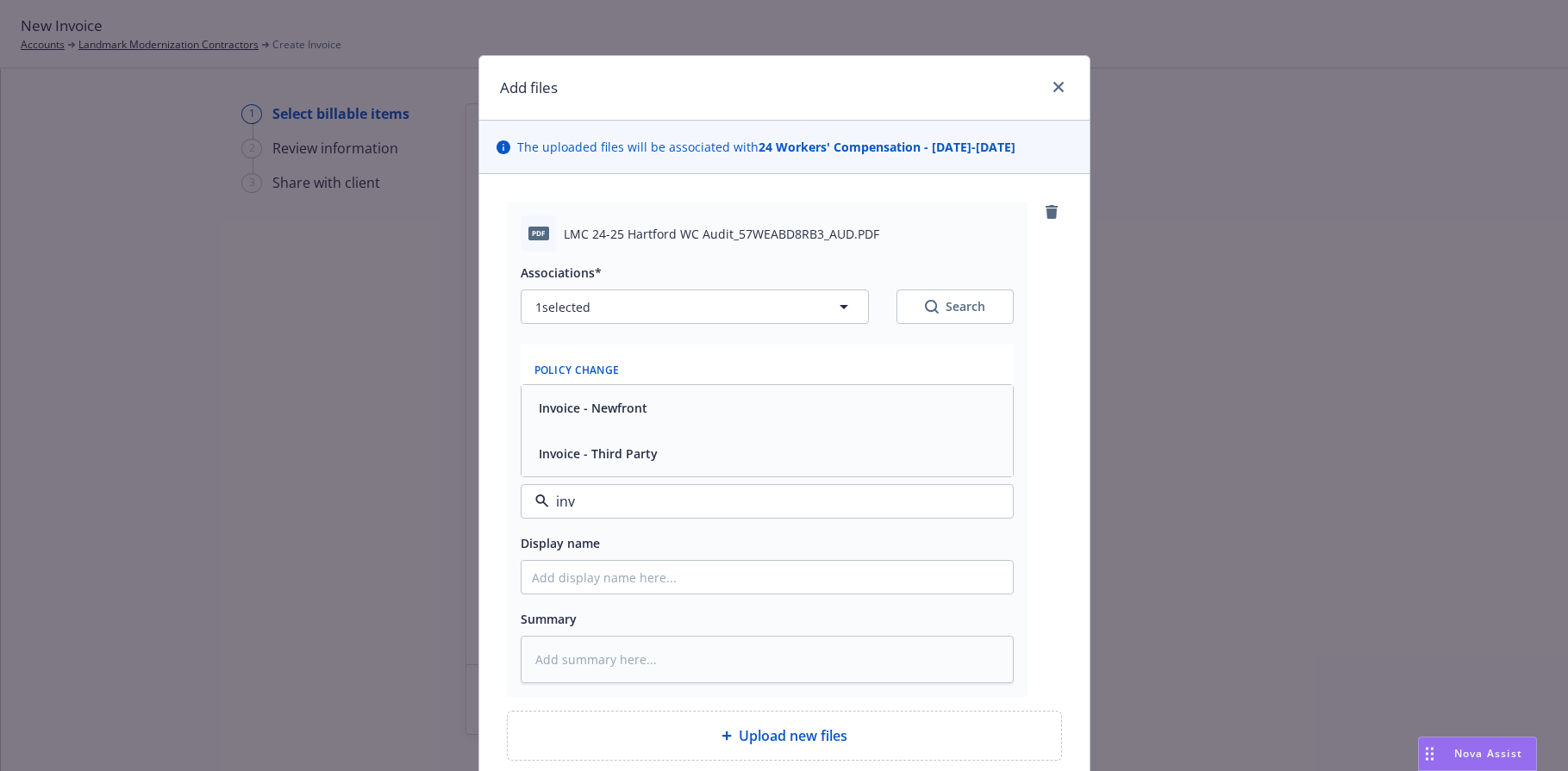
click at [618, 463] on span "Invoice - Third Party" at bounding box center [598, 453] width 119 height 18
click at [606, 594] on input "Display name" at bounding box center [767, 577] width 491 height 33
paste input "24-25 WC Audit Statement - Hartford Policy No. 57 WEA BD8RB3"
type textarea "x"
type input "24-25 WC Audit Statement - Hartford Policy No. 57 WEA BD8RB3"
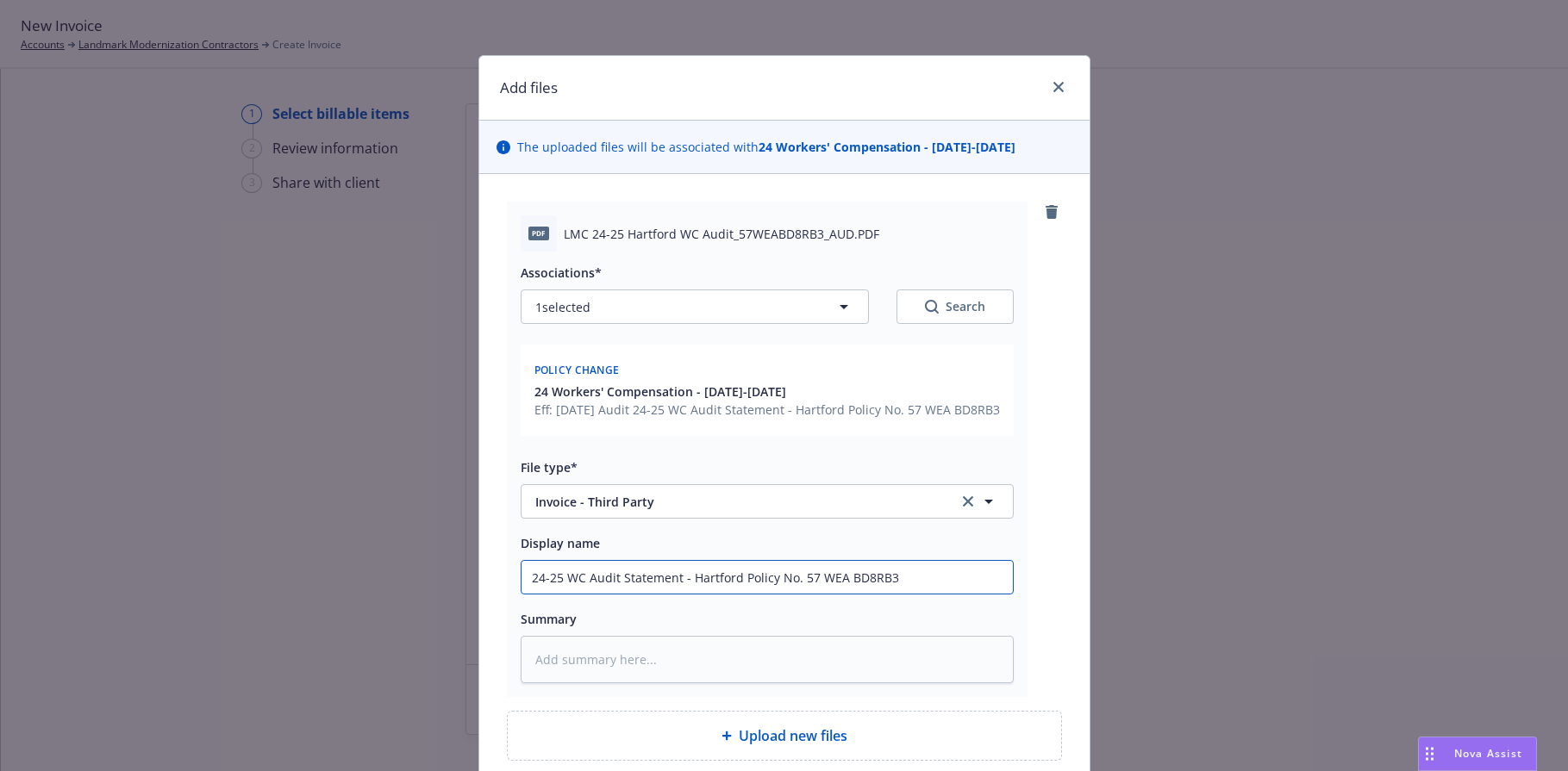
click at [613, 593] on input "24-25 WC Audit Statement - Hartford Policy No. 57 WEA BD8RB3" at bounding box center [767, 577] width 491 height 33
type textarea "x"
type input "24-25 WC Audit IStatement - Hartford Policy No. 57 WEA BD8RB3"
type textarea "x"
type input "24-25 WC Audit InStatement - Hartford Policy No. 57 WEA BD8RB3"
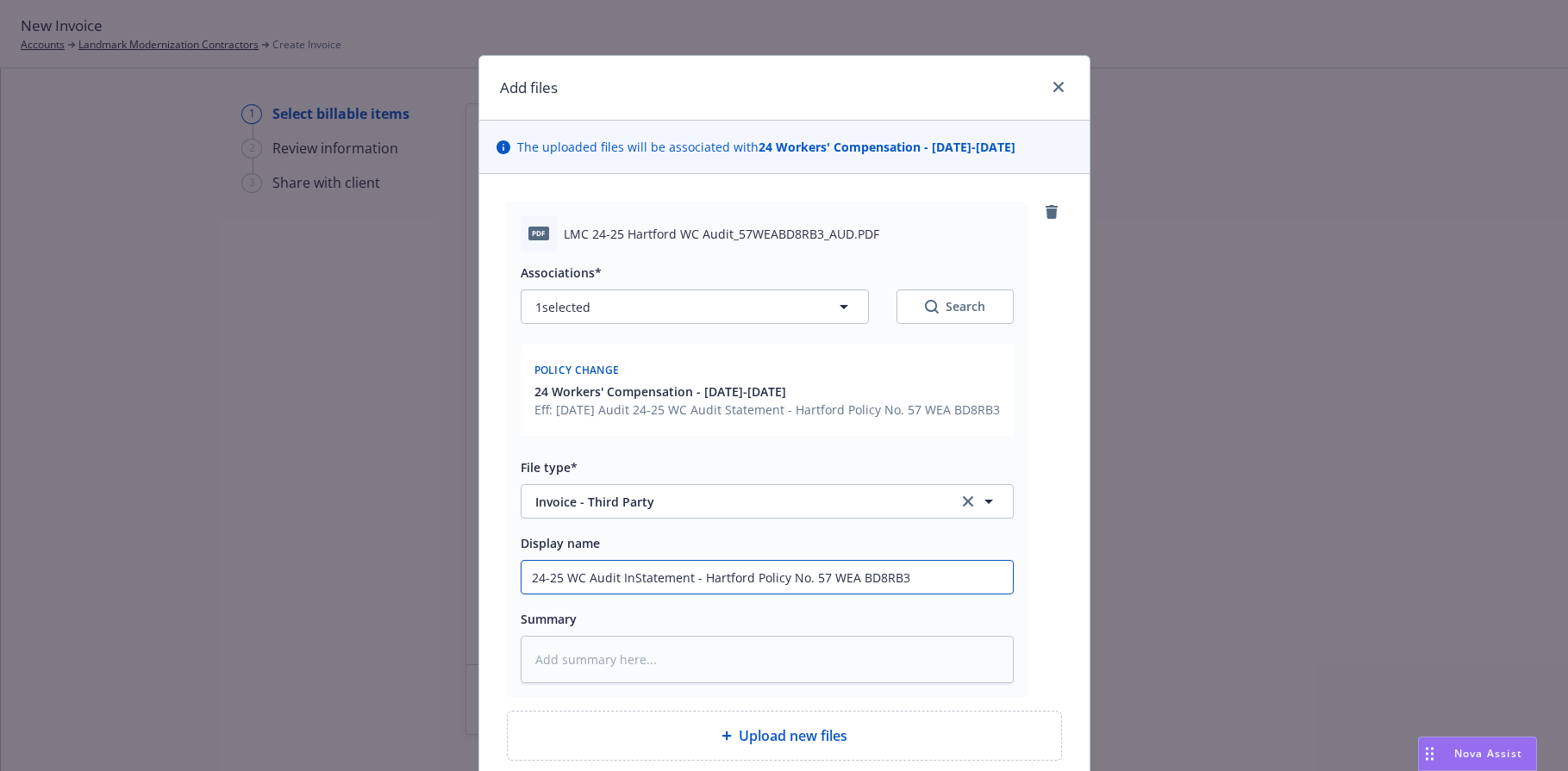
type textarea "x"
type input "24-25 WC Audit InvoStatement - Hartford Policy No. 57 WEA BD8RB3"
type textarea "x"
type input "24-25 WC Audit InvoicStatement - Hartford Policy No. 57 WEA BD8RB3"
type textarea "x"
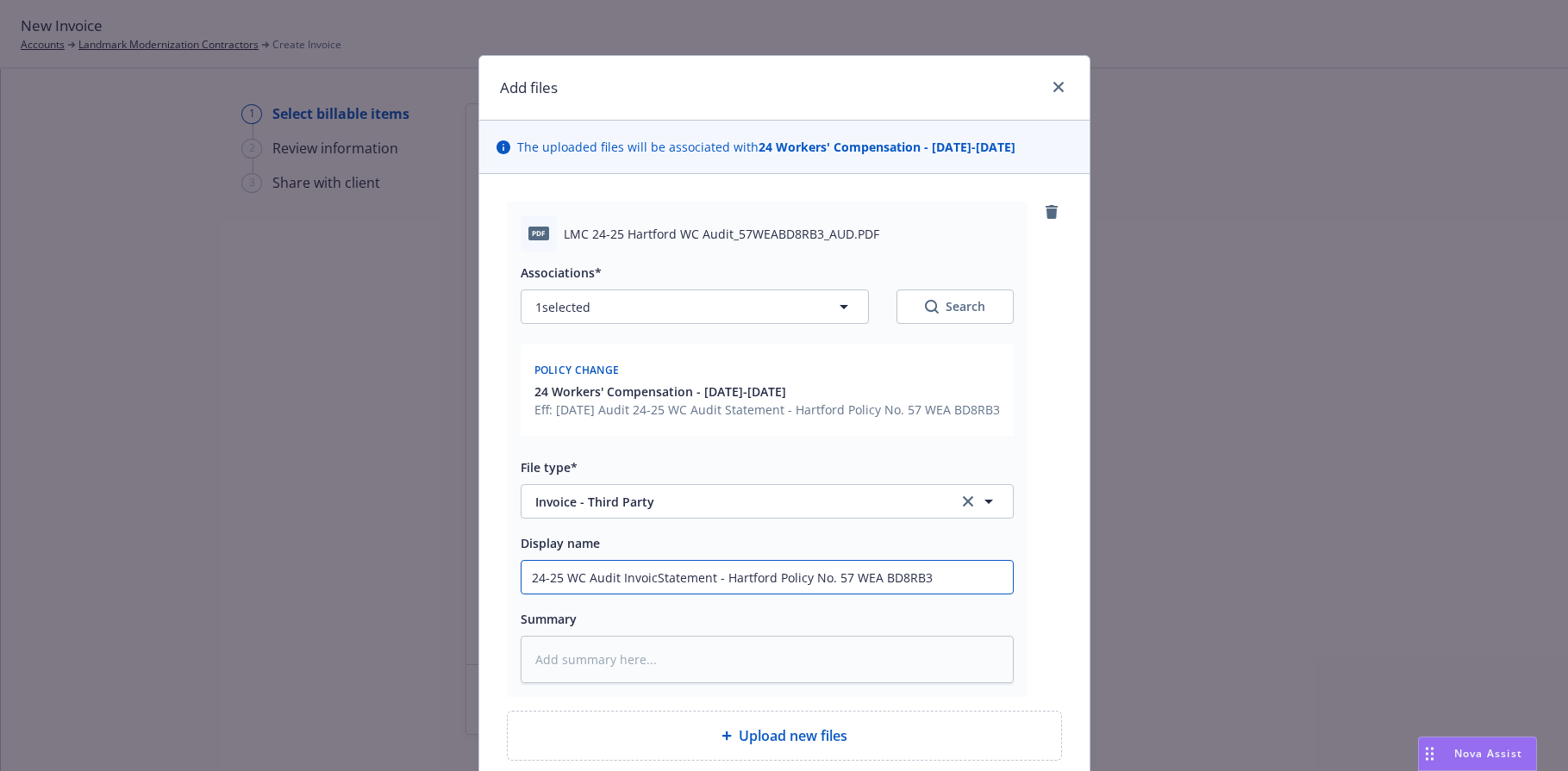
type input "24-25 WC Audit InvoiceStatement - Hartford Policy No. 57 WEA BD8RB3"
type textarea "x"
drag, startPoint x: 970, startPoint y: 604, endPoint x: 419, endPoint y: 557, distance: 553.0
click at [409, 564] on div "Add files The uploaded files will be associated with 24 Workers' Compensation -…" at bounding box center [784, 386] width 1568 height 771
type input "24-25 WC Audit Invoice/Statement - Hartford Policy No. 57 WEA BD8RB3"
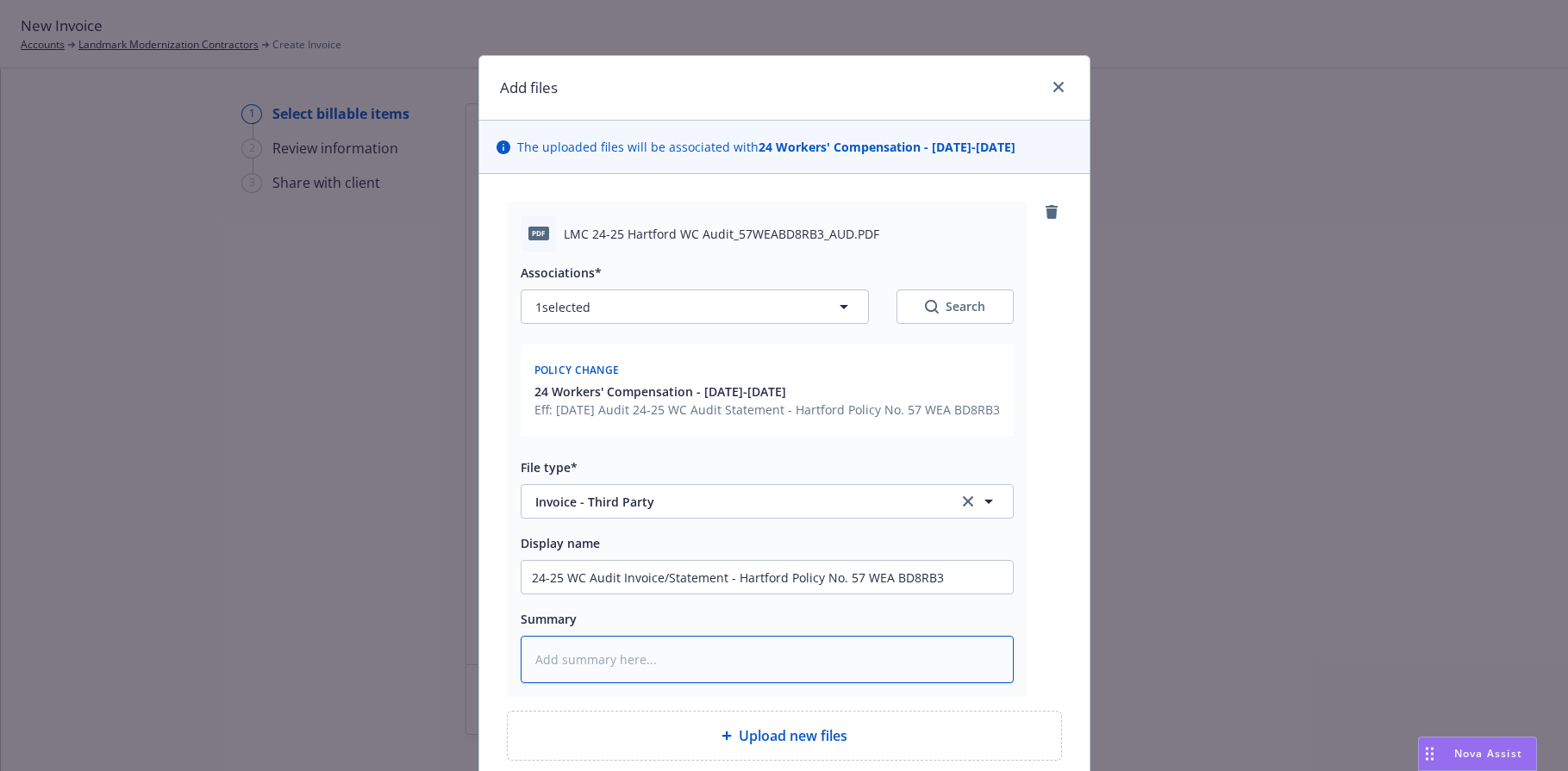
click at [632, 683] on textarea at bounding box center [767, 660] width 493 height 48
paste textarea "24-25 WC Audit Invoice/Statement - Hartford Policy No. 57 WEA BD8RB3"
type textarea "x"
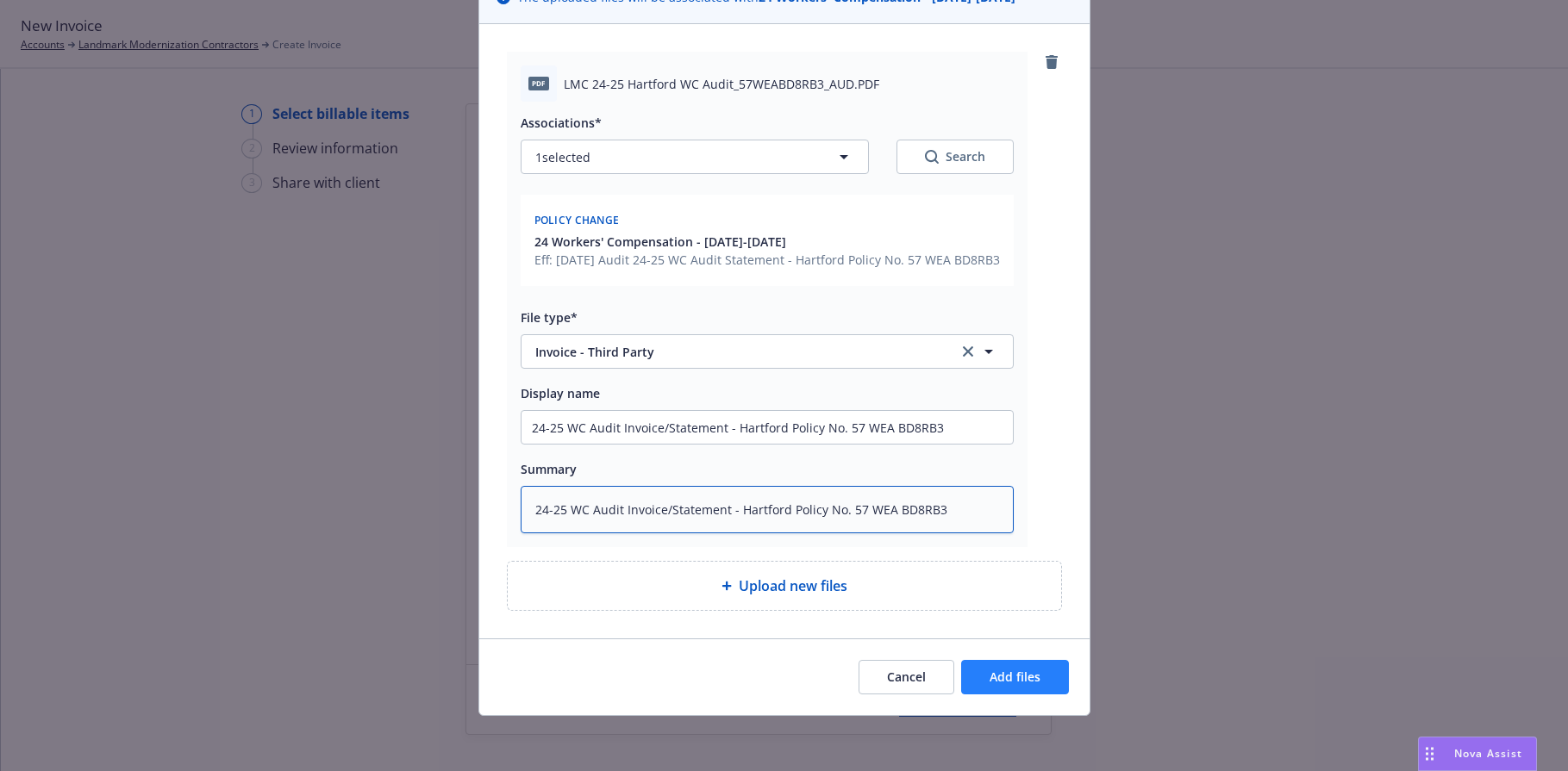
type textarea "24-25 WC Audit Invoice/Statement - Hartford Policy No. 57 WEA BD8RB3"
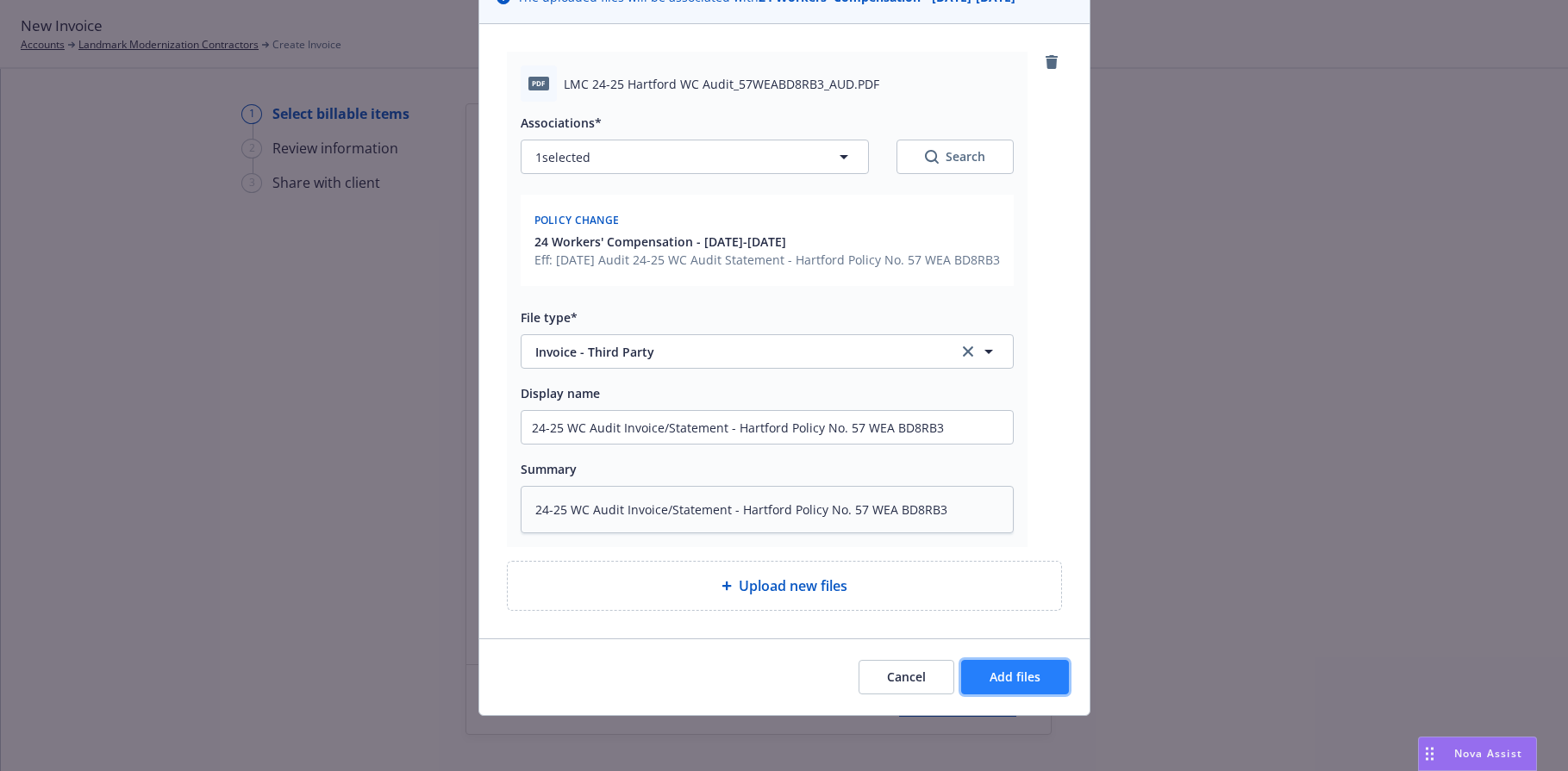
click at [1009, 674] on span "Add files" at bounding box center [1015, 677] width 51 height 17
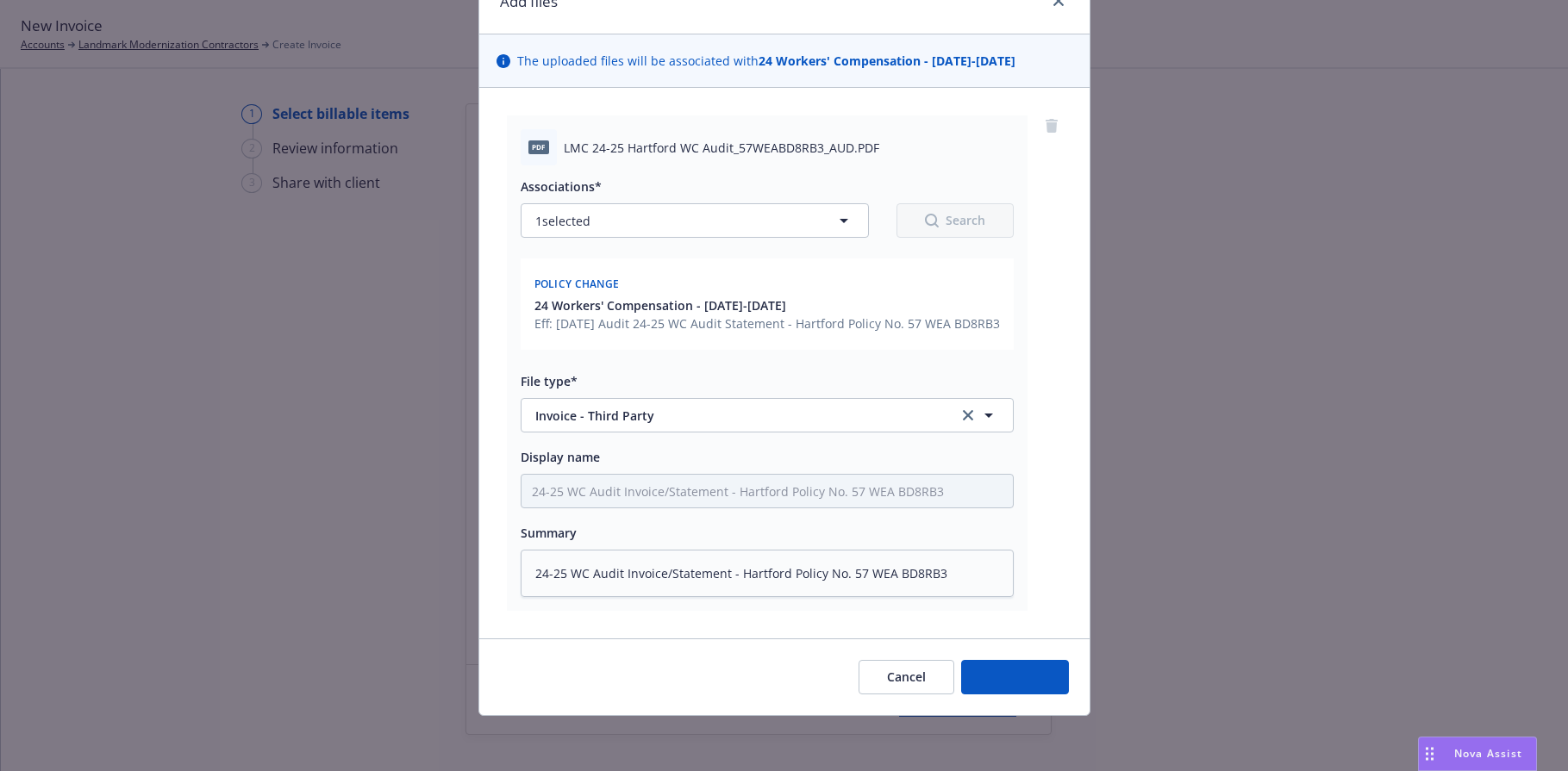
scroll to position [104, 0]
type textarea "x"
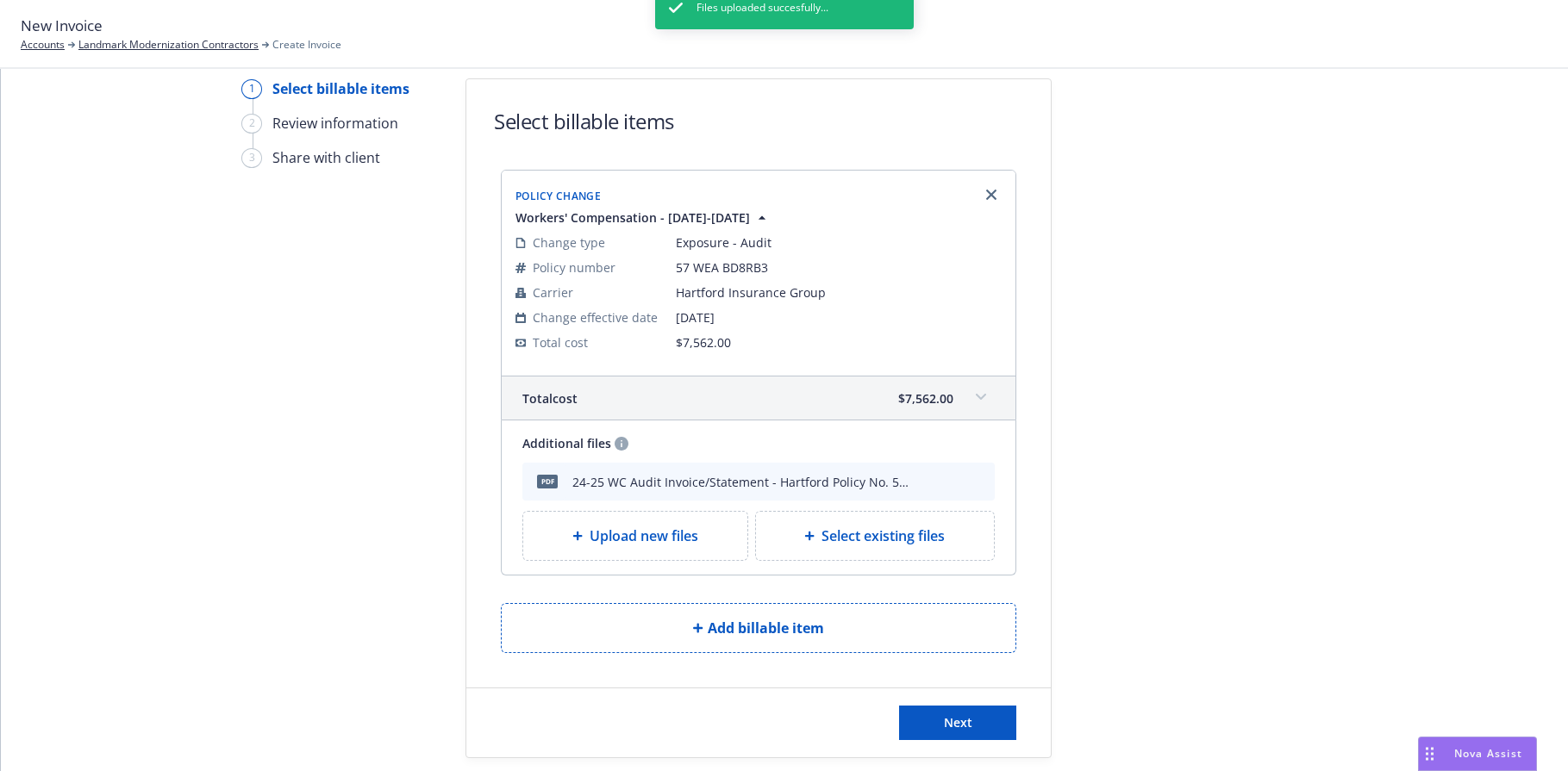
scroll to position [47, 0]
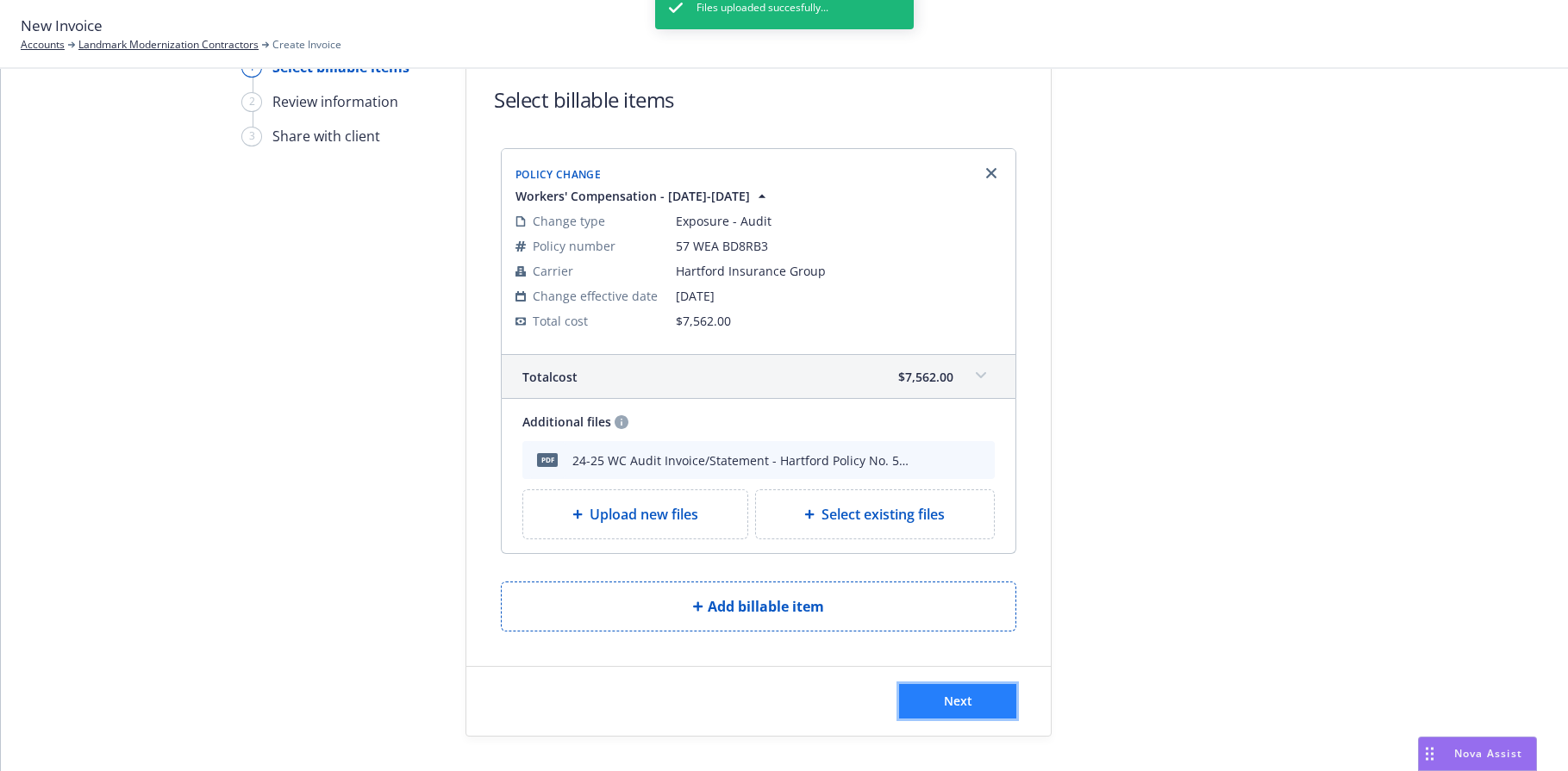
click at [966, 701] on button "Next" at bounding box center [958, 701] width 117 height 35
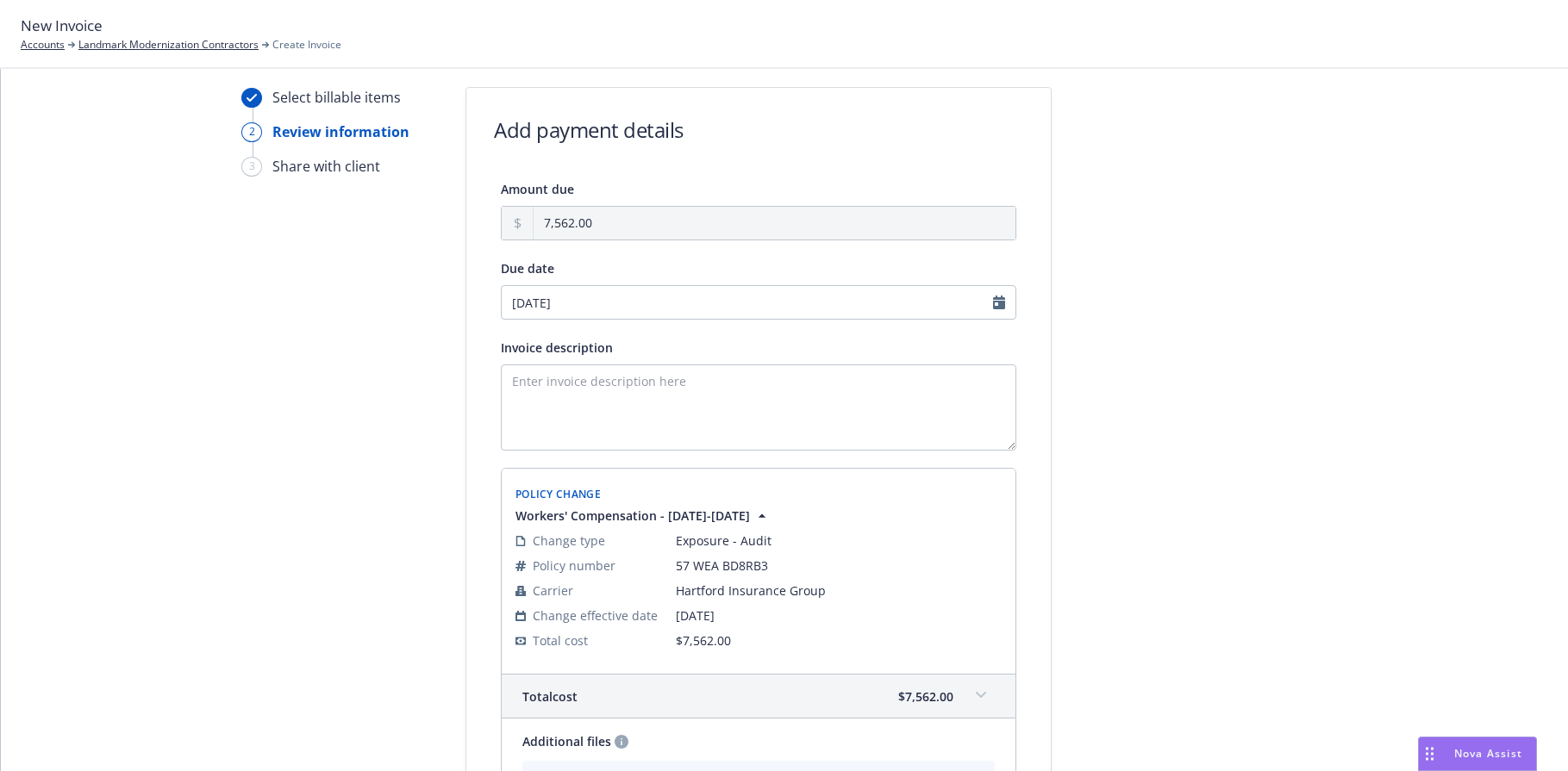
scroll to position [0, 0]
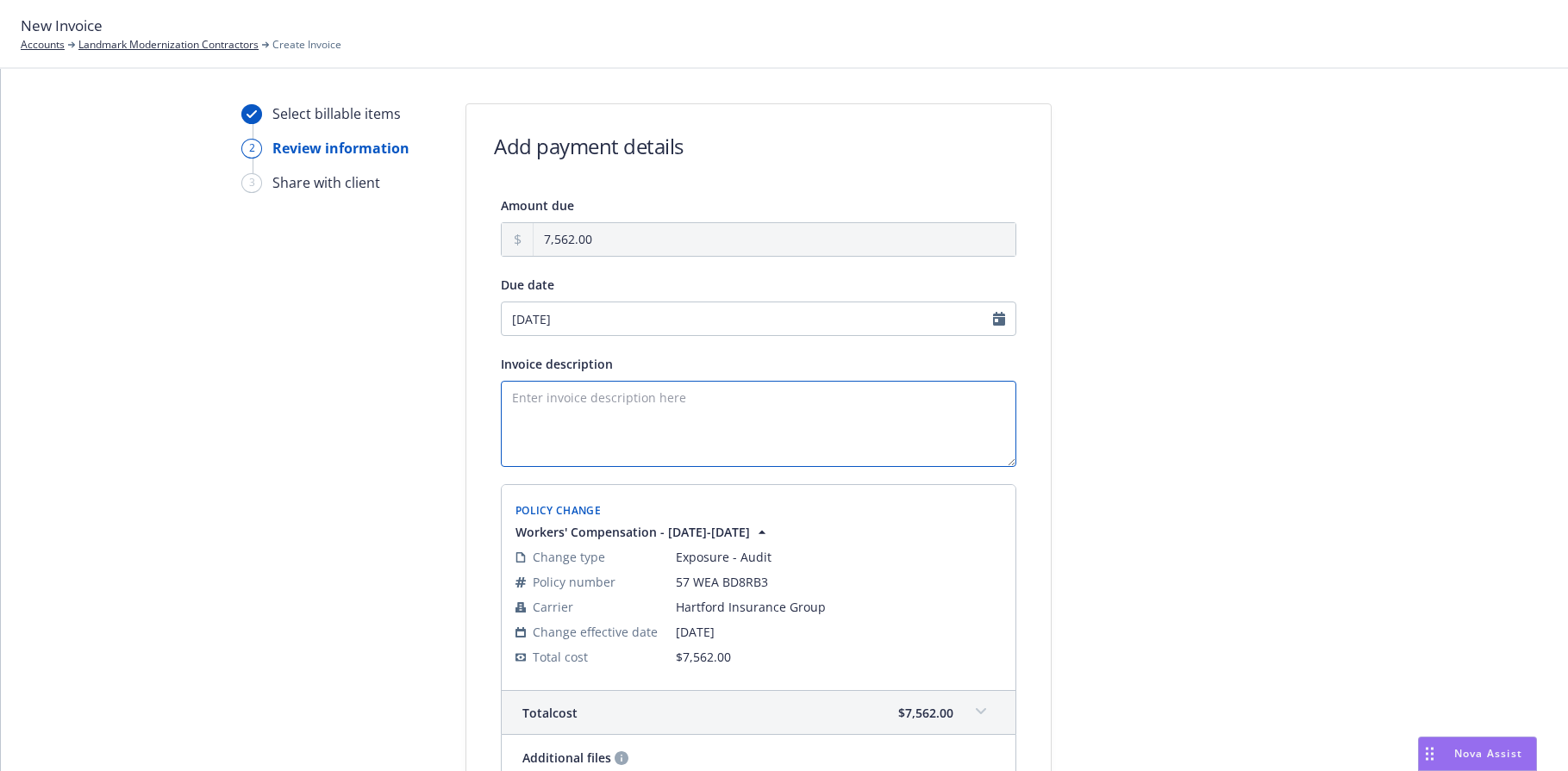
click at [637, 406] on textarea "Invoice description" at bounding box center [758, 424] width 516 height 86
paste textarea "24-25 WC Audit Invoice/Statement - Hartford Policy No. 57 WEA BD8RB3"
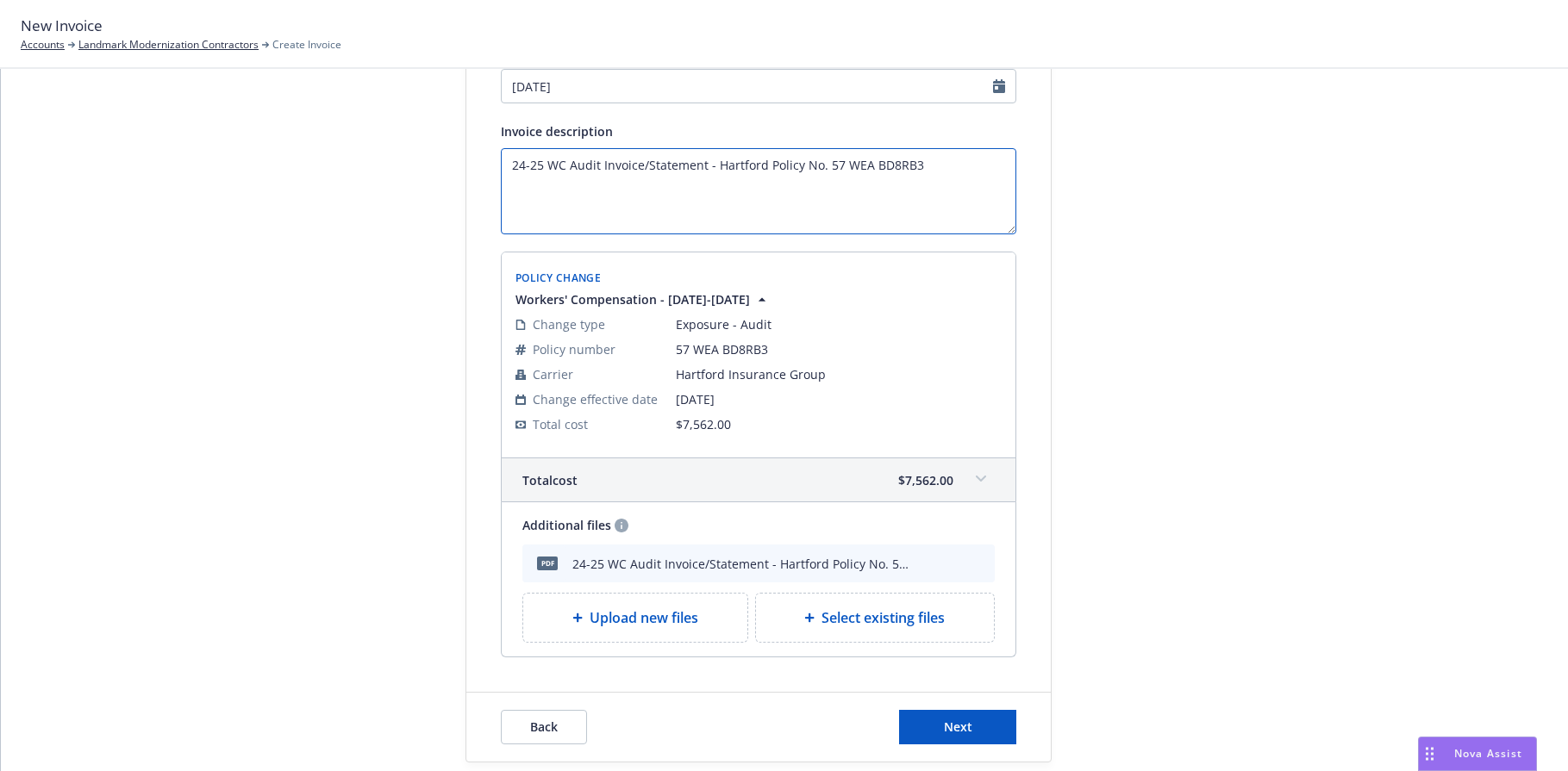
scroll to position [258, 0]
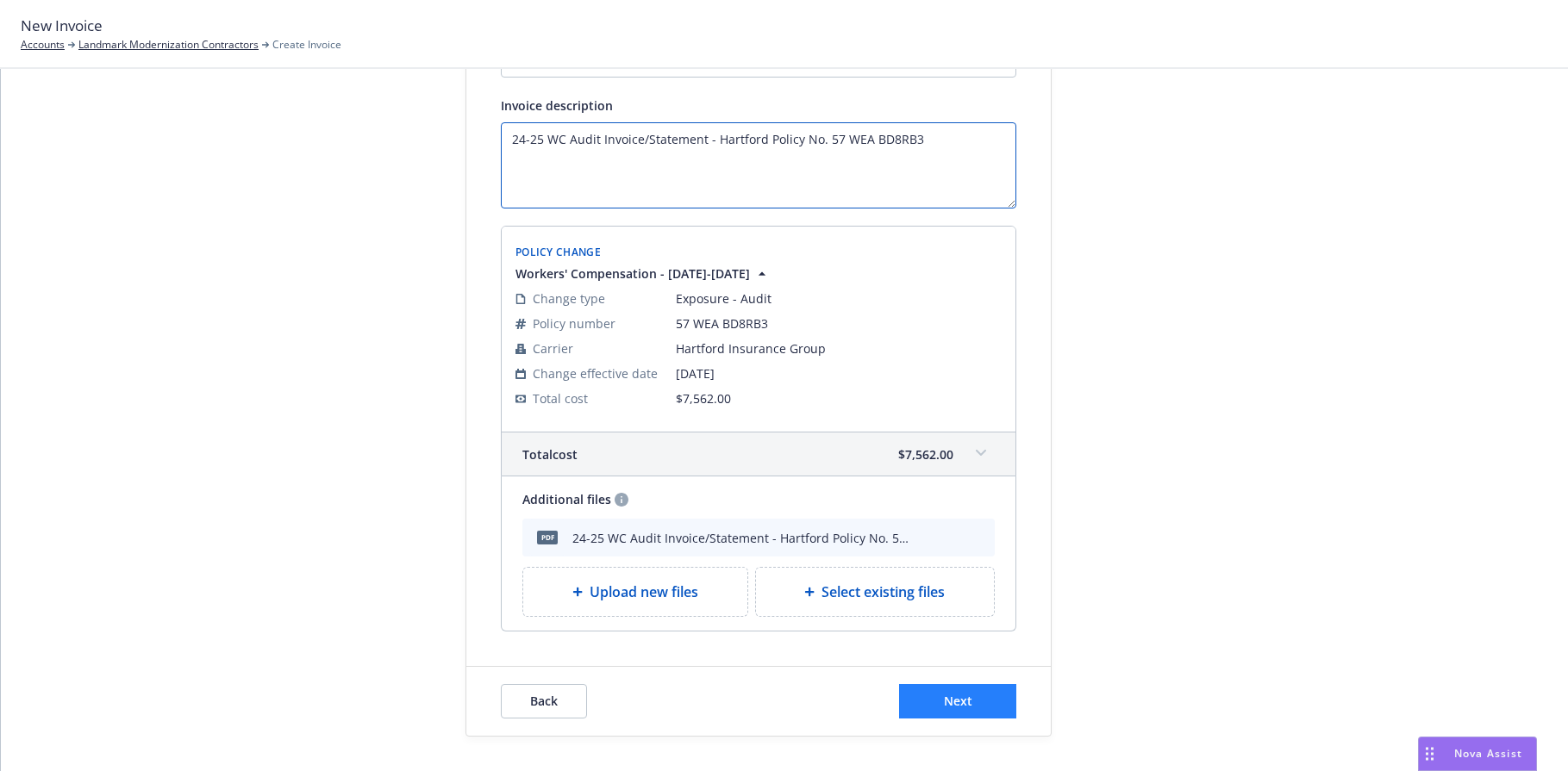
type textarea "24-25 WC Audit Invoice/Statement - Hartford Policy No. 57 WEA BD8RB3"
click at [934, 695] on button "Next" at bounding box center [958, 701] width 117 height 35
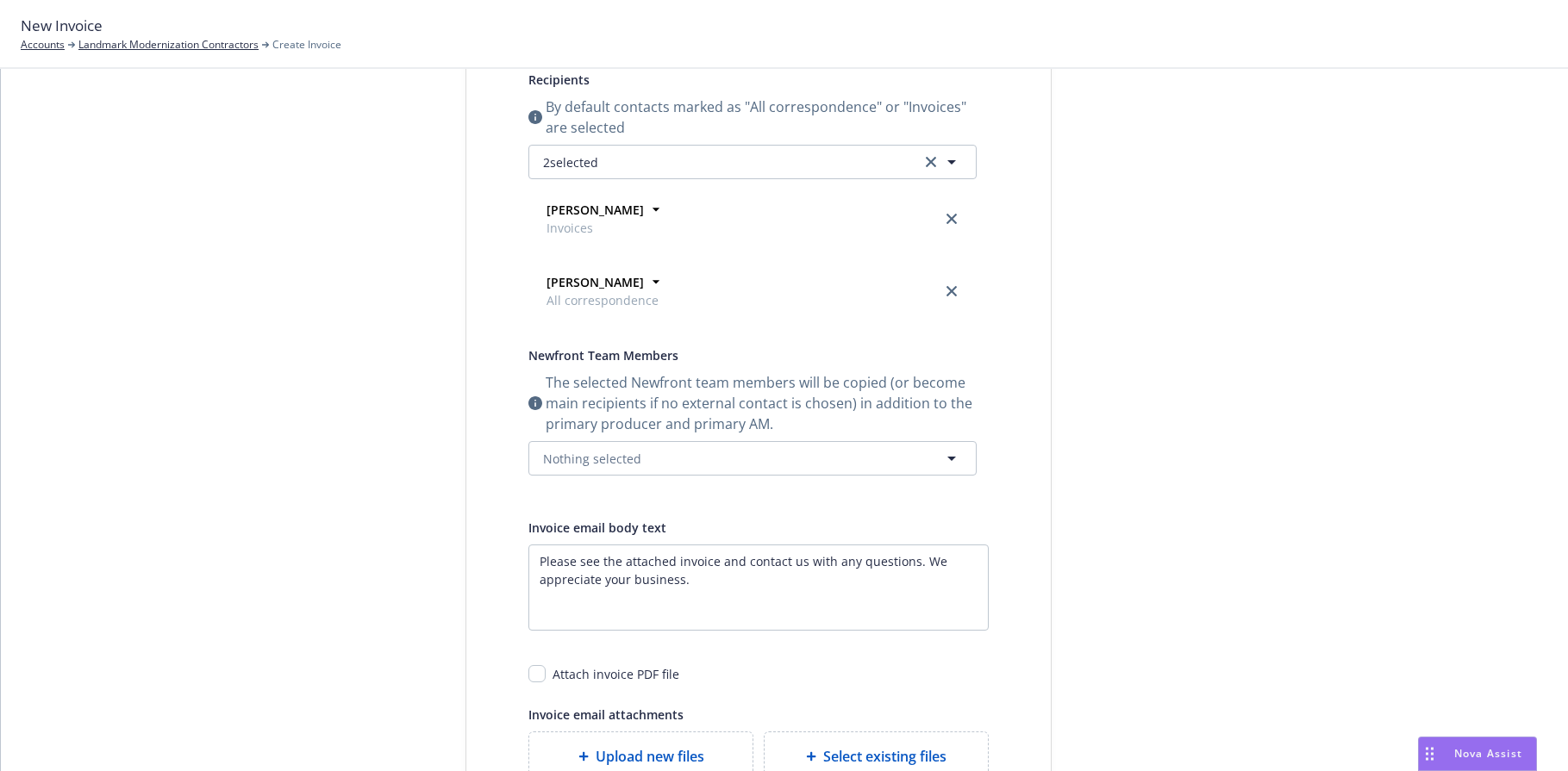
scroll to position [0, 0]
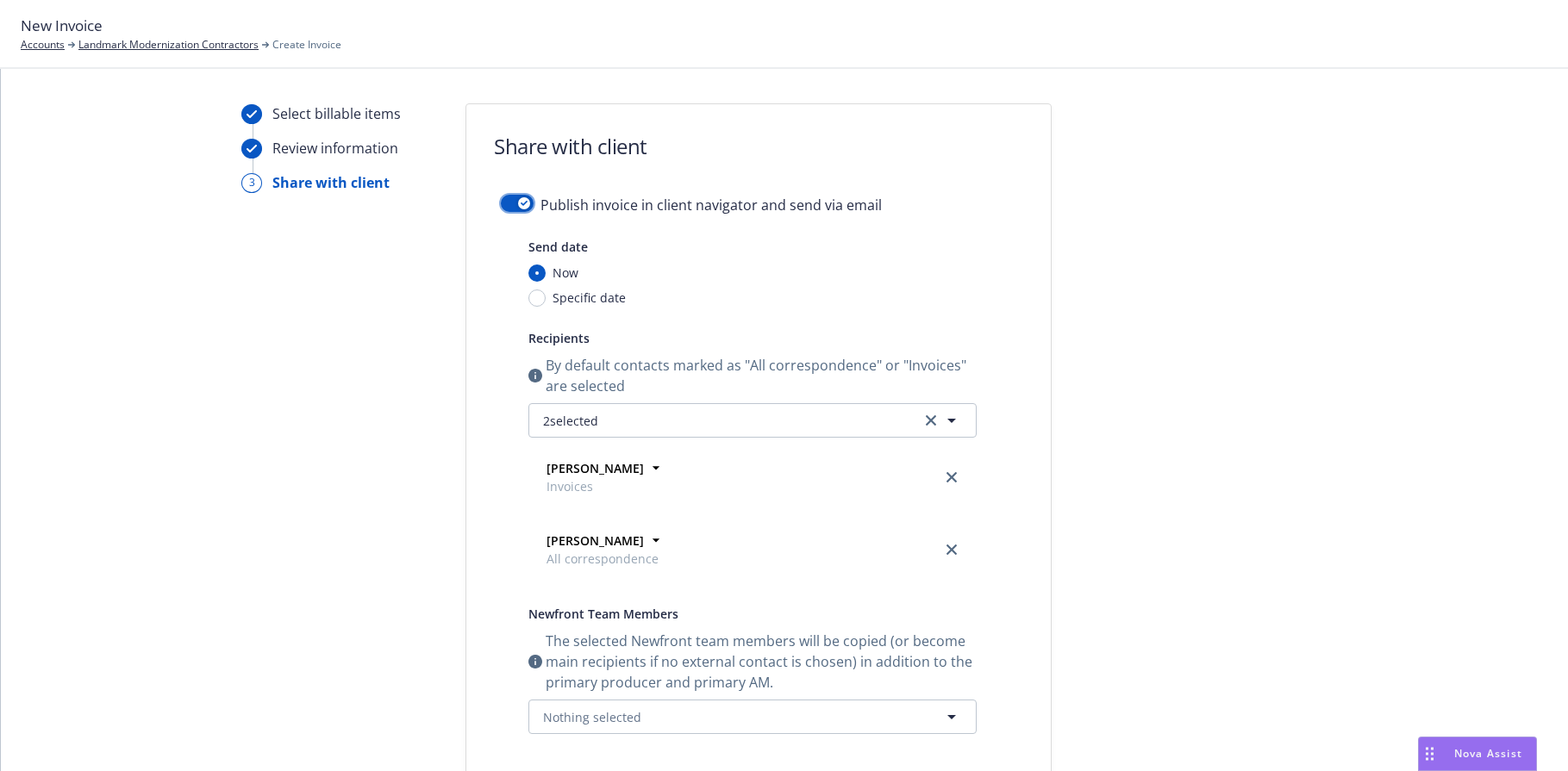
click at [520, 201] on icon "button" at bounding box center [523, 204] width 7 height 6
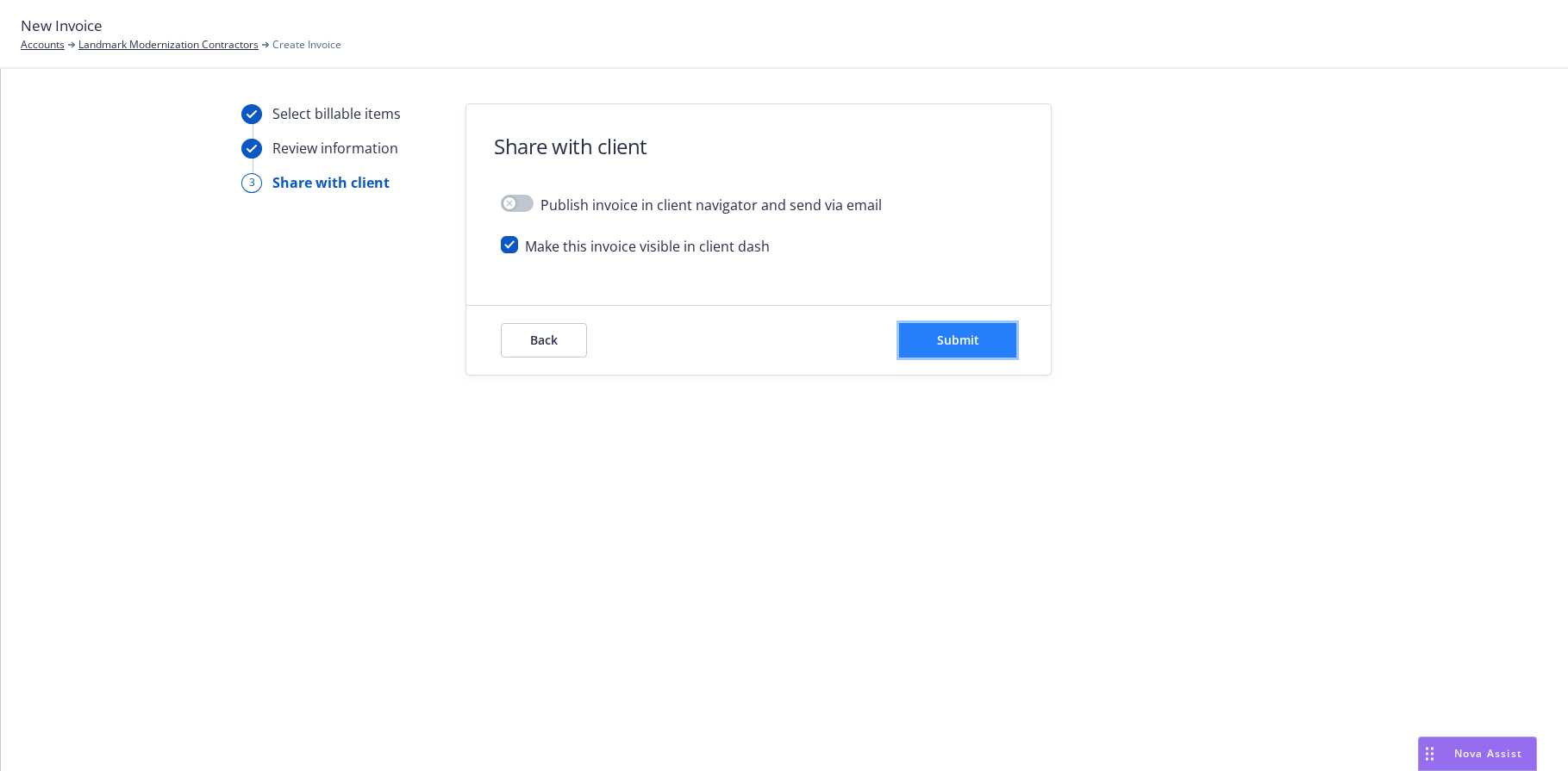
click at [934, 335] on button "Submit" at bounding box center [958, 340] width 117 height 35
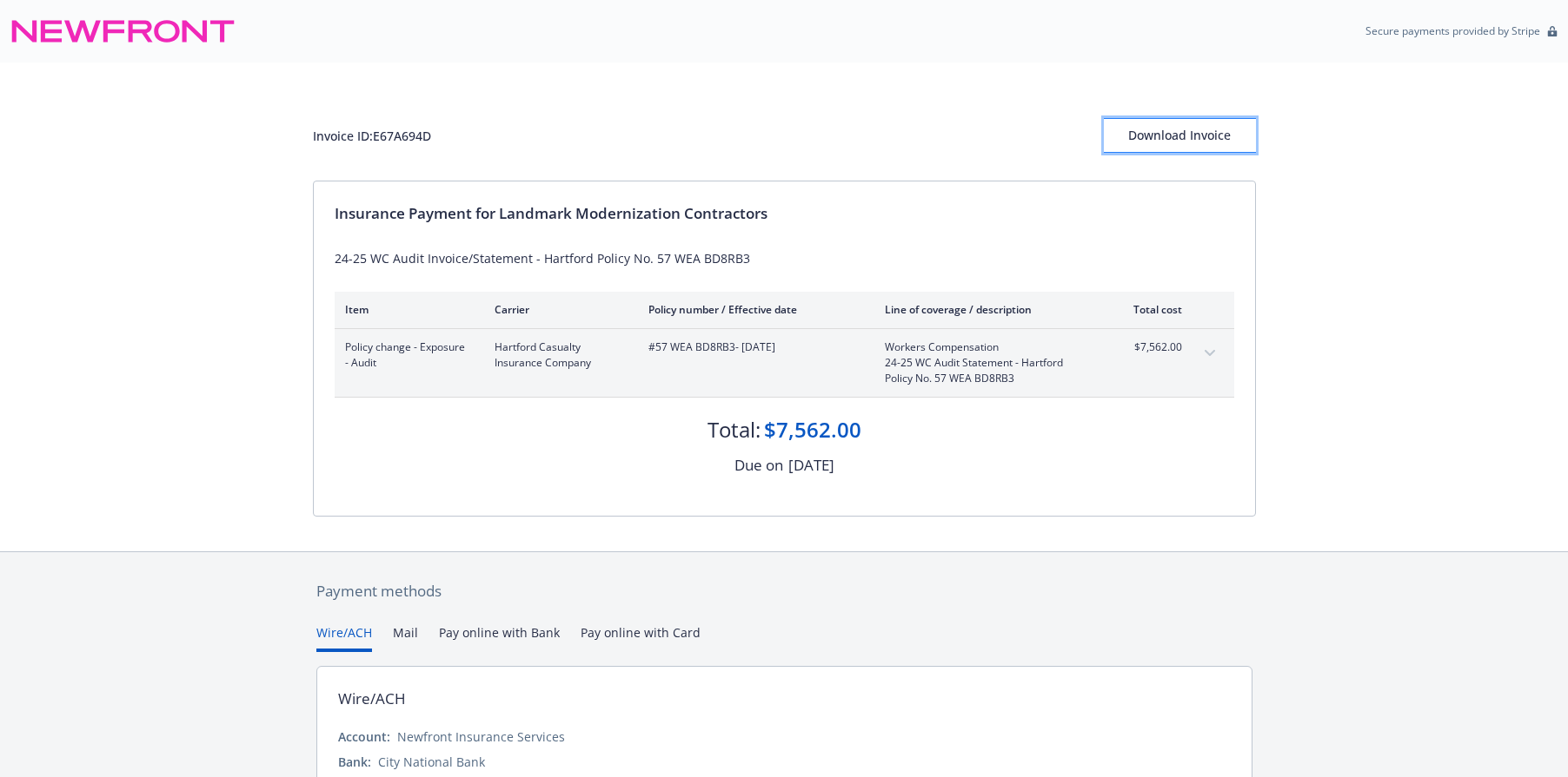
click at [1196, 146] on div "Download Invoice" at bounding box center [1179, 135] width 152 height 33
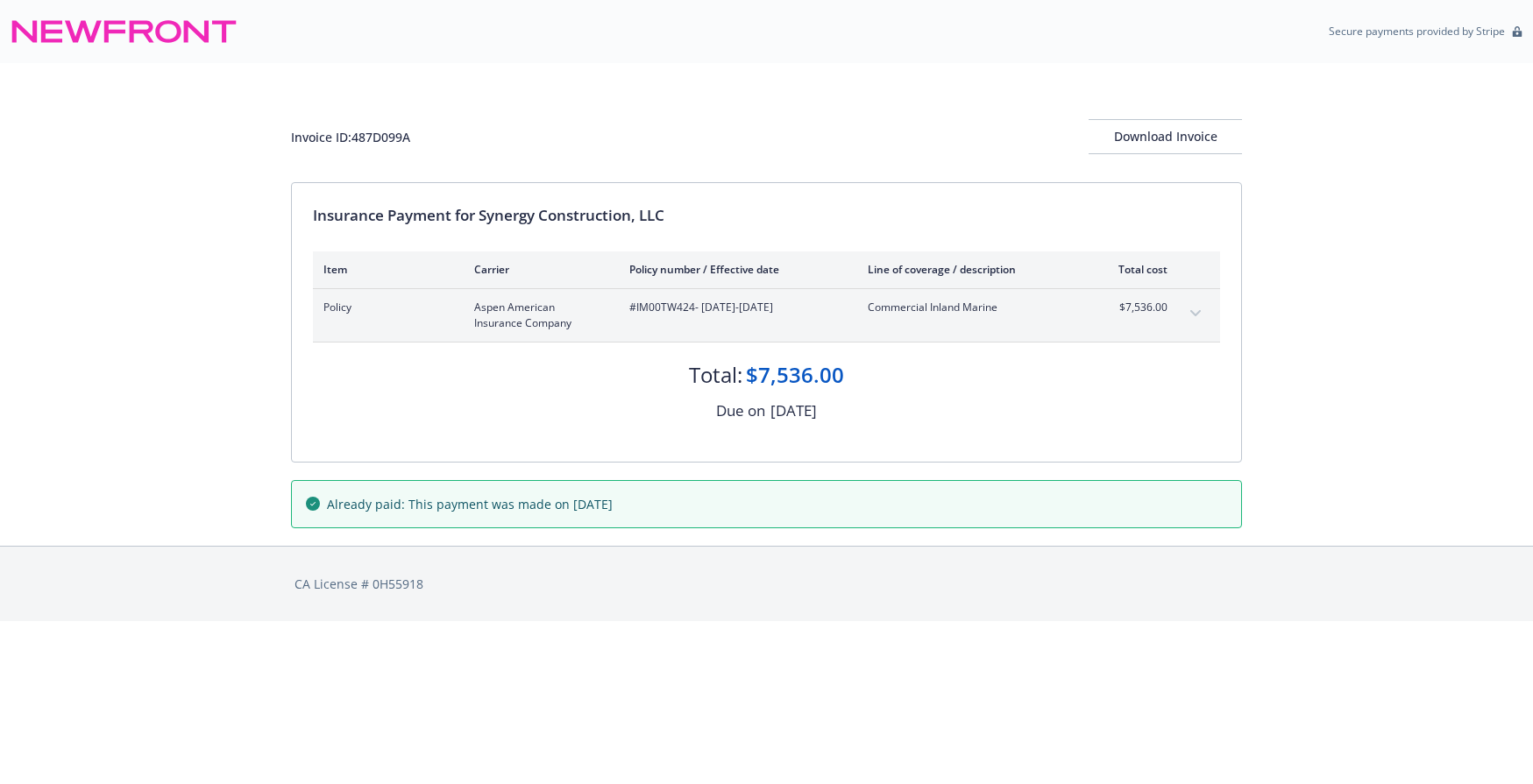
click at [1195, 309] on button "expand content" at bounding box center [1195, 313] width 28 height 28
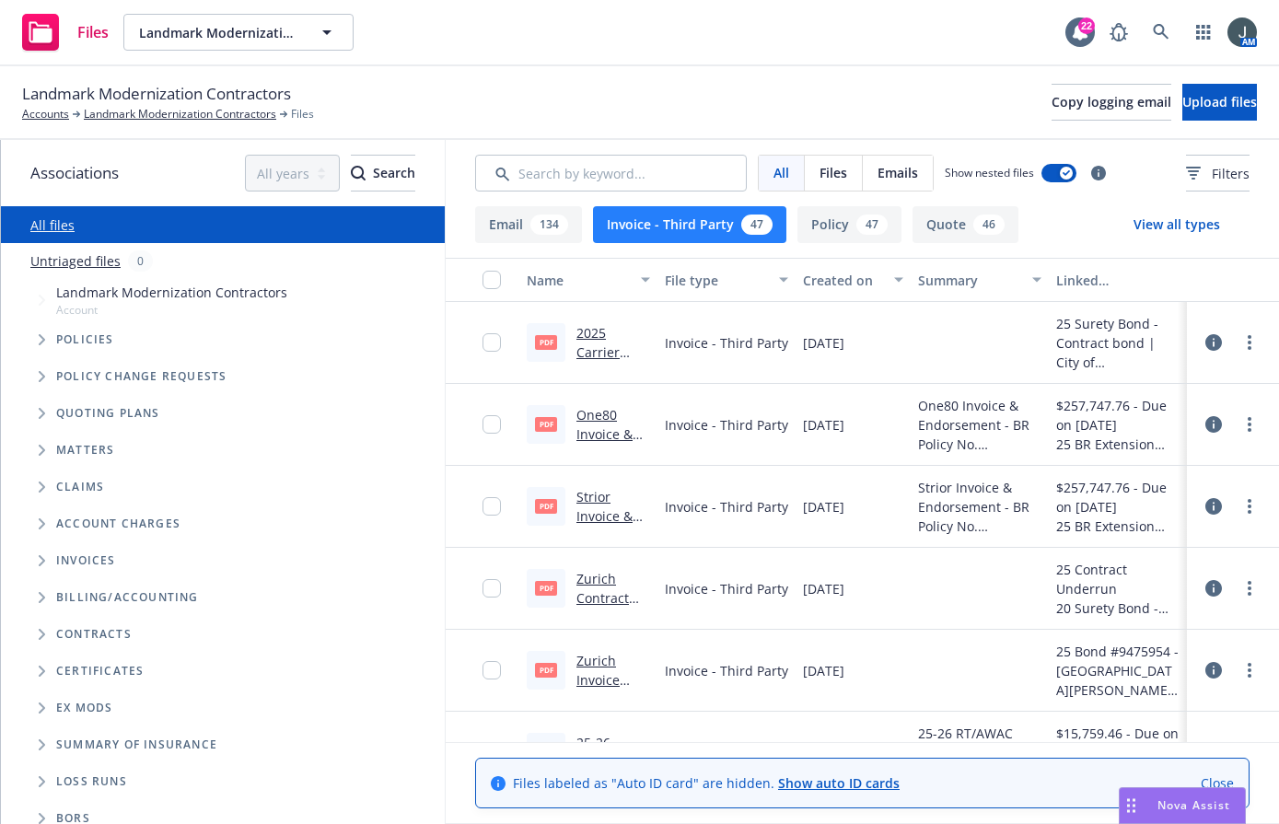
scroll to position [13, 0]
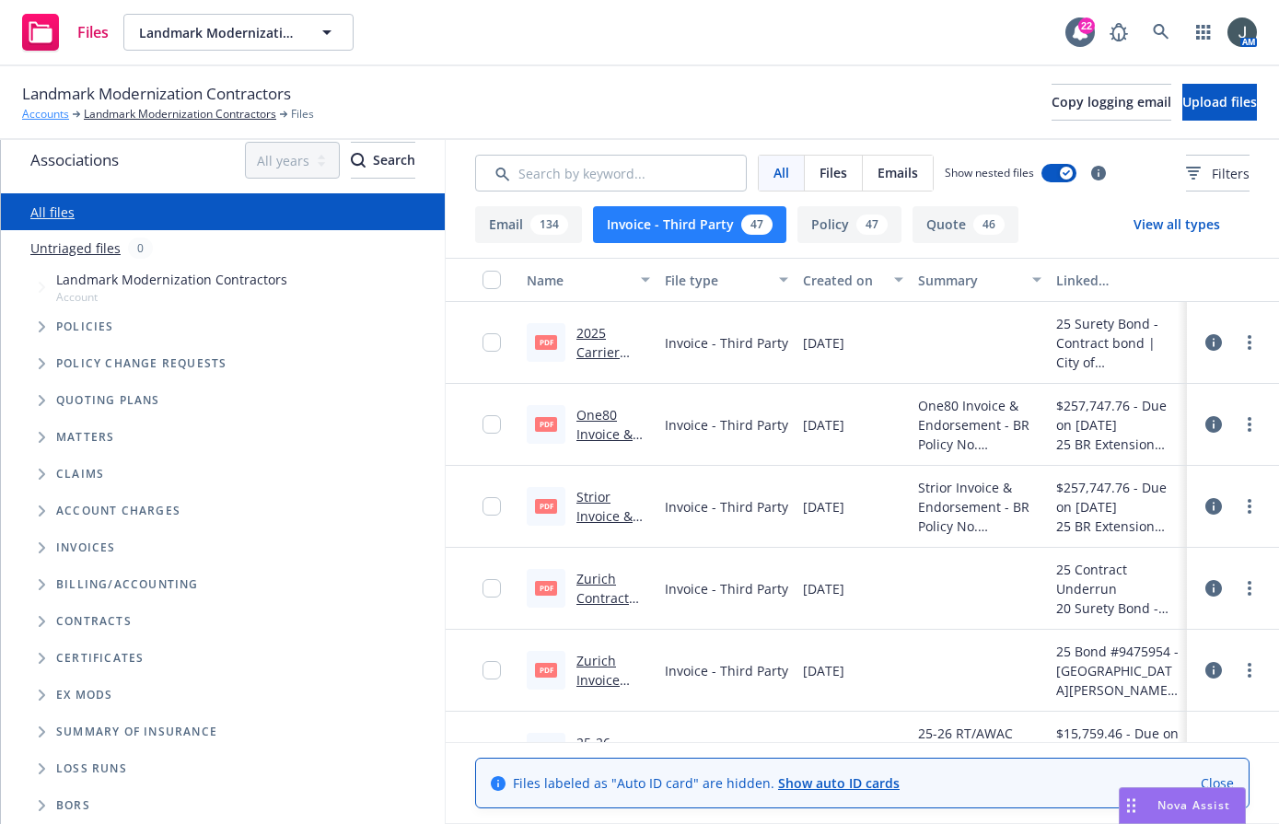
click at [60, 112] on link "Accounts" at bounding box center [45, 114] width 47 height 17
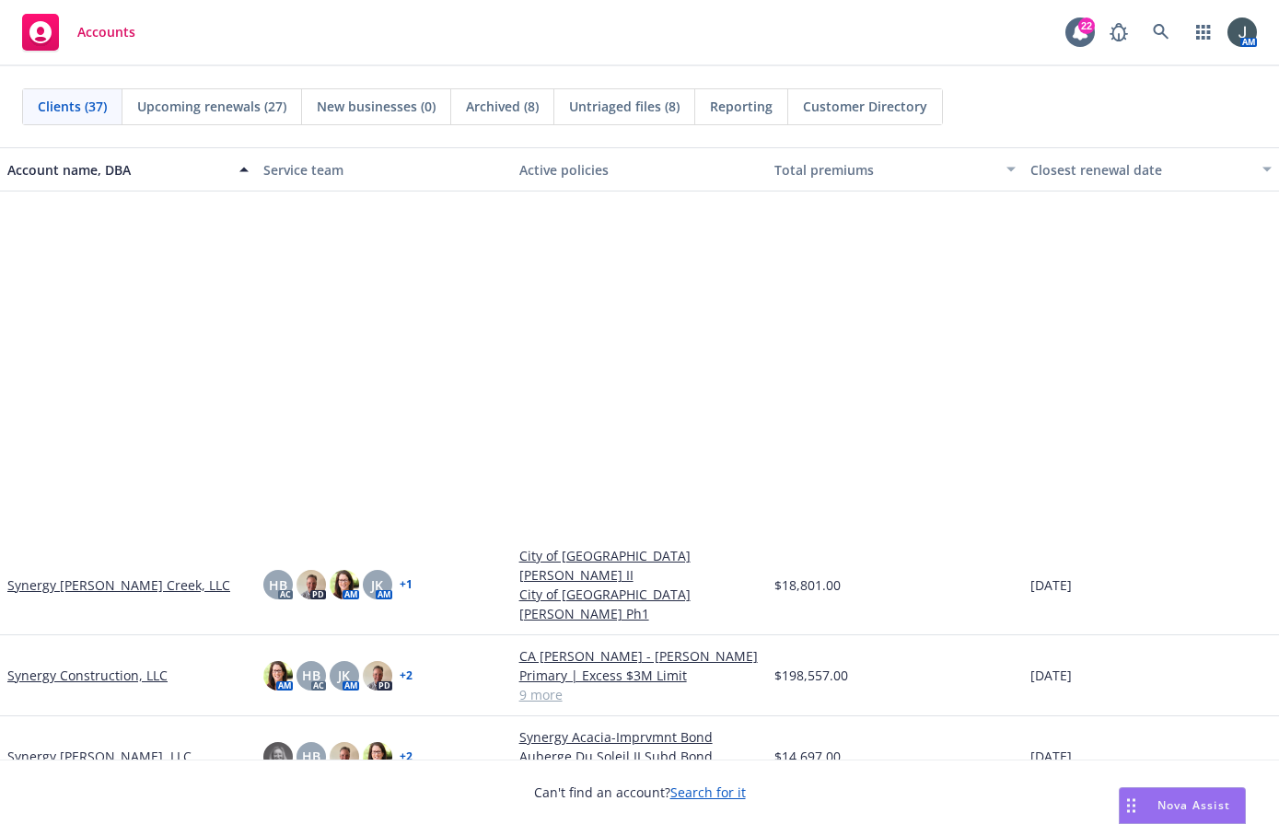
scroll to position [2149, 0]
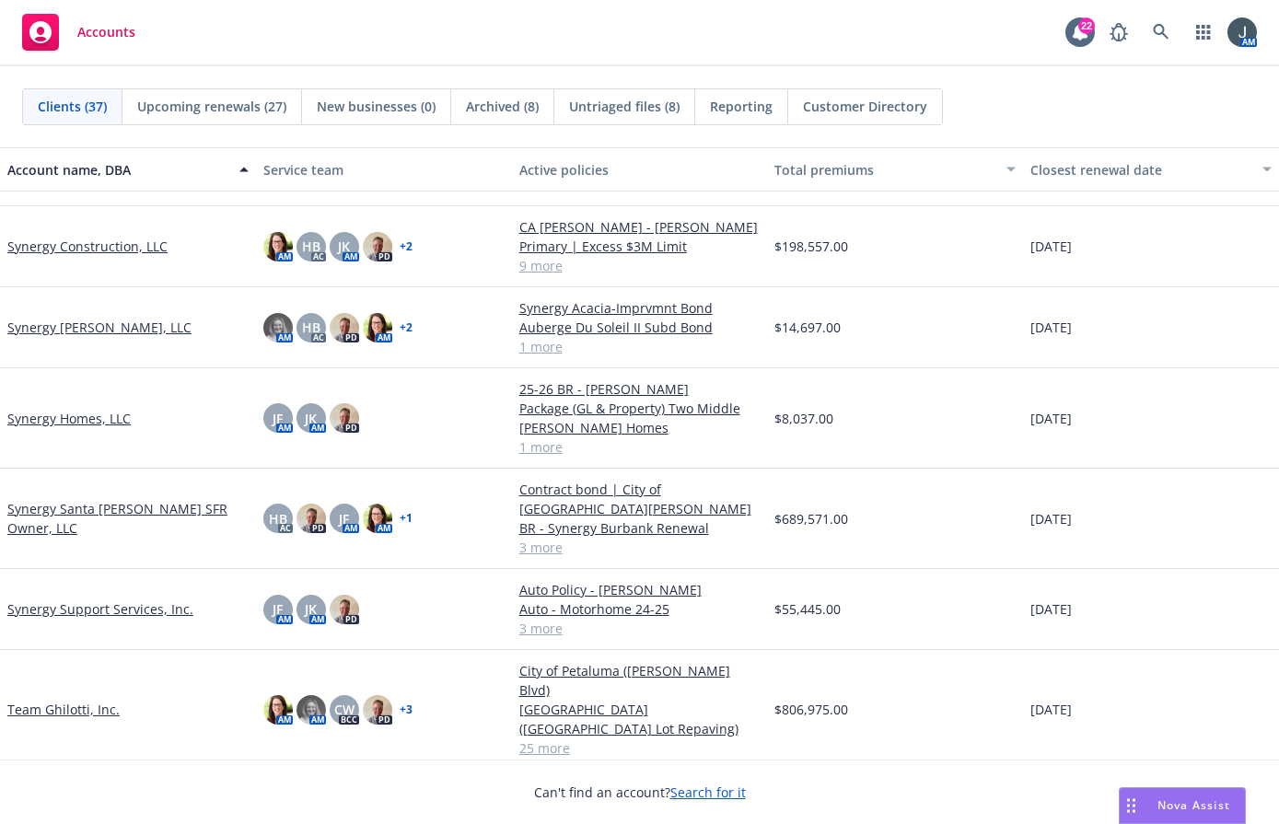
click at [85, 237] on link "Synergy Construction, LLC" at bounding box center [87, 246] width 160 height 19
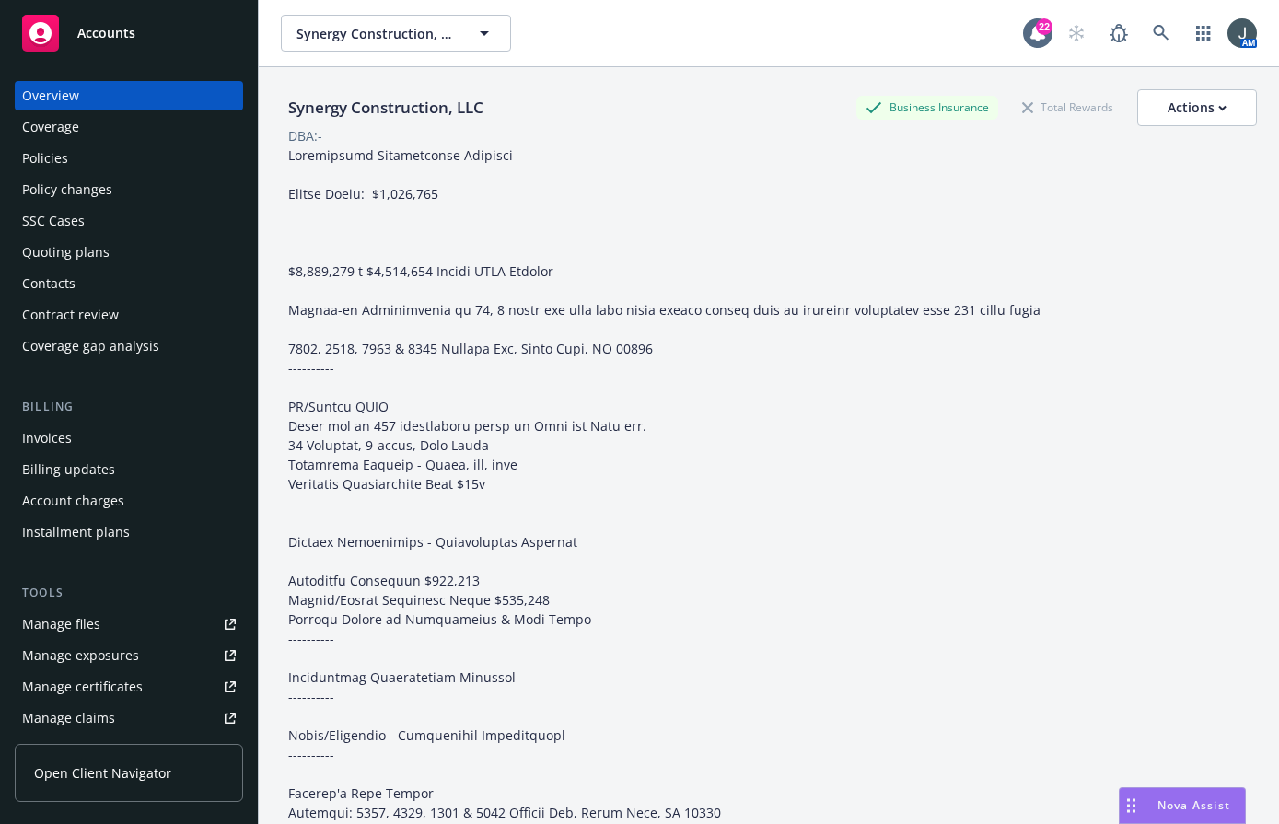
click at [76, 431] on div "Invoices" at bounding box center [129, 438] width 214 height 29
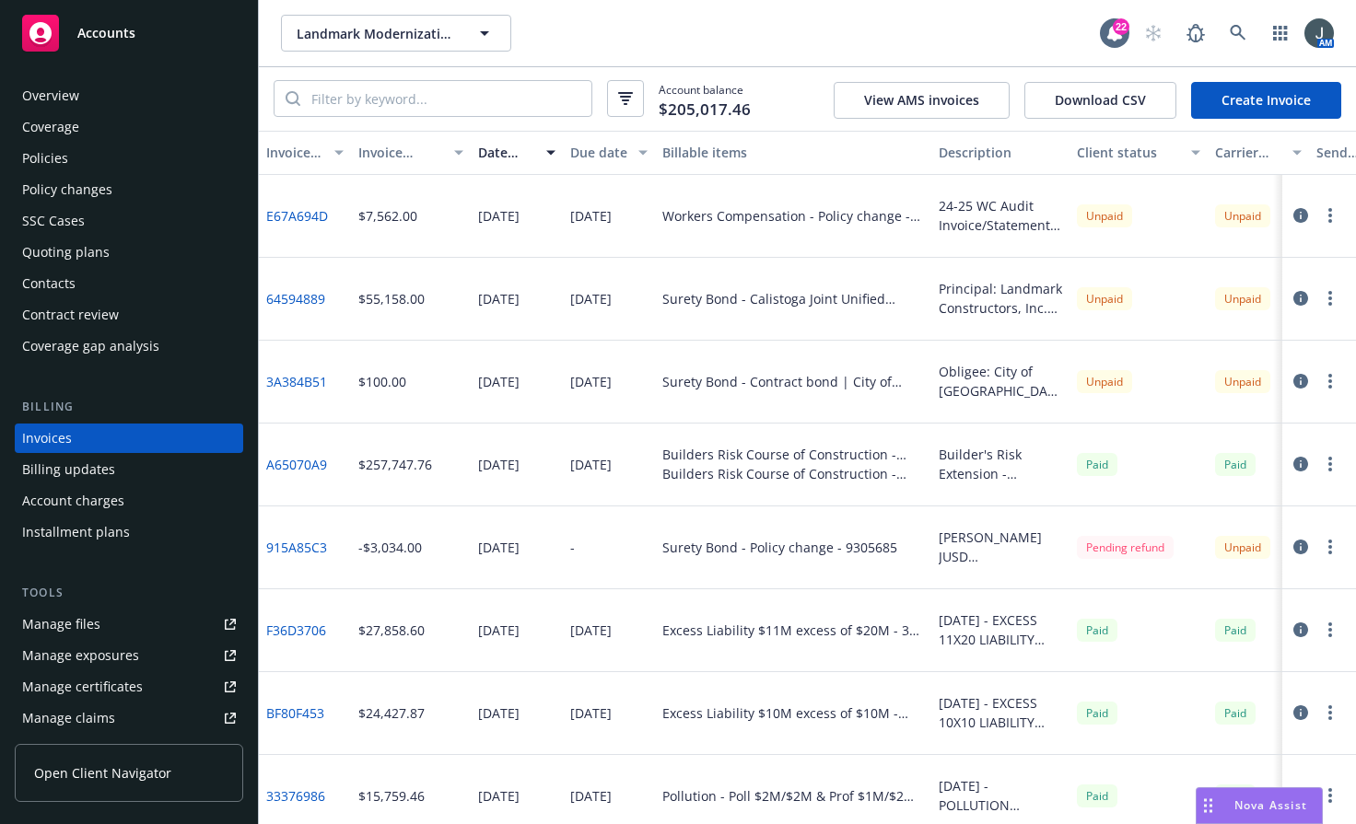
click at [106, 41] on div "Accounts" at bounding box center [129, 33] width 214 height 37
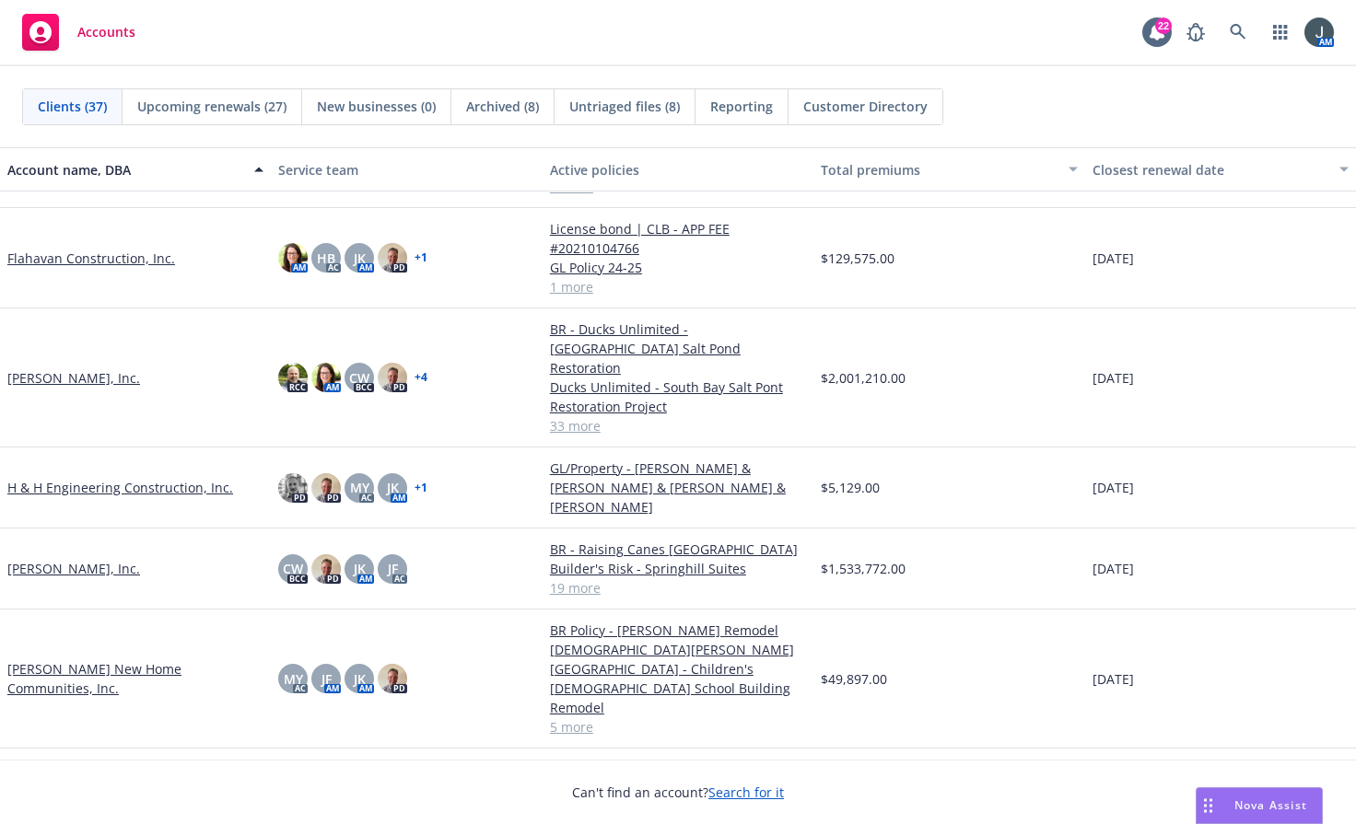
scroll to position [1290, 0]
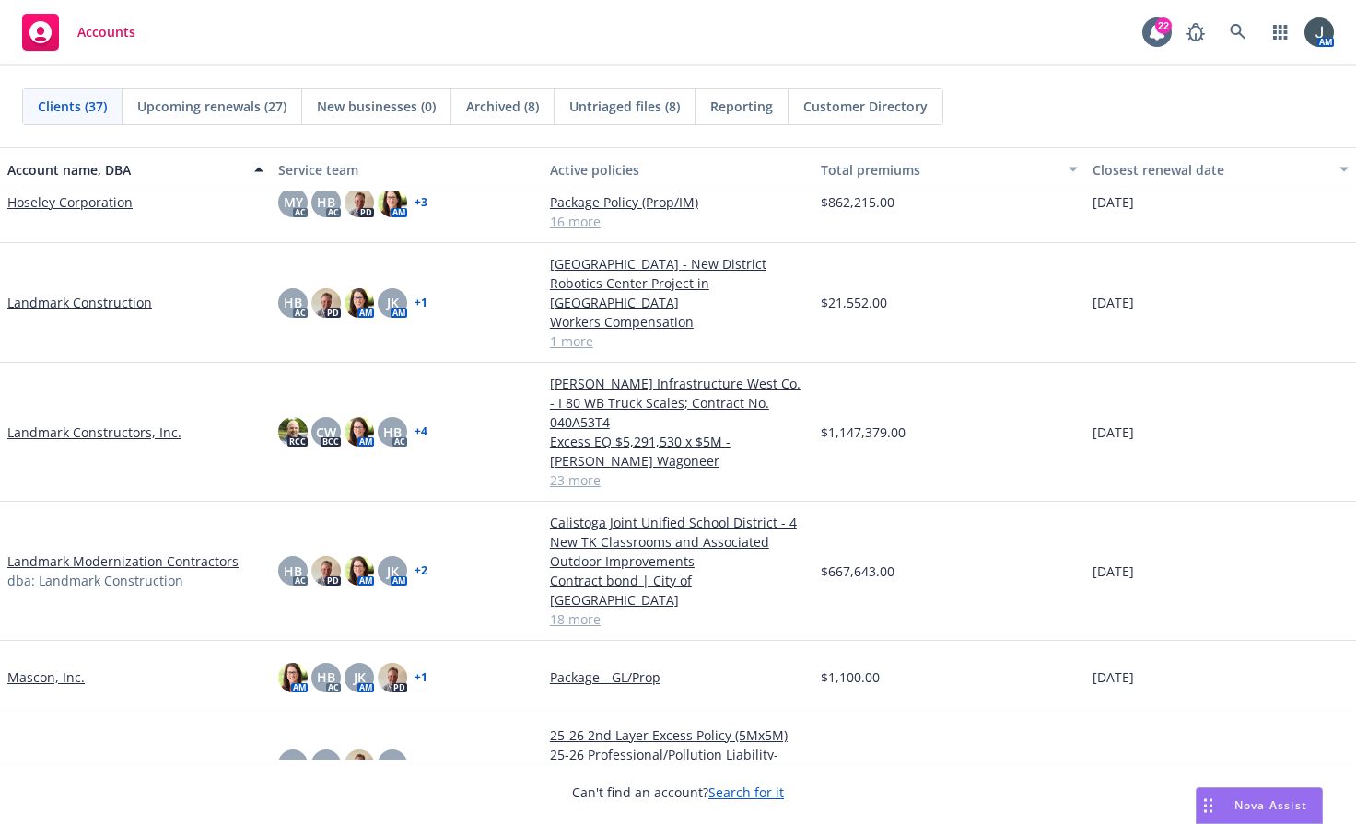
click at [109, 424] on link "Landmark Constructors, Inc." at bounding box center [94, 432] width 174 height 19
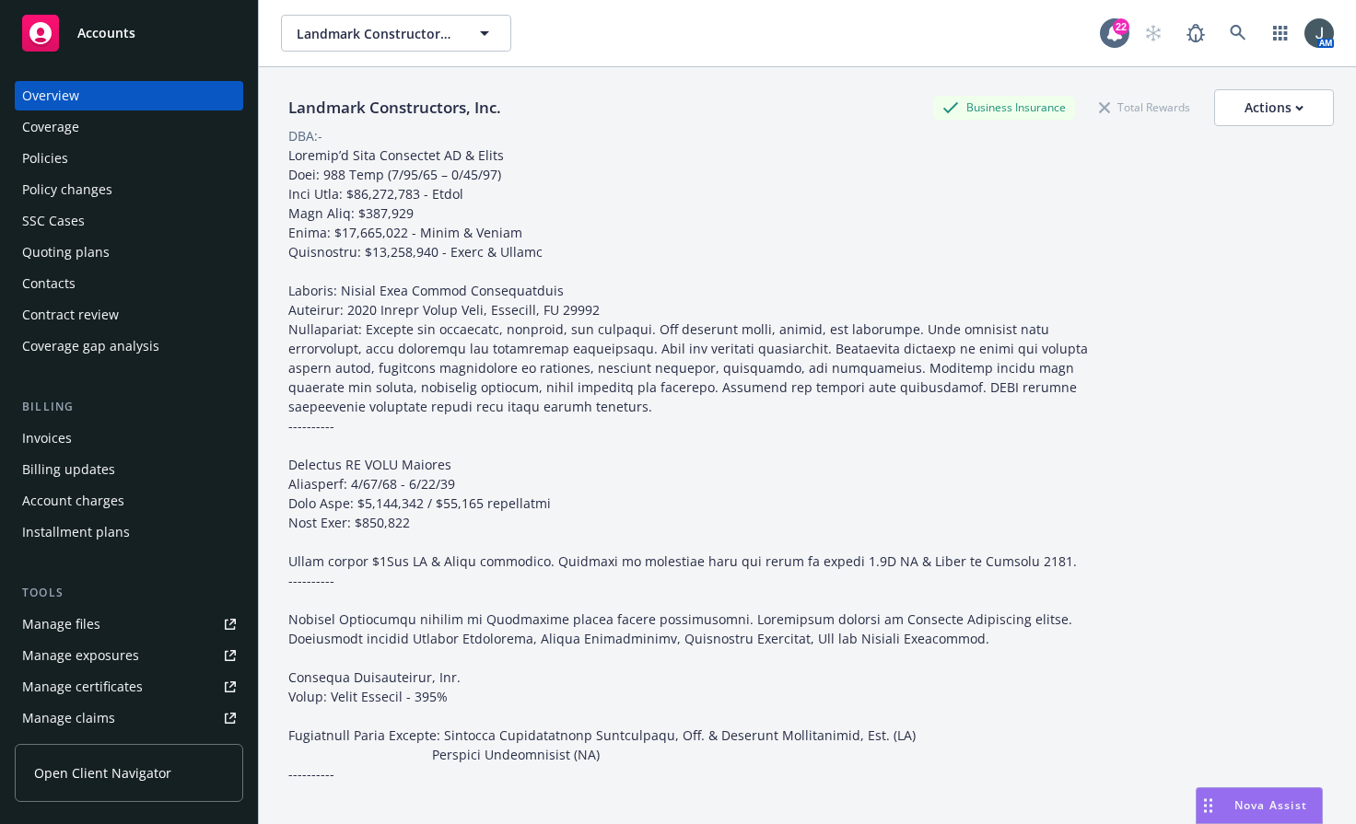
click at [88, 250] on div "Quoting plans" at bounding box center [66, 252] width 88 height 29
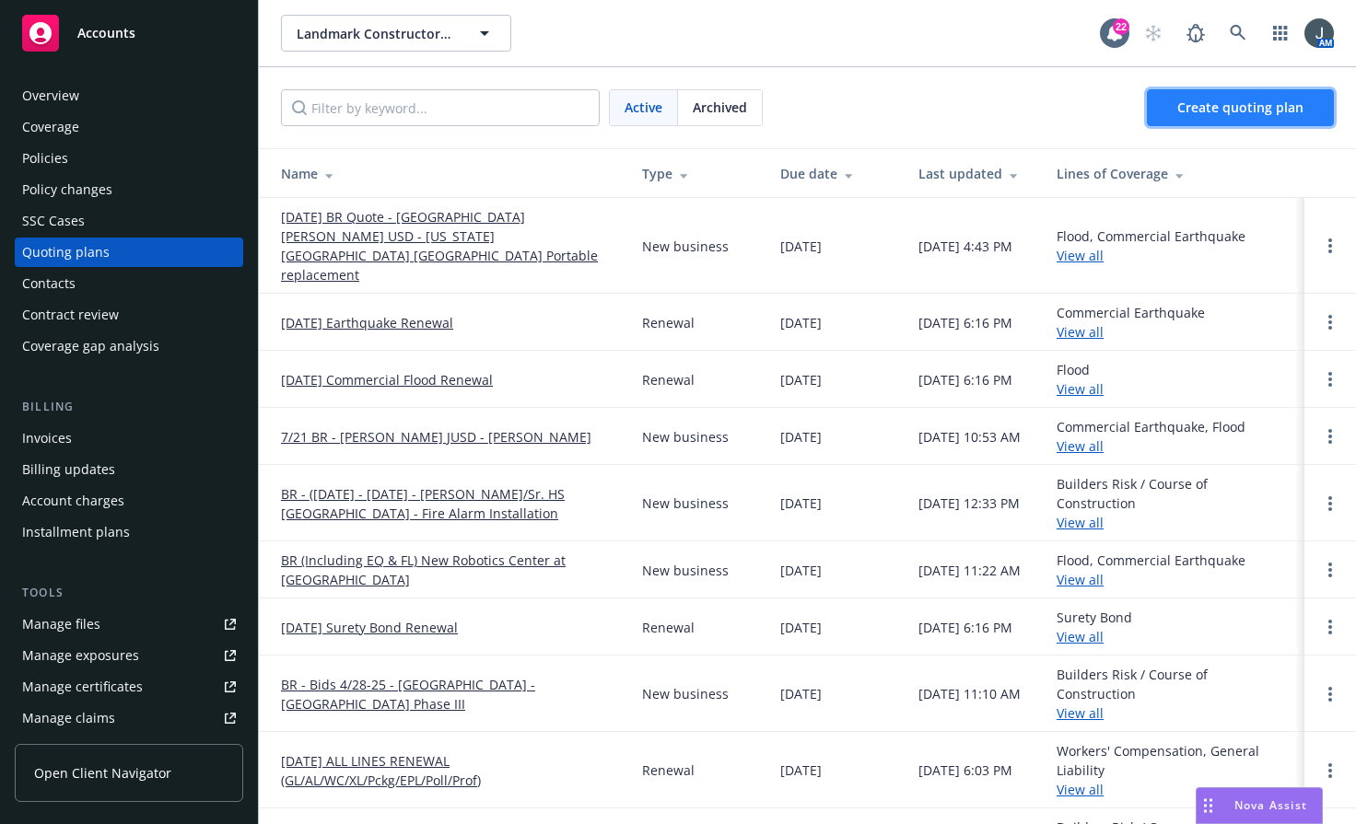
click at [1188, 103] on span "Create quoting plan" at bounding box center [1240, 108] width 126 height 18
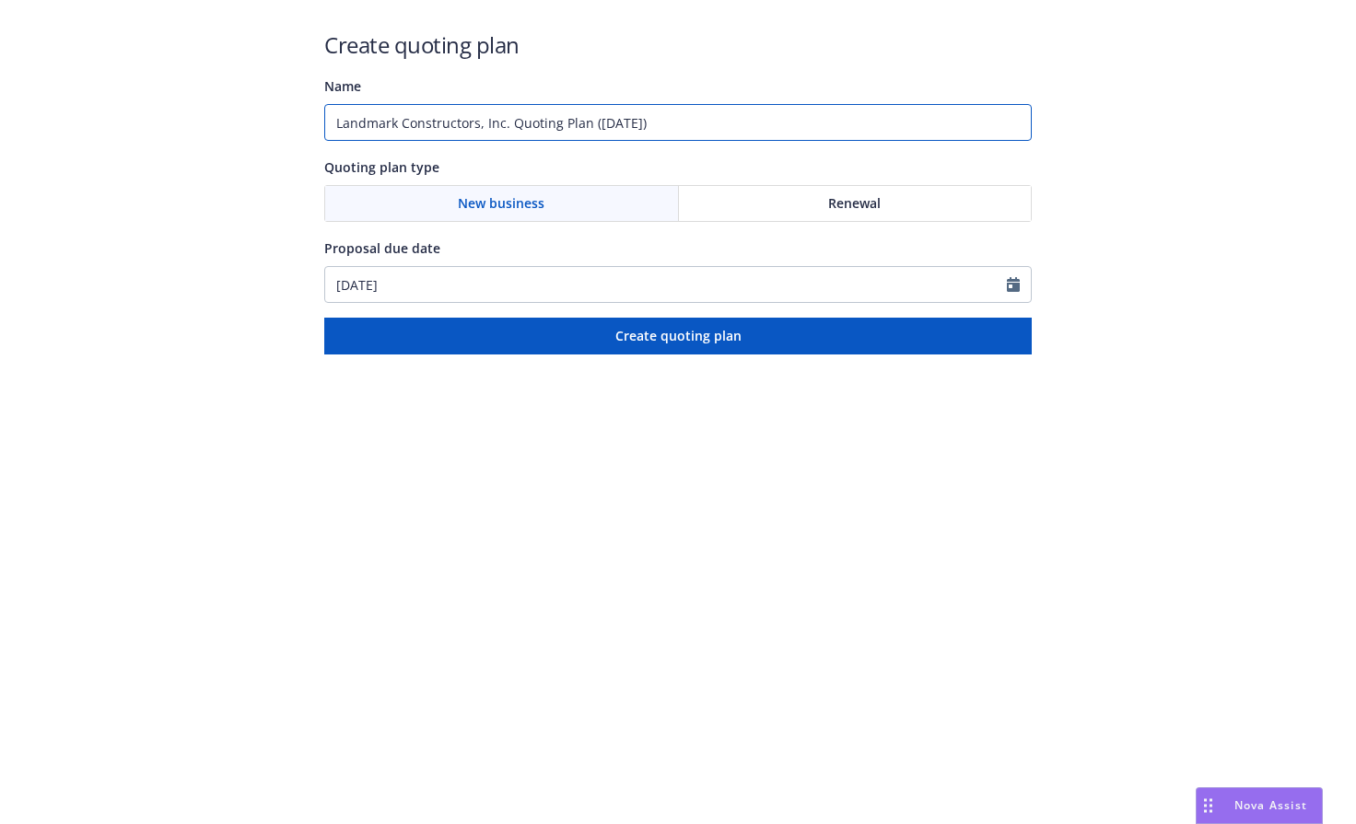
drag, startPoint x: 725, startPoint y: 130, endPoint x: 281, endPoint y: 111, distance: 444.3
click at [281, 111] on div "Create quoting plan Name Landmark Constructors, Inc. Quoting Plan ([DATE]) Quot…" at bounding box center [678, 177] width 1356 height 355
type input "8/21 - BR Quote - Napa USD - Unidos [GEOGRAPHIC_DATA] Campus Upgrades"
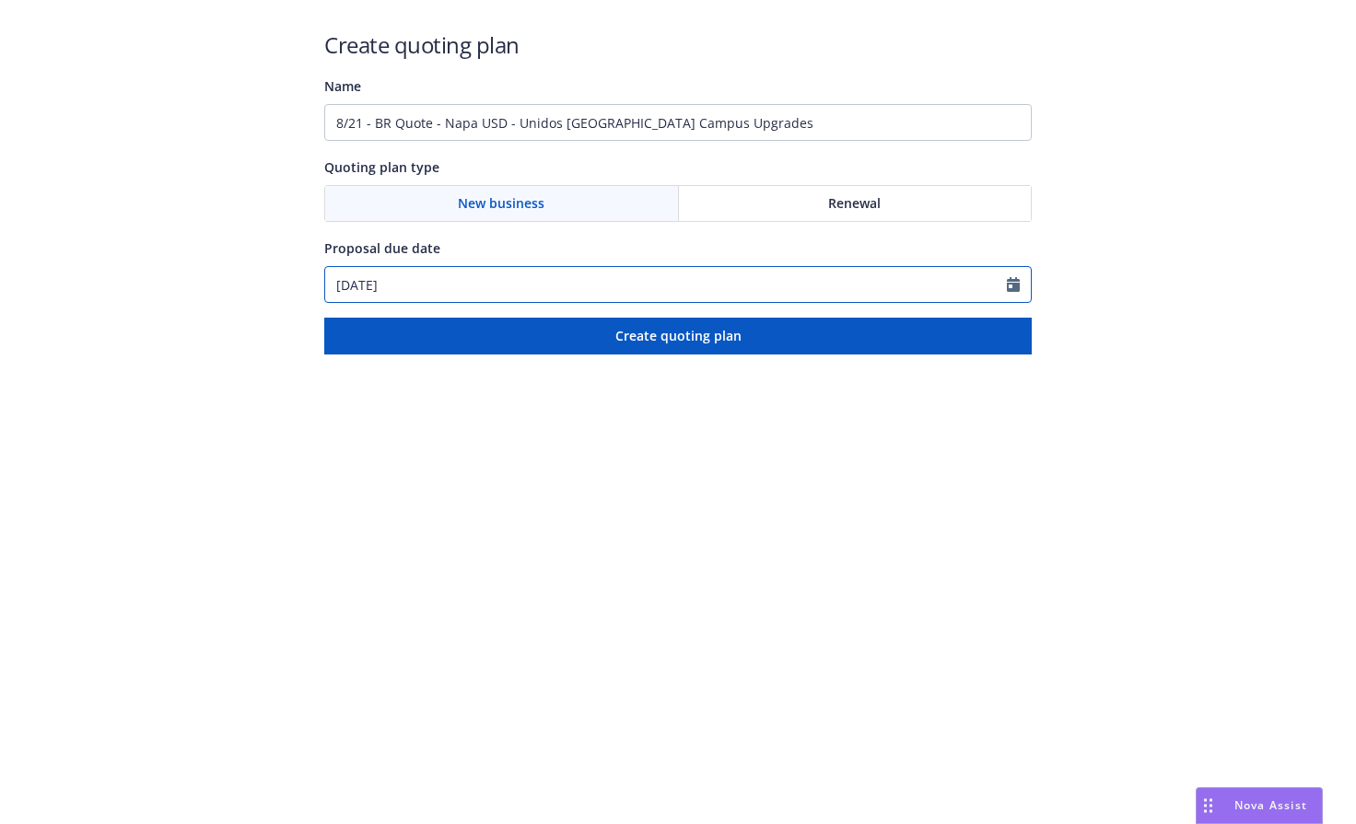
click at [429, 290] on input "[DATE]" at bounding box center [666, 284] width 682 height 35
select select "8"
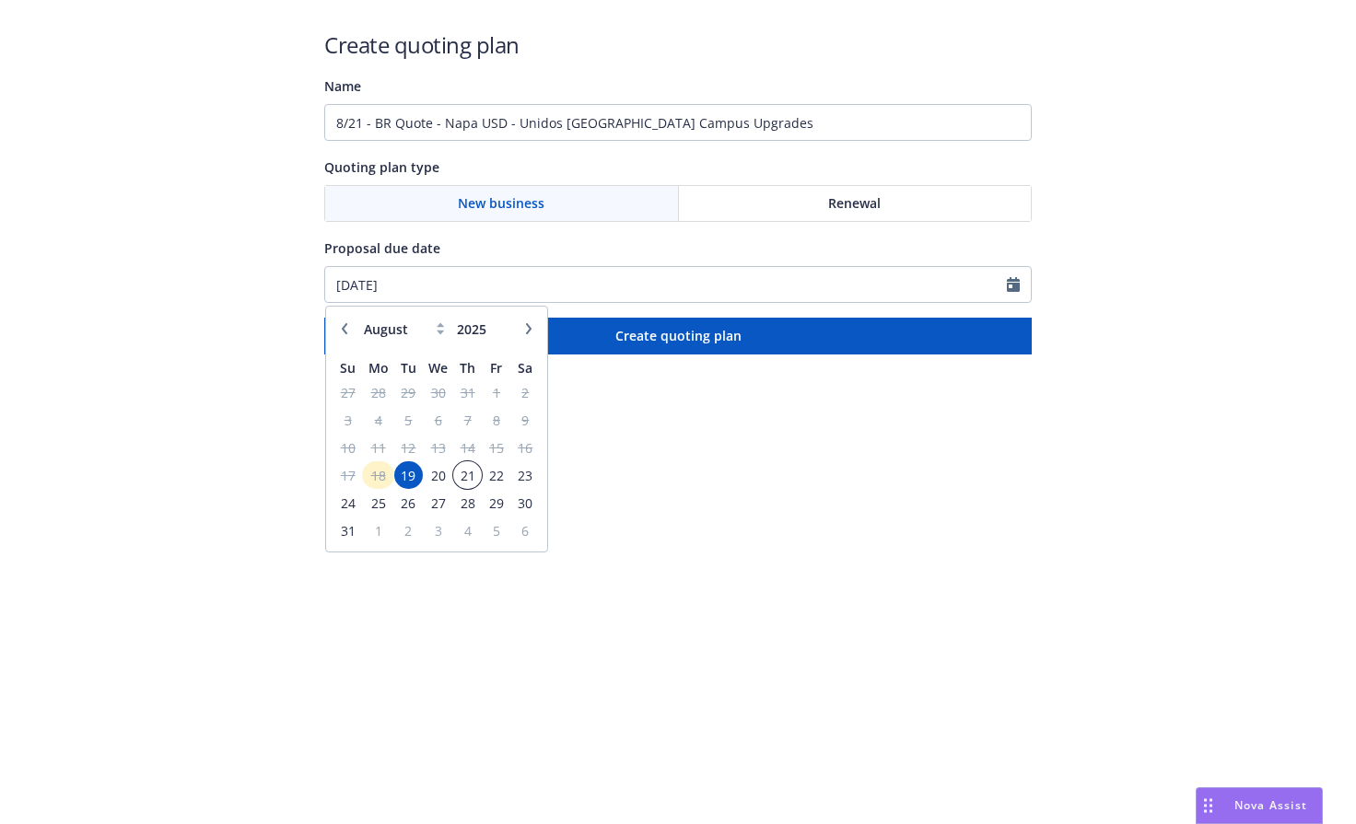
click at [464, 479] on span "21" at bounding box center [467, 475] width 25 height 23
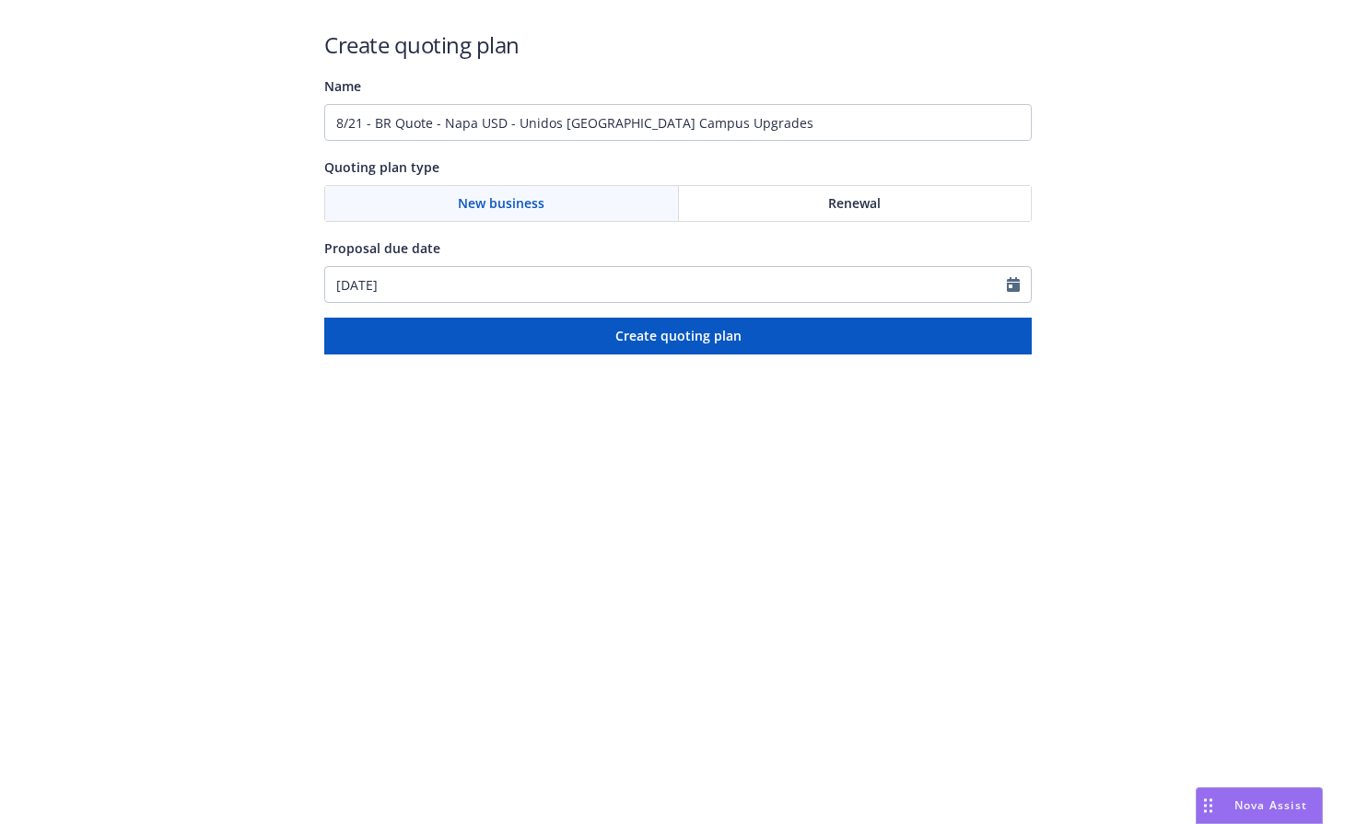
type input "[DATE]"
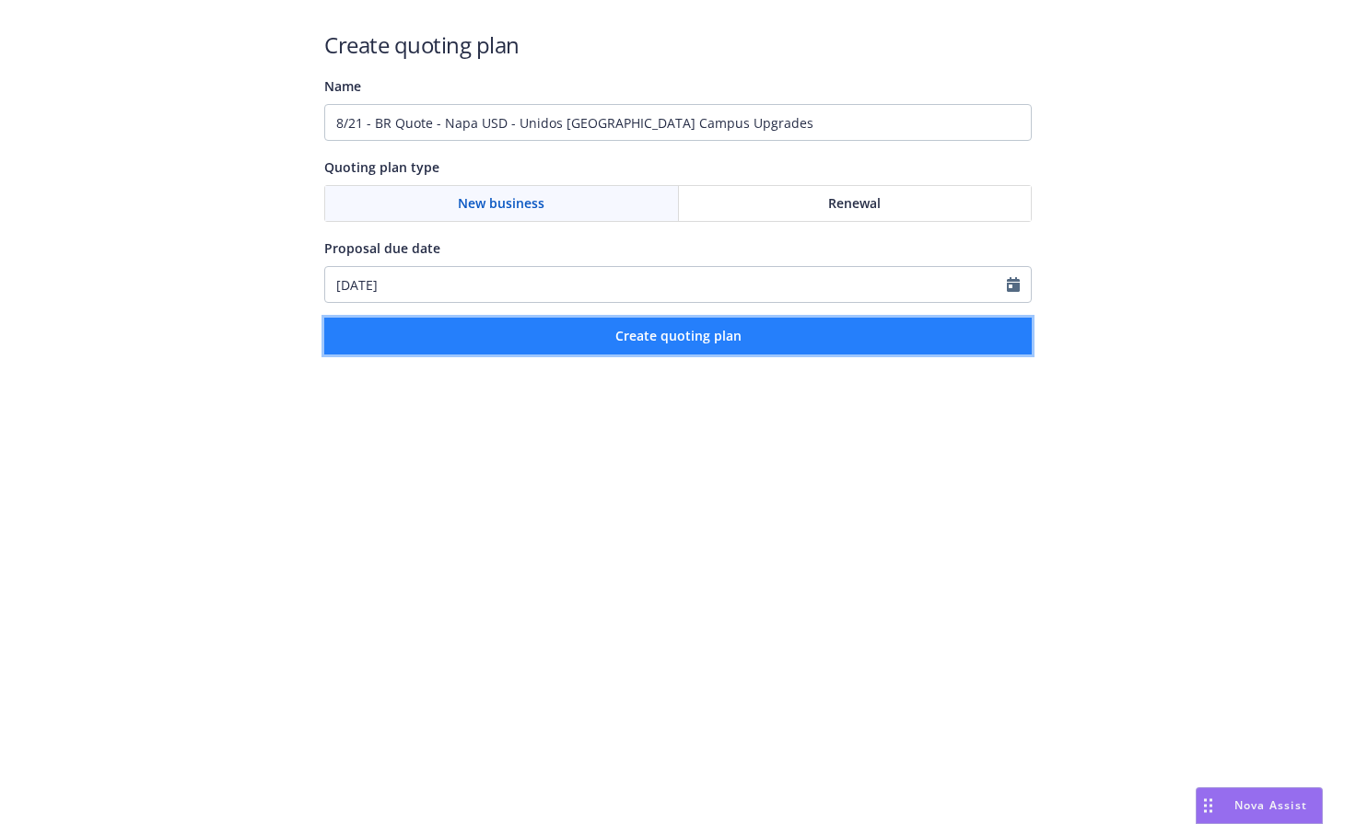
click at [666, 331] on span "Create quoting plan" at bounding box center [678, 336] width 126 height 18
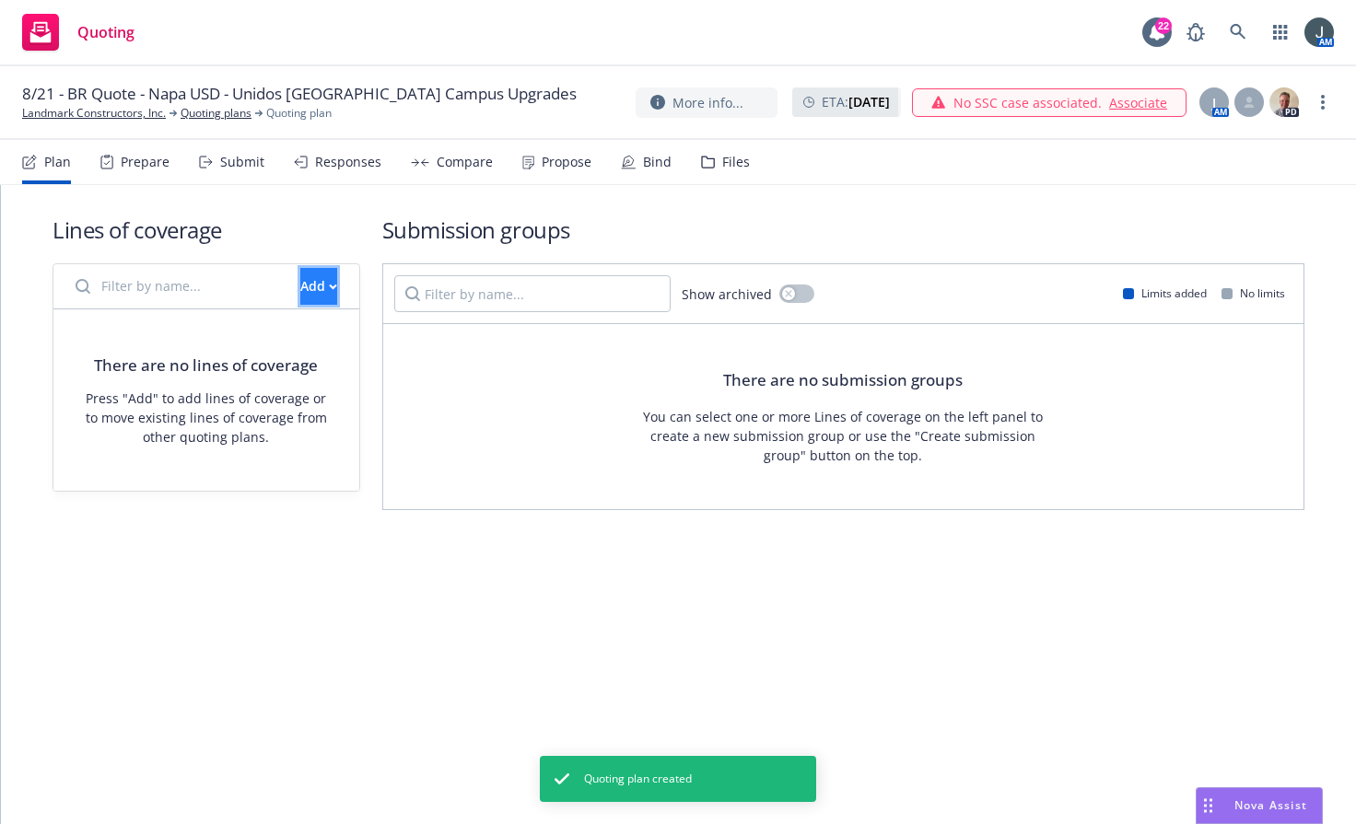
click at [300, 274] on div "Add" at bounding box center [318, 286] width 37 height 35
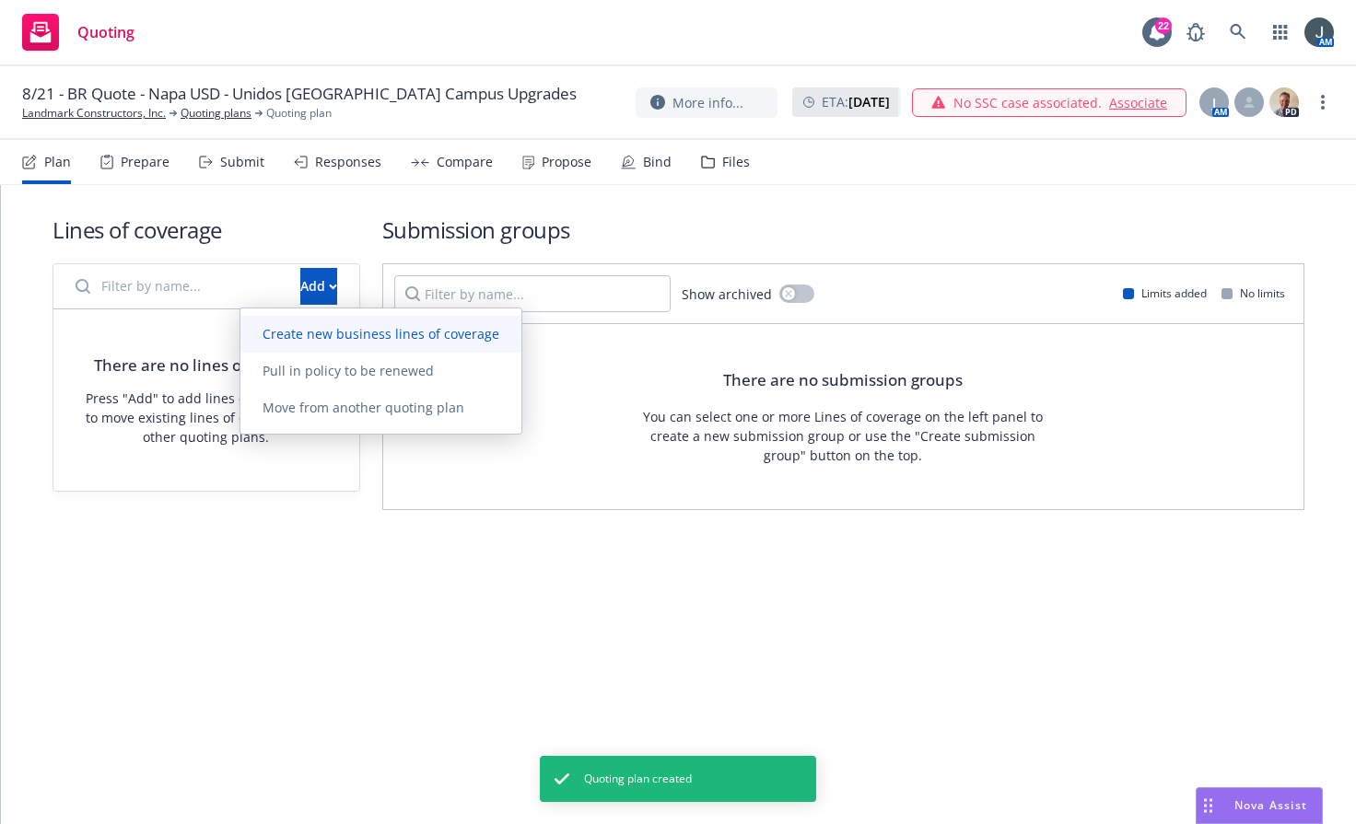
click at [337, 336] on span "Create new business lines of coverage" at bounding box center [380, 334] width 281 height 18
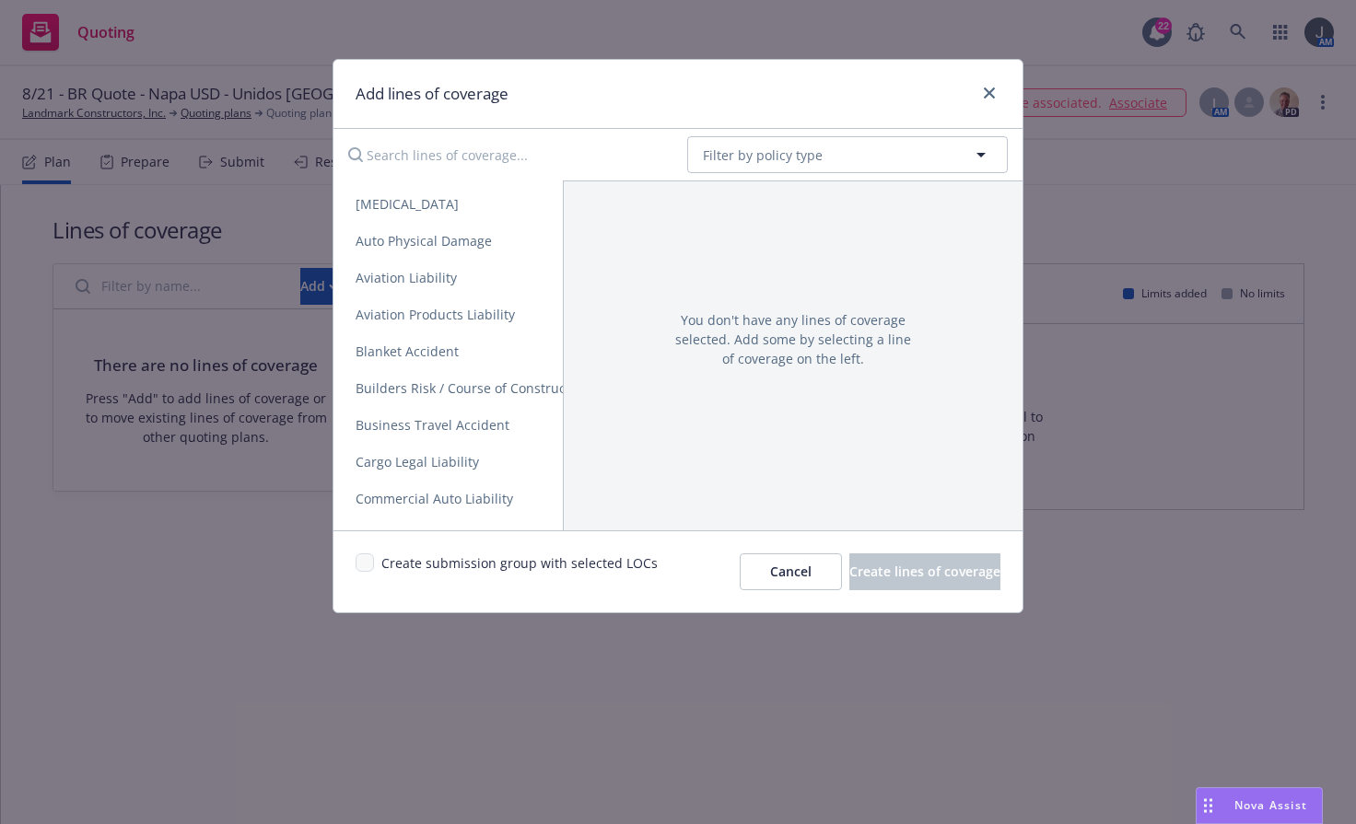
scroll to position [171, 0]
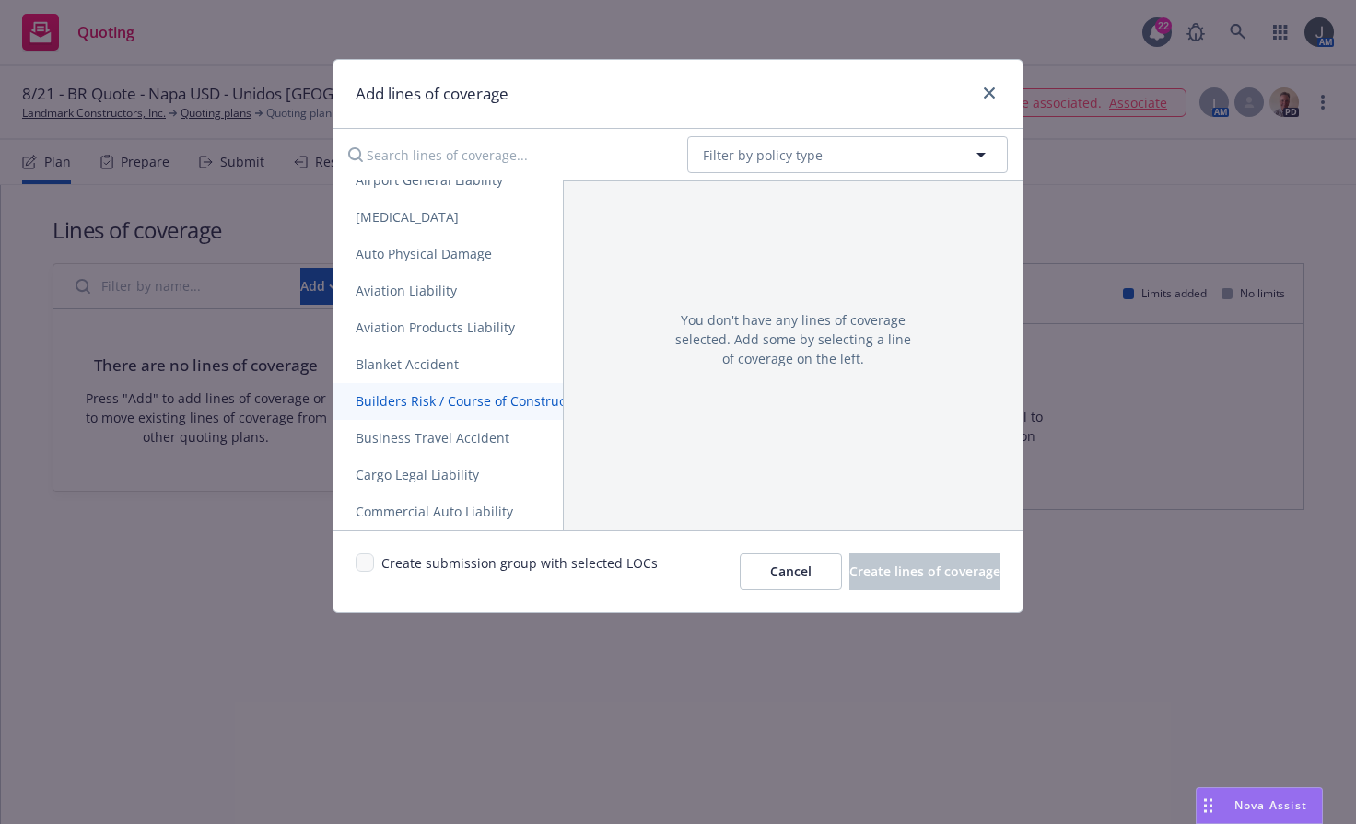
click at [520, 400] on span "Builders Risk / Course of Construction" at bounding box center [472, 401] width 278 height 18
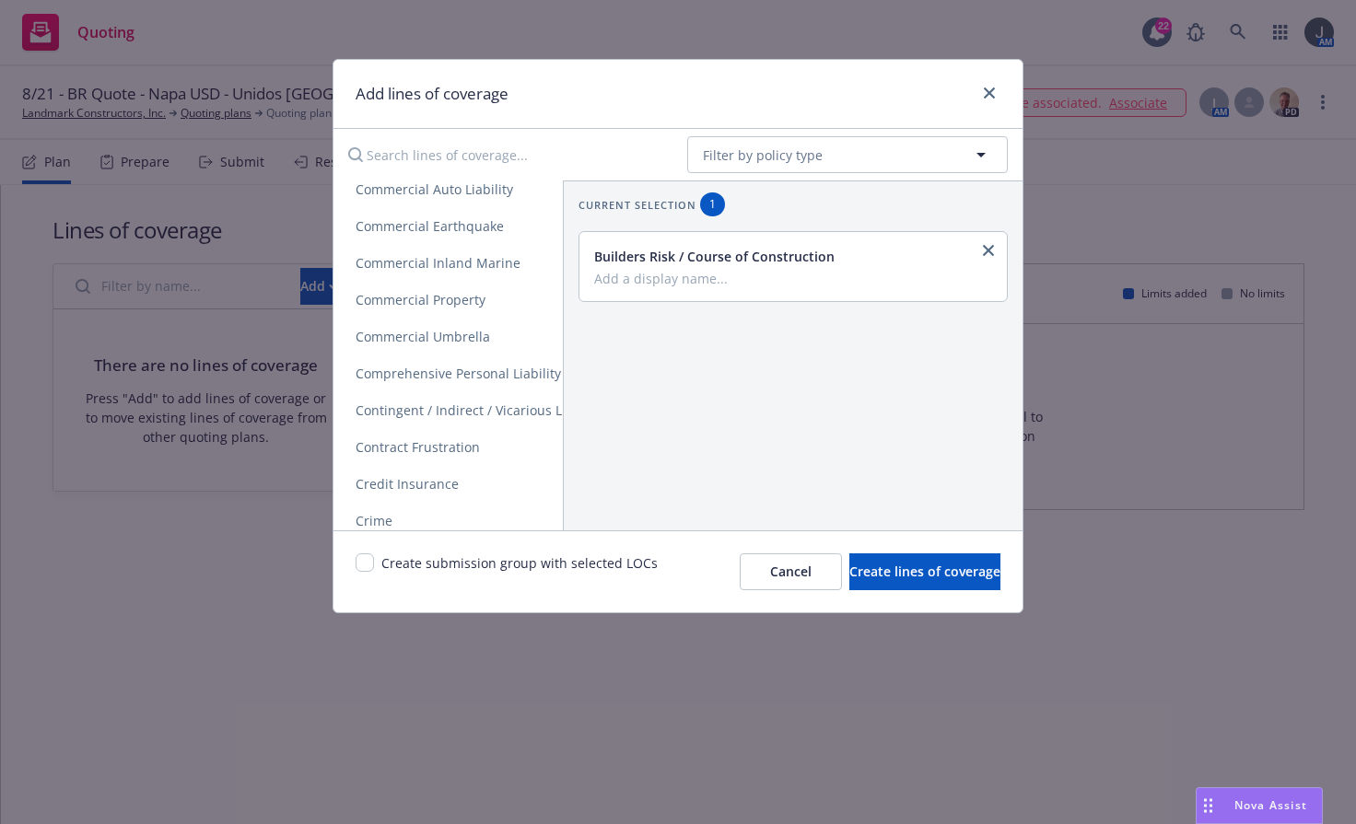
scroll to position [457, 0]
click at [457, 267] on span "Commercial Earthquake" at bounding box center [429, 263] width 193 height 18
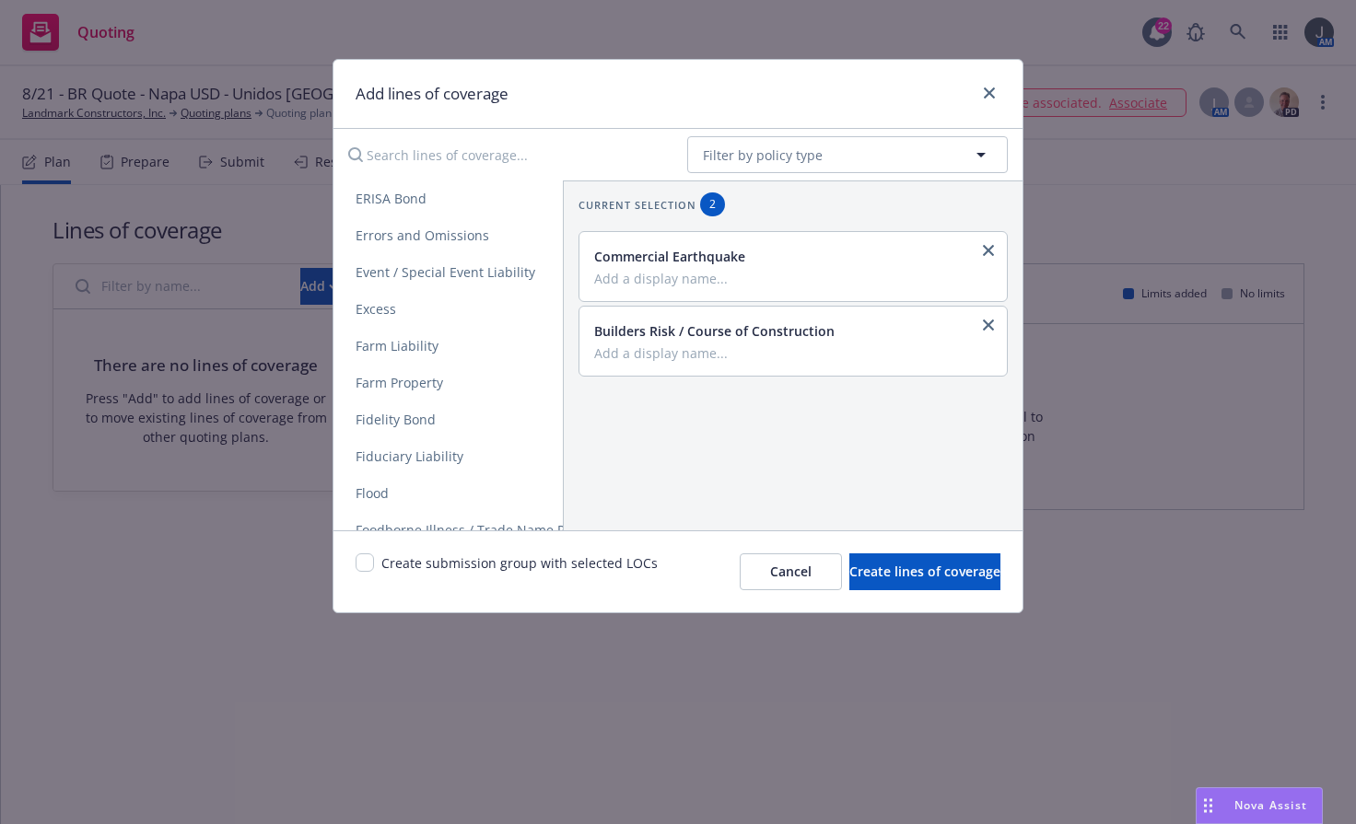
scroll to position [1369, 0]
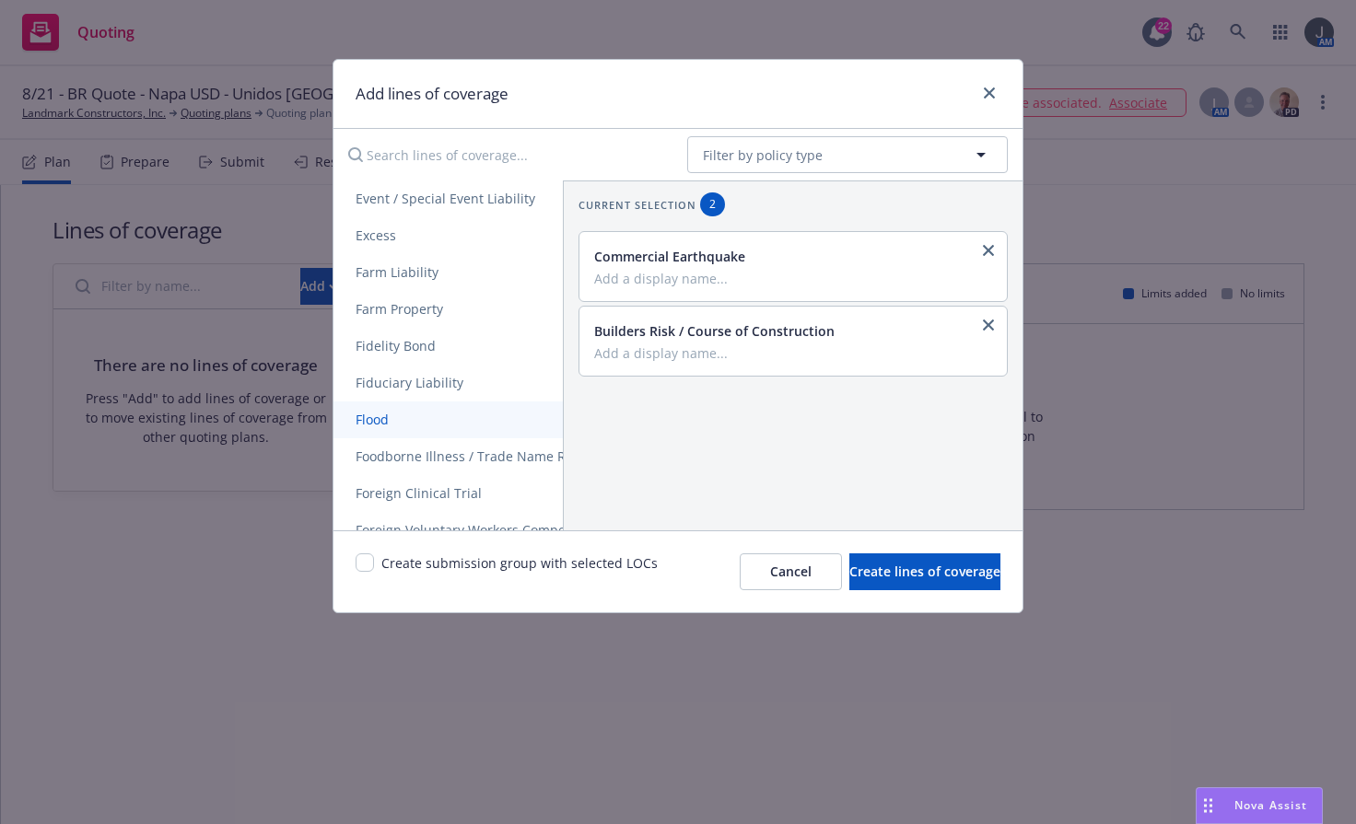
click at [377, 418] on span "Flood" at bounding box center [371, 420] width 77 height 18
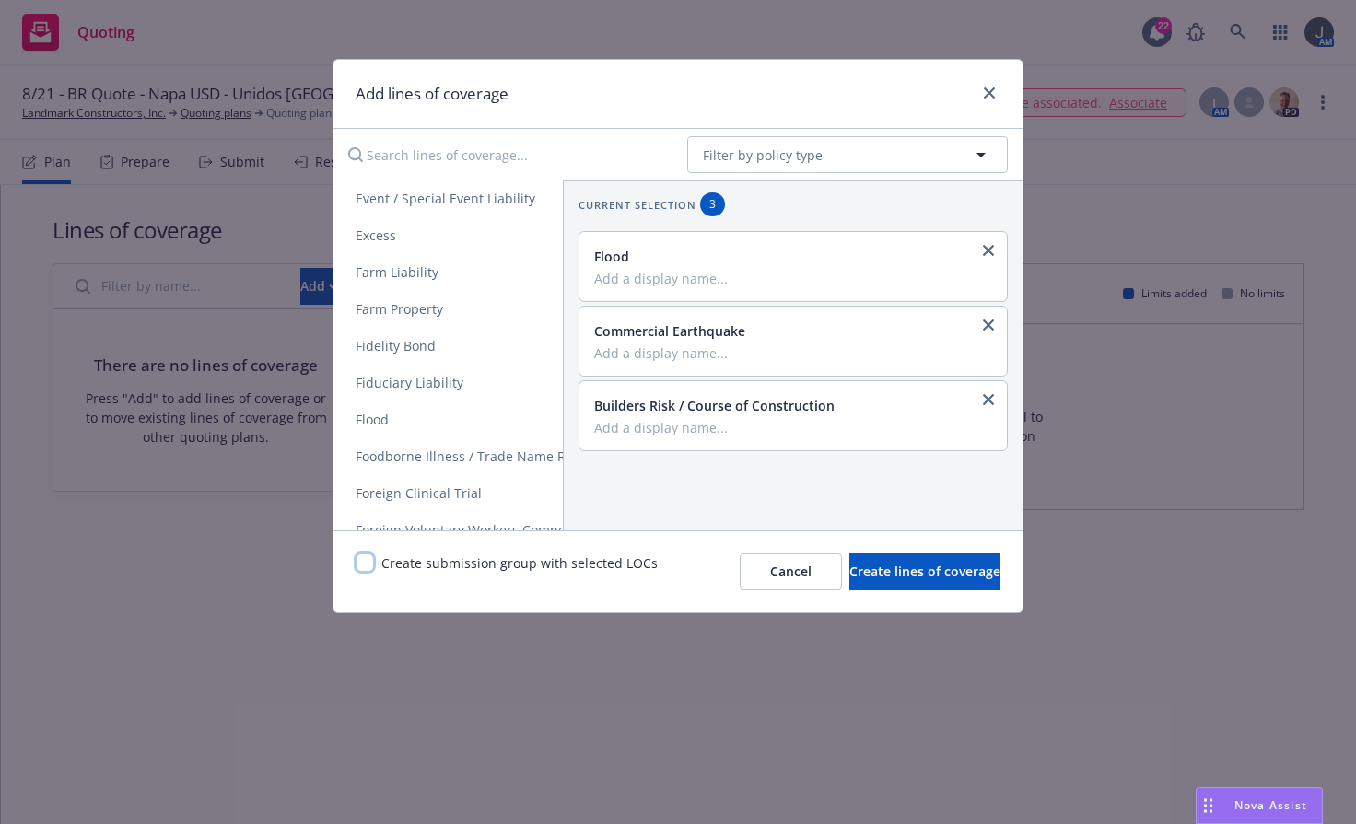
click at [366, 558] on input "checkbox" at bounding box center [365, 563] width 18 height 18
checkbox input "true"
click at [849, 574] on span "Create lines of coverage" at bounding box center [924, 572] width 151 height 18
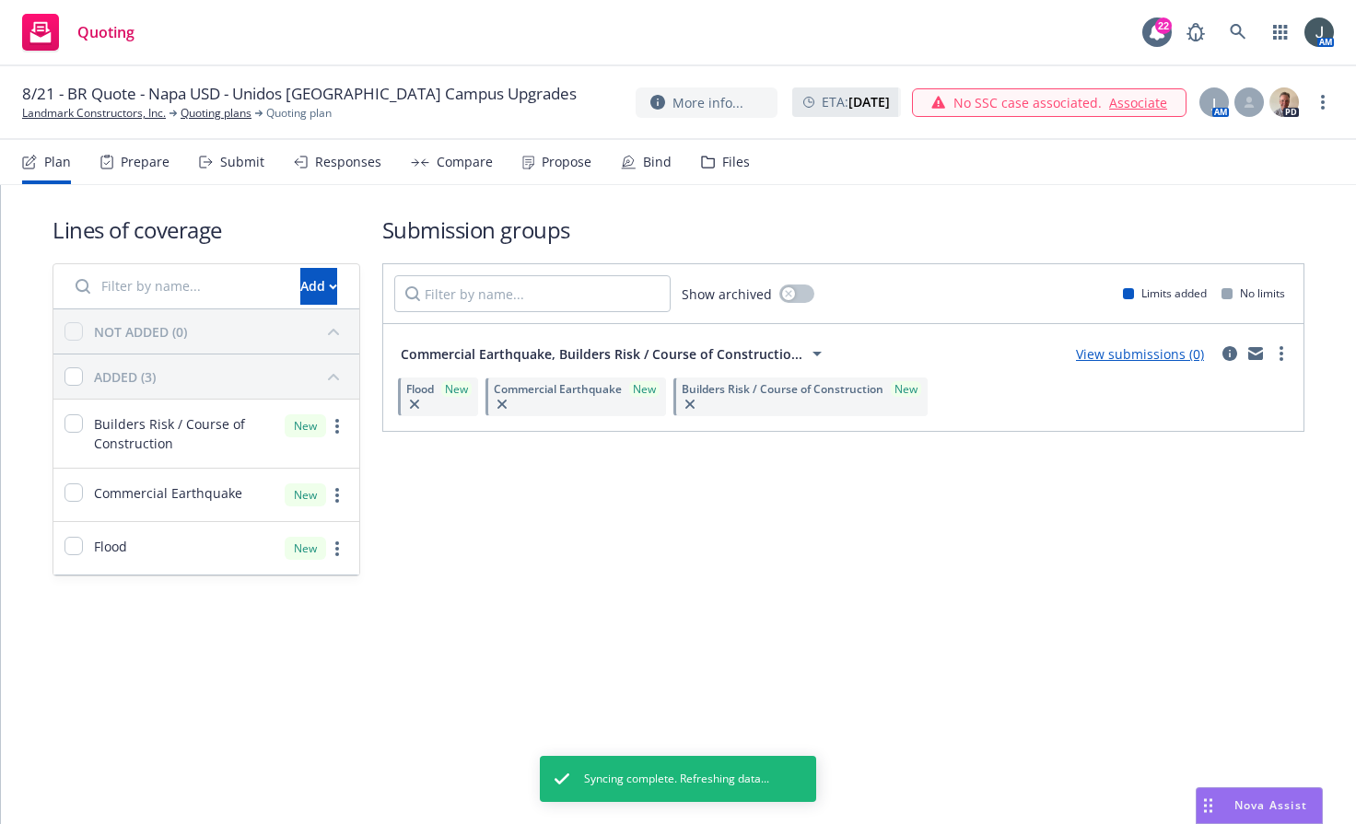
click at [1140, 355] on link "View submissions (0)" at bounding box center [1140, 354] width 128 height 18
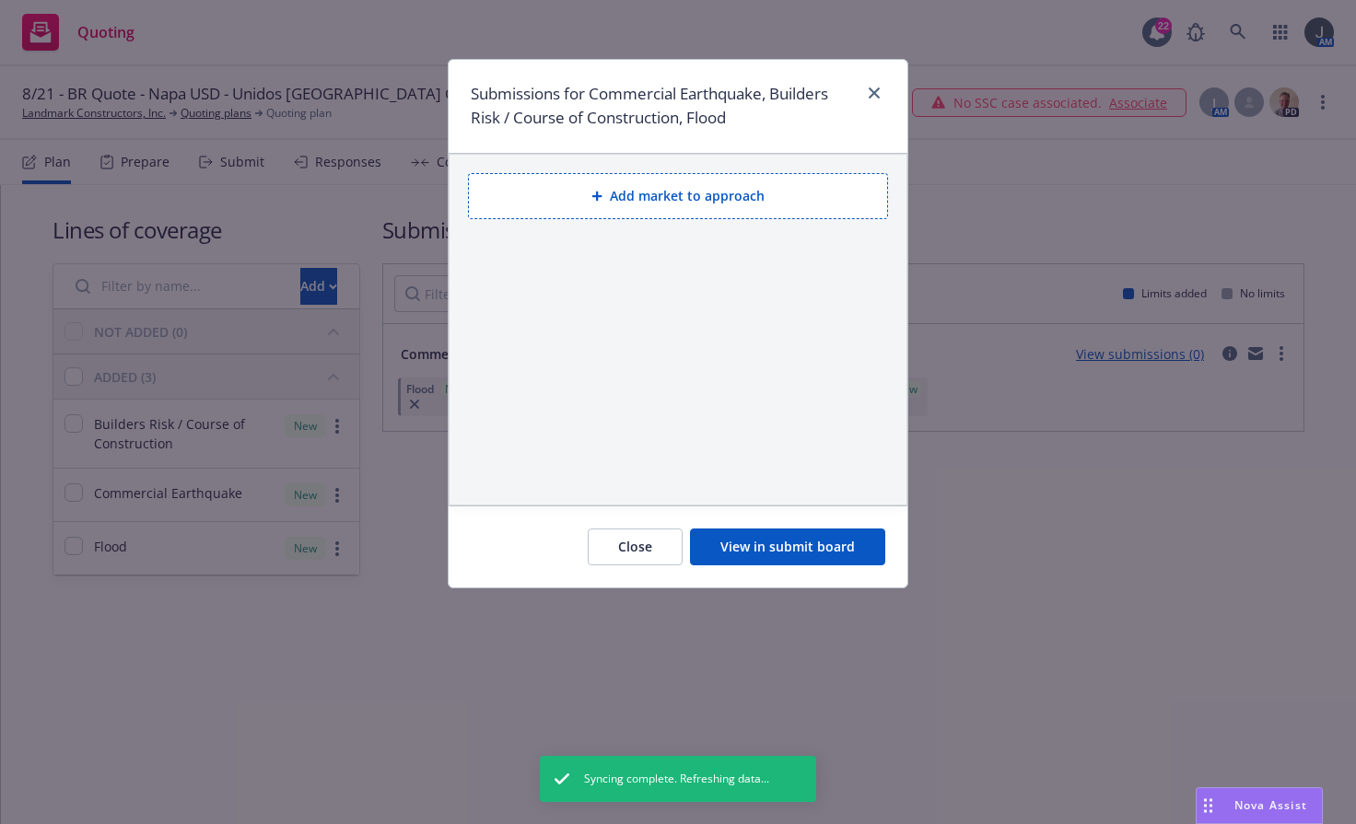
click at [632, 189] on button "Add market to approach" at bounding box center [678, 196] width 420 height 46
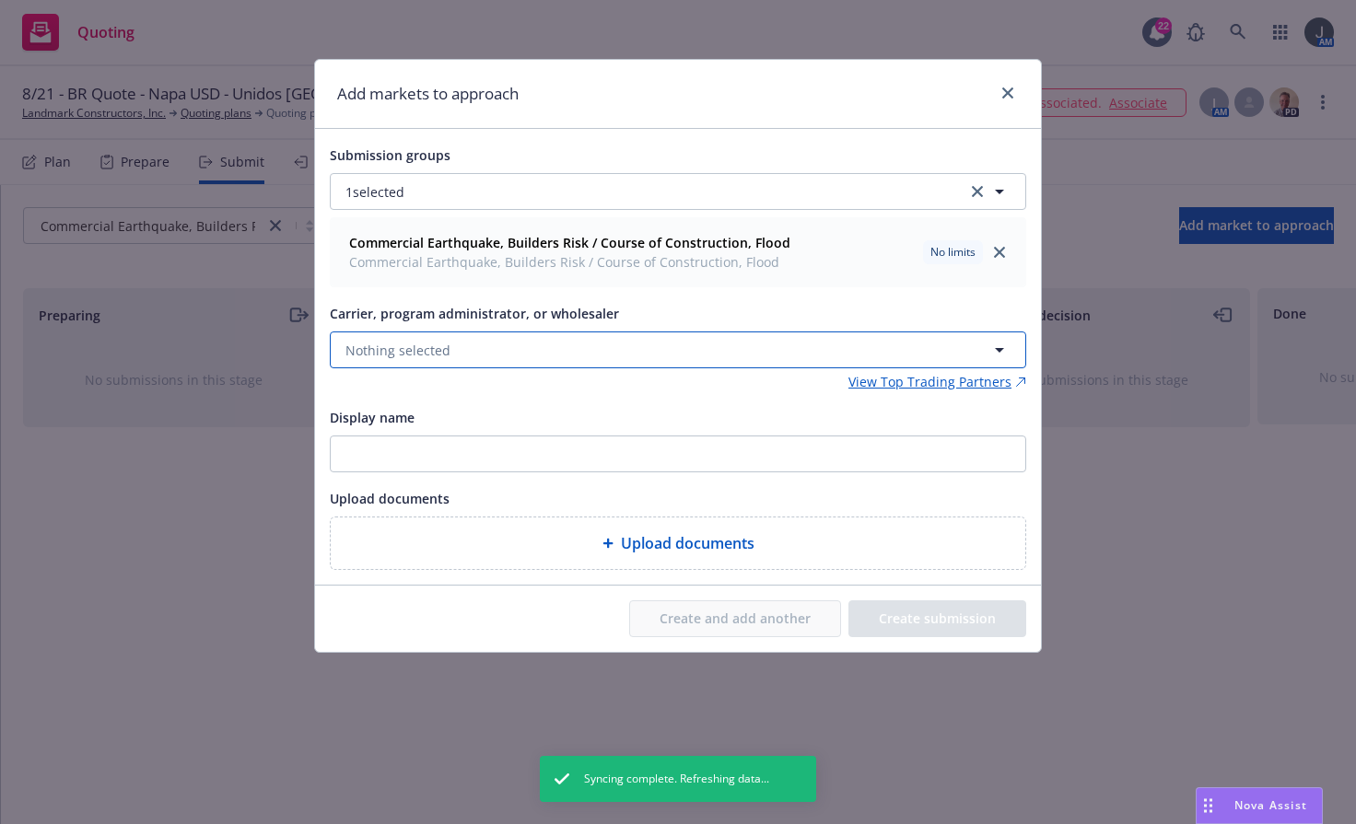
click at [525, 349] on button "Nothing selected" at bounding box center [678, 350] width 696 height 37
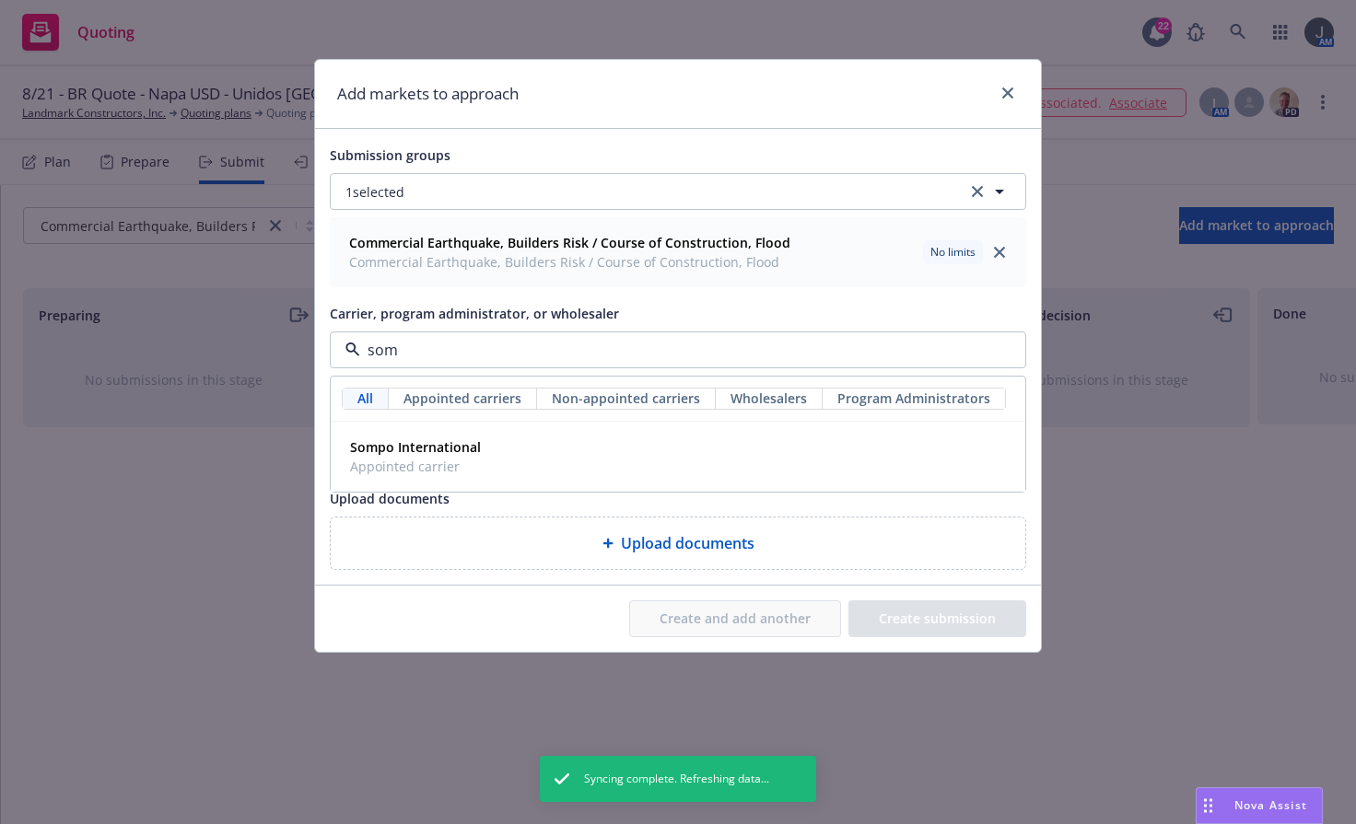
type input "somp"
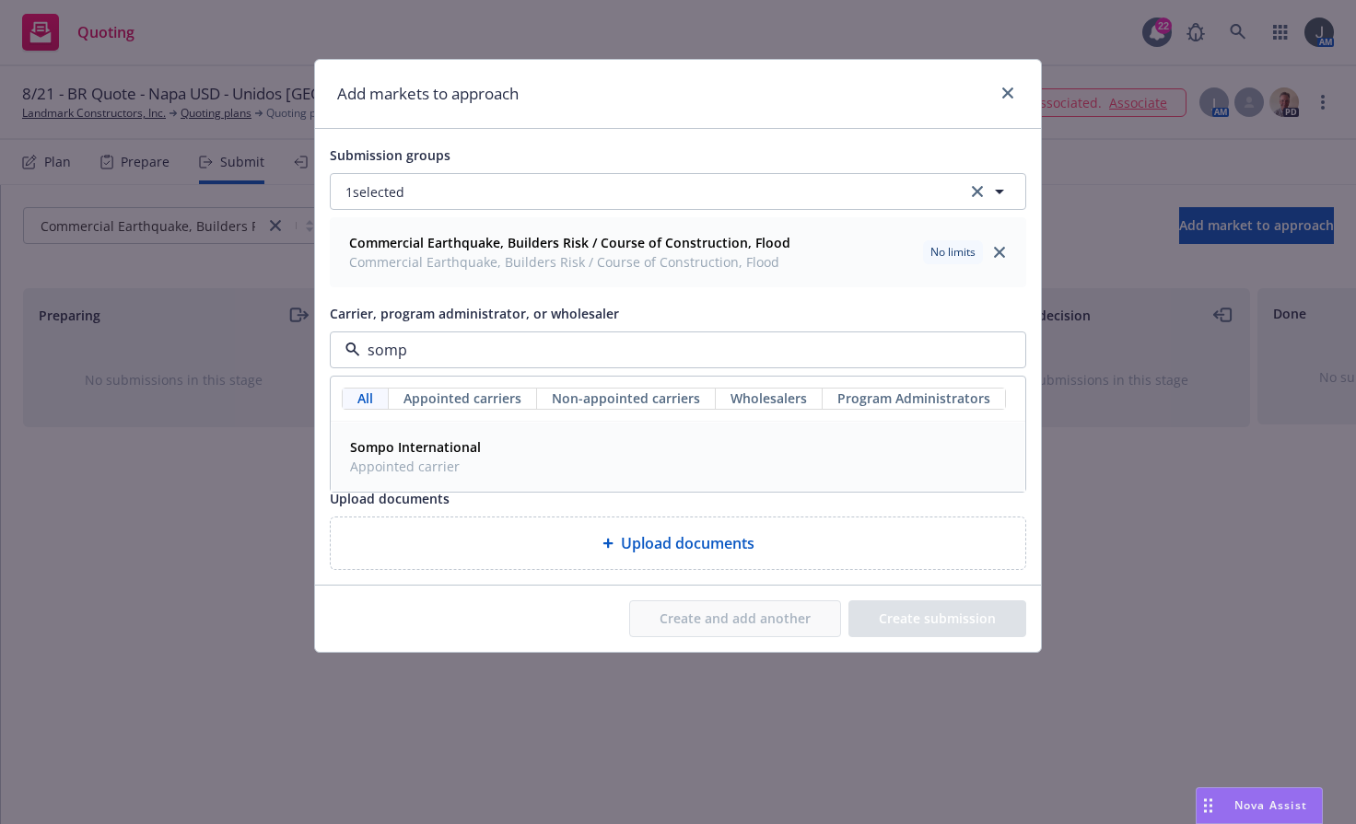
click at [463, 450] on strong "Sompo International" at bounding box center [415, 447] width 131 height 18
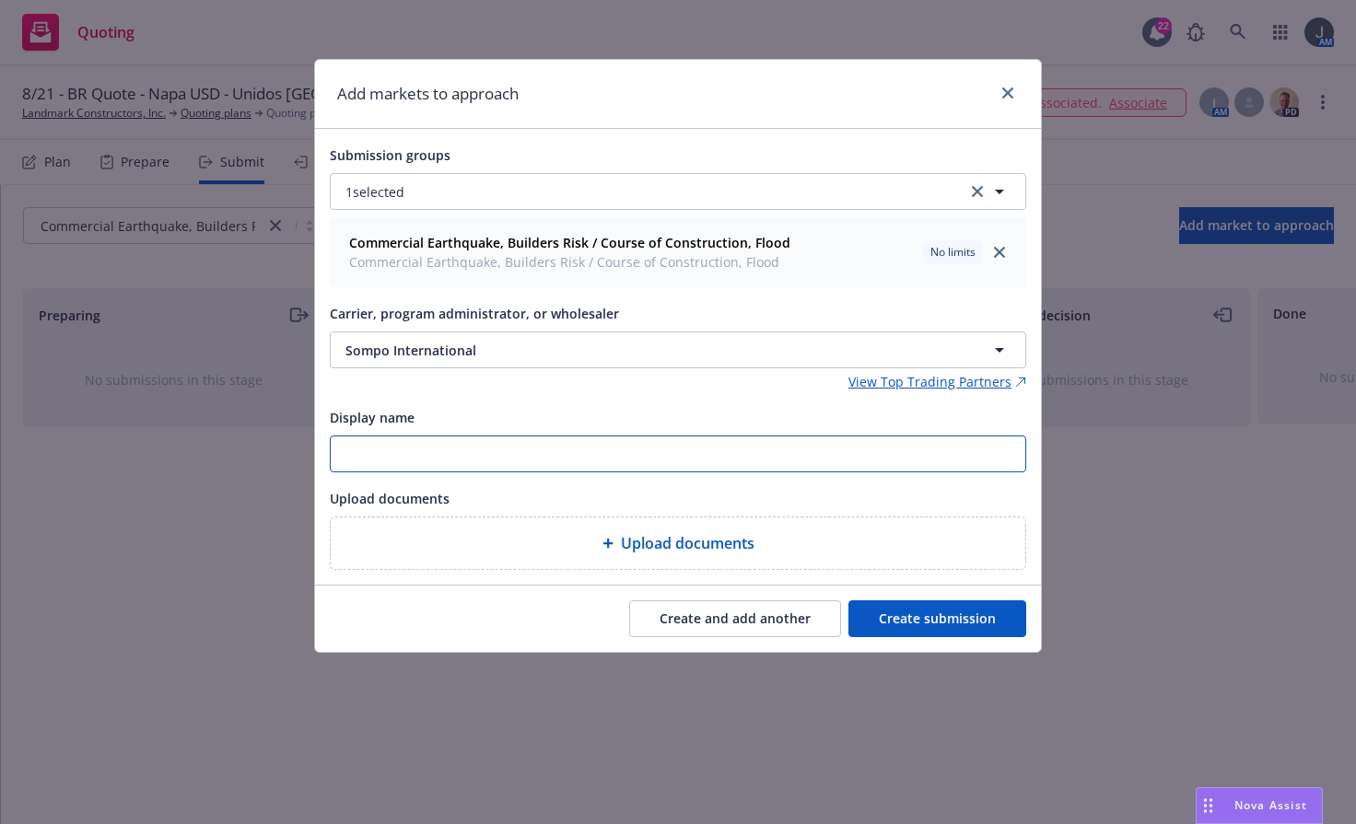
click at [463, 450] on input "Display name" at bounding box center [678, 454] width 694 height 35
type input "Sompo"
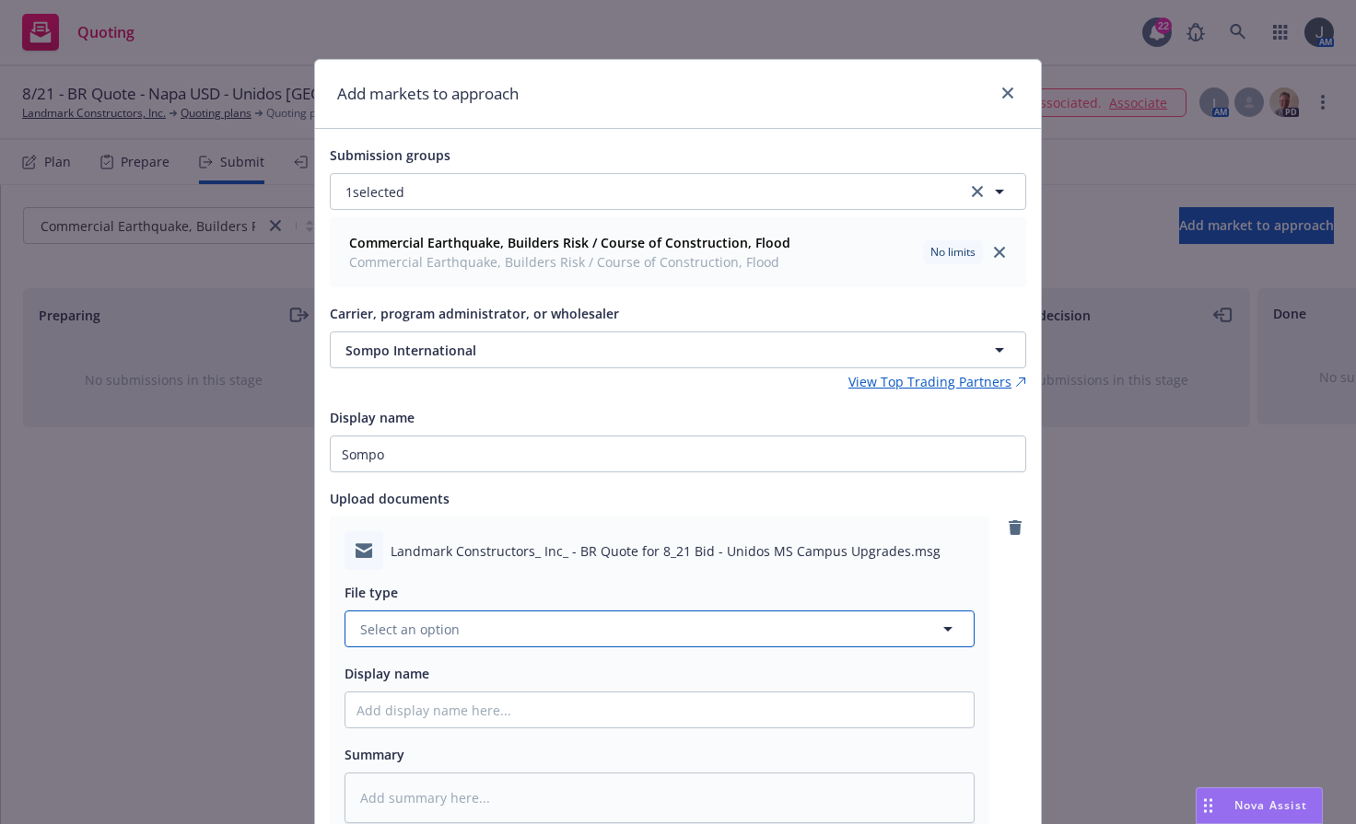
click at [519, 626] on button "Select an option" at bounding box center [659, 629] width 630 height 37
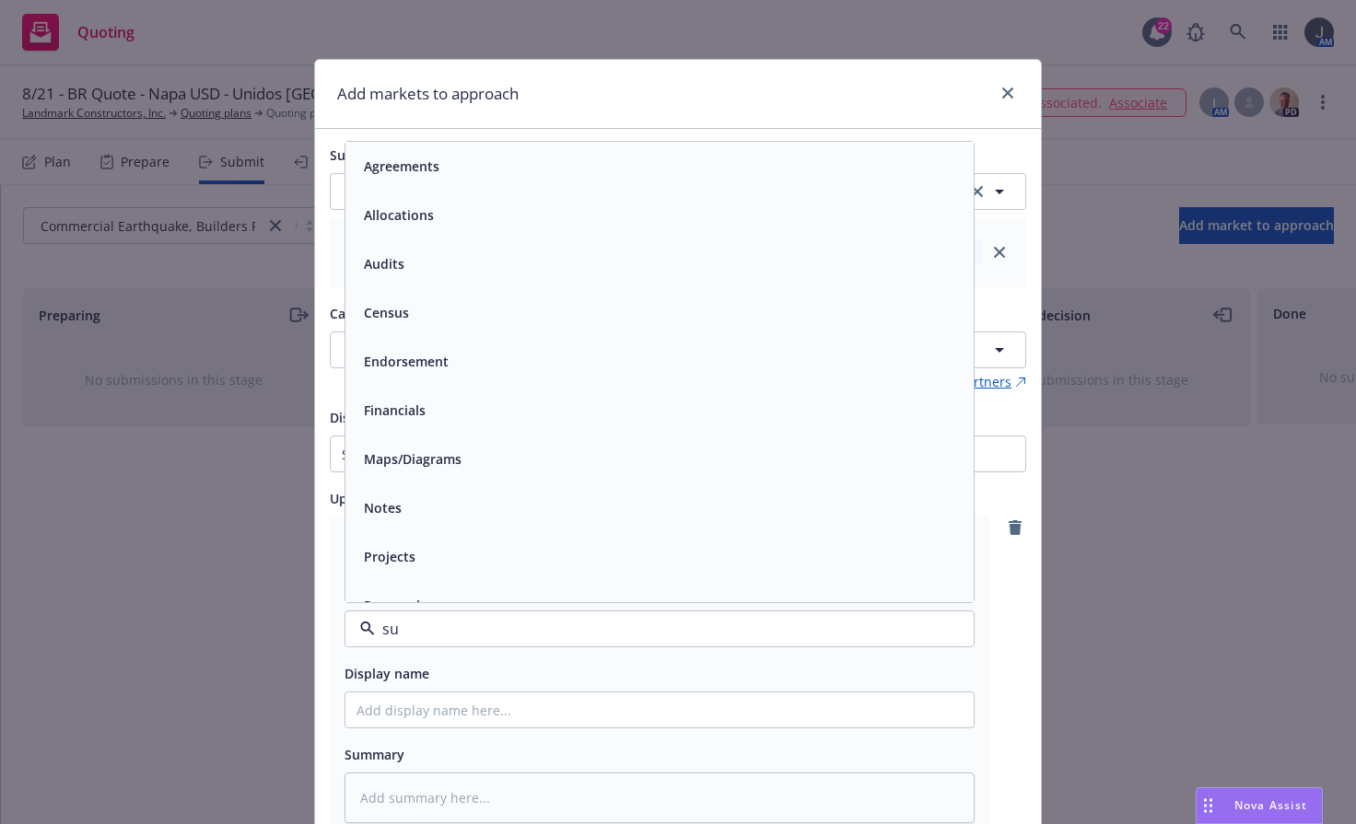
type input "sub"
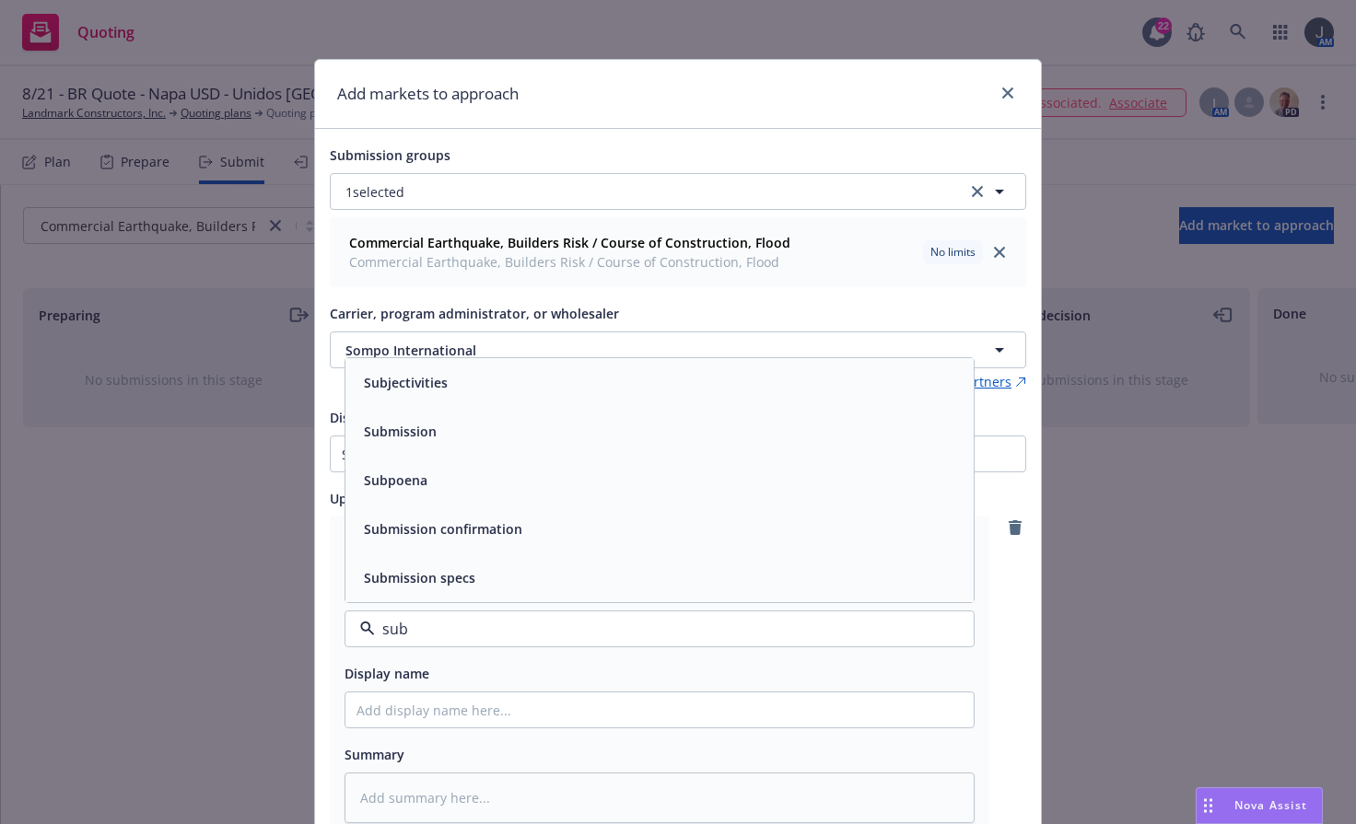
click at [418, 438] on span "Submission" at bounding box center [400, 431] width 73 height 19
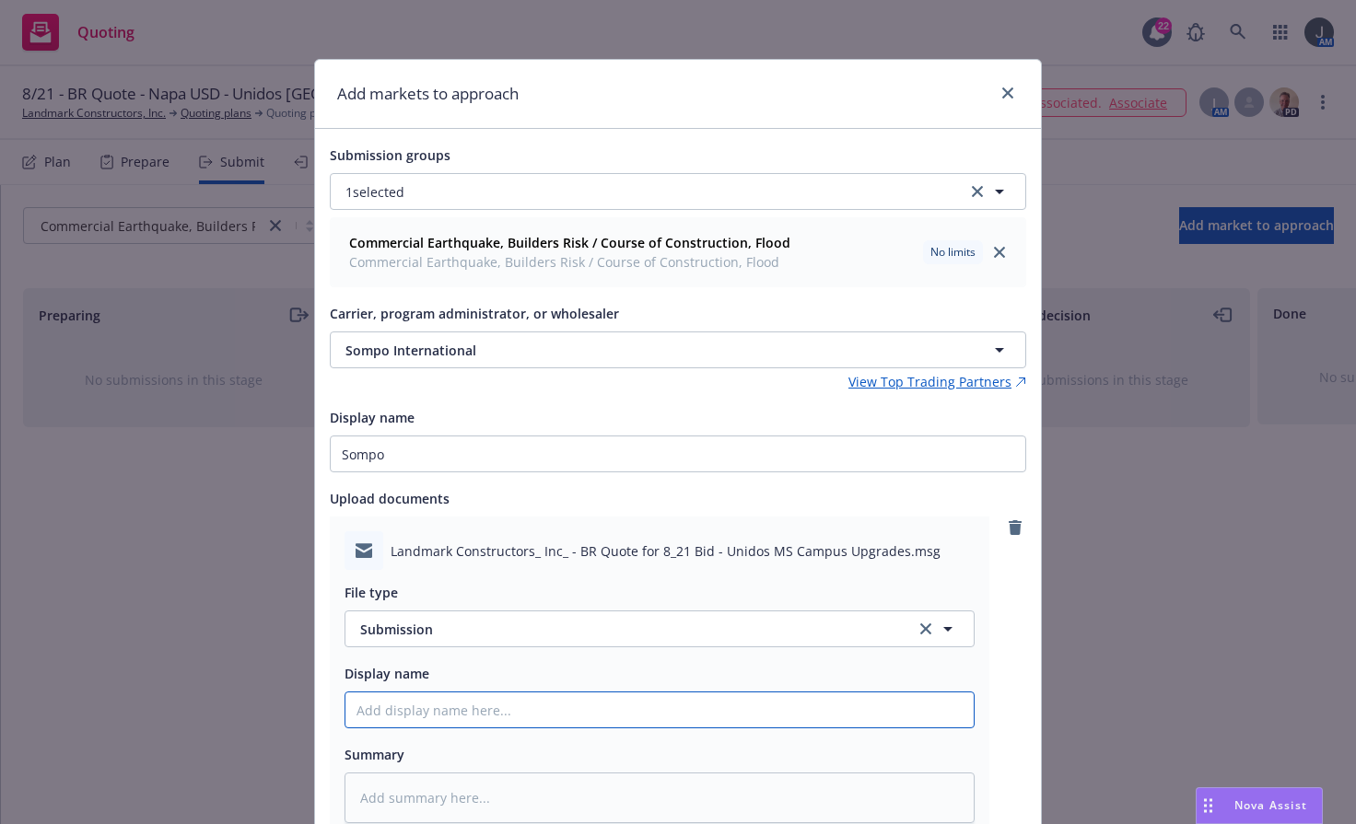
click at [386, 709] on input "Display name" at bounding box center [659, 710] width 628 height 35
type textarea "x"
type input "8"
type textarea "x"
type input "8/"
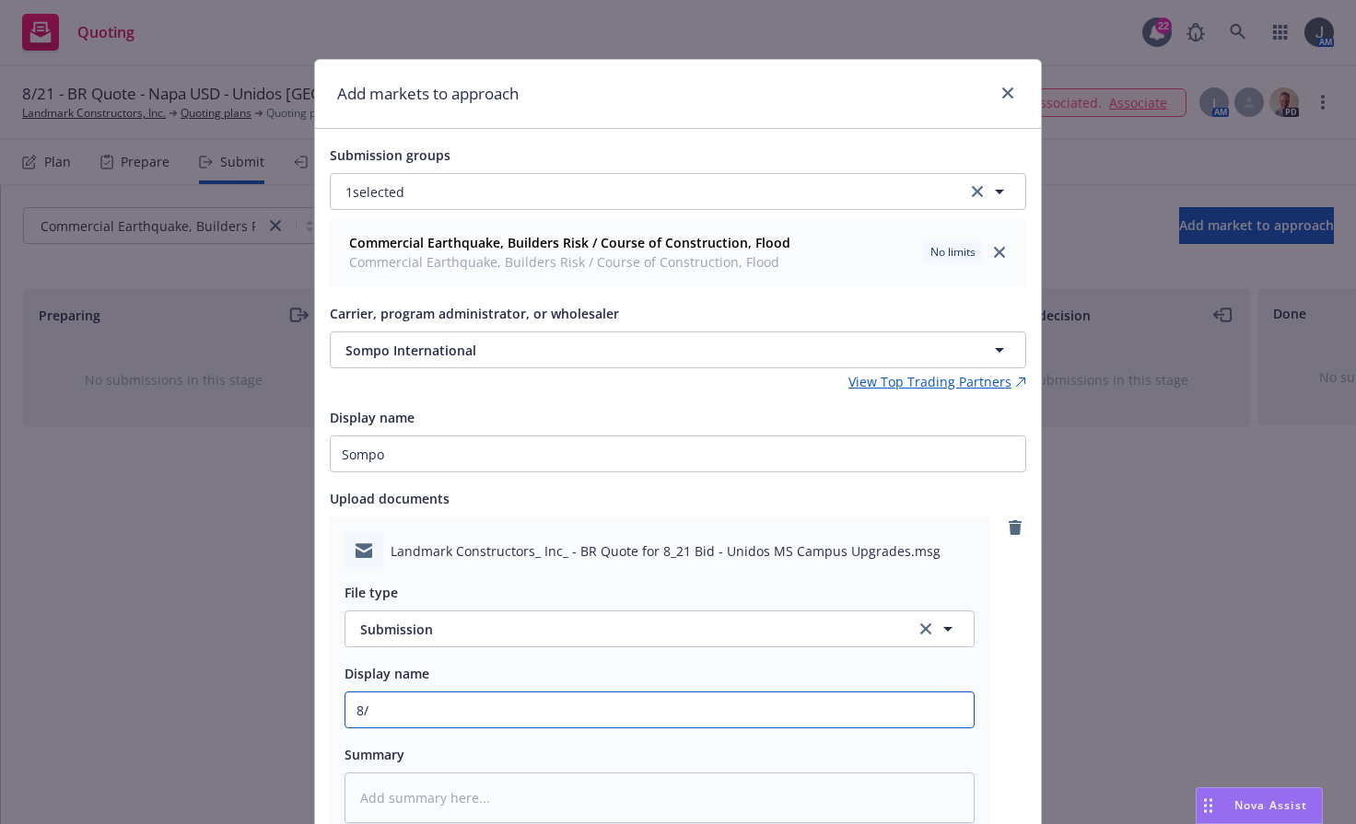
type textarea "x"
type input "8/1"
type textarea "x"
type input "8/"
type textarea "x"
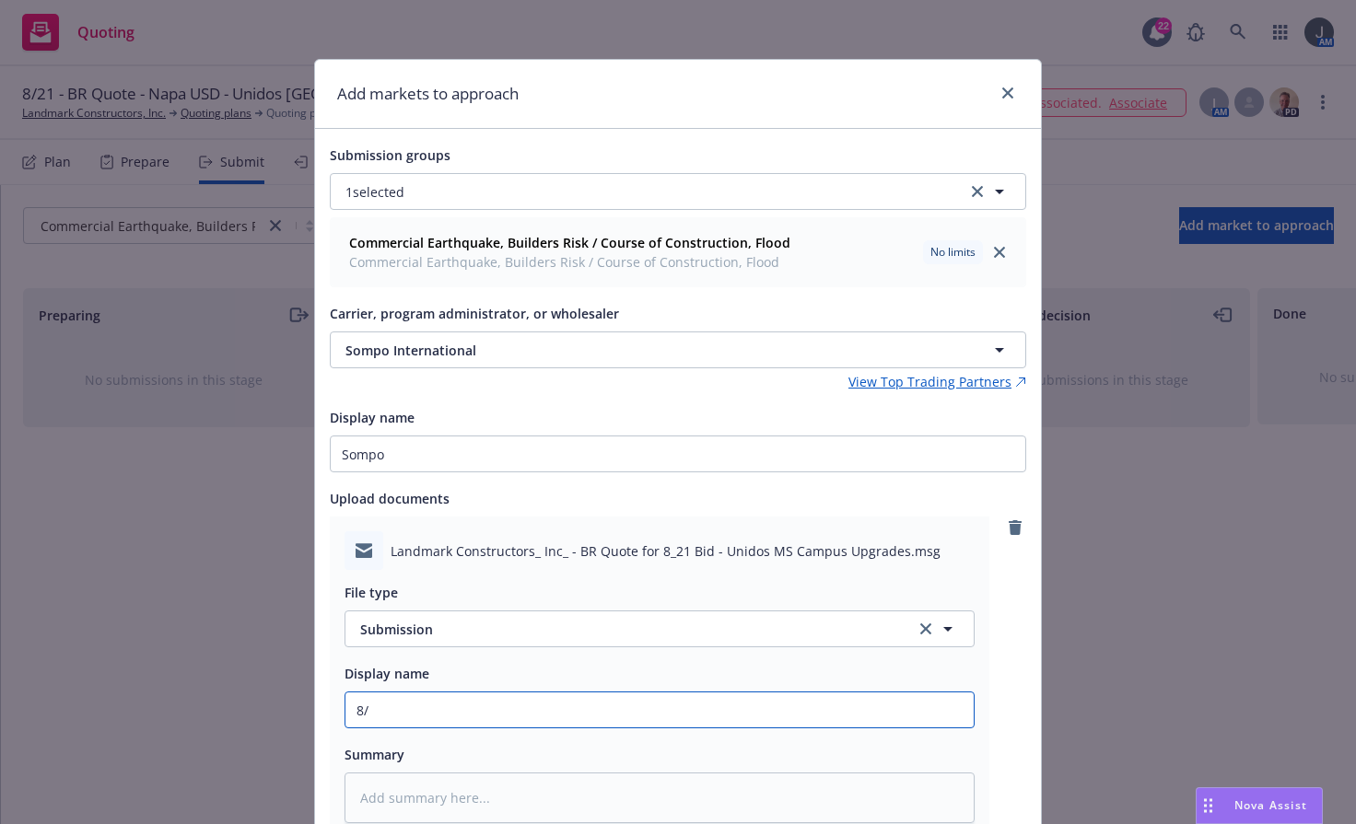
type input "8/2"
type textarea "x"
type input "8/21"
paste input "Gym Reconfiguration: Construction type is V-B. The wall that is being removed i…"
type textarea "x"
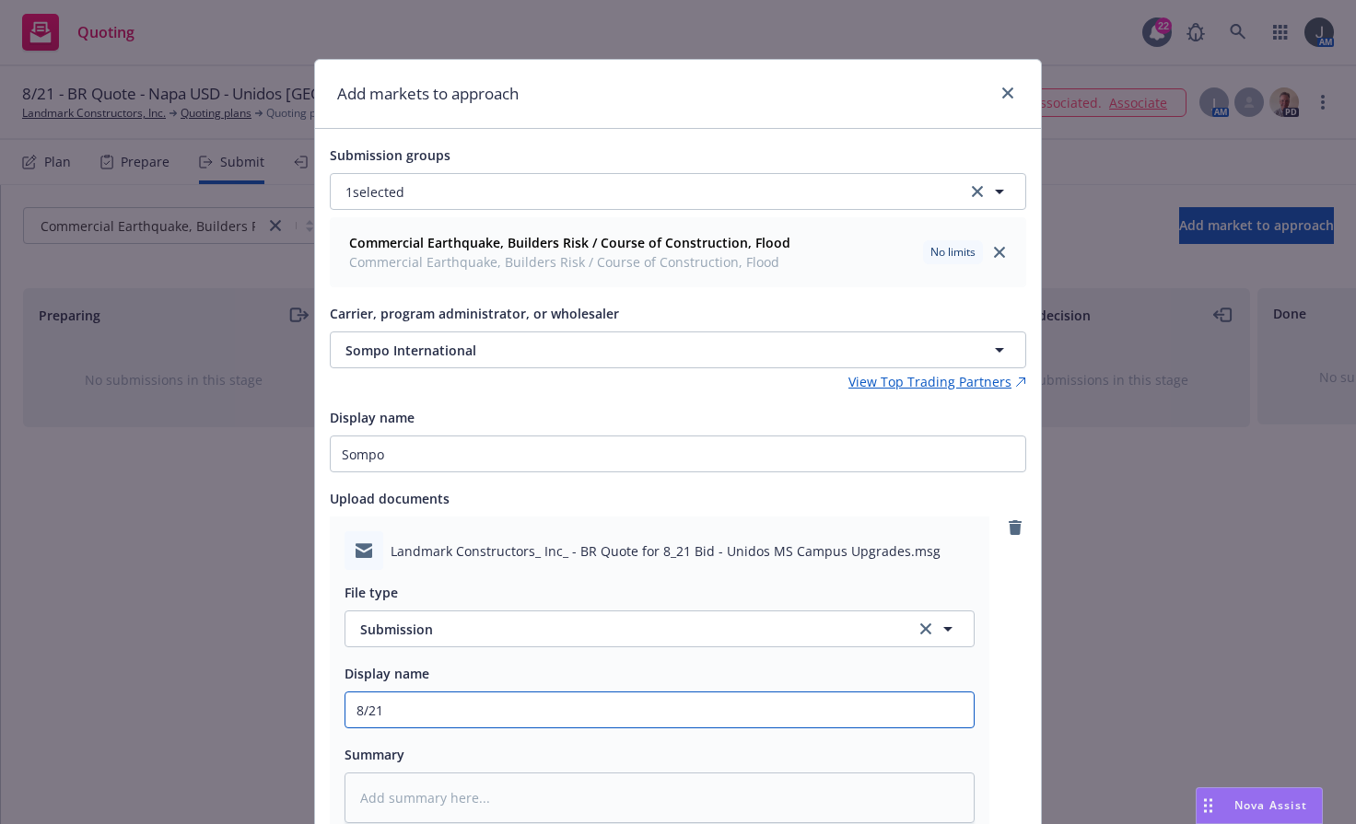
type input "8/21Gym Reconfiguration: Construction type is V-B. The wall that is being remov…"
click at [818, 709] on input "8/21Gym Reconfiguration: Construction type is V-B. The wall that is being remov…" at bounding box center [659, 710] width 628 height 35
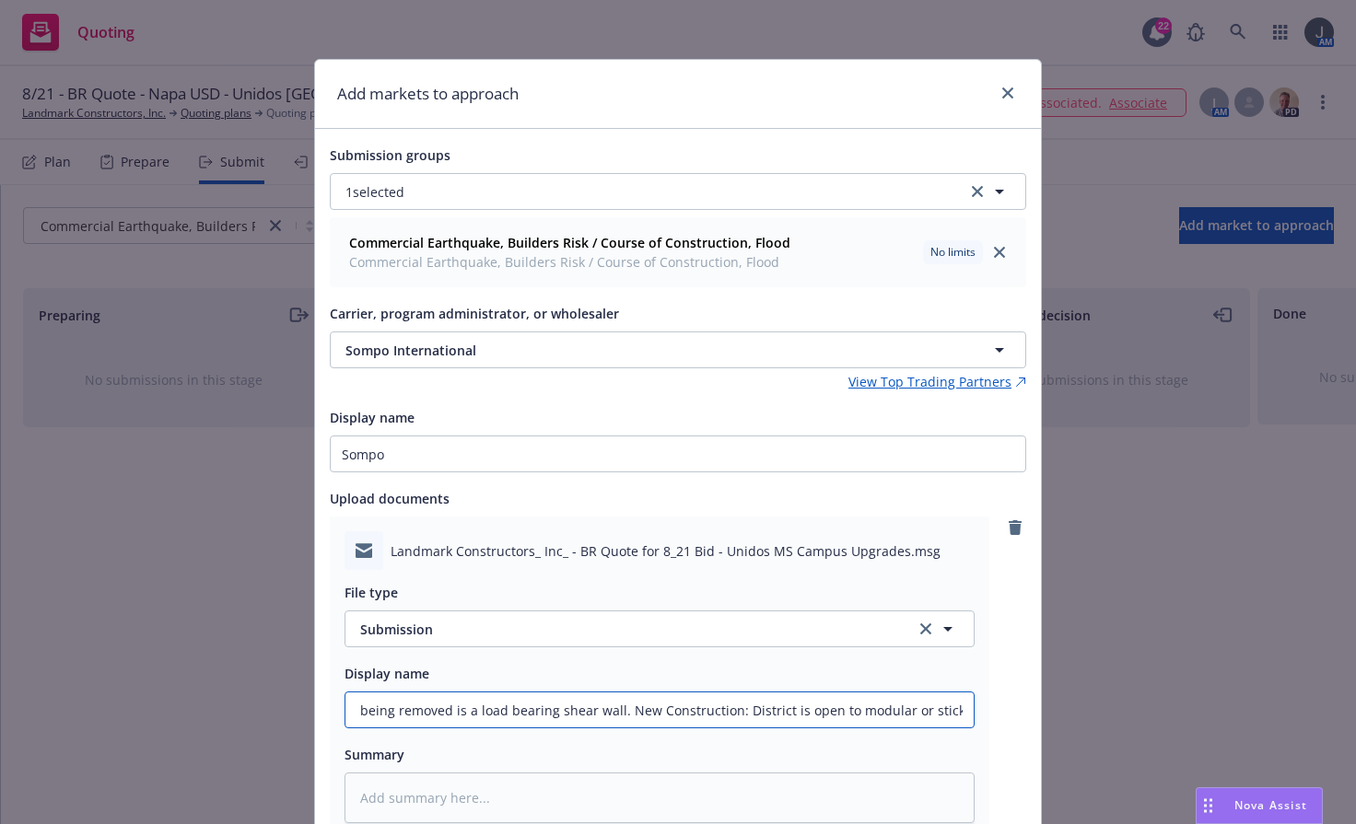
type textarea "x"
type input "8"
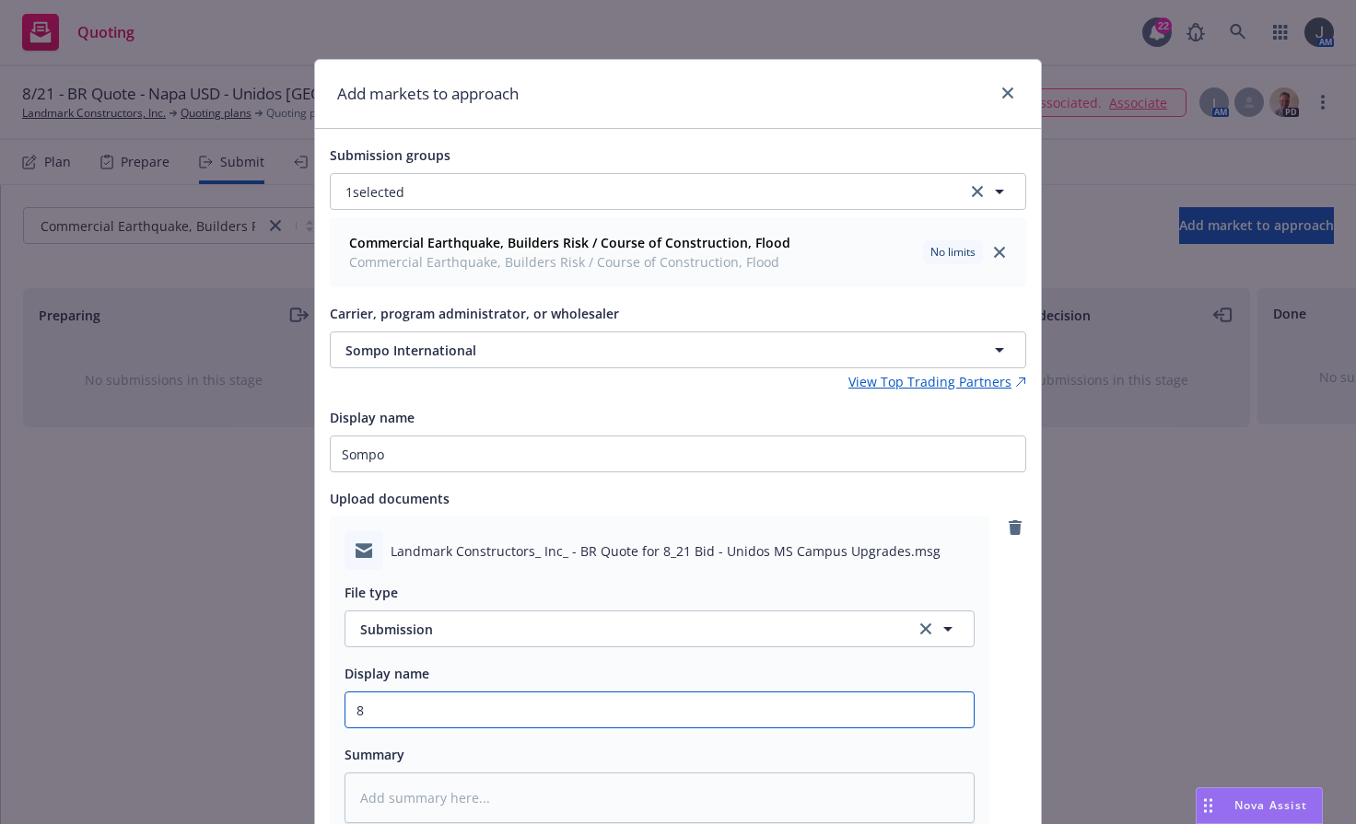
type textarea "x"
type input "8/"
type textarea "x"
type input "8/2"
type textarea "x"
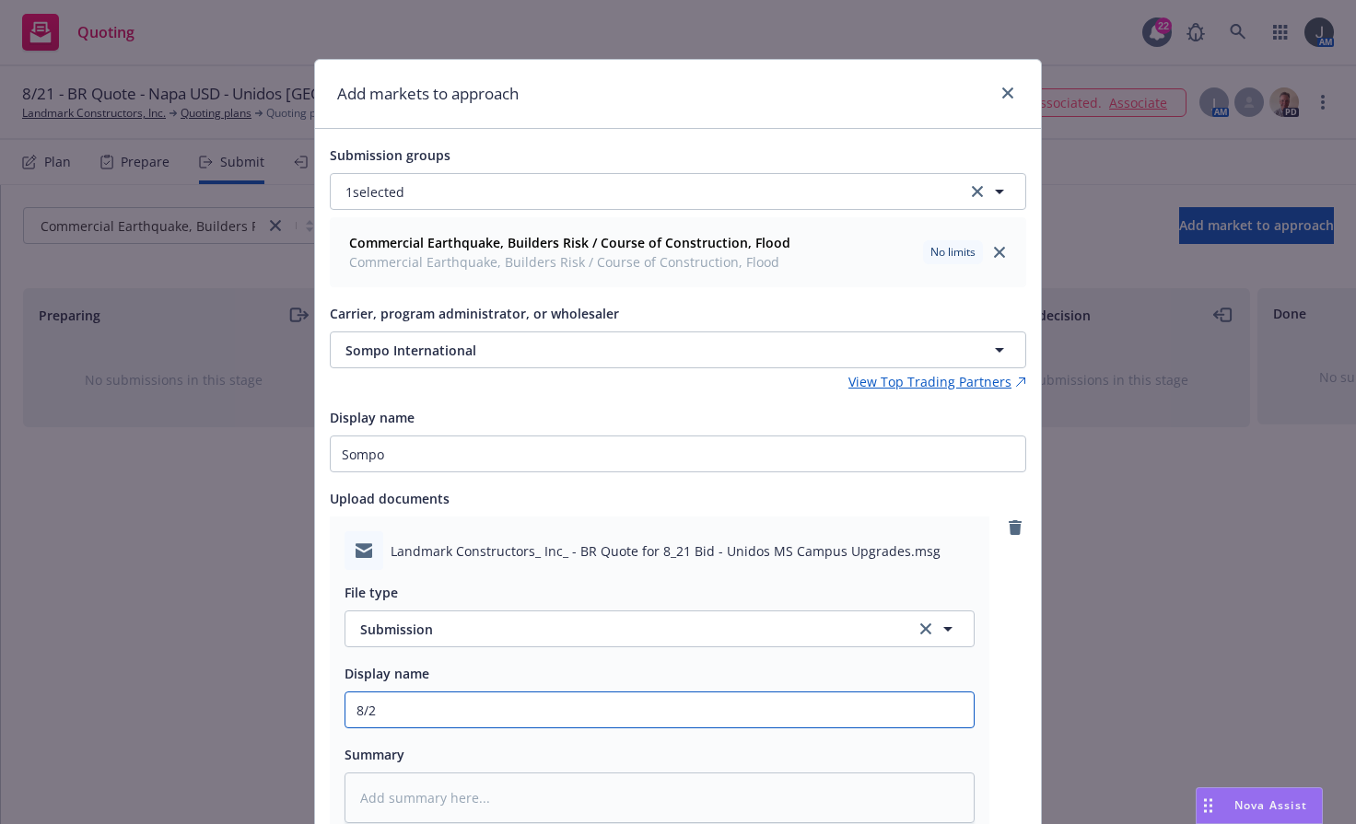
type input "8/21"
type textarea "x"
type input "8/21"
type textarea "x"
type input "8/21 -"
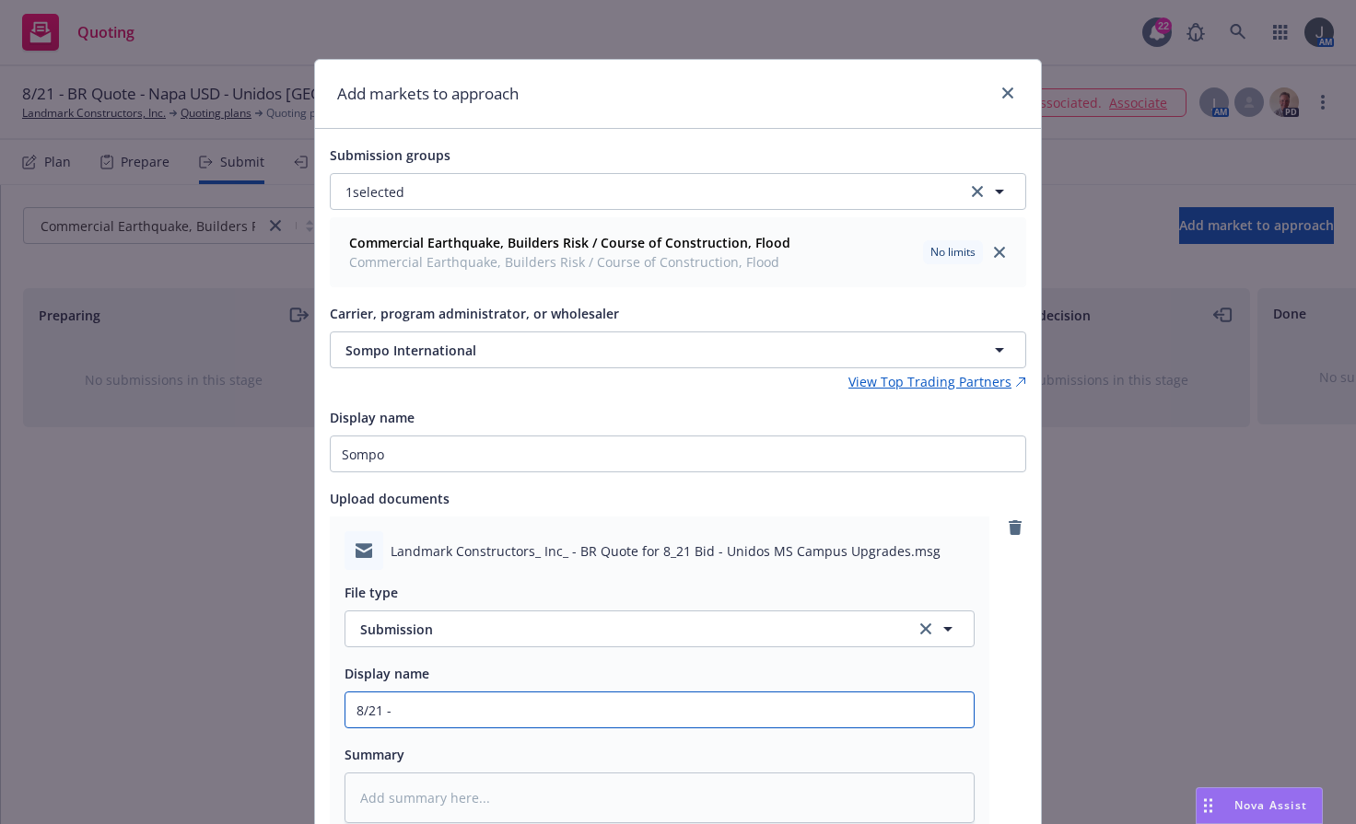
type textarea "x"
type input "8/21 -"
type textarea "x"
type input "8/21 - B"
type textarea "x"
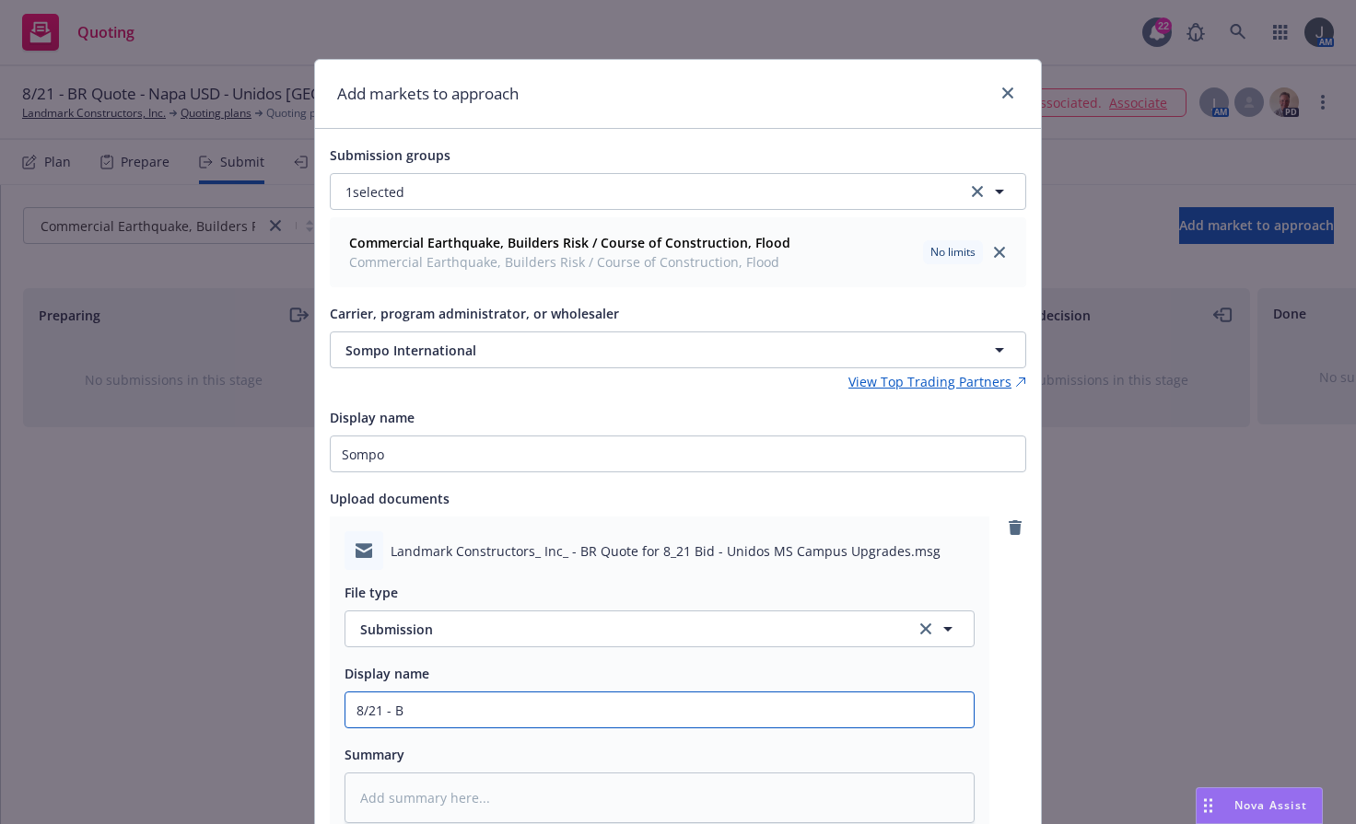
type input "8/21 - BR"
type textarea "x"
type input "8/21 - BR"
type textarea "x"
type input "8/21 - BR S"
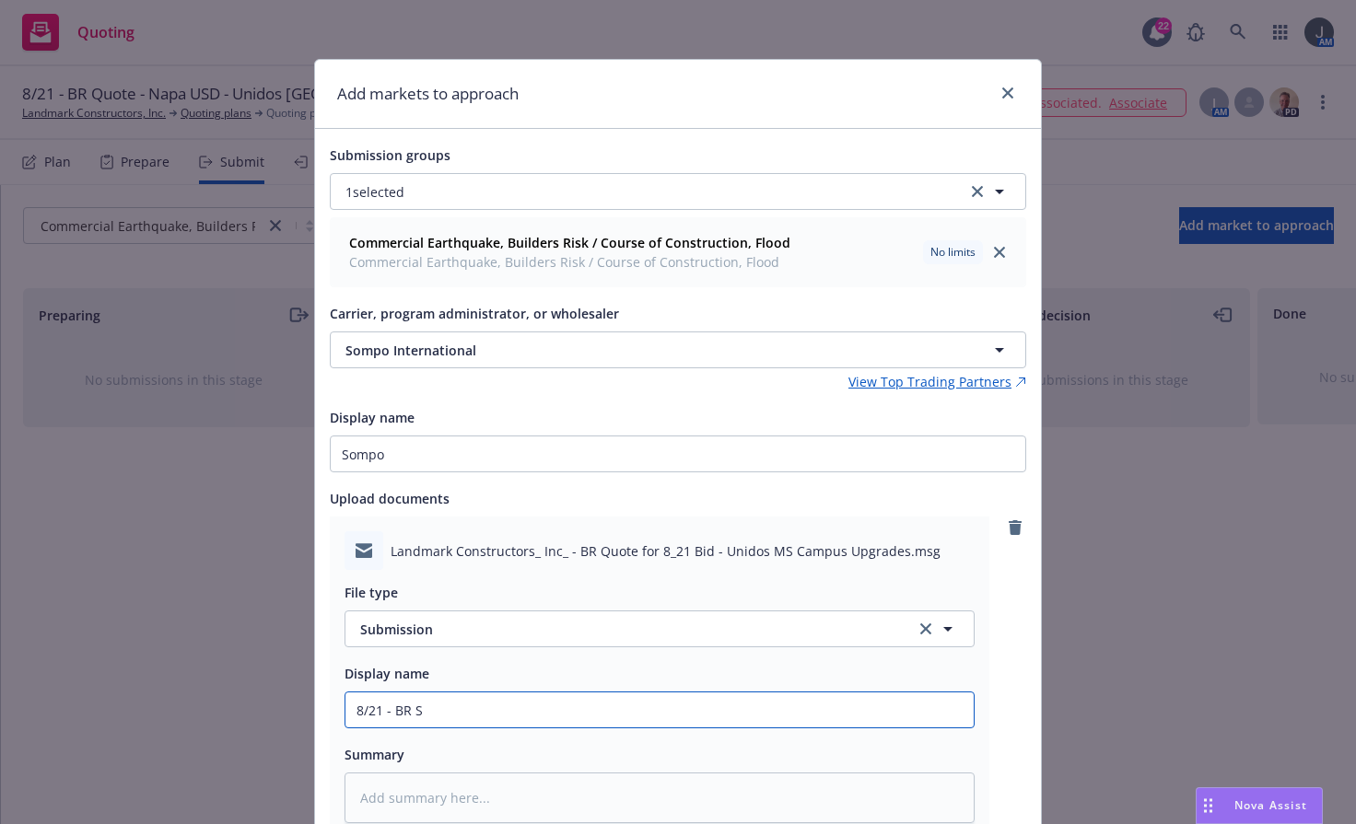
type textarea "x"
type input "8/21 - BR Su"
type textarea "x"
type input "8/21 - BR Sub"
type textarea "x"
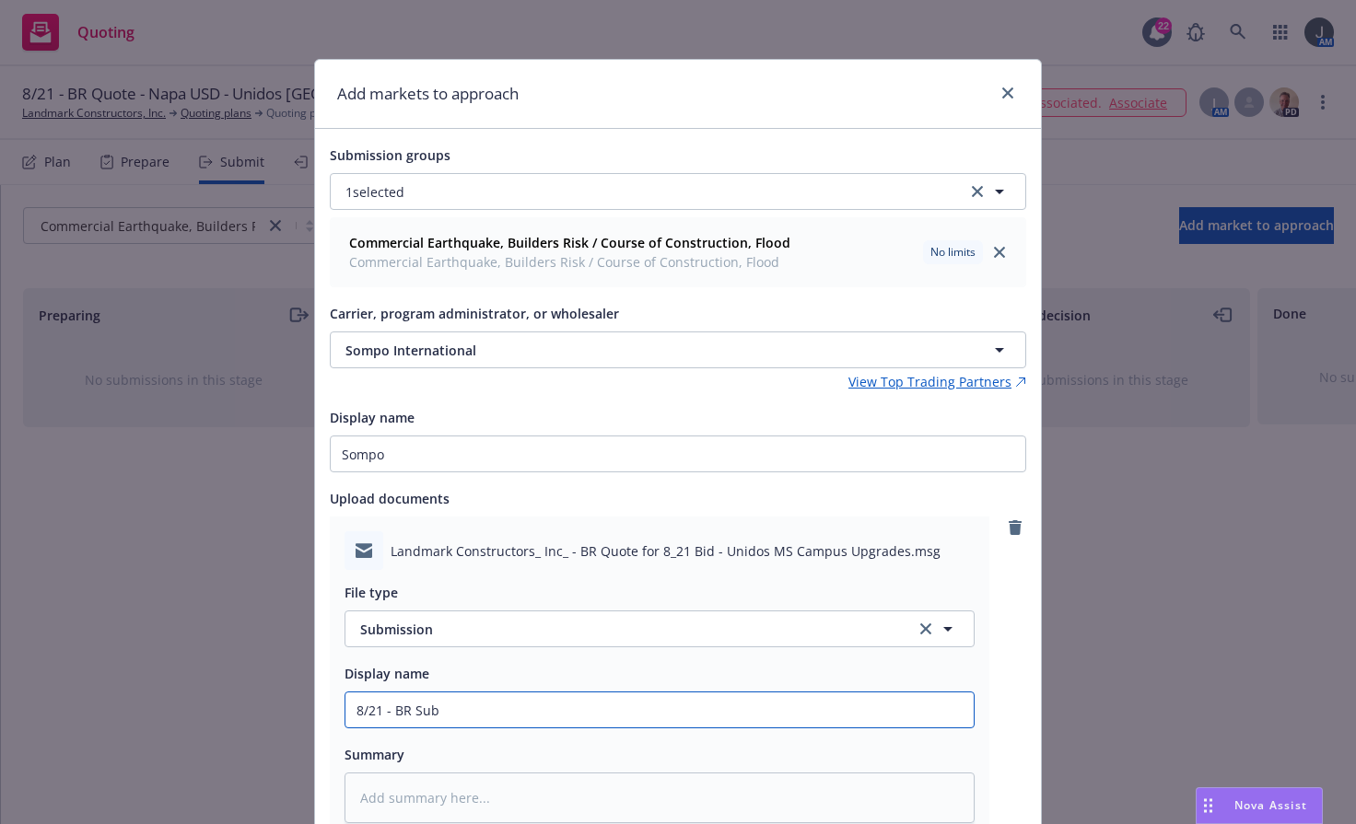
type input "8/21 - BR Subm"
type textarea "x"
type input "8/21 - BR Submi"
type textarea "x"
type input "8/21 - BR Submis"
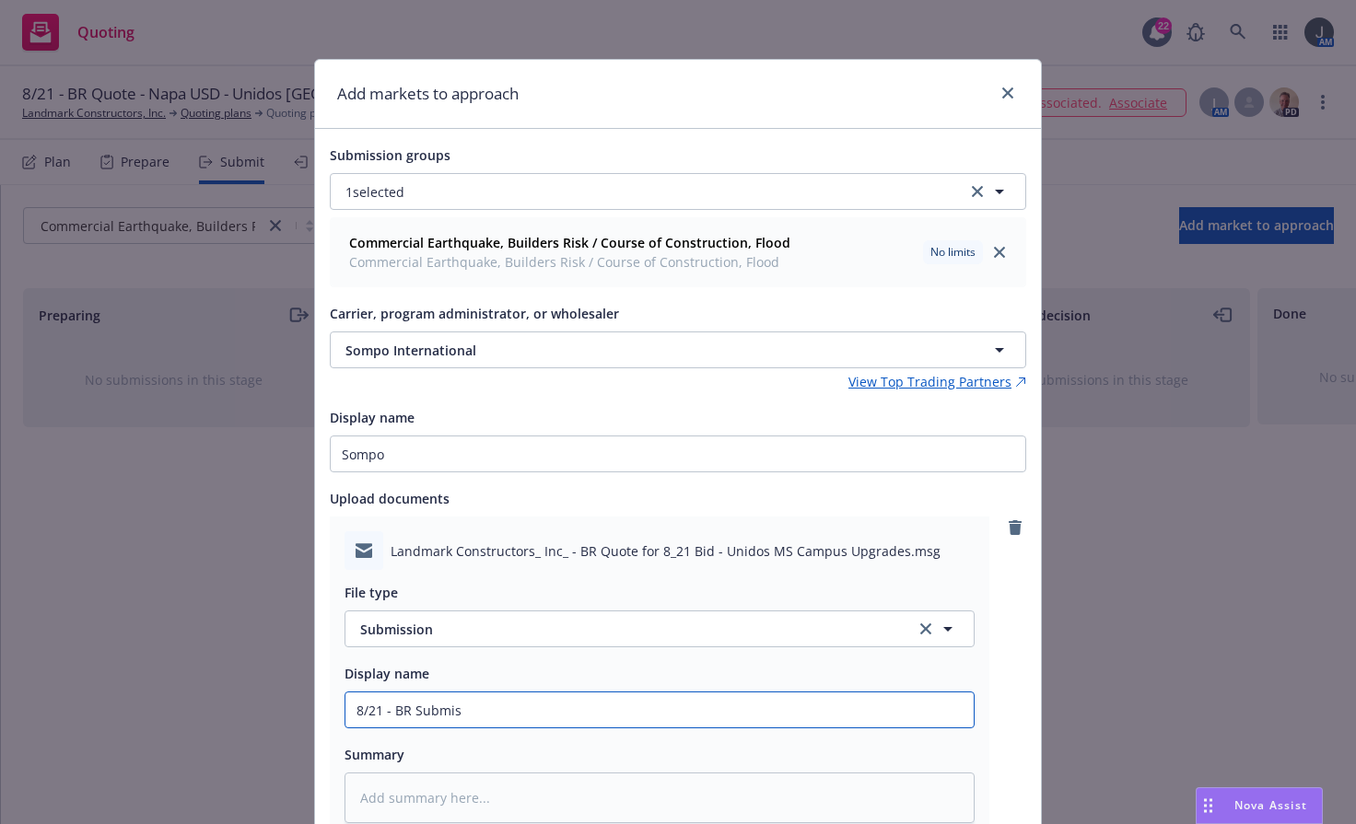
type textarea "x"
type input "8/21 - BR Submiss"
type textarea "x"
type input "8/21 - BR Submissi"
type textarea "x"
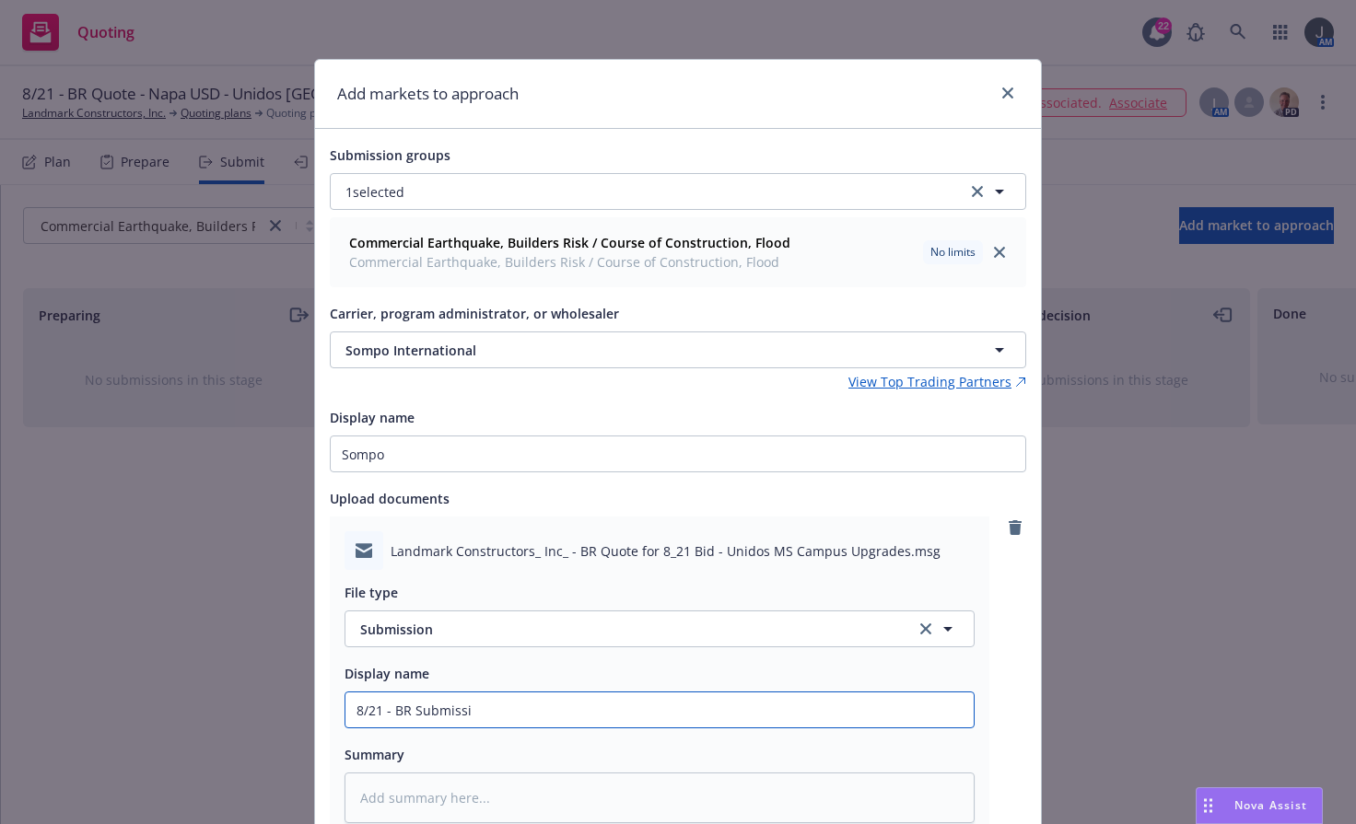
type input "8/21 - BR Submissio"
type textarea "x"
type input "8/21 - BR Submission"
type textarea "x"
type input "8/21 - BR Submission"
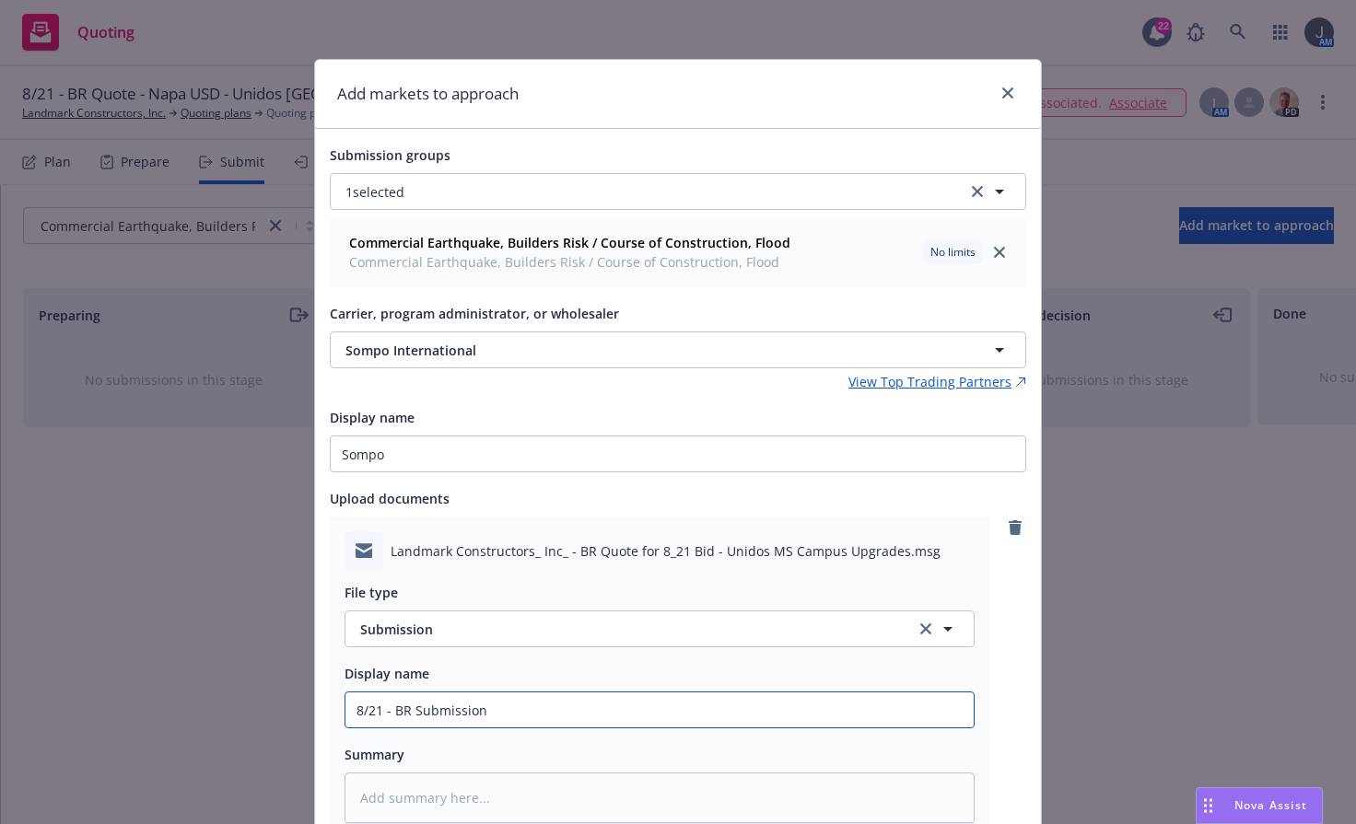
type textarea "x"
type input "8/21 - BR Submission -"
type textarea "x"
type input "8/21 - BR Submission -"
type textarea "x"
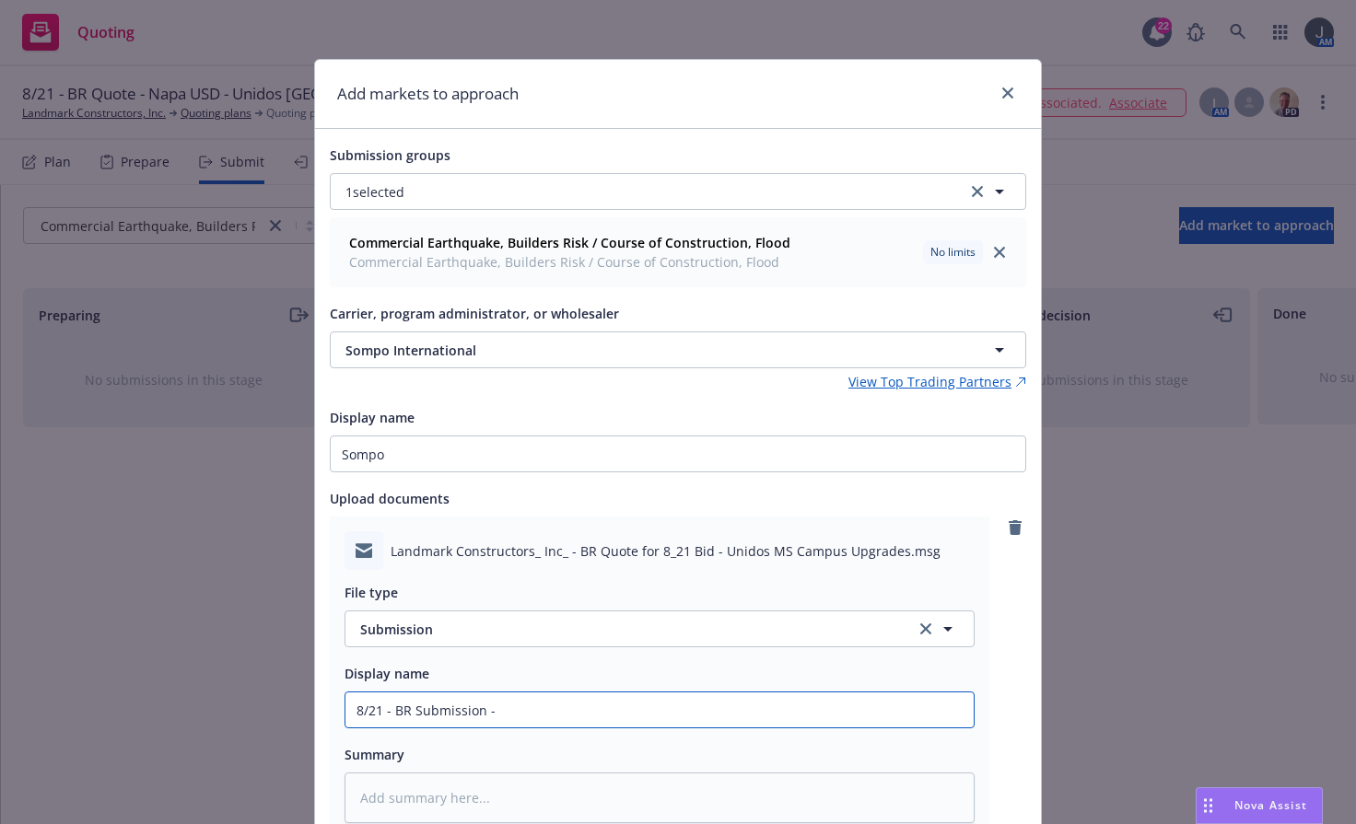
type input "8/21 - BR Submission -"
type textarea "x"
type input "8/21 - BR Submission"
type textarea "x"
type input "8/21 - BR Submission t"
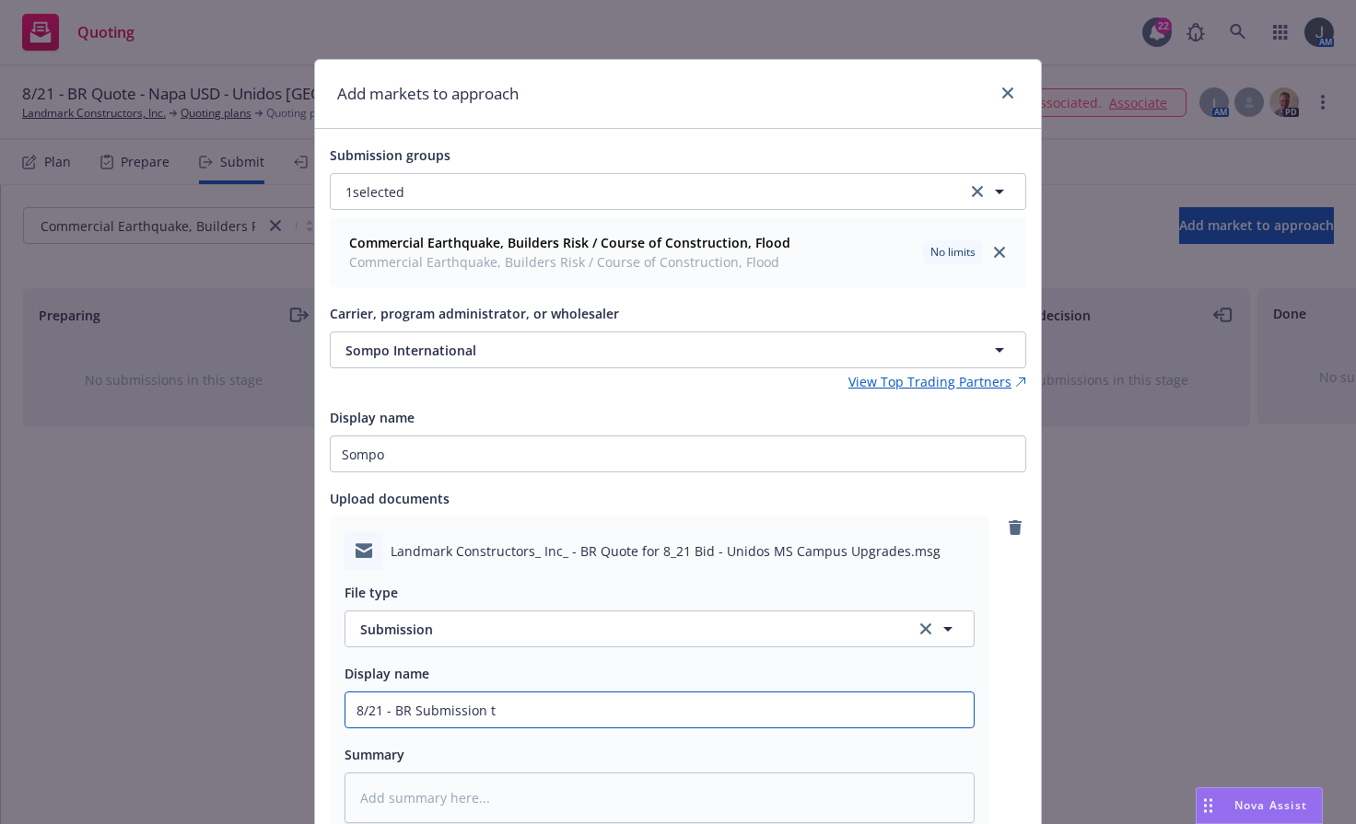
type textarea "x"
type input "8/21 - BR Submission to"
type textarea "x"
type input "8/21 - BR Submission to"
type textarea "x"
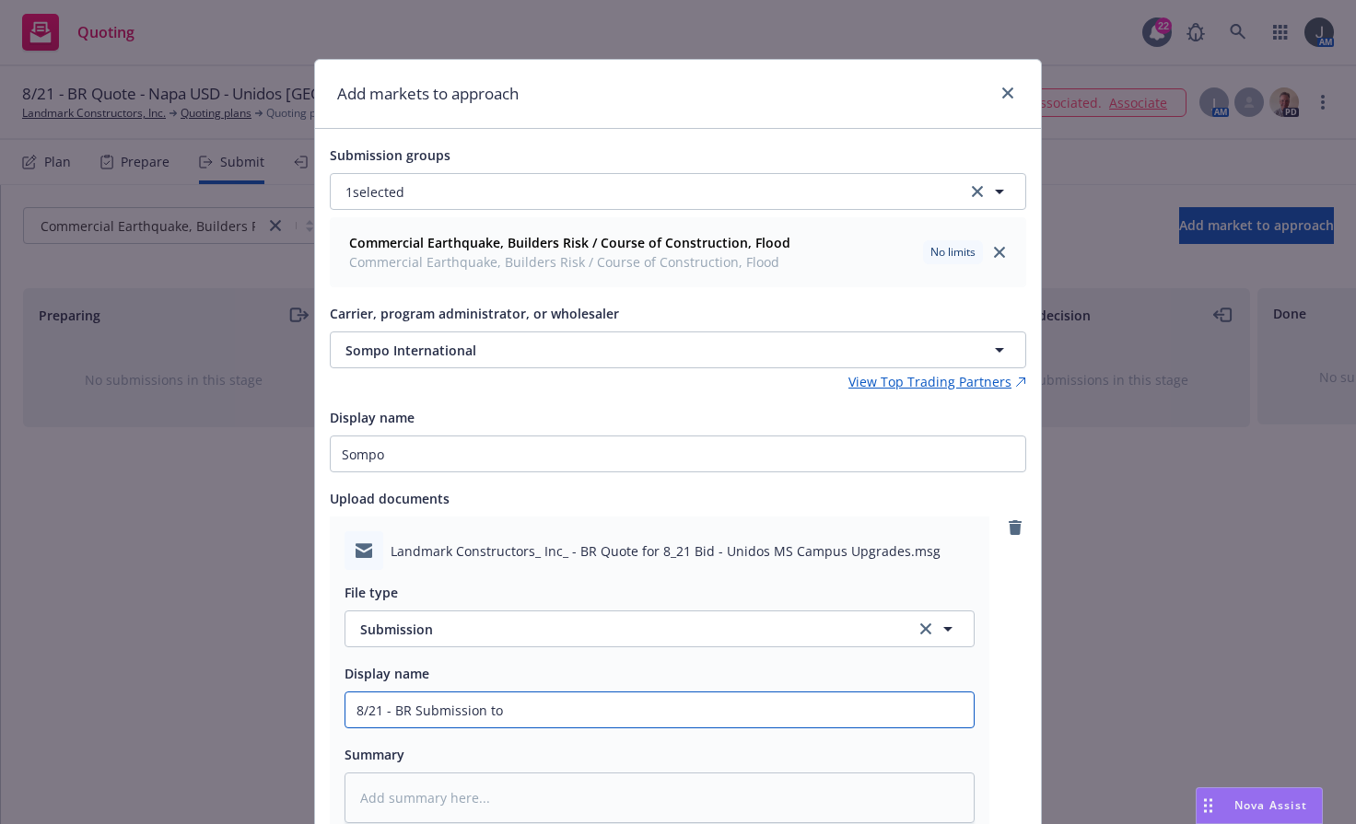
type input "8/21 - BR Submission to S"
type textarea "x"
type input "8/21 - BR Submission to Si"
type textarea "x"
type input "8/21 - BR Submission to Sio"
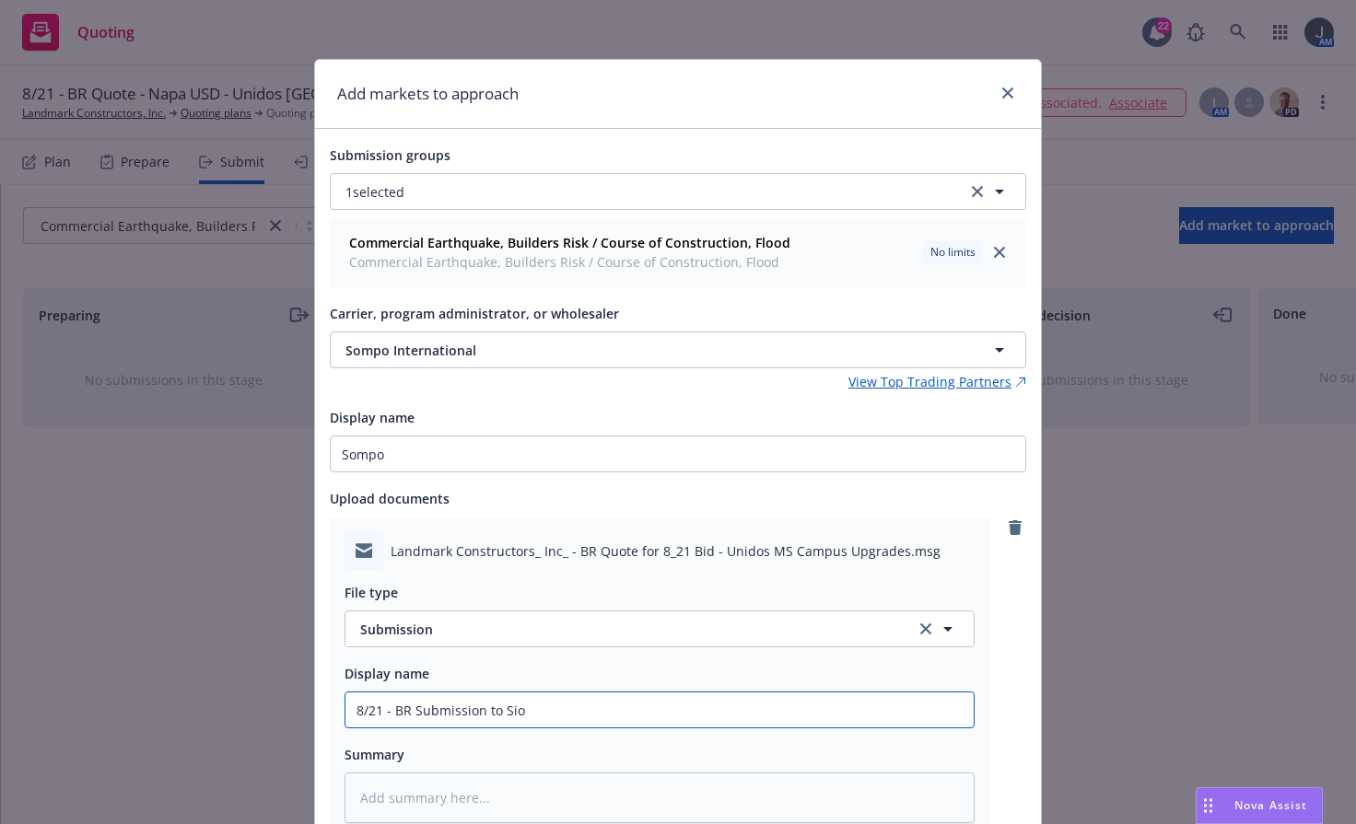
type textarea "x"
type input "8/21 - BR Submission to Si"
type textarea "x"
type input "8/21 - BR Submission to S"
type textarea "x"
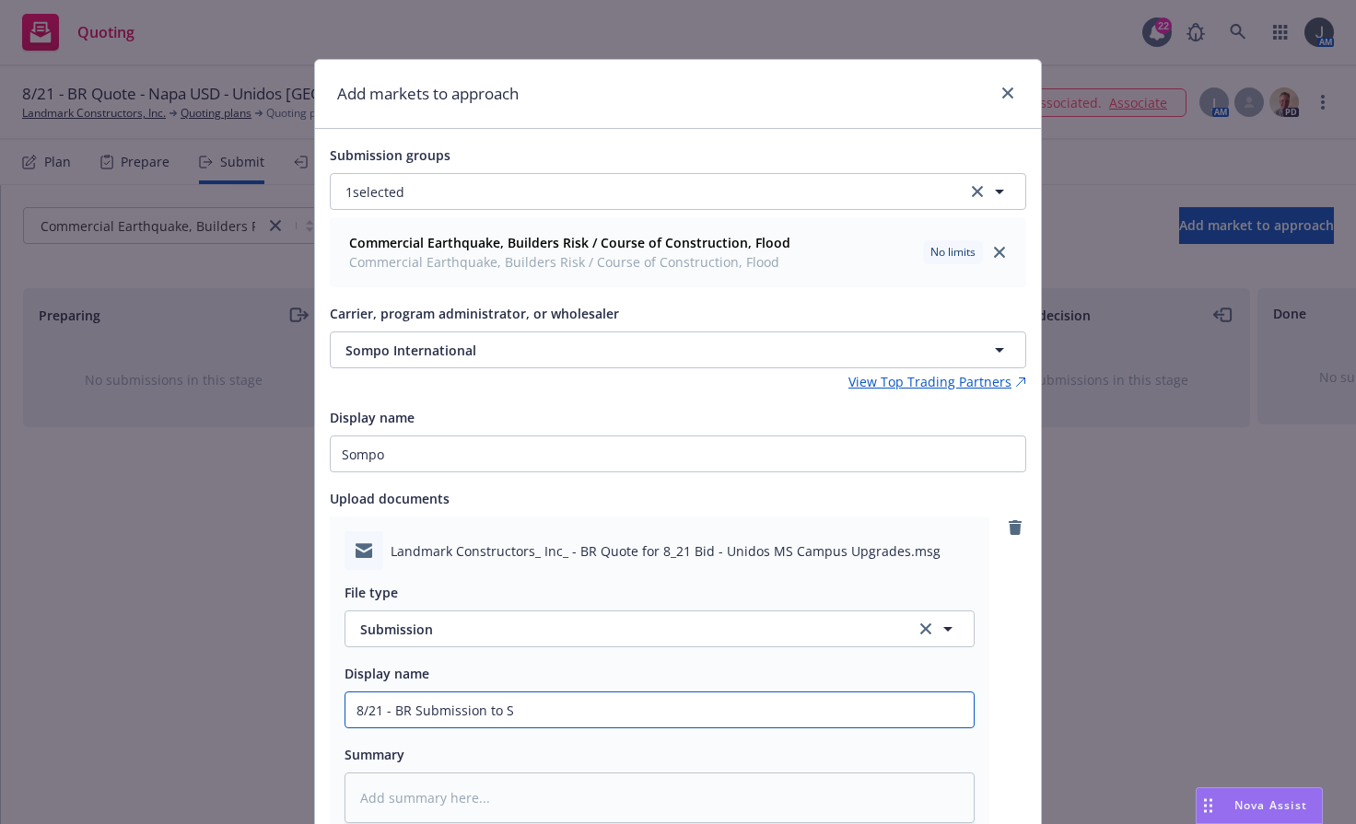
type input "8/21 - BR Submission to So"
type textarea "x"
type input "8/21 - BR Submission to Som"
type textarea "x"
type input "8/21 - BR Submission to [GEOGRAPHIC_DATA]"
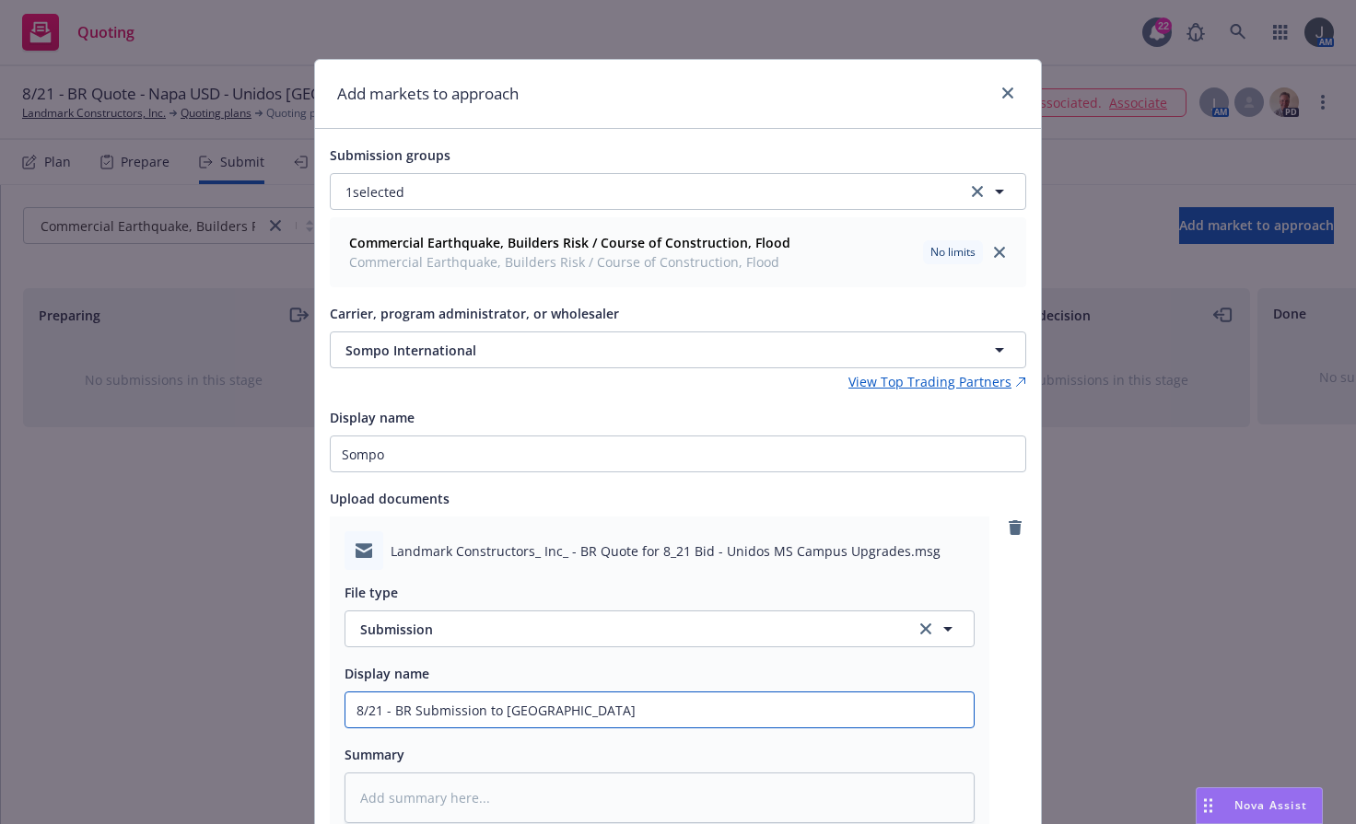
type textarea "x"
type input "8/21 - BR Submission to [GEOGRAPHIC_DATA]"
type textarea "x"
type input "8/21 - BR Submission to Sompo -"
type textarea "x"
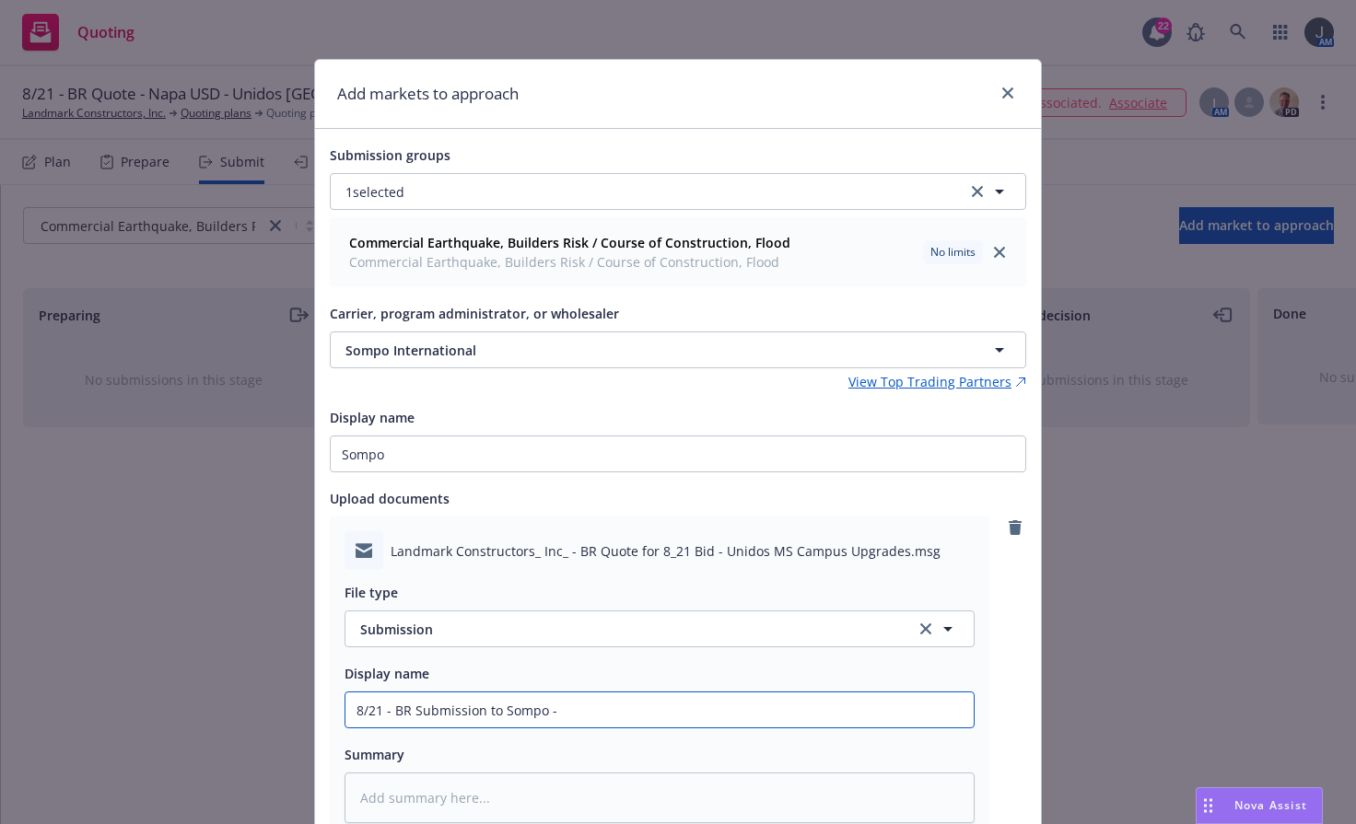
type input "8/21 - BR Submission to Sompo -"
type textarea "x"
type input "8/21 - BR Submission to Sompo - N"
type textarea "x"
type input "8/21 - BR Submission to Sompo - Na"
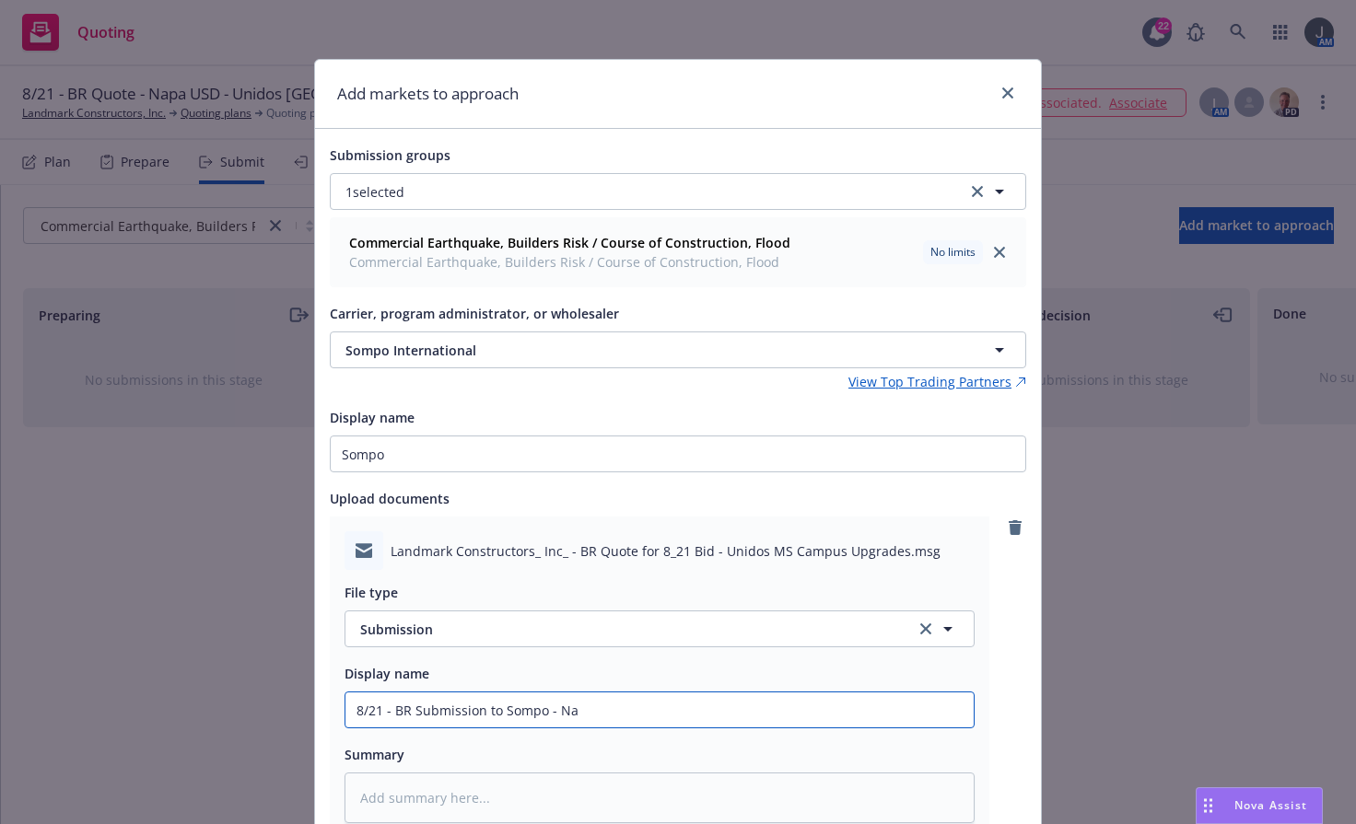
type textarea "x"
type input "8/21 - BR Submission to Sompo - Nap"
type textarea "x"
type input "8/21 - BR Submission to Sompo - Napa"
type textarea "x"
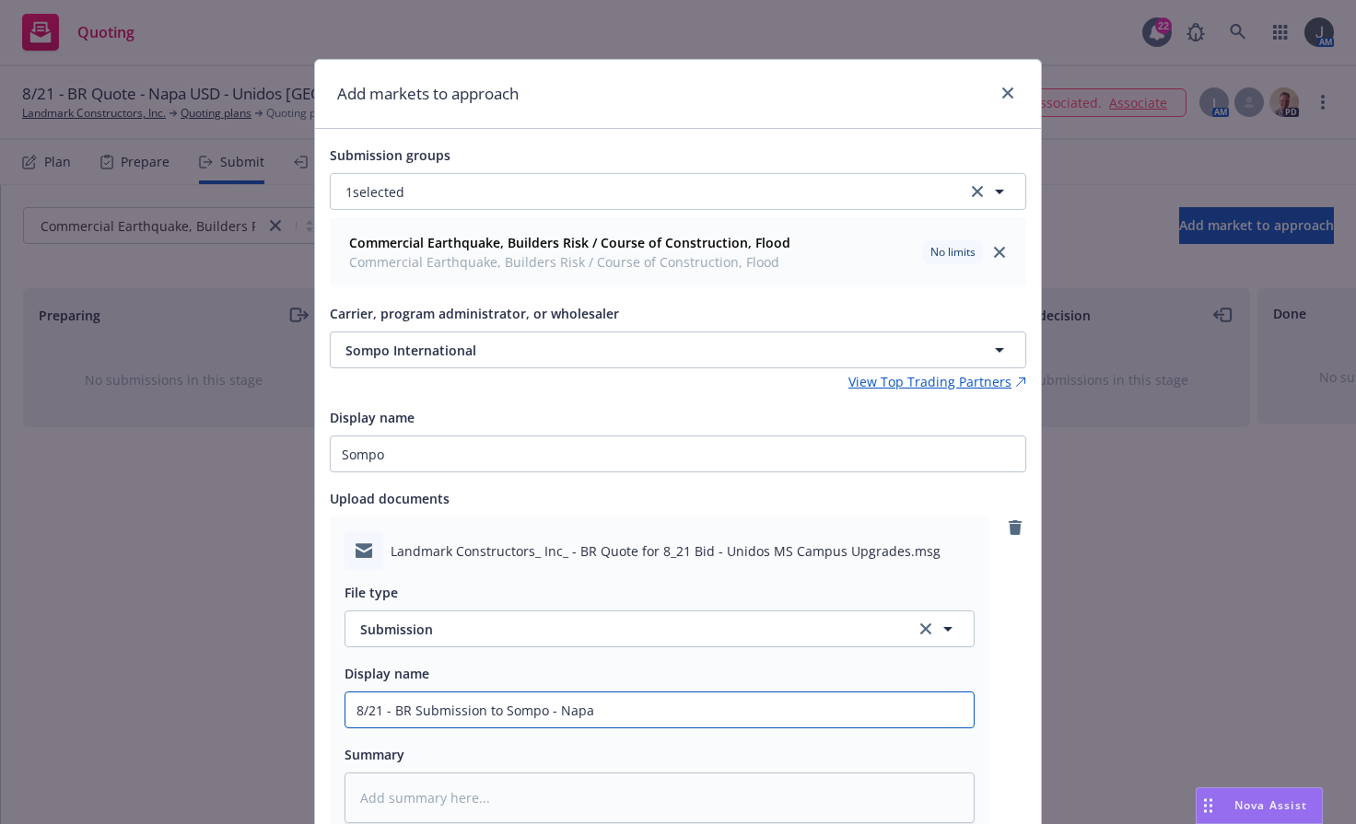
type input "8/21 - BR Submission to Sompo - Napa"
type textarea "x"
type input "8/21 - BR Submission to Sompo - Napa U"
type textarea "x"
type input "8/21 - BR Submission to Sompo - Napa Un"
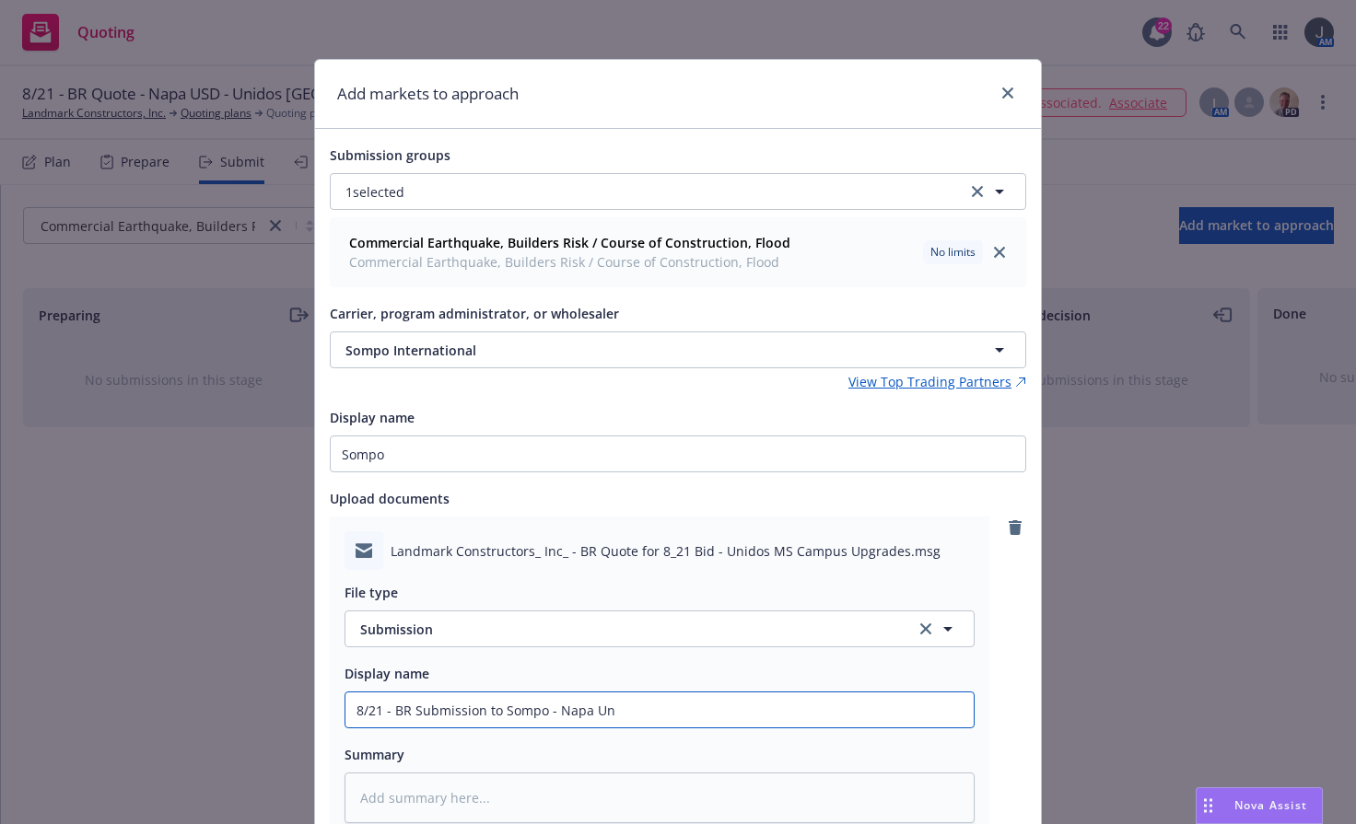
type textarea "x"
type input "8/21 - BR Submission to Sompo - Napa Uni"
type textarea "x"
type input "8/21 - BR Submission to Sompo - Napa Unid"
type textarea "x"
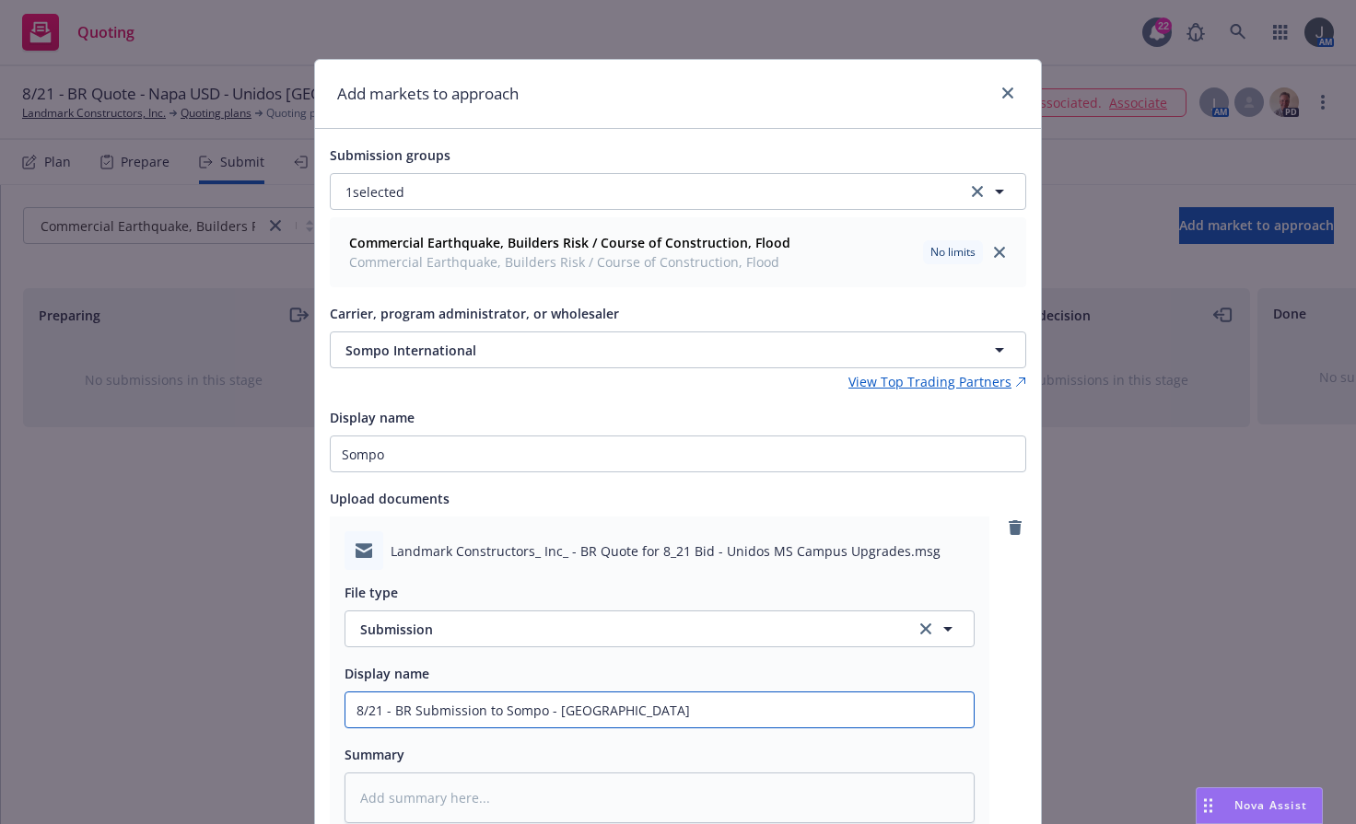
type input "8/21 - BR Submission to Sompo - [GEOGRAPHIC_DATA]"
type textarea "x"
type input "8/21 - BR Submission to Sompo - [GEOGRAPHIC_DATA]"
type textarea "x"
type input "8/21 - BR Submission to Sompo - [GEOGRAPHIC_DATA]"
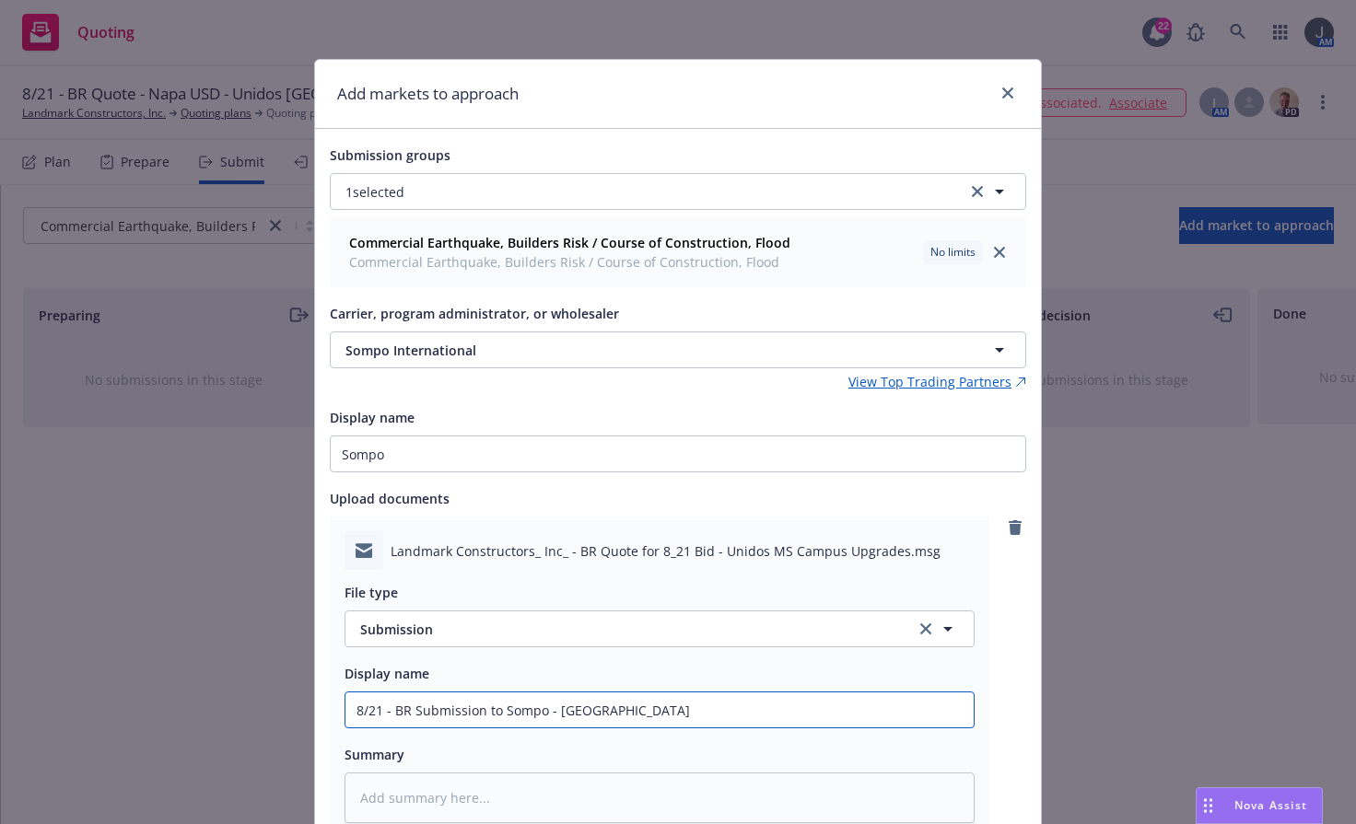
type textarea "x"
type input "8/21 - BR Submission to Sompo - [GEOGRAPHIC_DATA]"
type textarea "x"
type input "8/21 - BR Submission to Sompo - [GEOGRAPHIC_DATA] M"
type textarea "x"
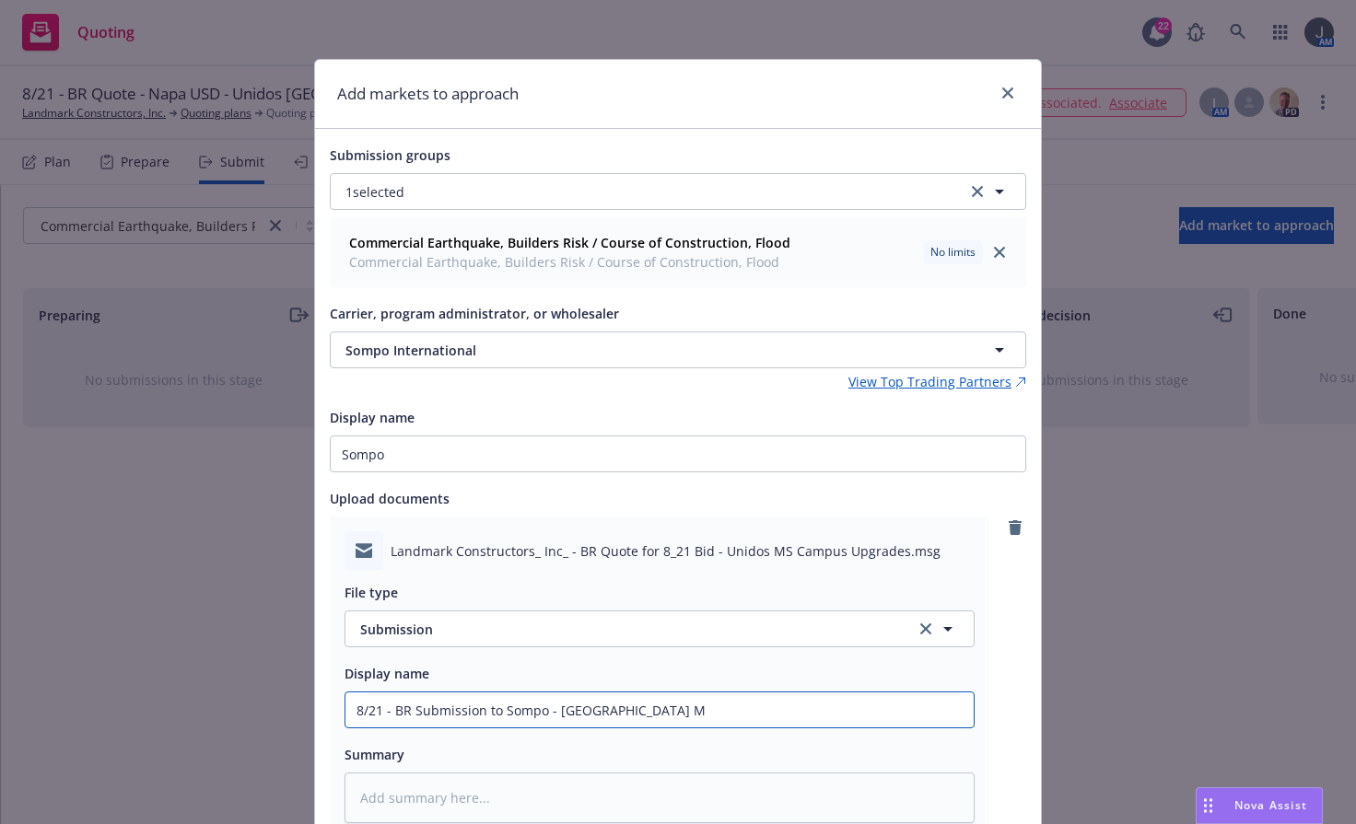
type input "8/21 - BR Submission to Sompo - [GEOGRAPHIC_DATA] [GEOGRAPHIC_DATA]"
type textarea "x"
type input "8/21 - BR Submission to Sompo - [GEOGRAPHIC_DATA] [GEOGRAPHIC_DATA]"
type textarea "x"
type input "8/21 - BR Submission to Sompo - [GEOGRAPHIC_DATA] MS C"
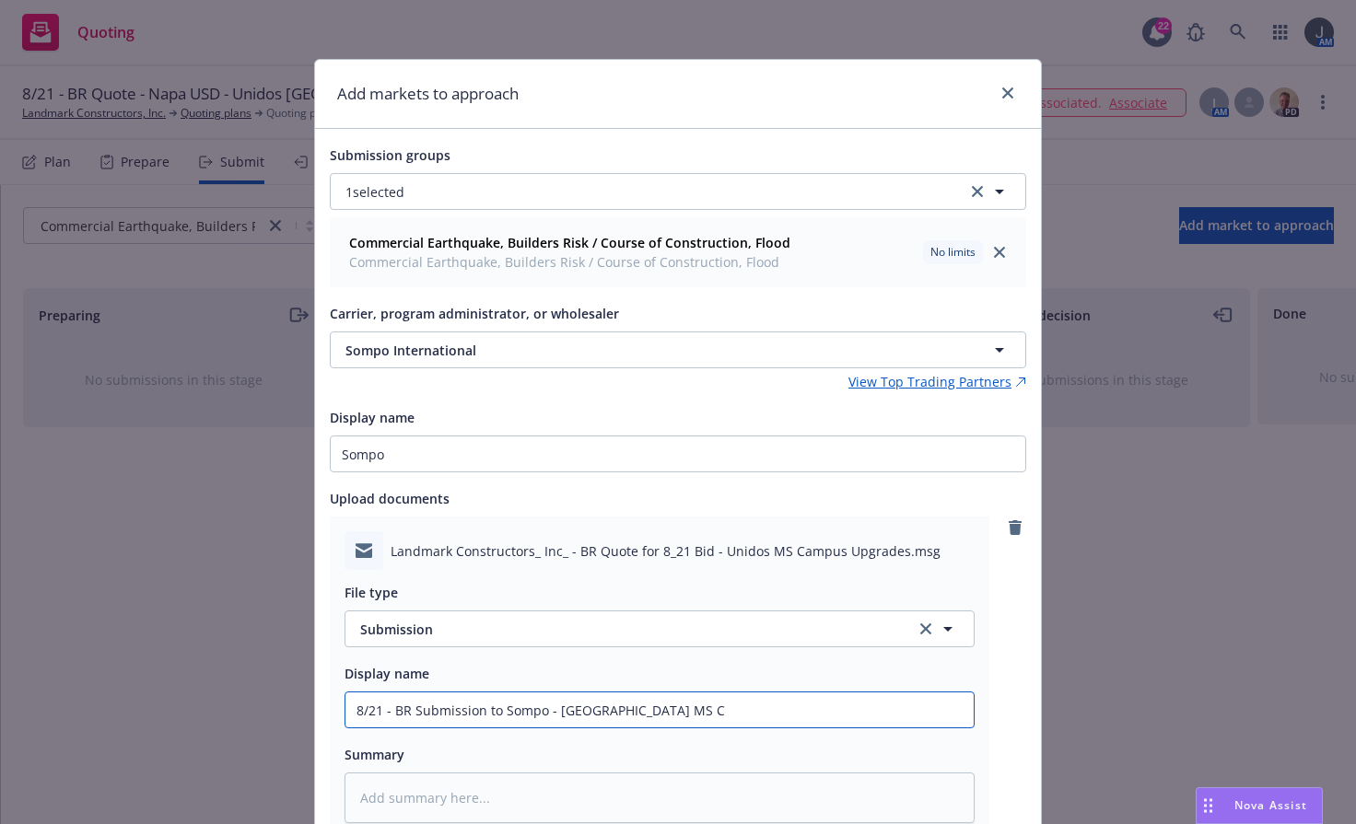
type textarea "x"
type input "8/21 - BR Submission to Sompo - [GEOGRAPHIC_DATA] MS Ca"
type textarea "x"
type input "8/21 - BR Submission to Sompo - [GEOGRAPHIC_DATA] MS [PERSON_NAME]"
type textarea "x"
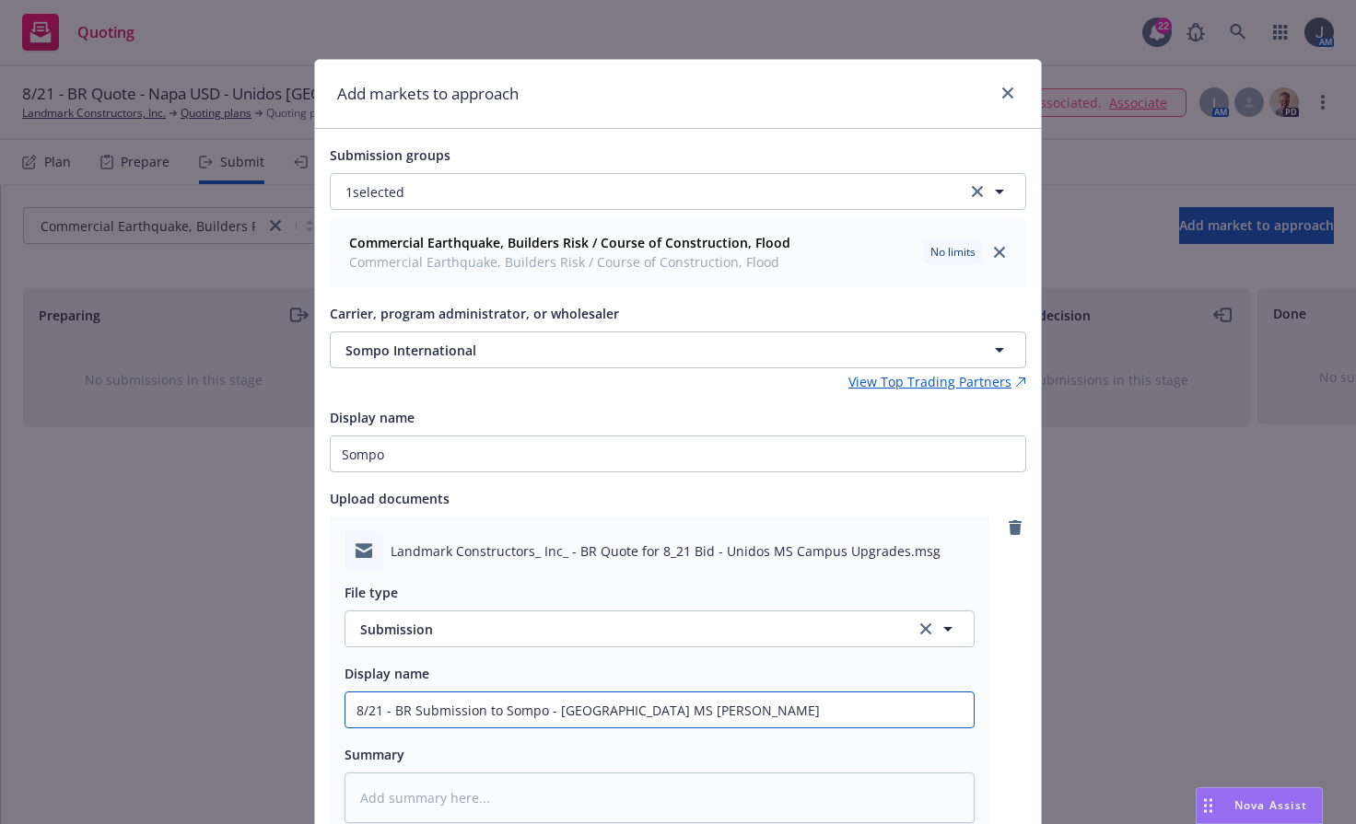
type input "8/21 - BR Submission to [GEOGRAPHIC_DATA] - [GEOGRAPHIC_DATA] [PERSON_NAME]"
type textarea "x"
type input "8/21 - BR Submission to Sompo - [GEOGRAPHIC_DATA] [PERSON_NAME]"
type textarea "x"
type input "8/21 - BR Submission to [GEOGRAPHIC_DATA] - [GEOGRAPHIC_DATA] [PERSON_NAME]"
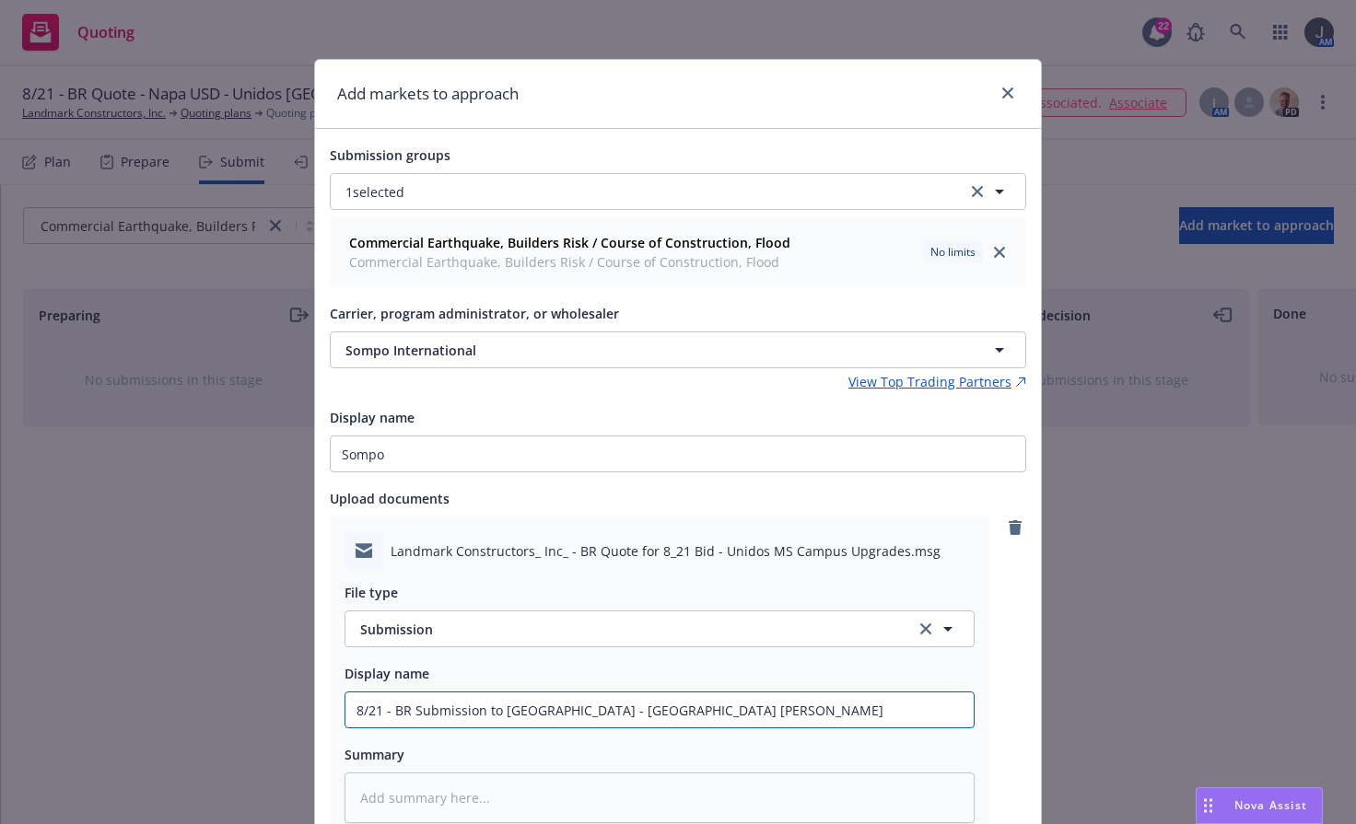
type textarea "x"
type input "8/21 - BR Submission to [GEOGRAPHIC_DATA] - [GEOGRAPHIC_DATA] MS [PERSON_NAME]"
type textarea "x"
type input "8/21 - BR Submission to [GEOGRAPHIC_DATA] - [GEOGRAPHIC_DATA]"
type textarea "x"
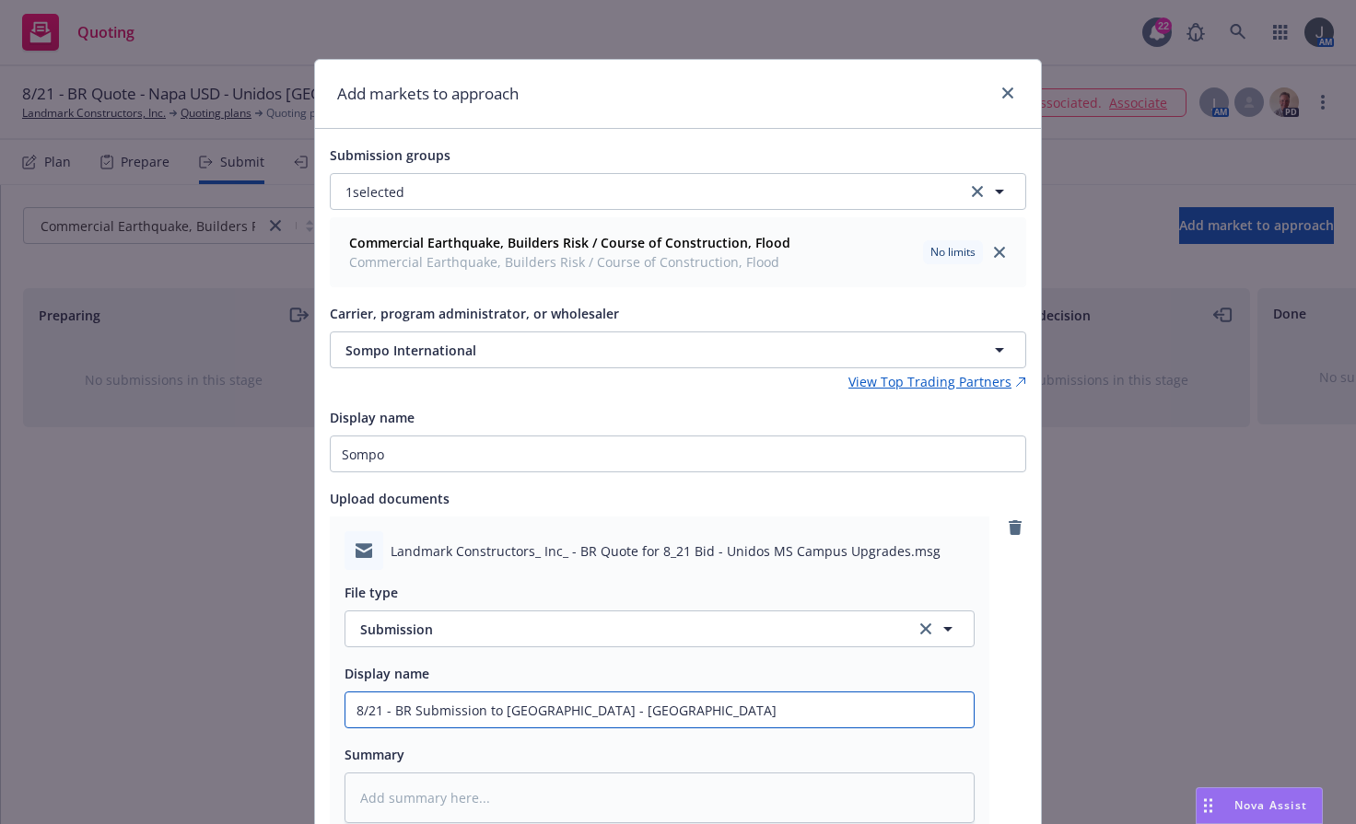
type input "8/21 - BR Submission to [GEOGRAPHIC_DATA] - [GEOGRAPHIC_DATA]"
type textarea "x"
type input "8/21 - BR Submission to [GEOGRAPHIC_DATA] - [GEOGRAPHIC_DATA] U"
type textarea "x"
type input "8/21 - BR Submission to [GEOGRAPHIC_DATA] - [GEOGRAPHIC_DATA] Up"
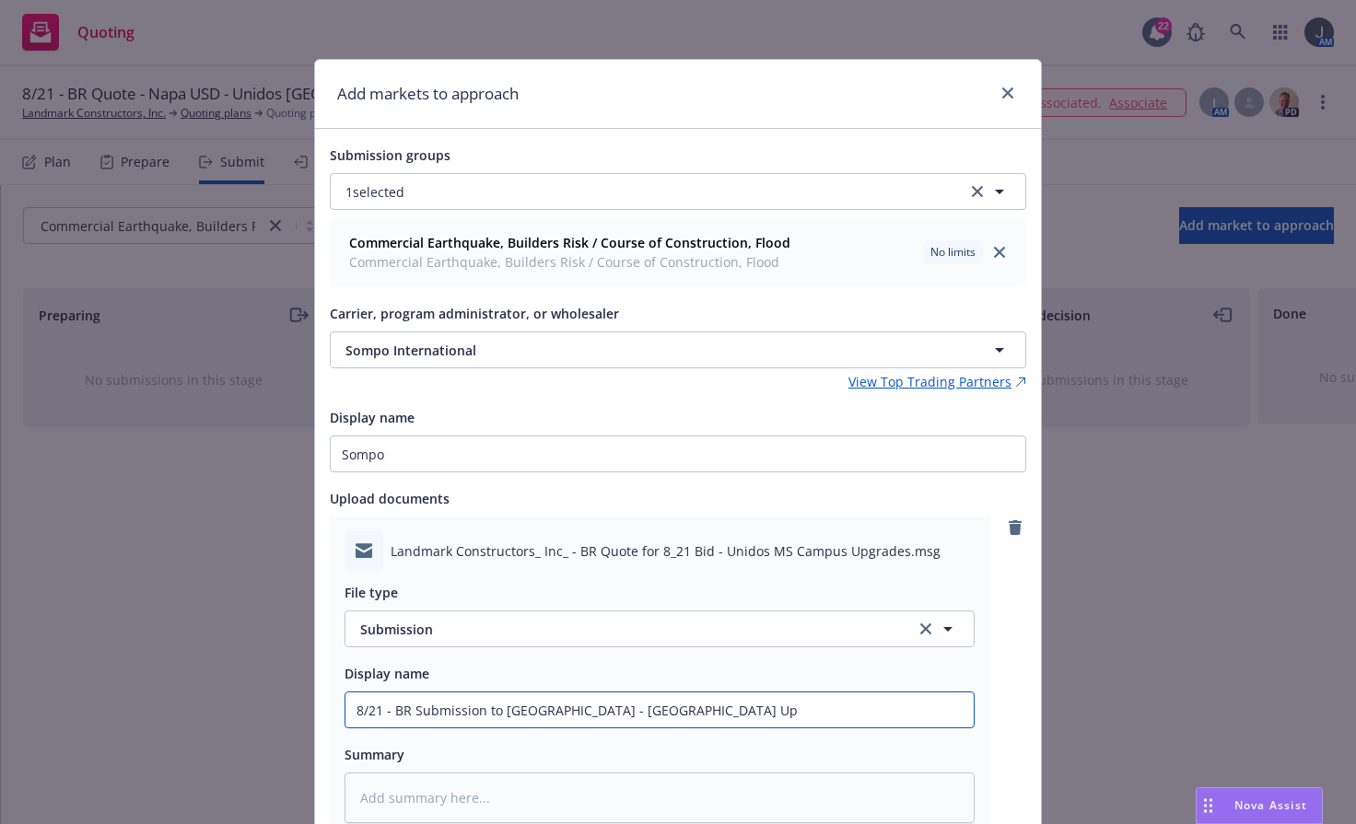
type textarea "x"
type input "8/21 - BR Submission to [GEOGRAPHIC_DATA] - [GEOGRAPHIC_DATA] Upg"
type textarea "x"
type input "8/21 - BR Submission to [GEOGRAPHIC_DATA] - [GEOGRAPHIC_DATA] Upgr"
type textarea "x"
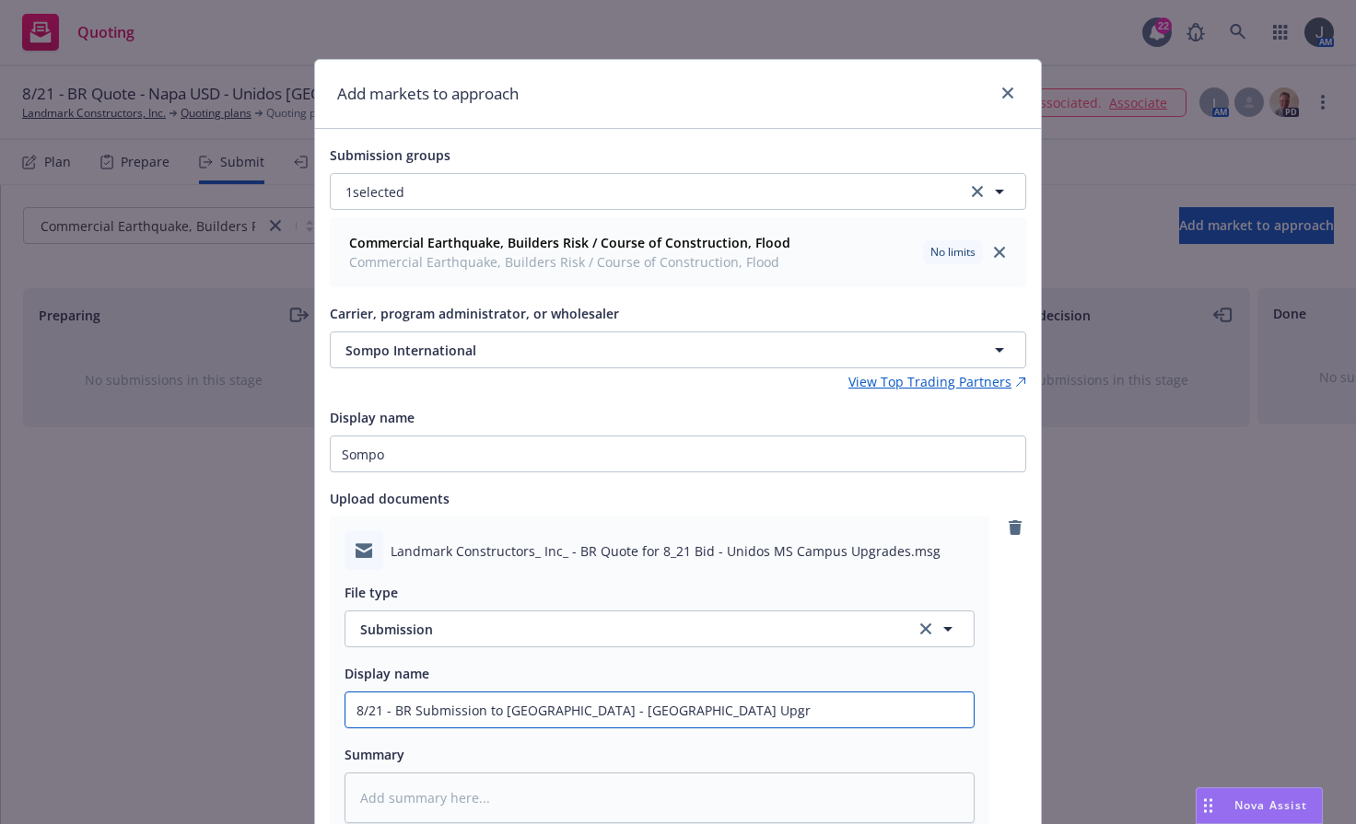
type input "8/21 - BR Submission to [GEOGRAPHIC_DATA] - [GEOGRAPHIC_DATA] MS Campus Upgra"
type textarea "x"
type input "8/21 - BR Submission to [GEOGRAPHIC_DATA] - [GEOGRAPHIC_DATA] [GEOGRAPHIC_DATA]"
type textarea "x"
type input "8/21 - BR Submission to [GEOGRAPHIC_DATA] - [GEOGRAPHIC_DATA] MS Campus Upgrade"
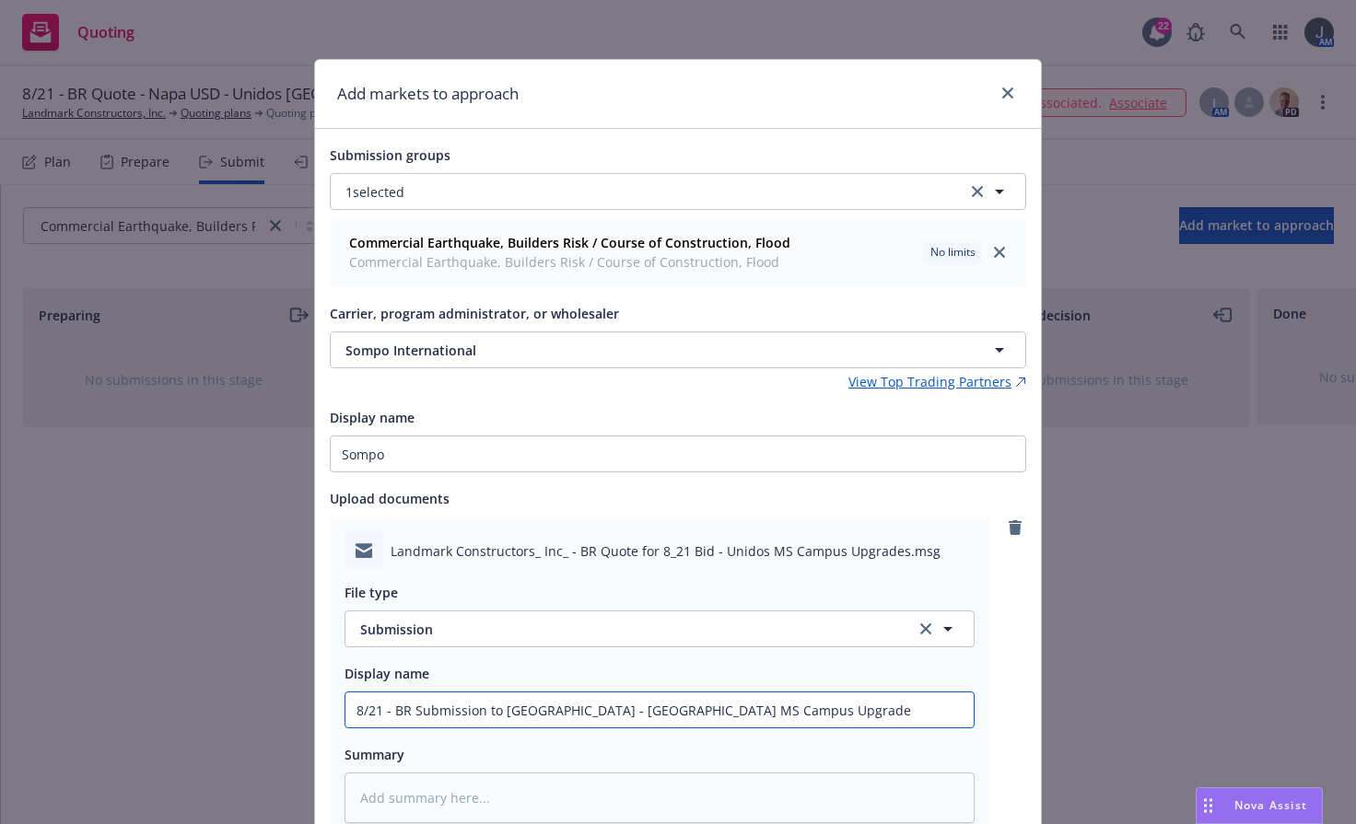
type textarea "x"
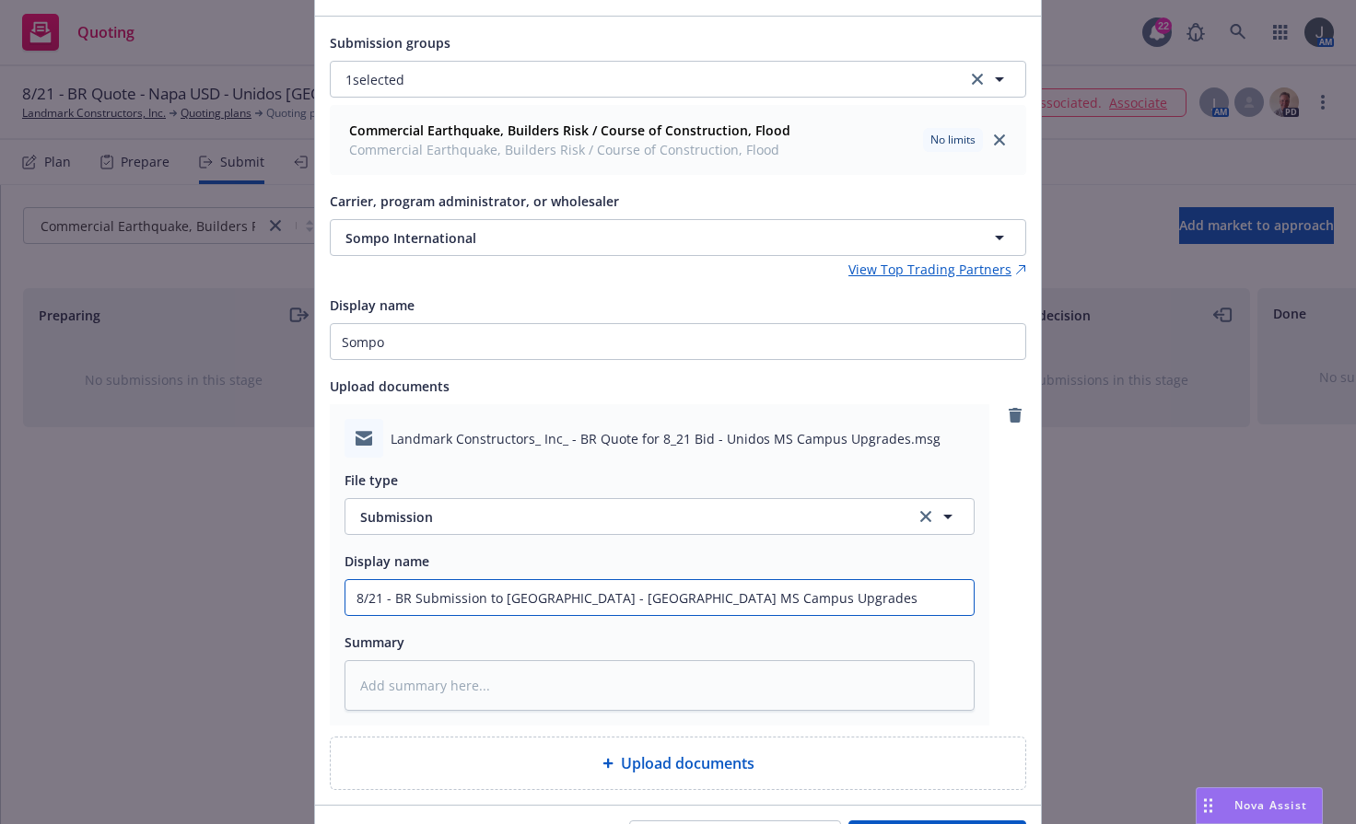
scroll to position [220, 0]
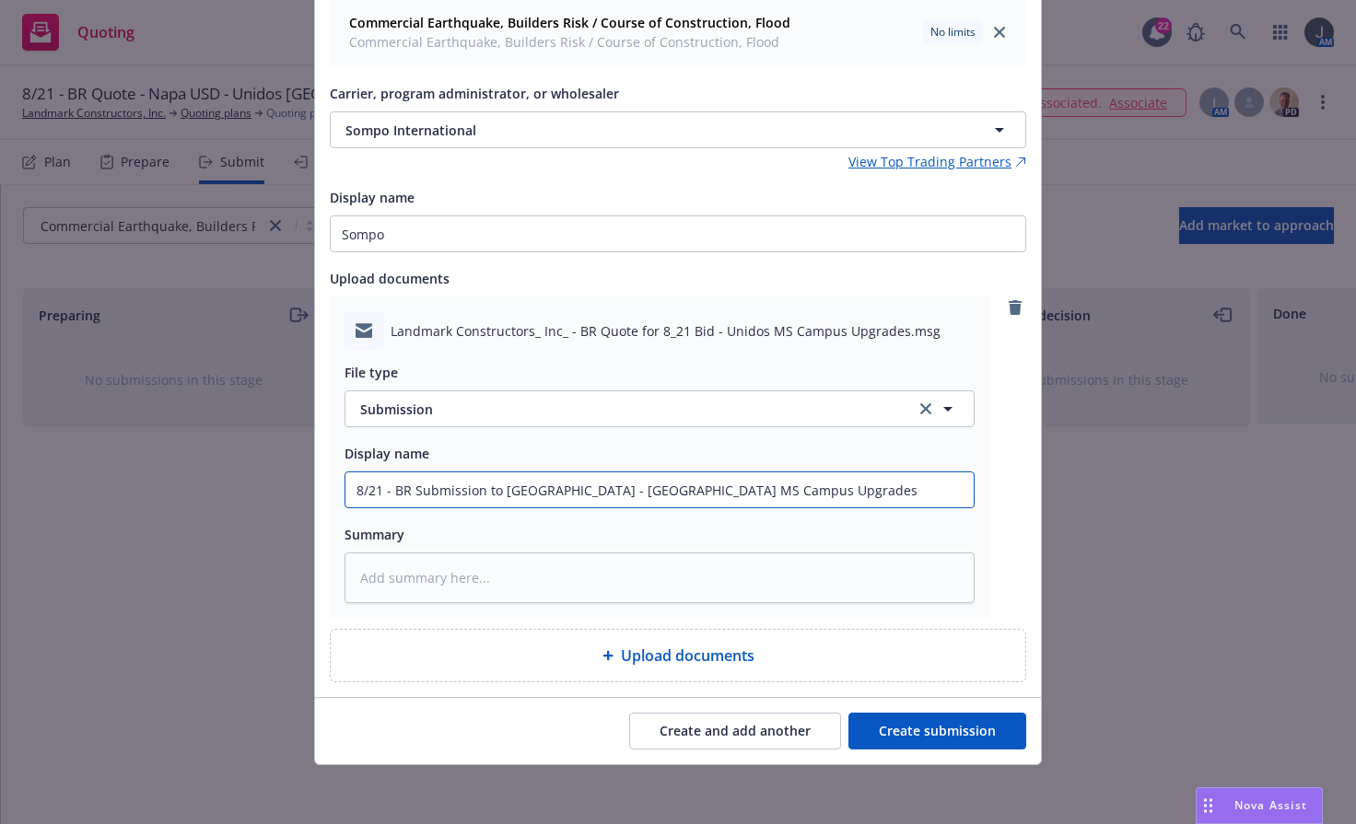
type input "8/21 - BR Submission to [GEOGRAPHIC_DATA] - [GEOGRAPHIC_DATA] MS Campus Upgrades"
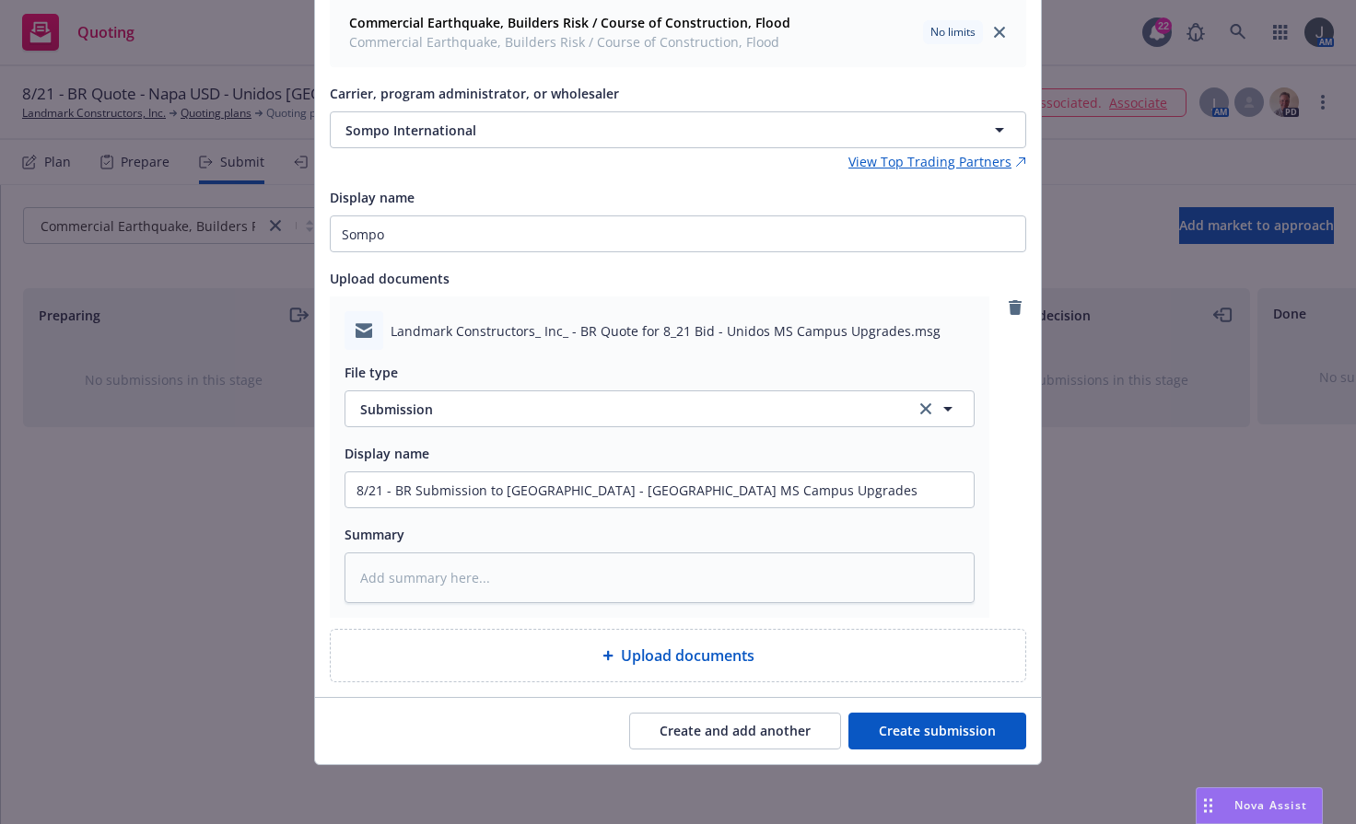
click at [985, 732] on button "Create submission" at bounding box center [937, 731] width 178 height 37
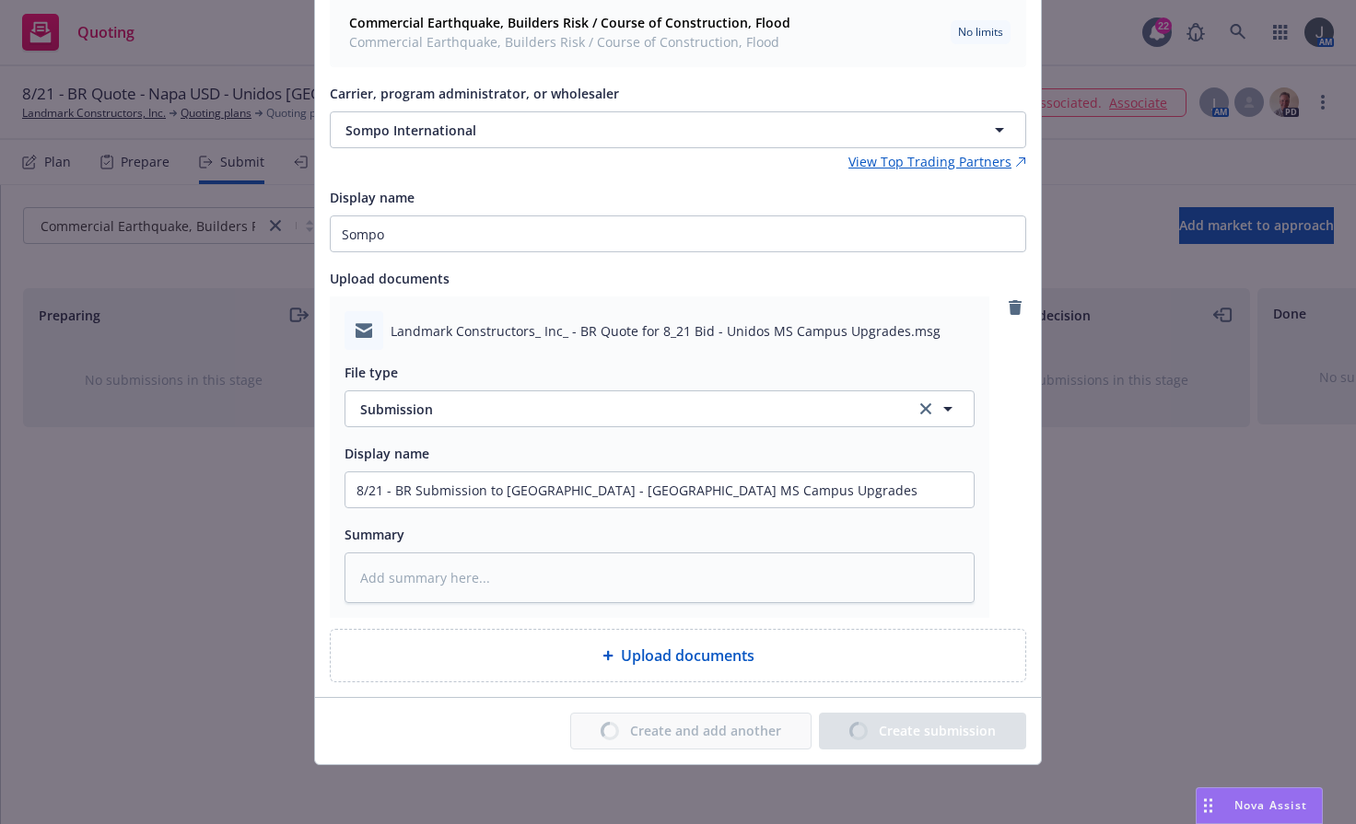
type textarea "x"
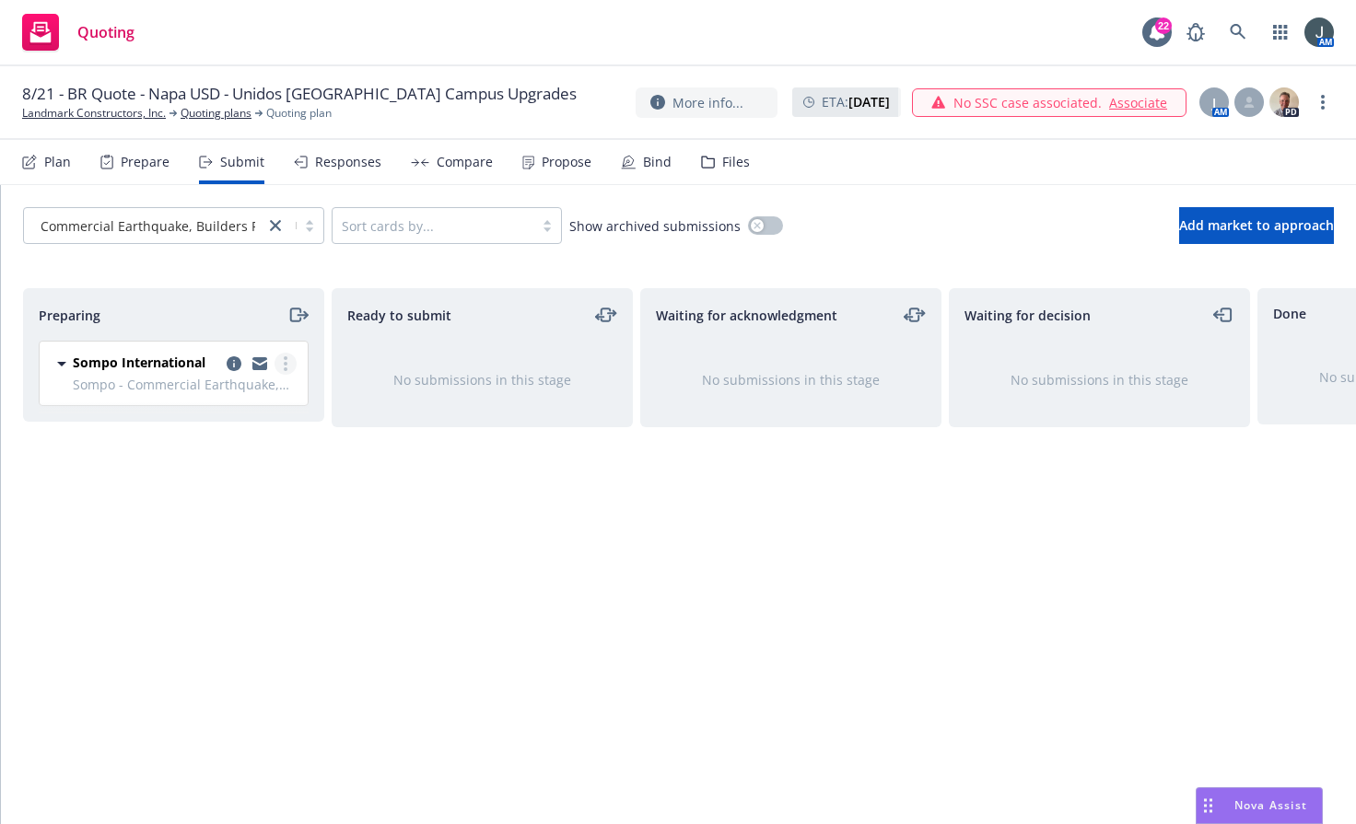
click at [279, 363] on link "more" at bounding box center [285, 364] width 22 height 22
click at [299, 313] on icon "moveRight" at bounding box center [297, 315] width 21 height 22
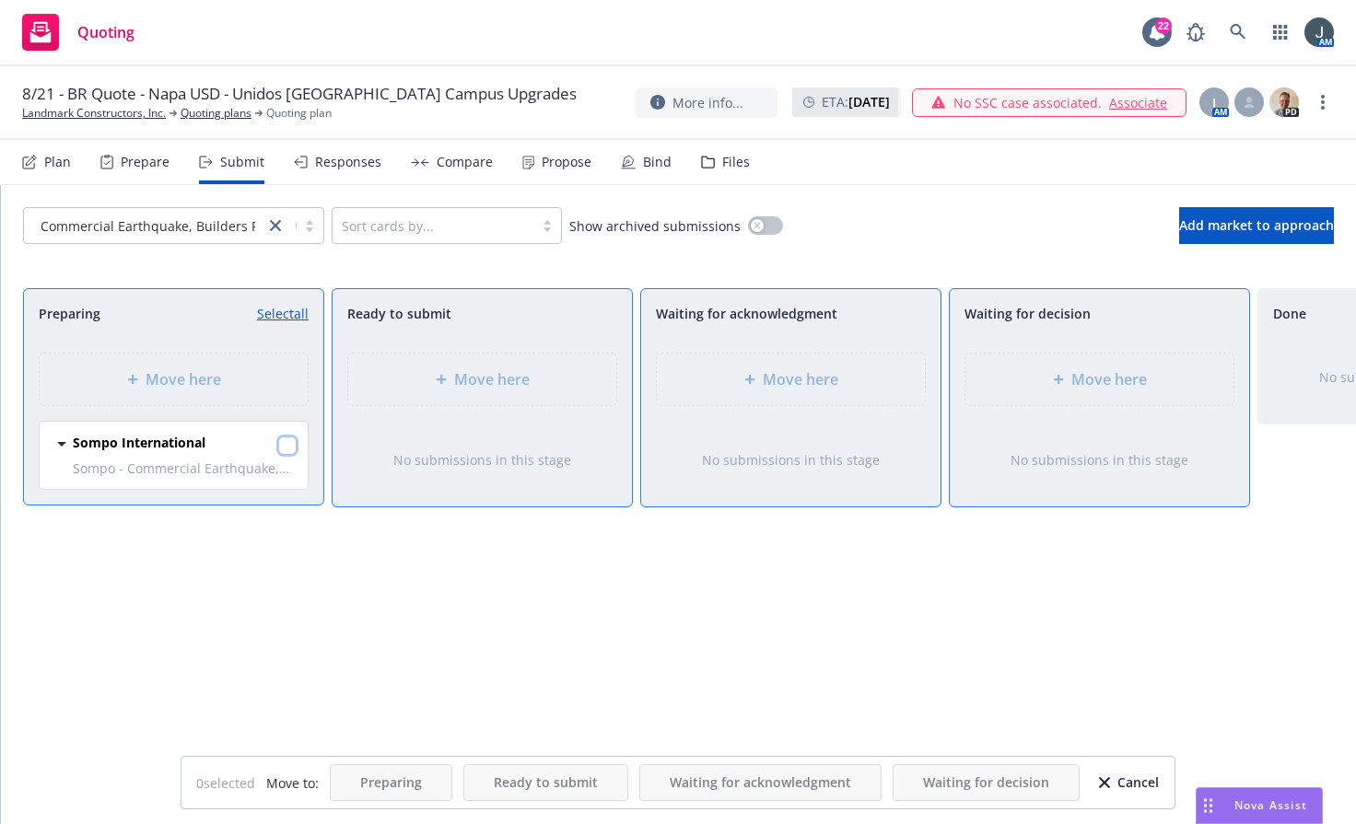
click at [285, 440] on input "checkbox" at bounding box center [287, 446] width 18 height 18
checkbox input "true"
click at [787, 377] on span "Move here" at bounding box center [801, 379] width 76 height 22
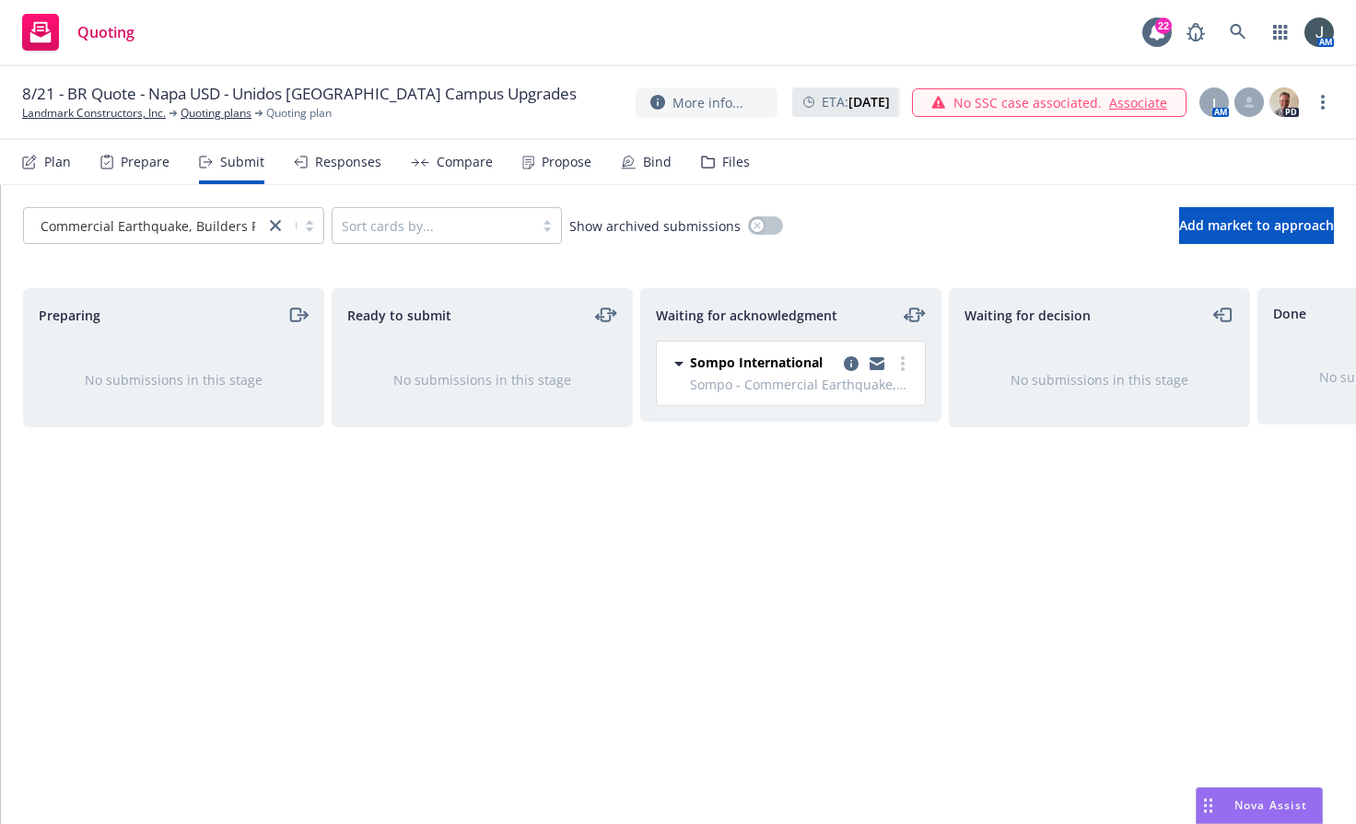
drag, startPoint x: 506, startPoint y: 590, endPoint x: 593, endPoint y: 314, distance: 289.8
click at [506, 590] on div "Ready to submit No submissions in this stage" at bounding box center [482, 536] width 301 height 497
